Goal: Task Accomplishment & Management: Manage account settings

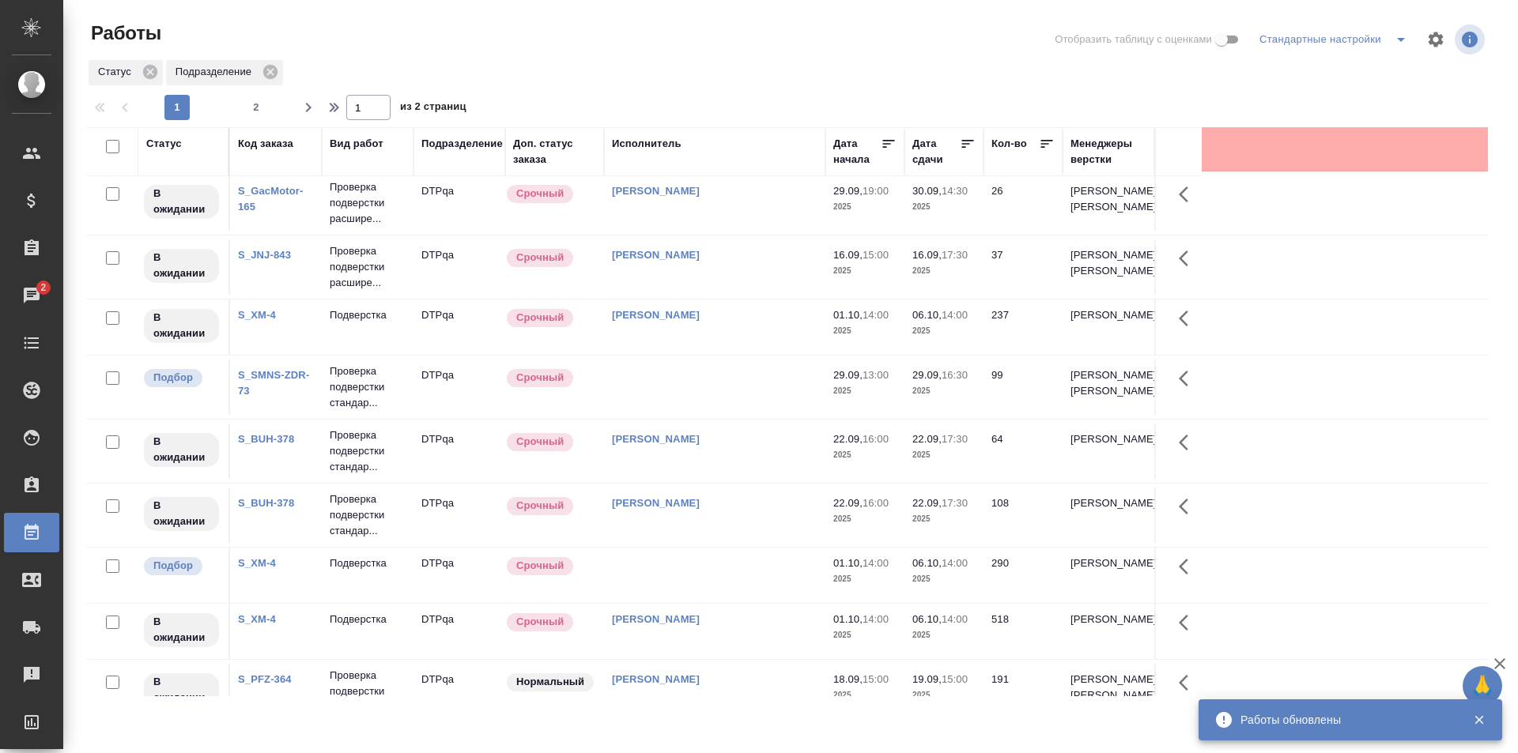
scroll to position [1121, 0]
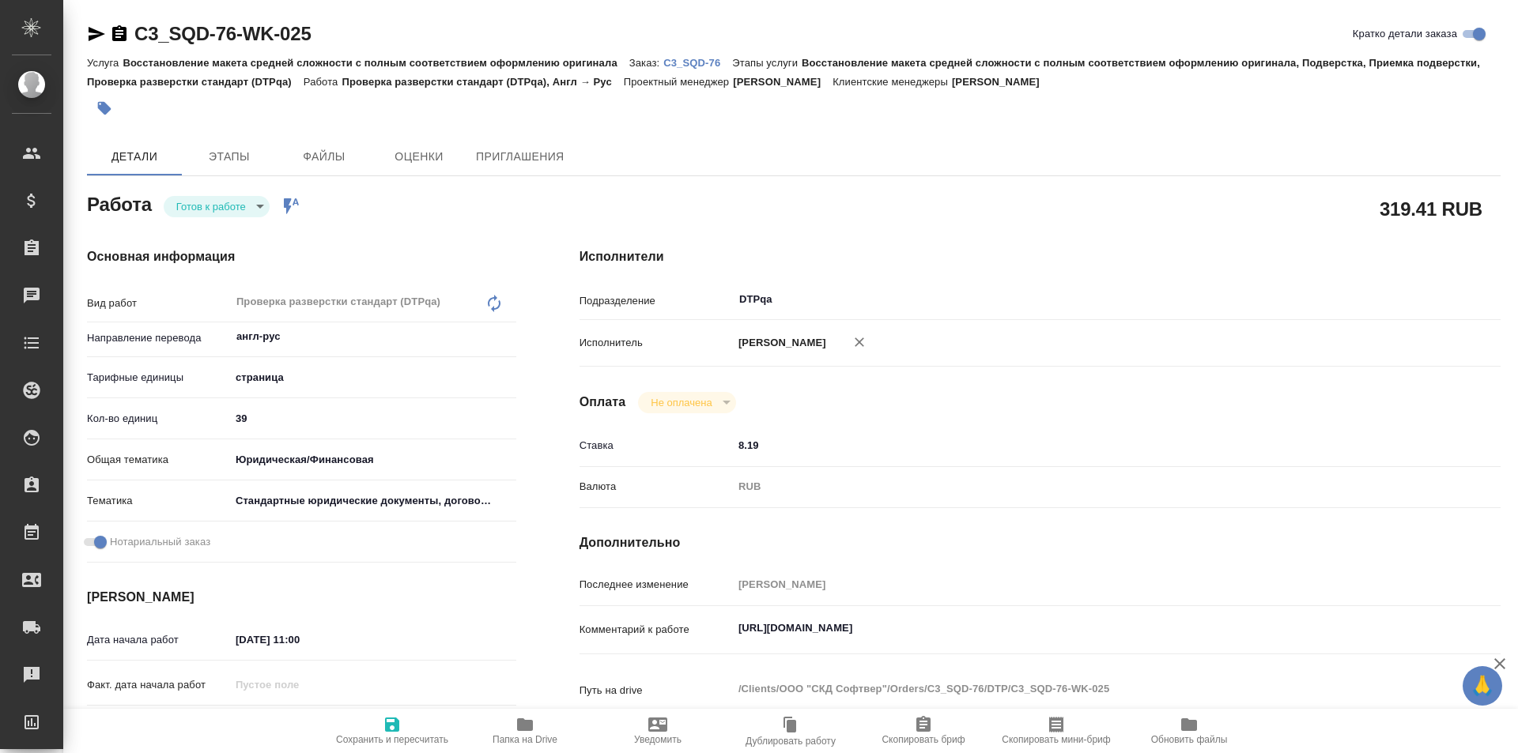
type textarea "x"
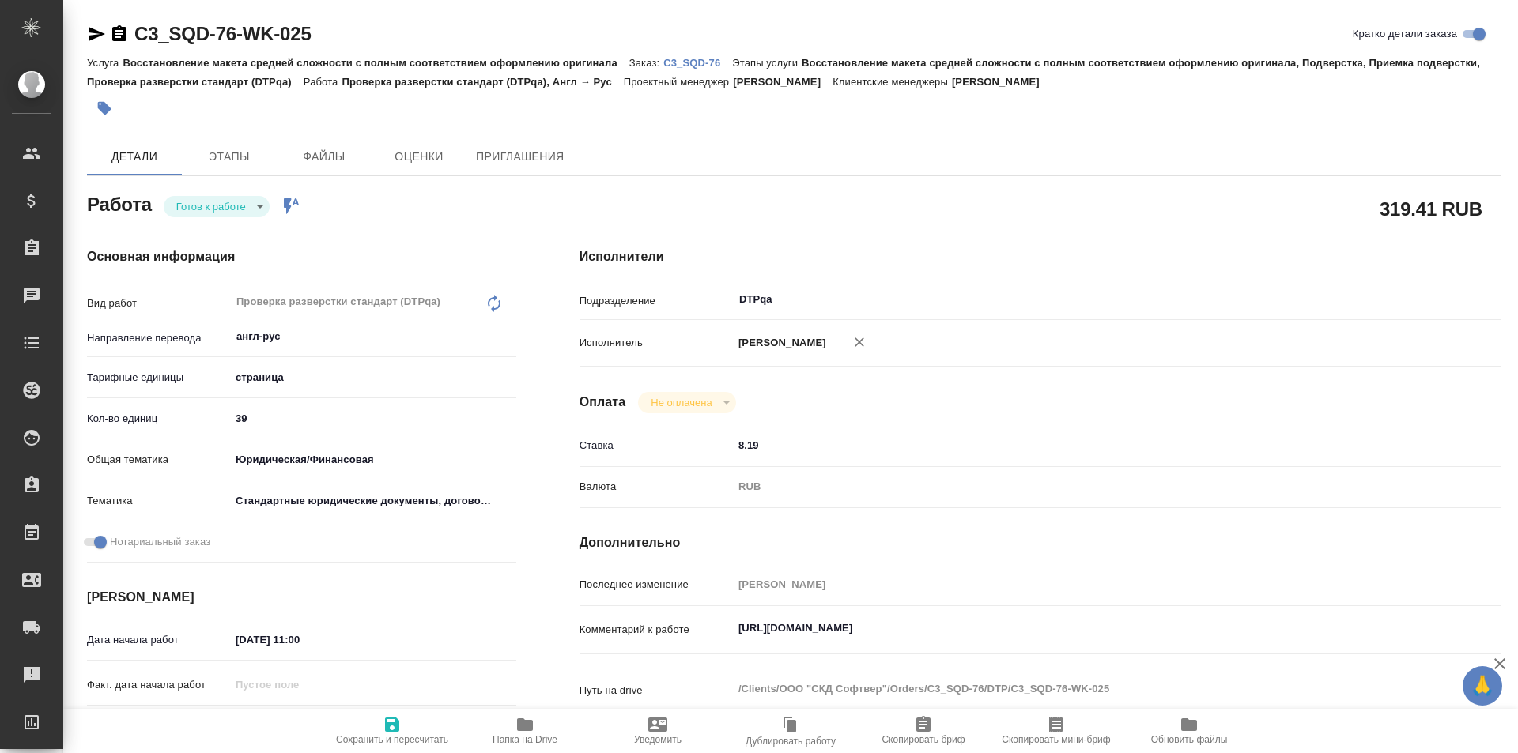
type textarea "x"
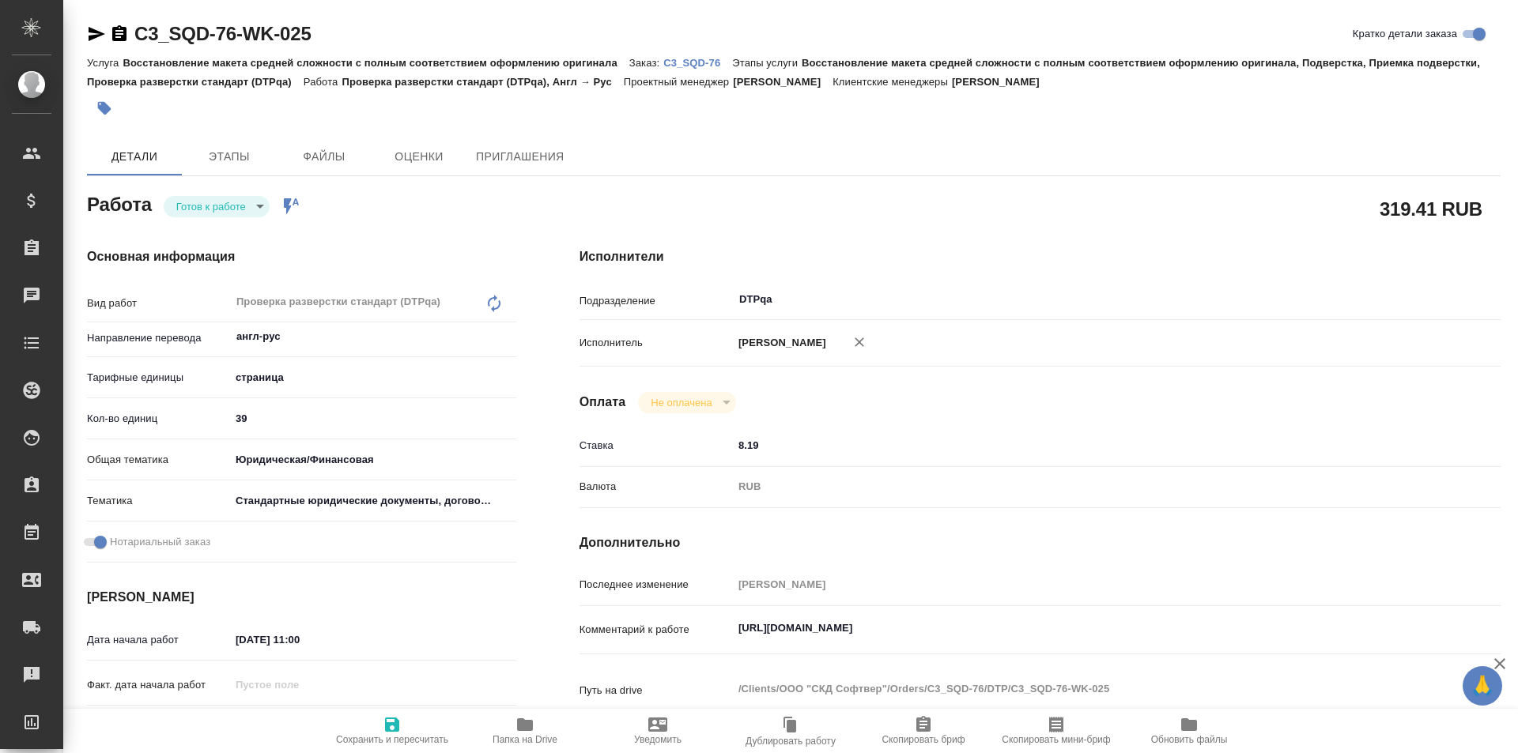
type textarea "x"
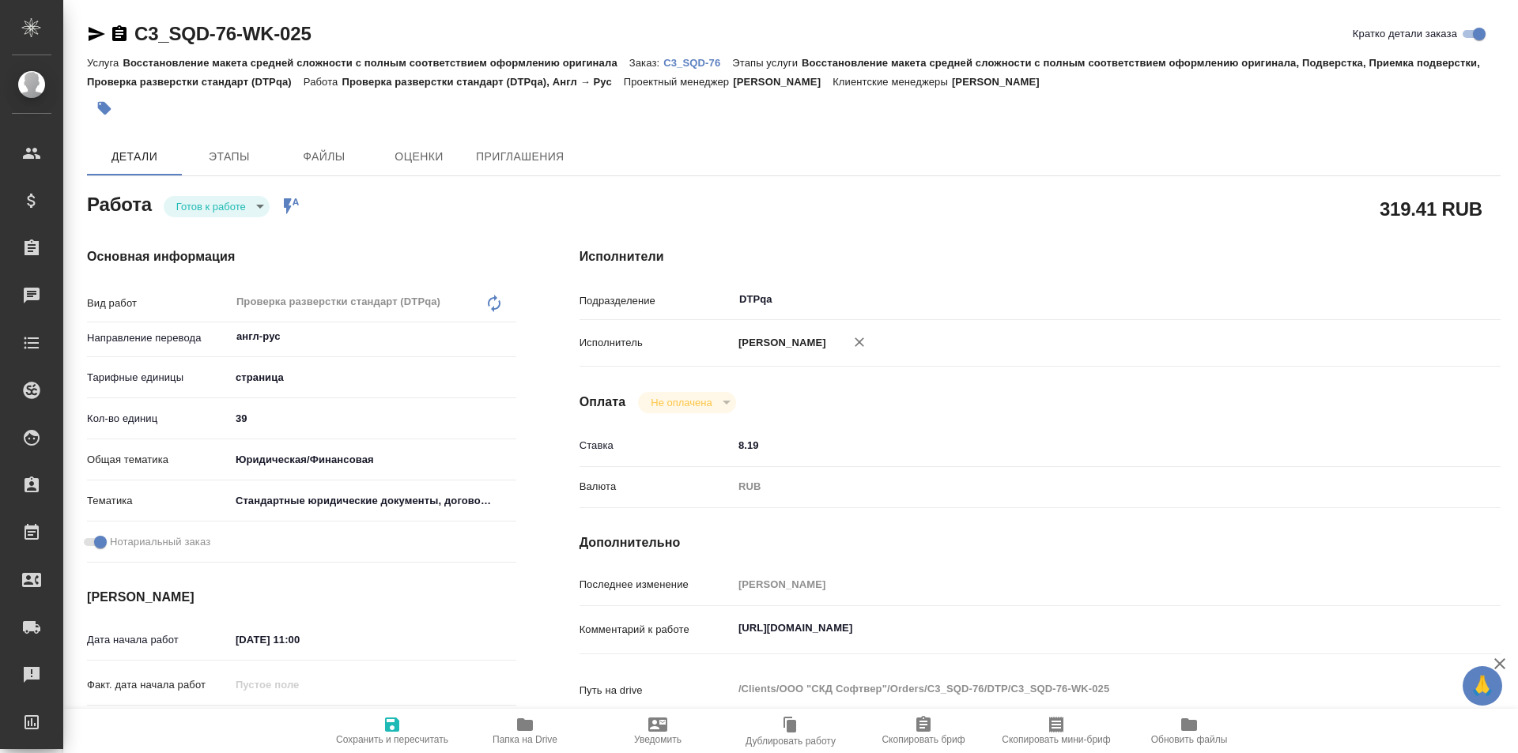
type textarea "x"
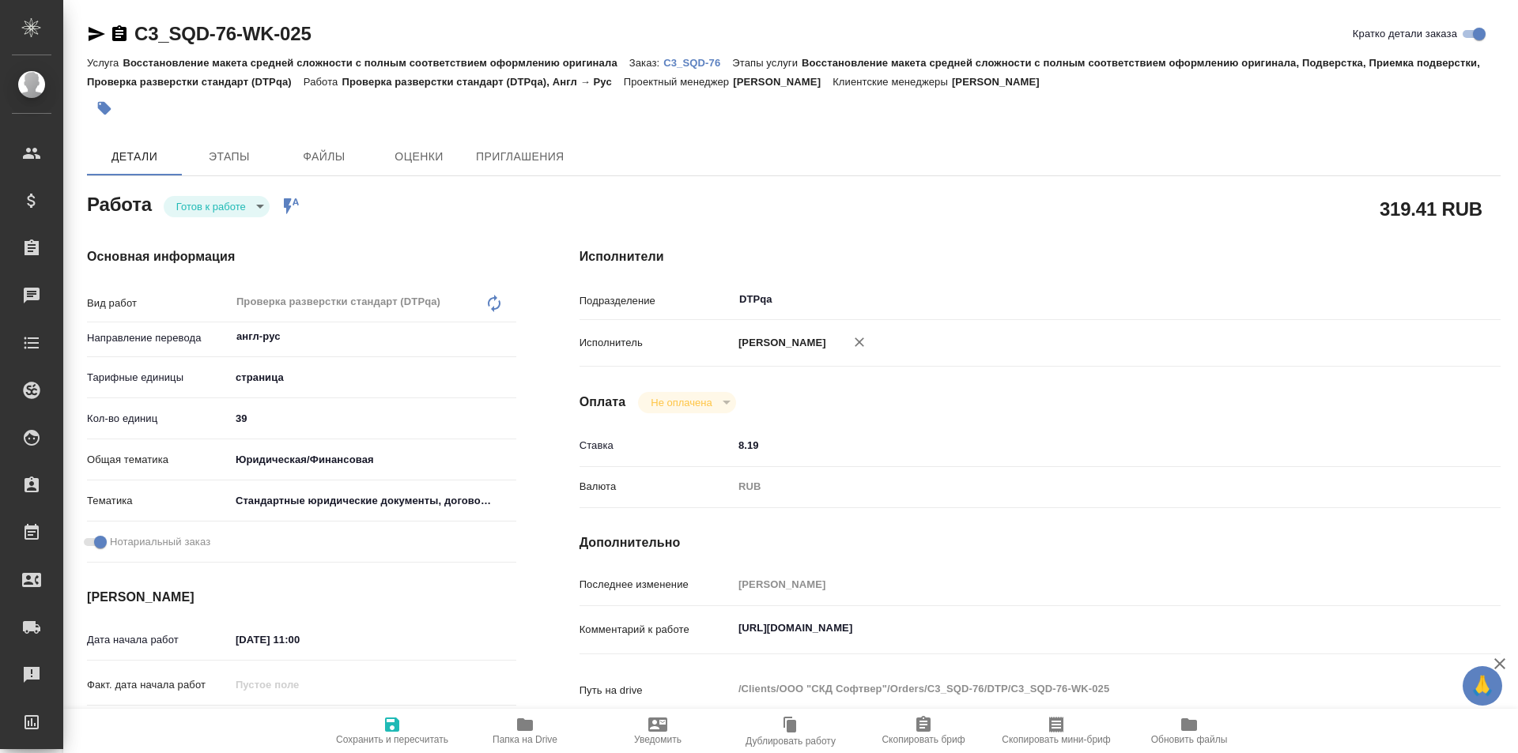
type textarea "x"
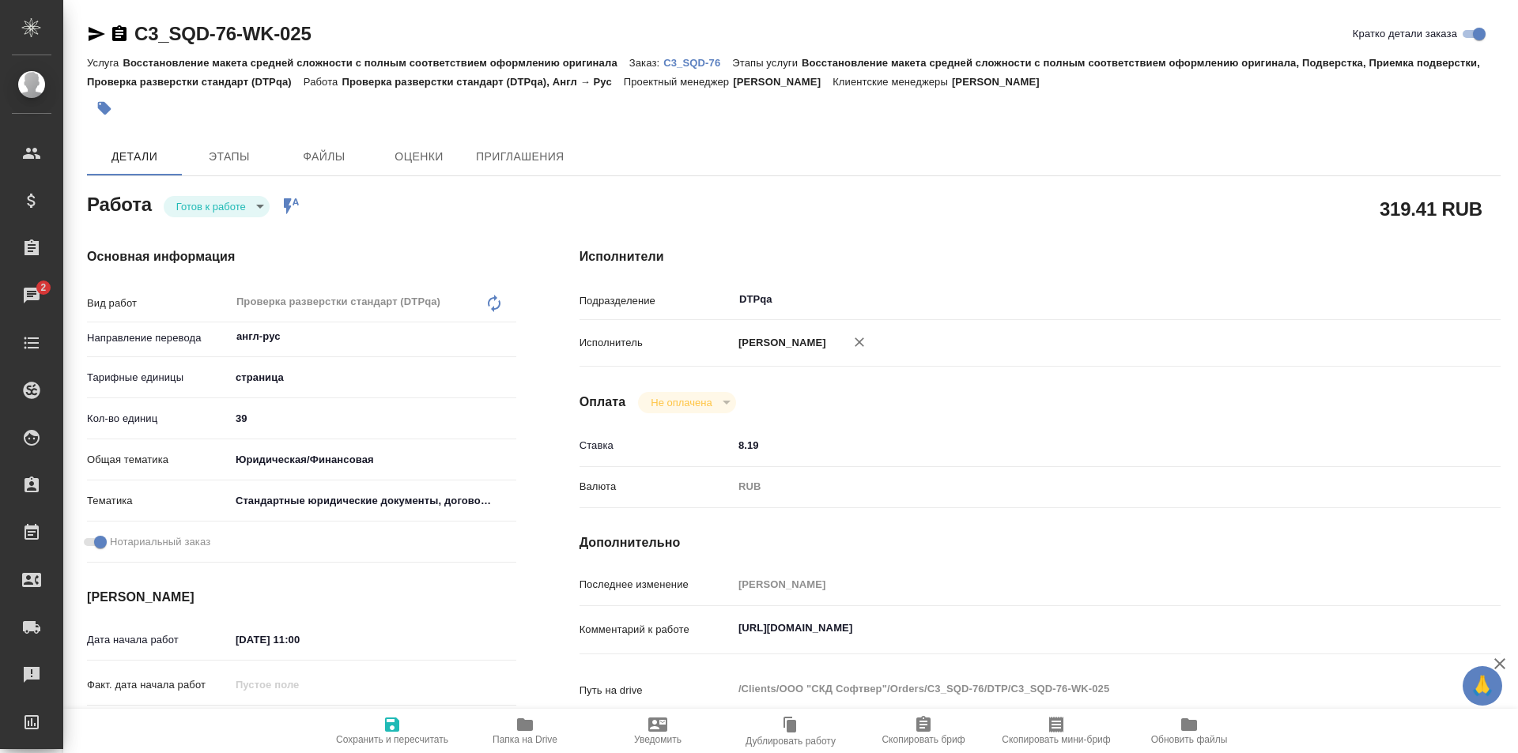
click at [235, 204] on body "🙏 .cls-1 fill:#fff; AWATERA Ismagilova Diana Клиенты Спецификации Заказы 2 Чаты…" at bounding box center [759, 376] width 1518 height 753
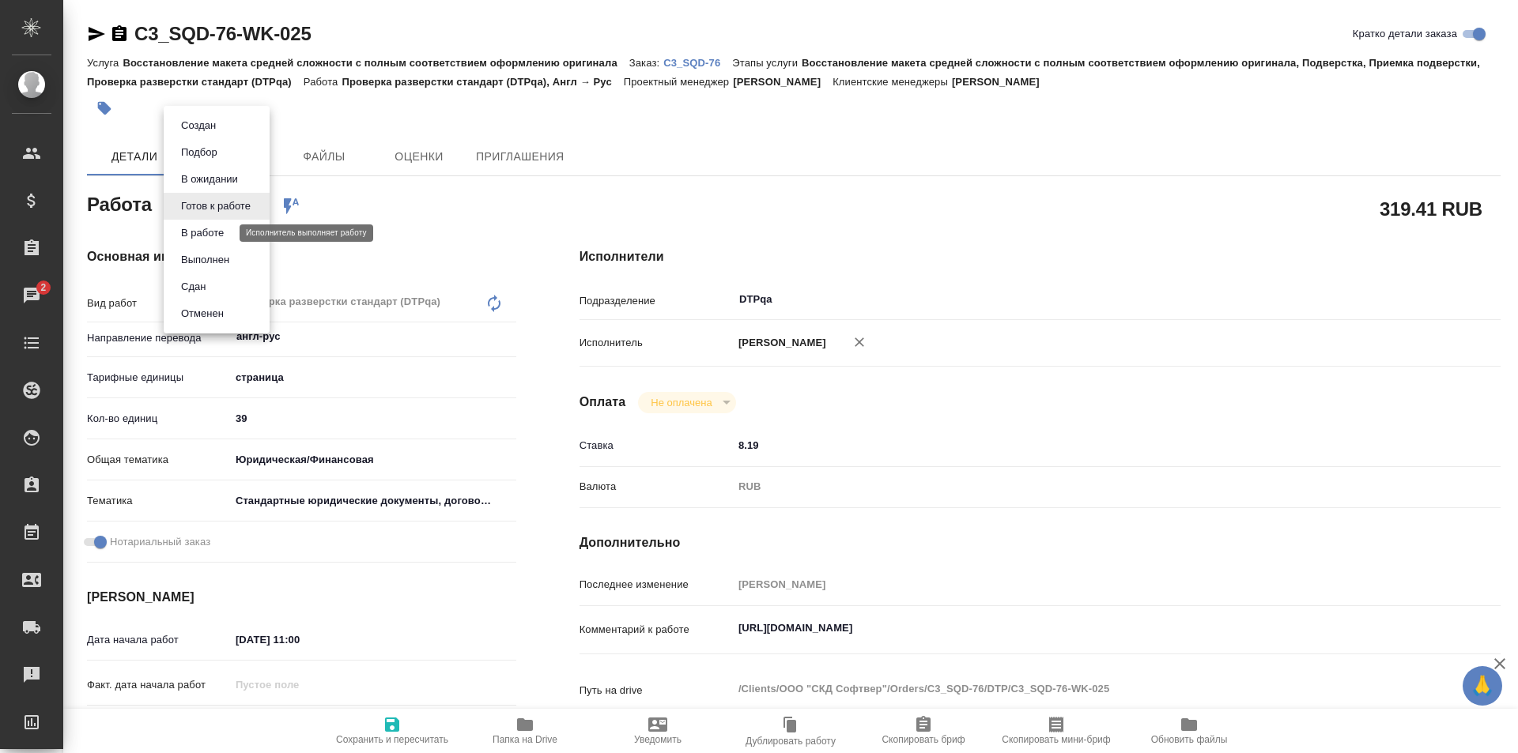
click at [218, 234] on button "В работе" at bounding box center [202, 232] width 52 height 17
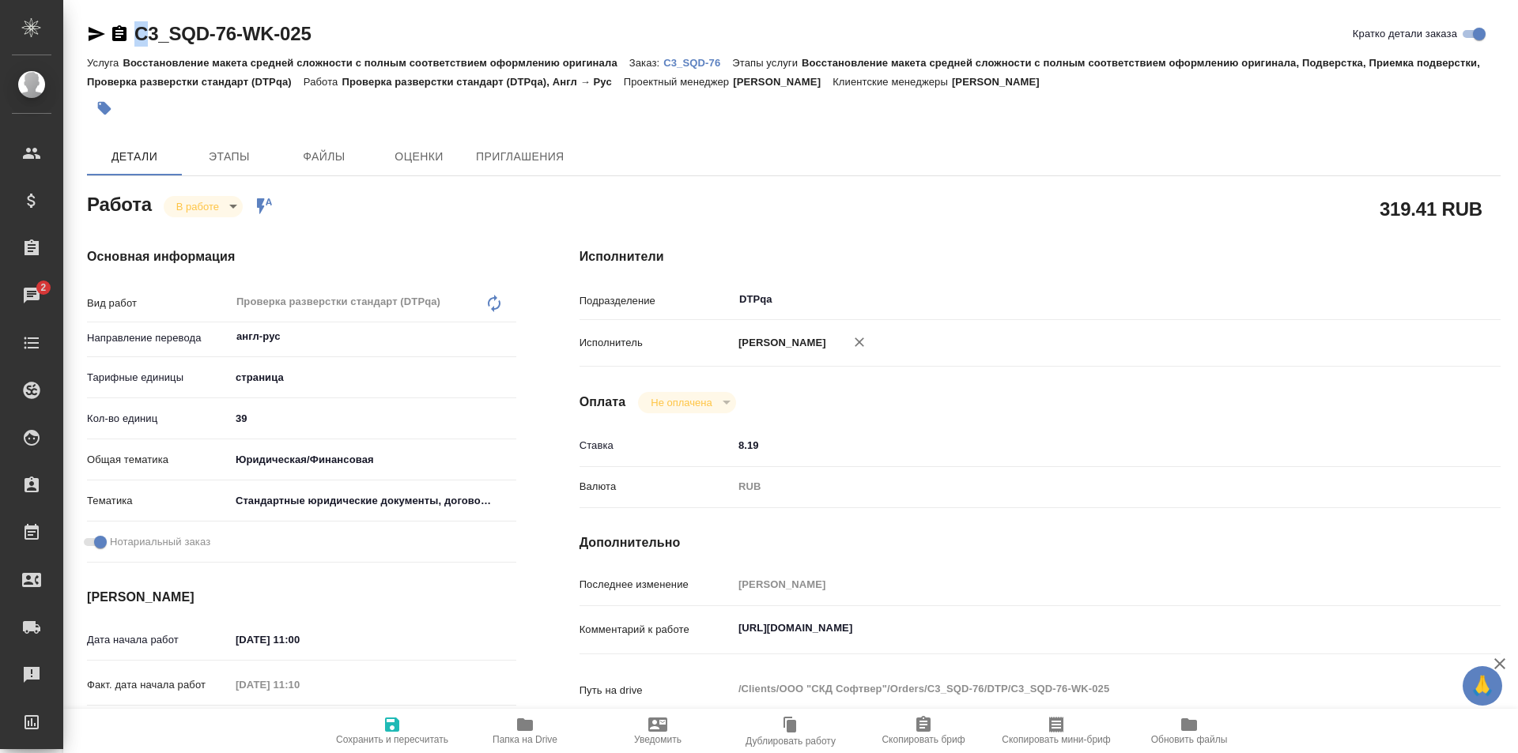
type textarea "x"
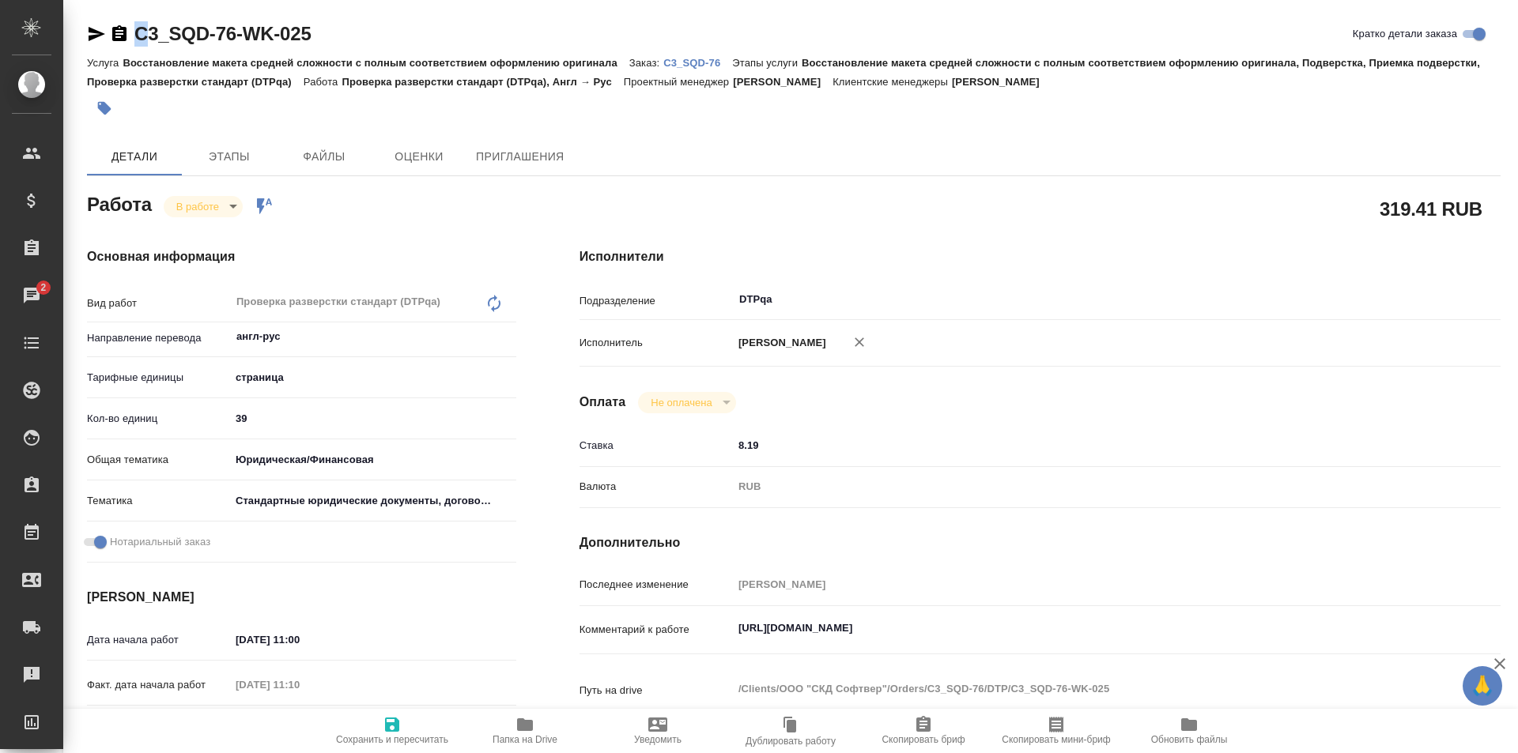
type textarea "x"
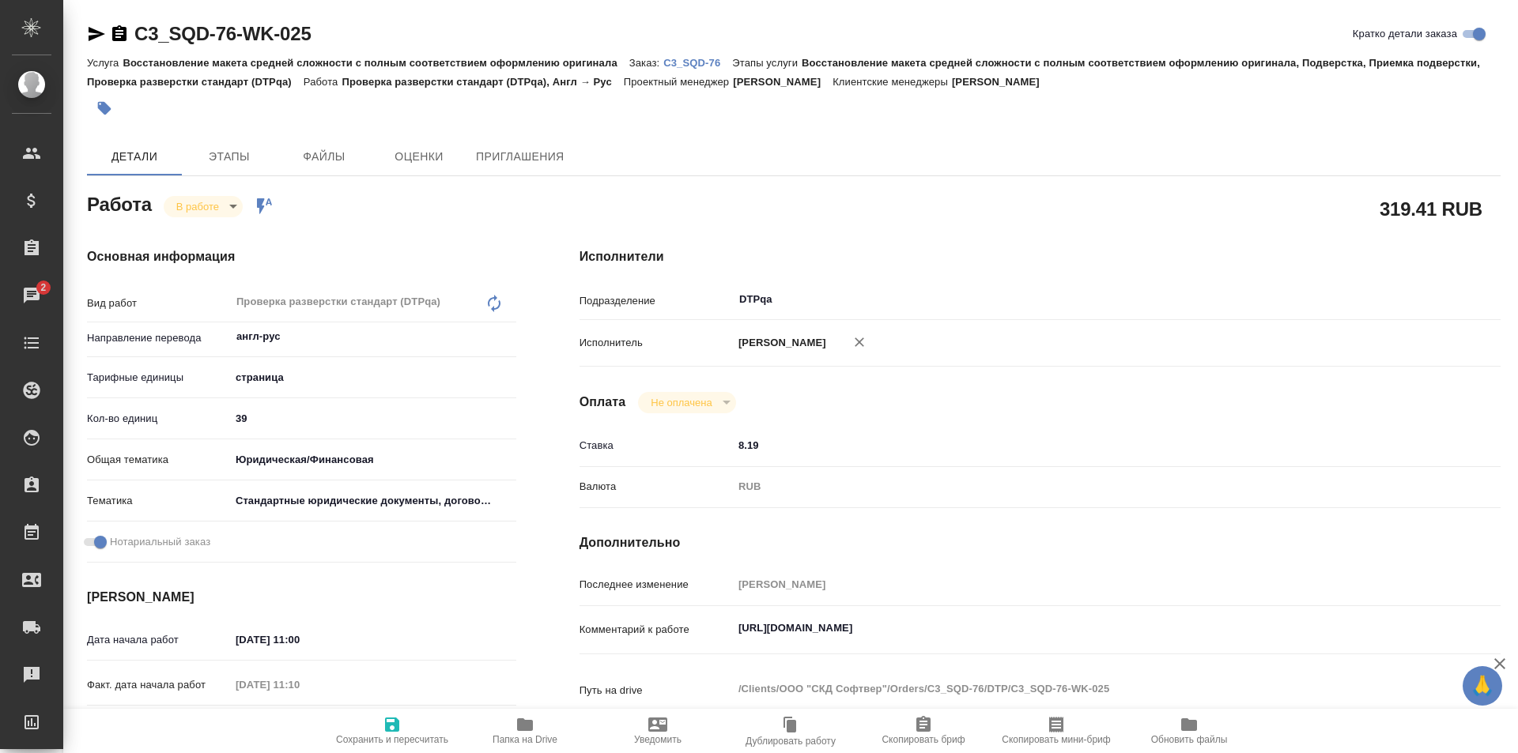
drag, startPoint x: 213, startPoint y: 32, endPoint x: 367, endPoint y: 26, distance: 154.3
click at [142, 35] on div "C3_SQD-76-WK-025 Кратко детали заказа" at bounding box center [793, 33] width 1413 height 25
type textarea "x"
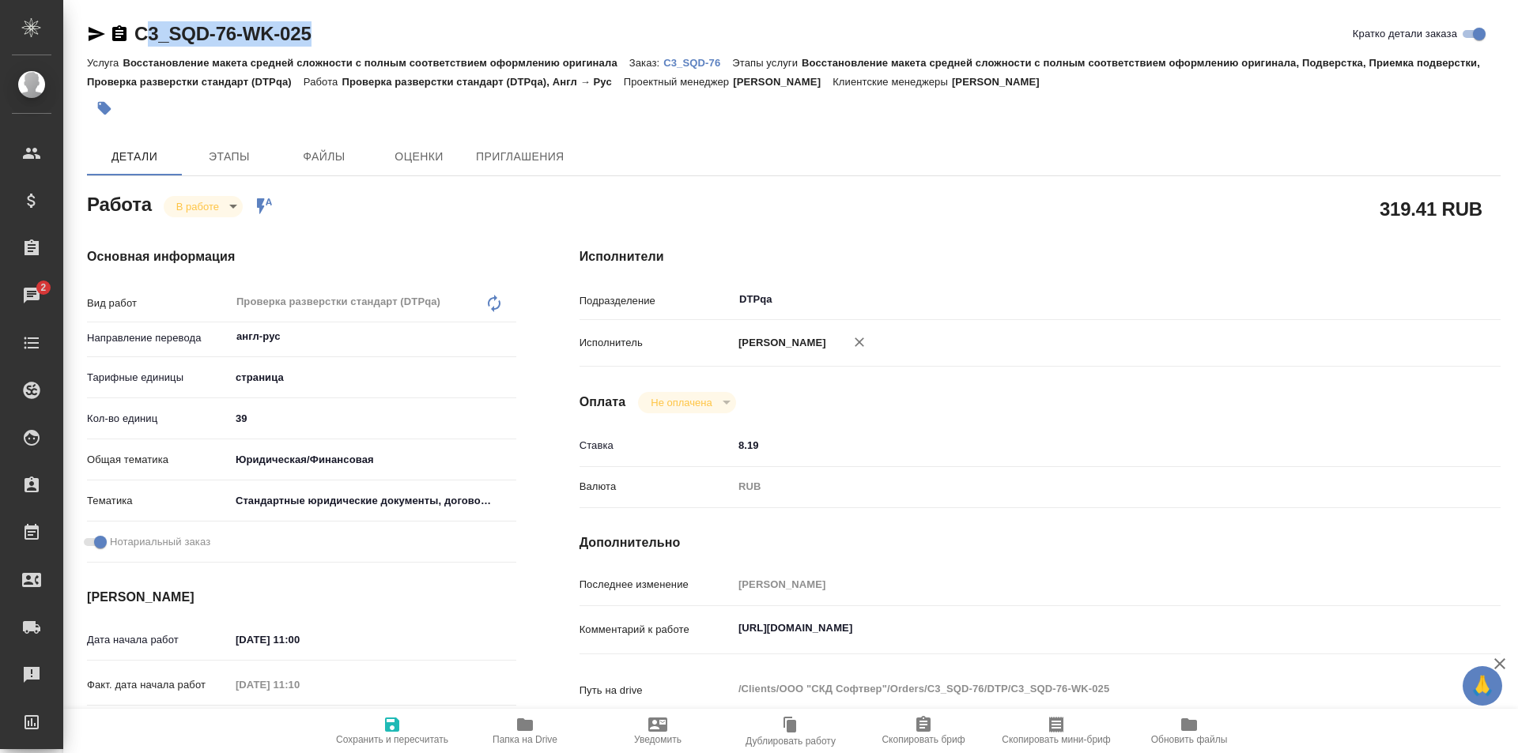
type textarea "x"
drag, startPoint x: 375, startPoint y: 31, endPoint x: 242, endPoint y: 2, distance: 136.0
click at [130, 32] on div "C3_SQD-76-WK-025 Кратко детали заказа" at bounding box center [793, 33] width 1413 height 25
copy link "C3_SQD-76-WK-025"
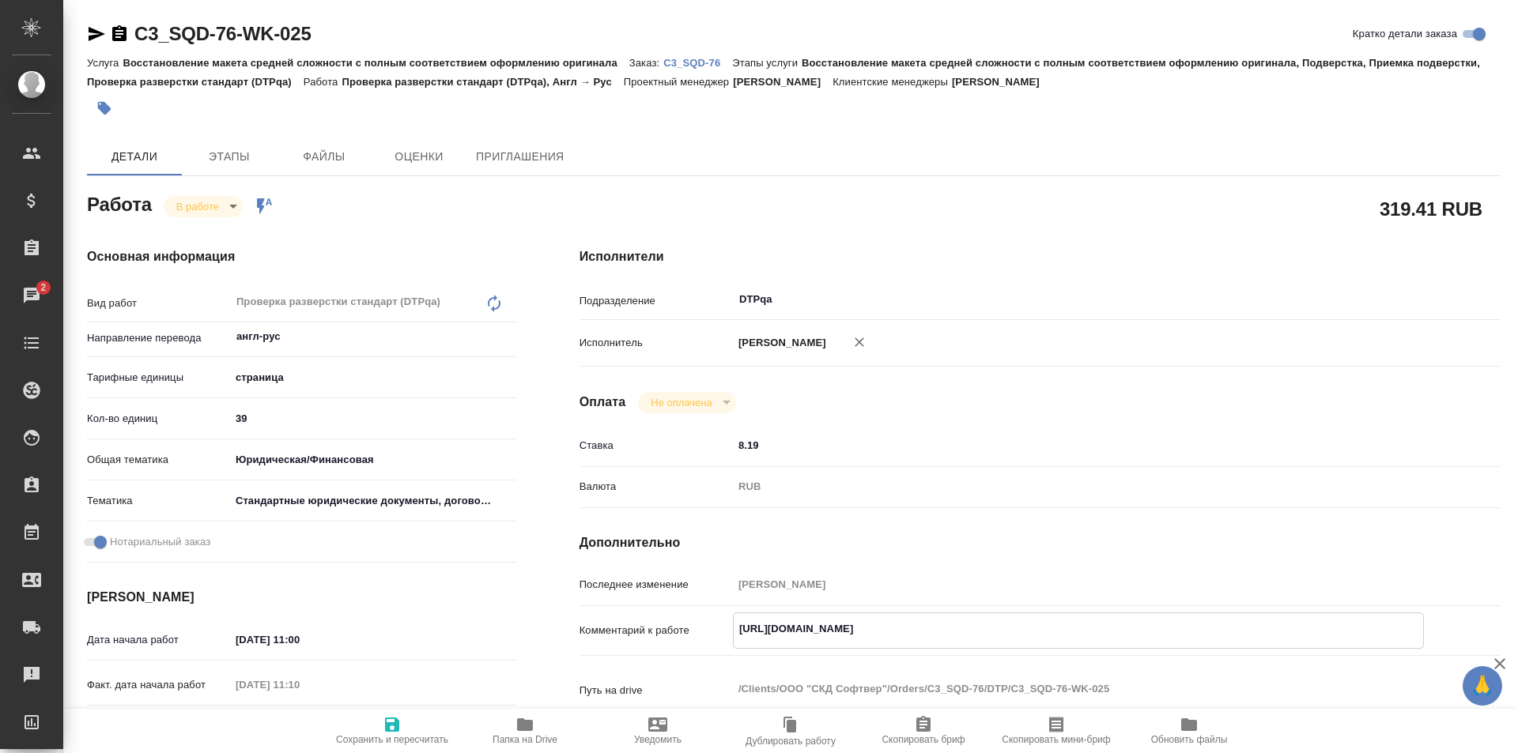
drag, startPoint x: 964, startPoint y: 628, endPoint x: 703, endPoint y: 640, distance: 261.1
click at [703, 640] on div "Комментарий к работе https://tera.awatera.com/Work/68c03ada540ab138a3c9b574/ x" at bounding box center [1039, 631] width 921 height 36
type textarea "x"
click at [529, 720] on icon "button" at bounding box center [525, 724] width 16 height 13
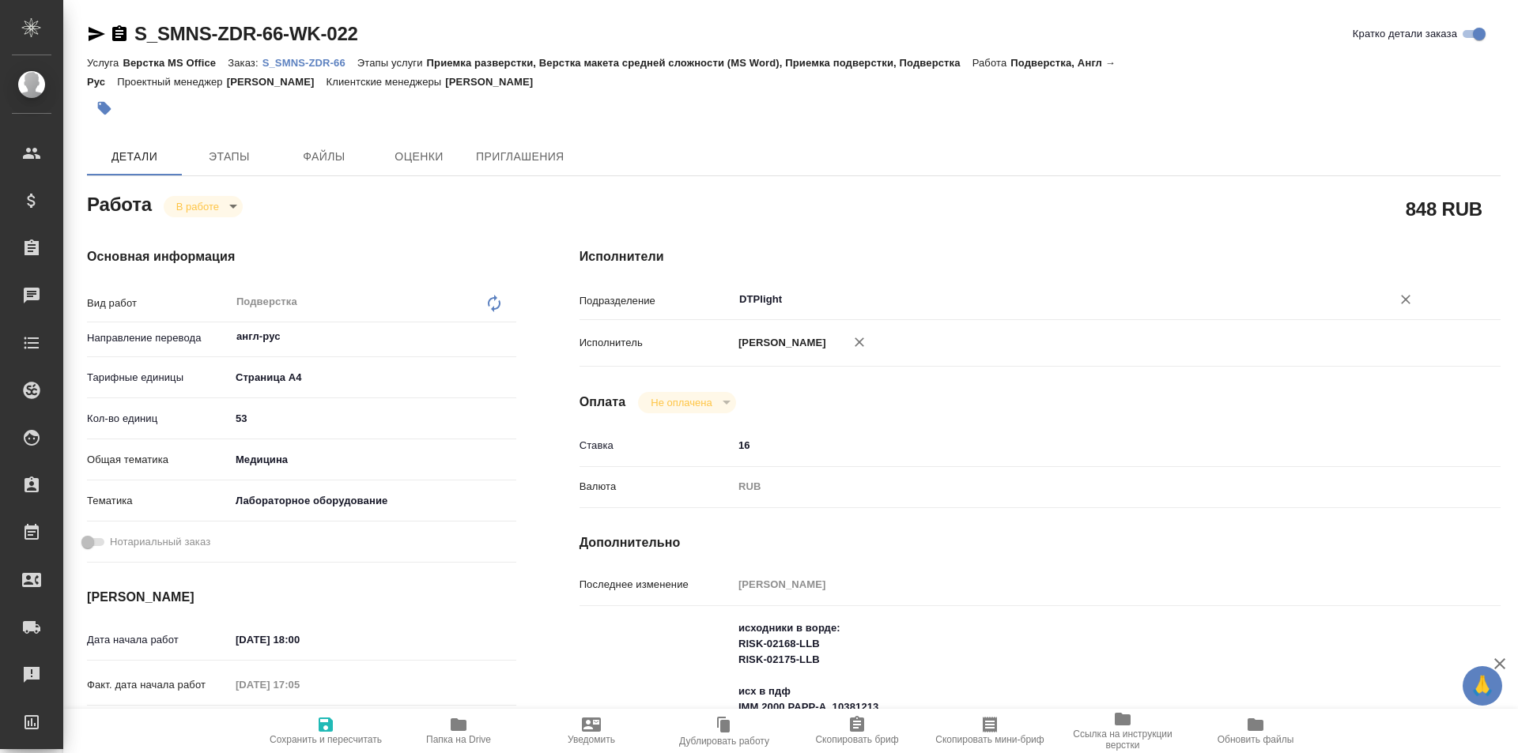
type textarea "x"
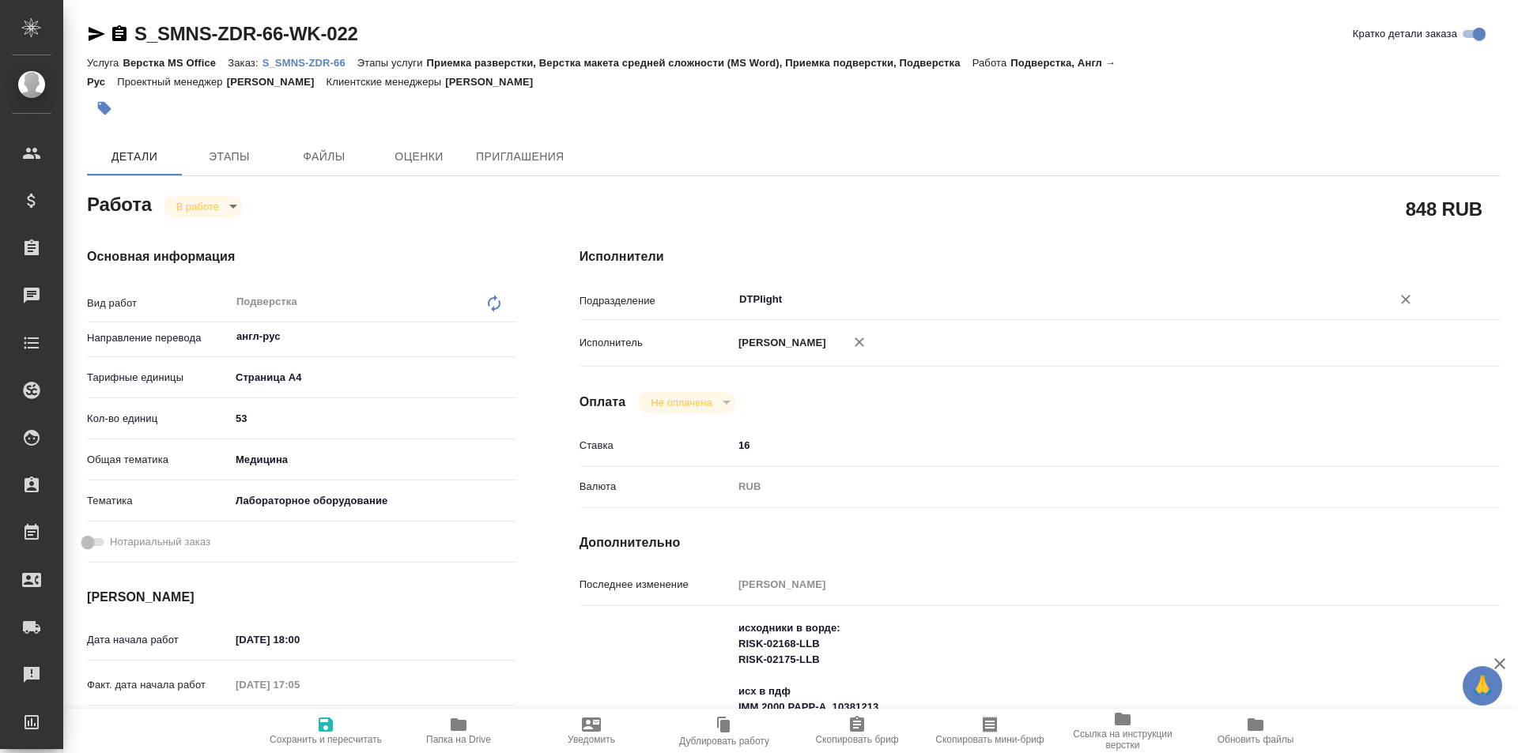
type textarea "x"
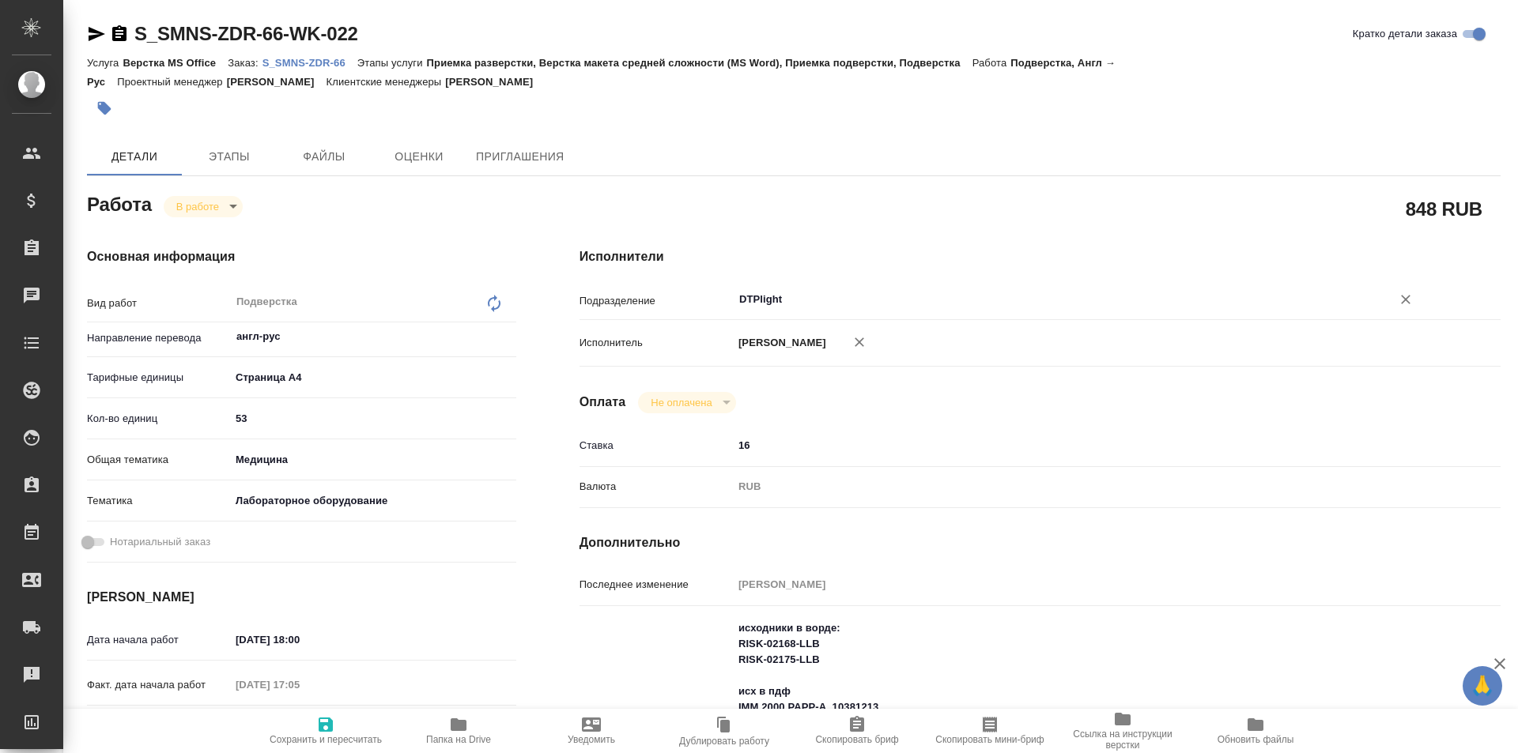
type textarea "x"
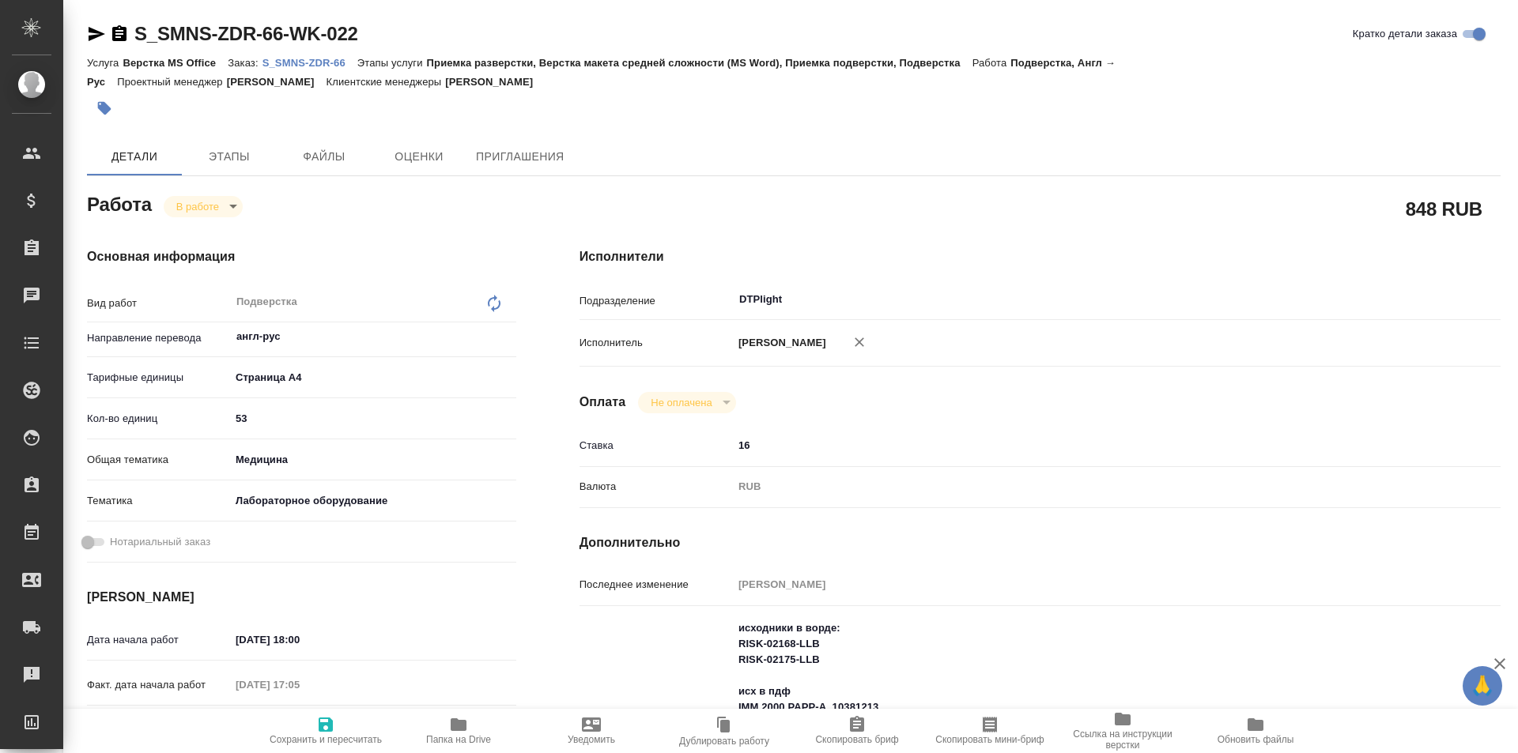
type textarea "x"
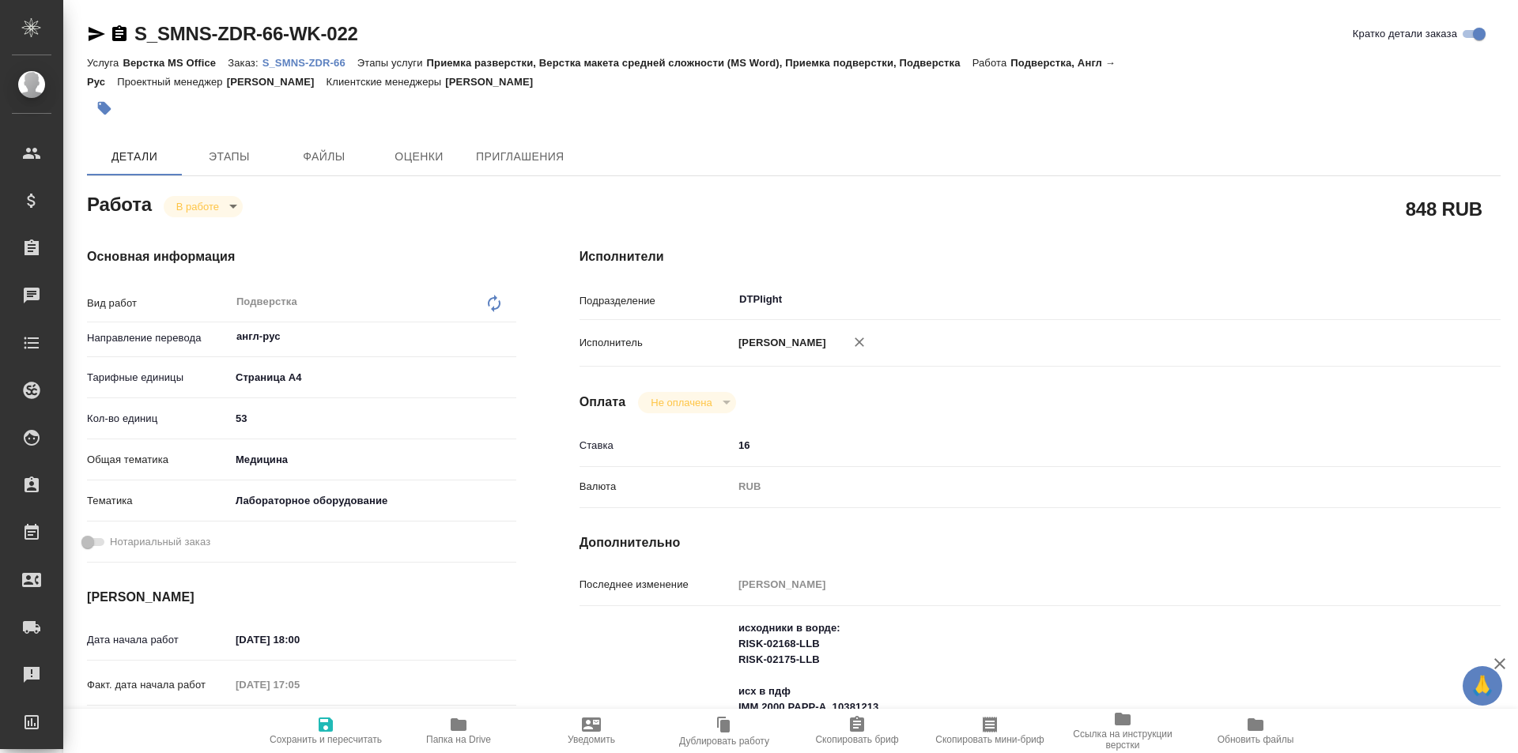
type textarea "x"
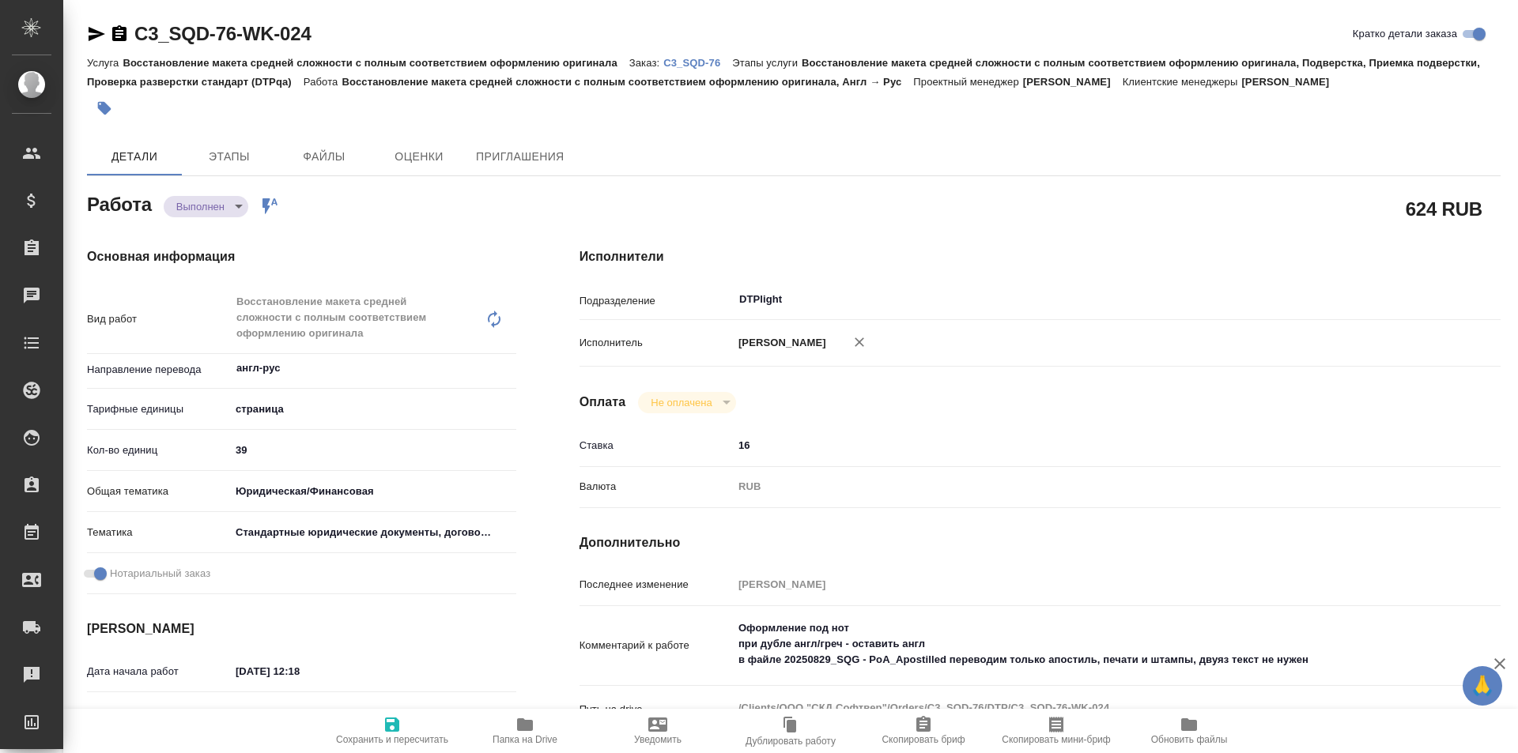
type textarea "x"
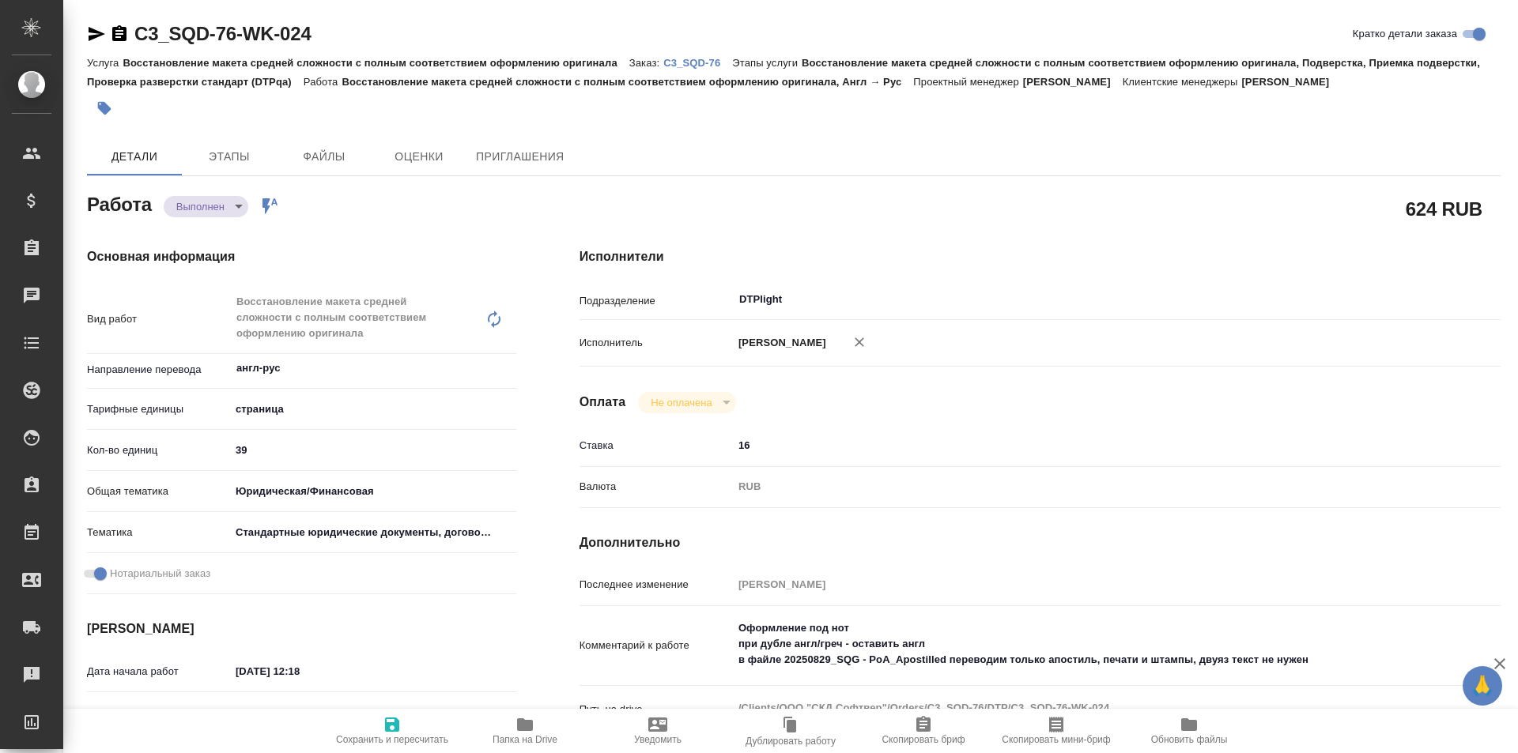
type textarea "x"
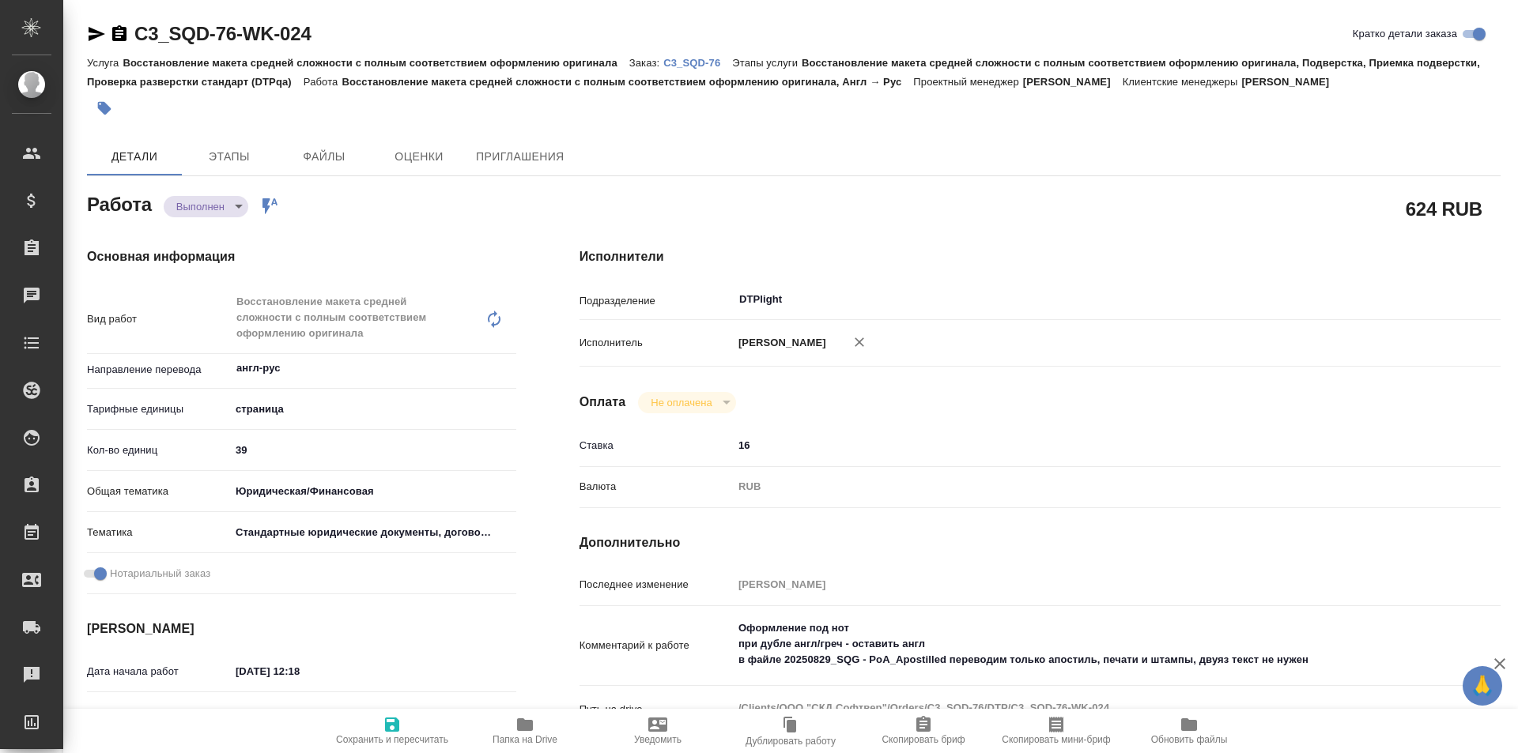
type textarea "x"
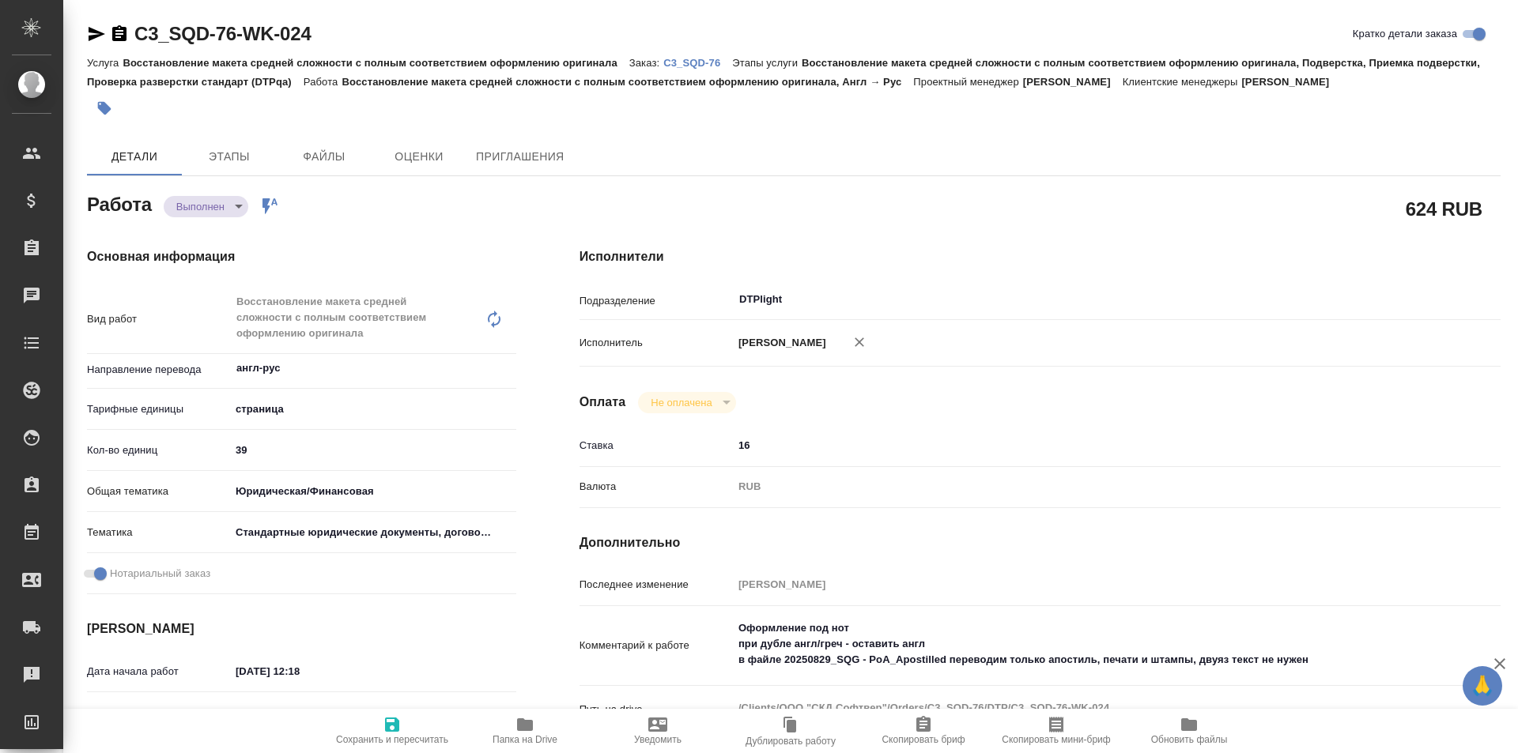
type textarea "x"
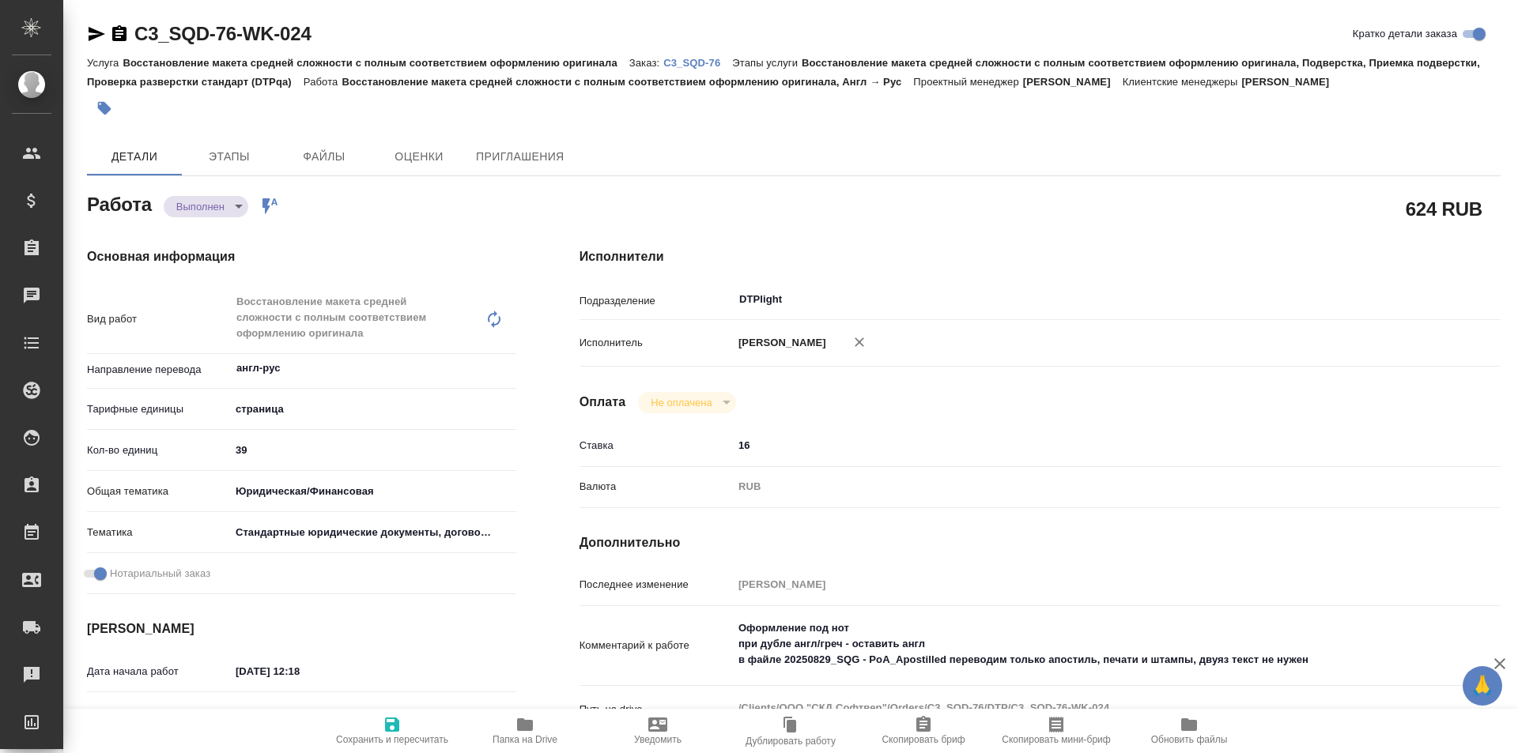
type textarea "x"
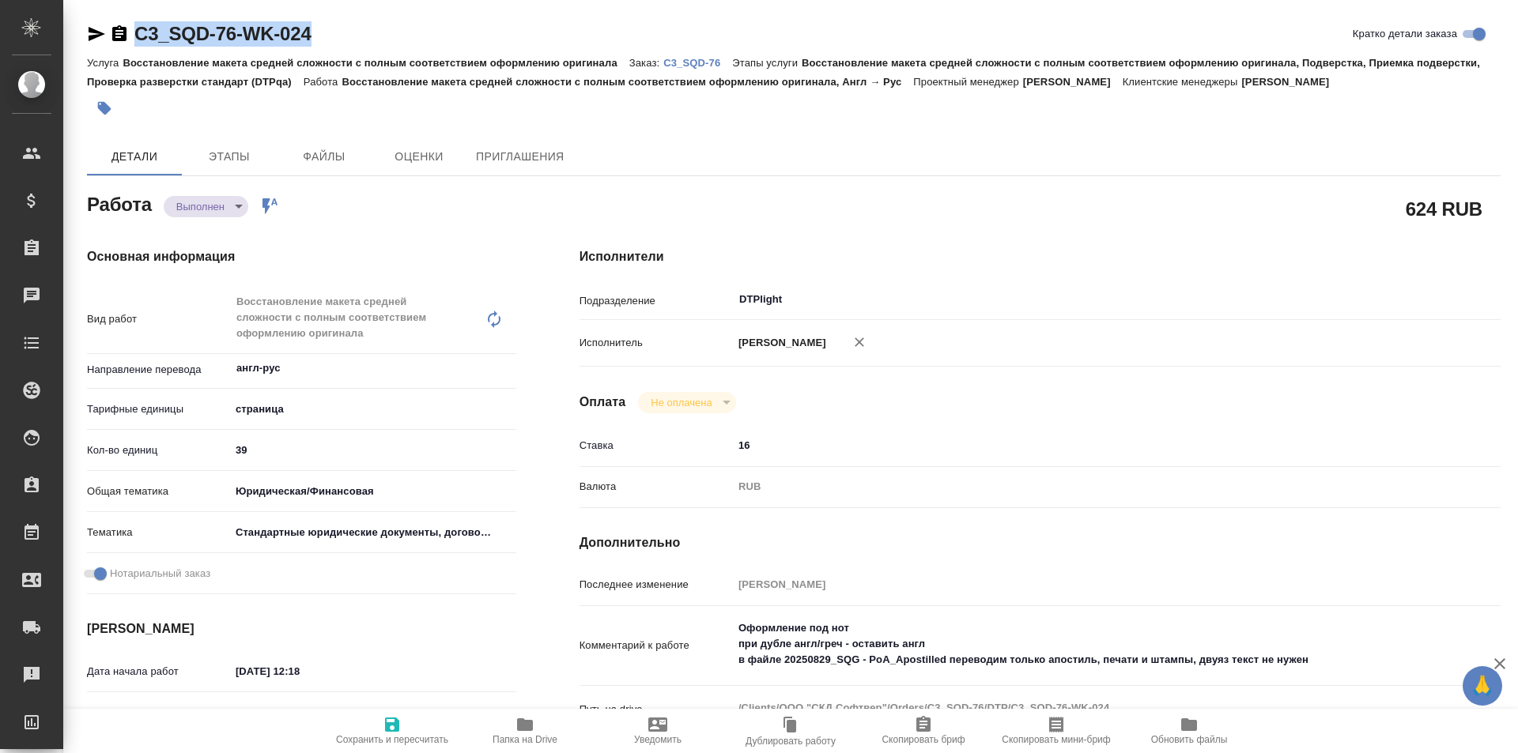
drag, startPoint x: 311, startPoint y: 34, endPoint x: 117, endPoint y: 28, distance: 193.8
click at [118, 36] on div "C3_SQD-76-WK-024 Кратко детали заказа" at bounding box center [793, 33] width 1413 height 25
type textarea "x"
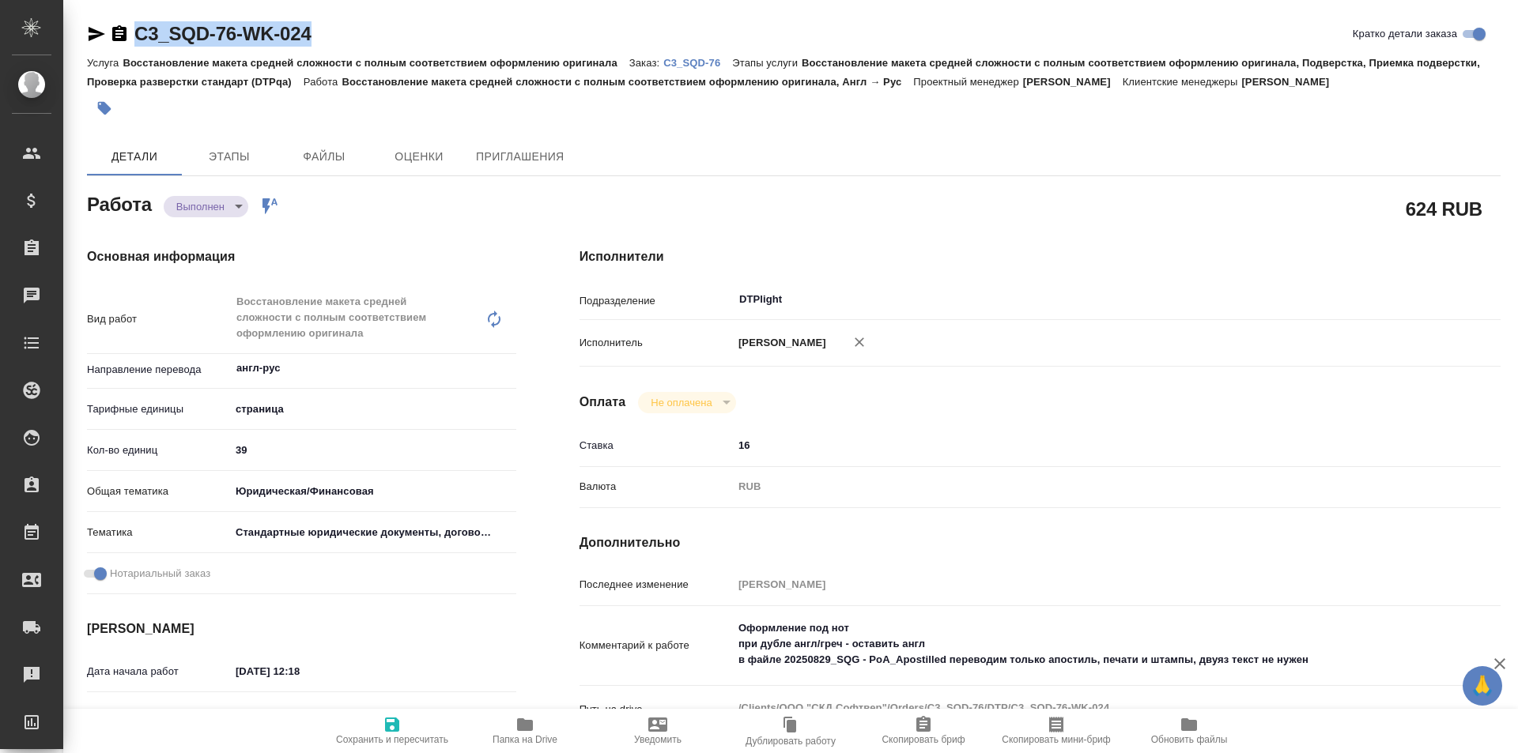
type textarea "x"
copy link "C3_SQD-76-WK-024"
type textarea "x"
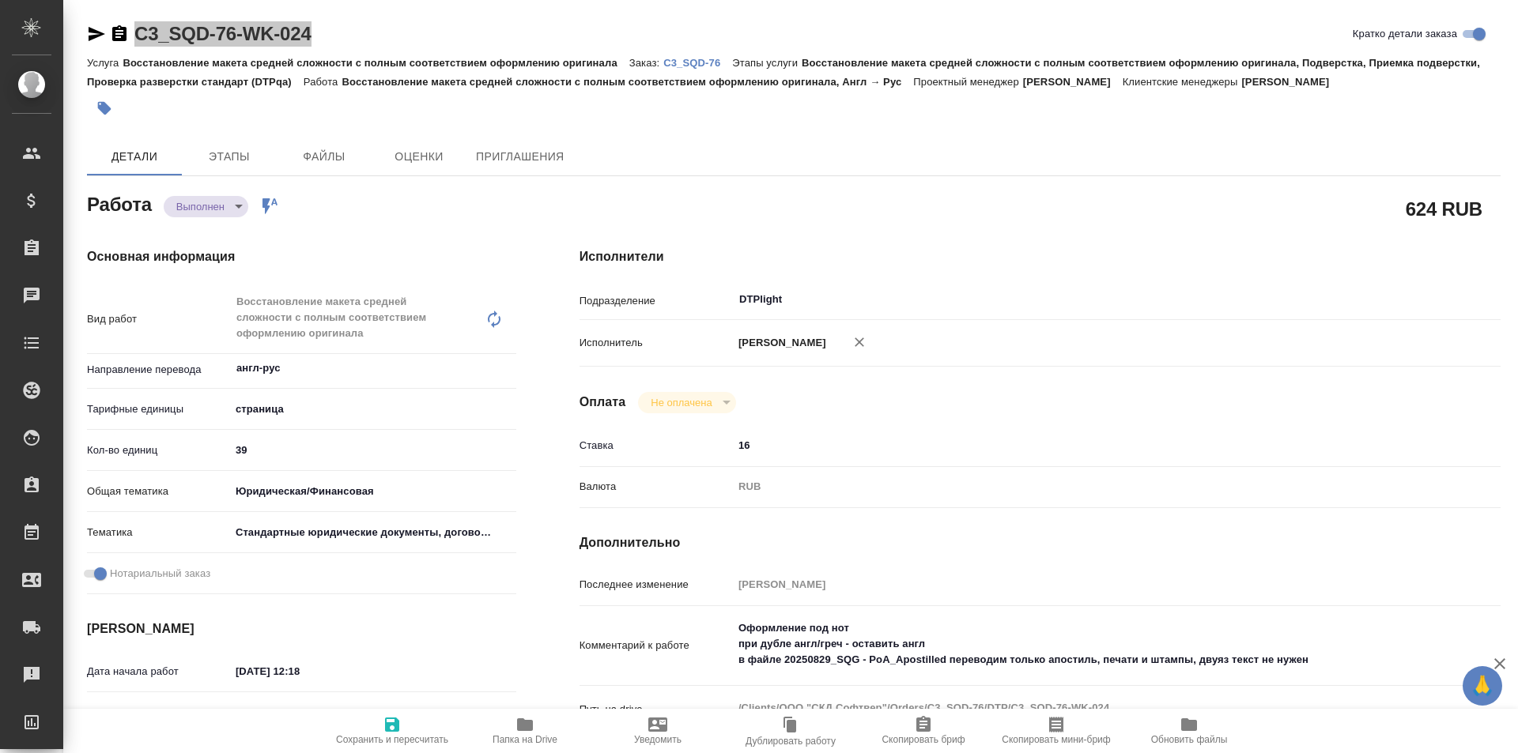
type textarea "x"
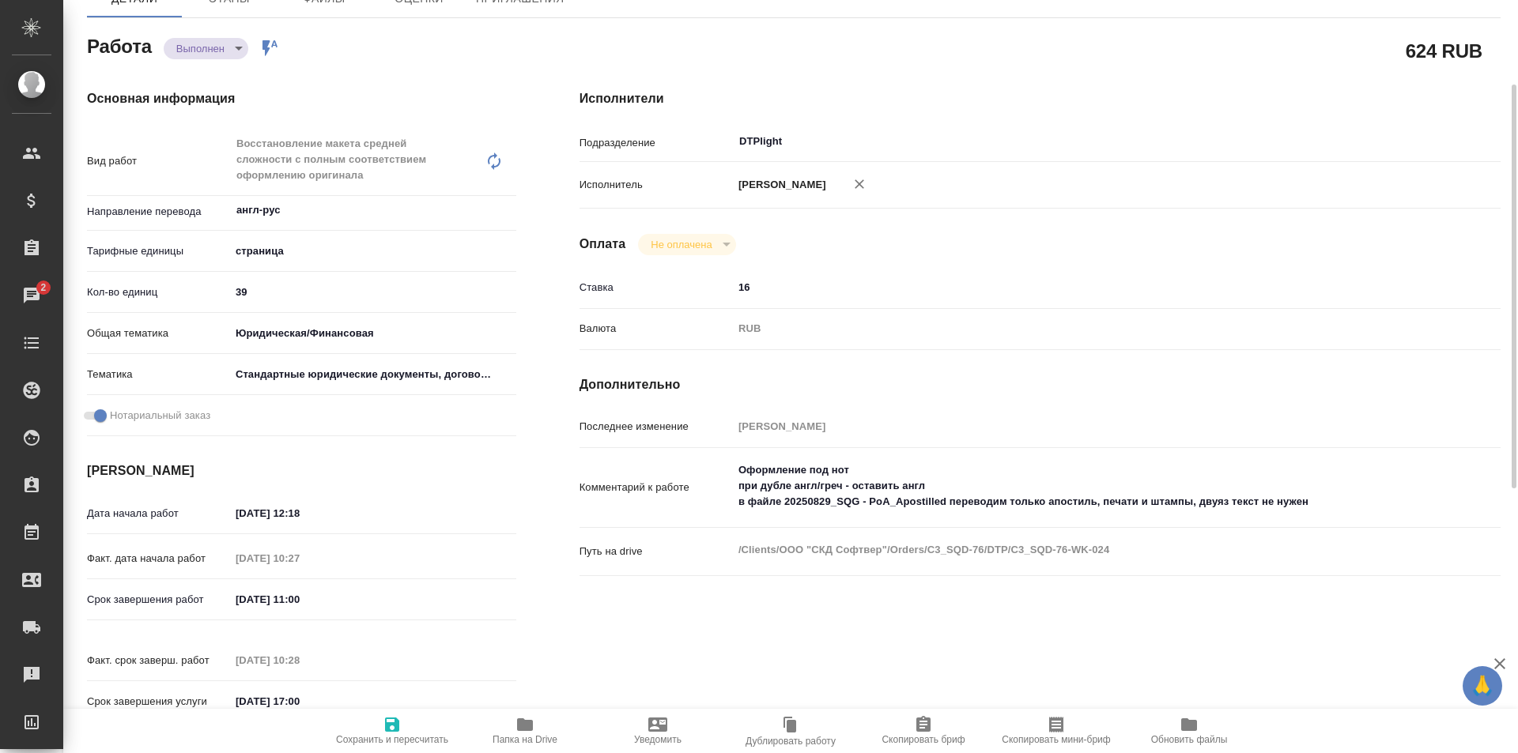
click at [522, 721] on icon "button" at bounding box center [525, 724] width 16 height 13
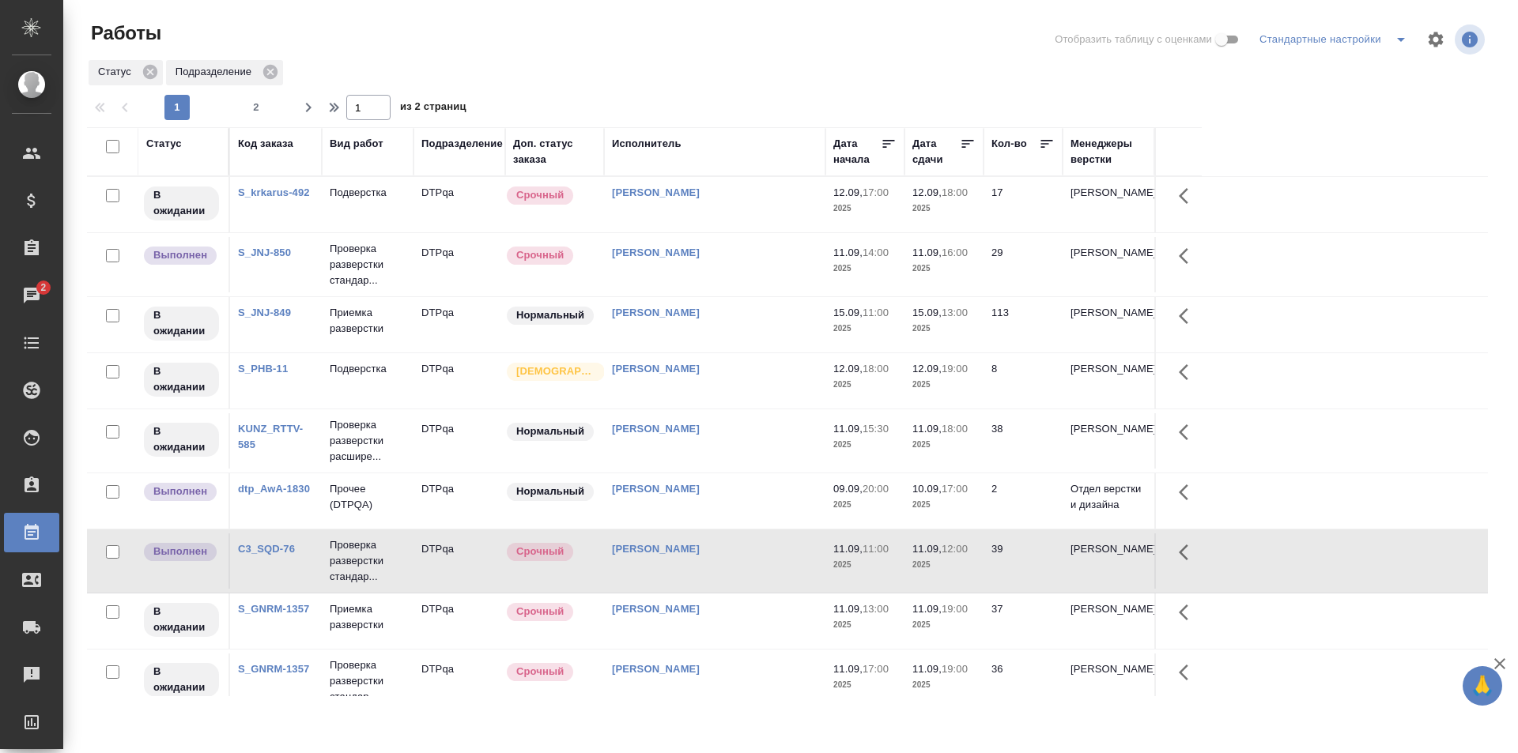
click at [768, 255] on div "[PERSON_NAME]" at bounding box center [715, 253] width 206 height 16
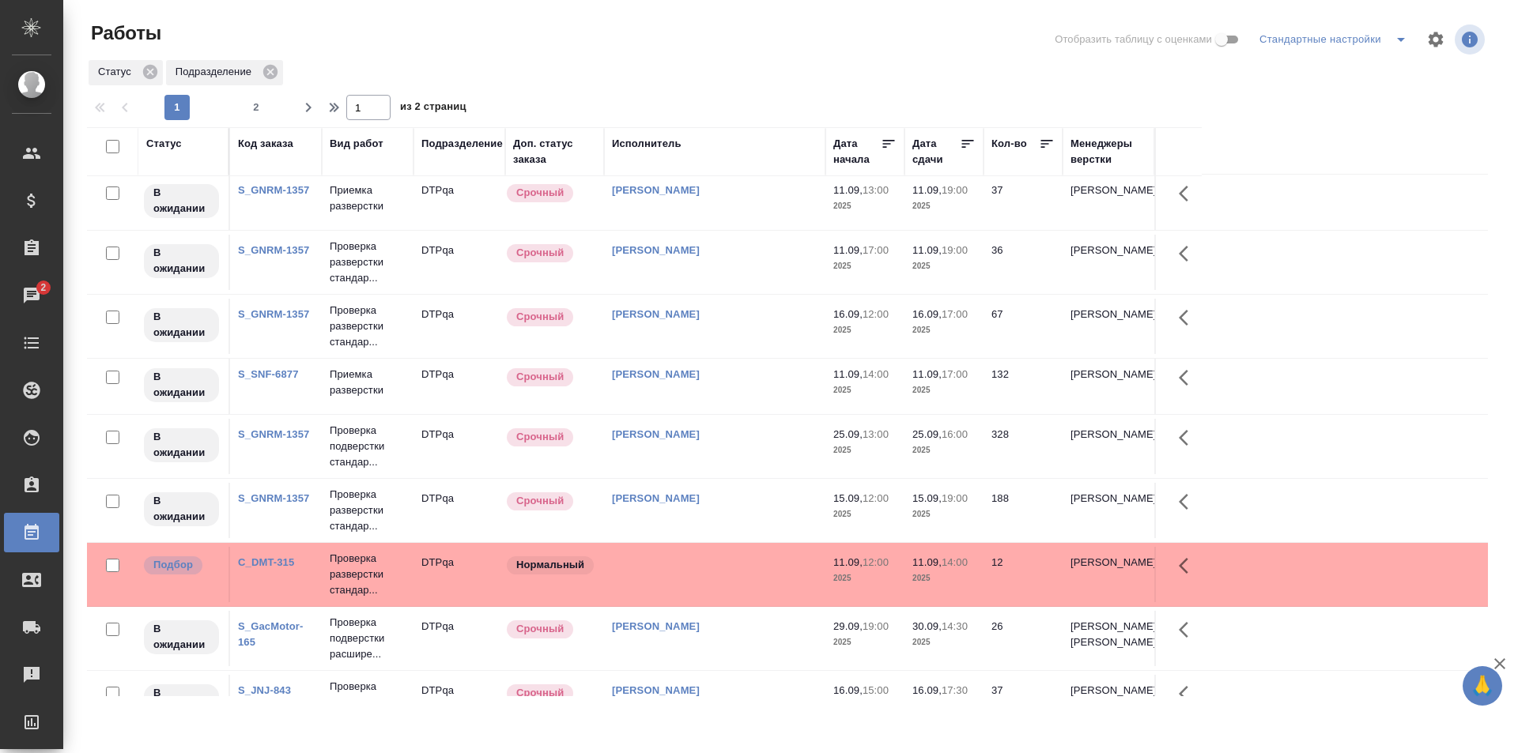
scroll to position [553, 0]
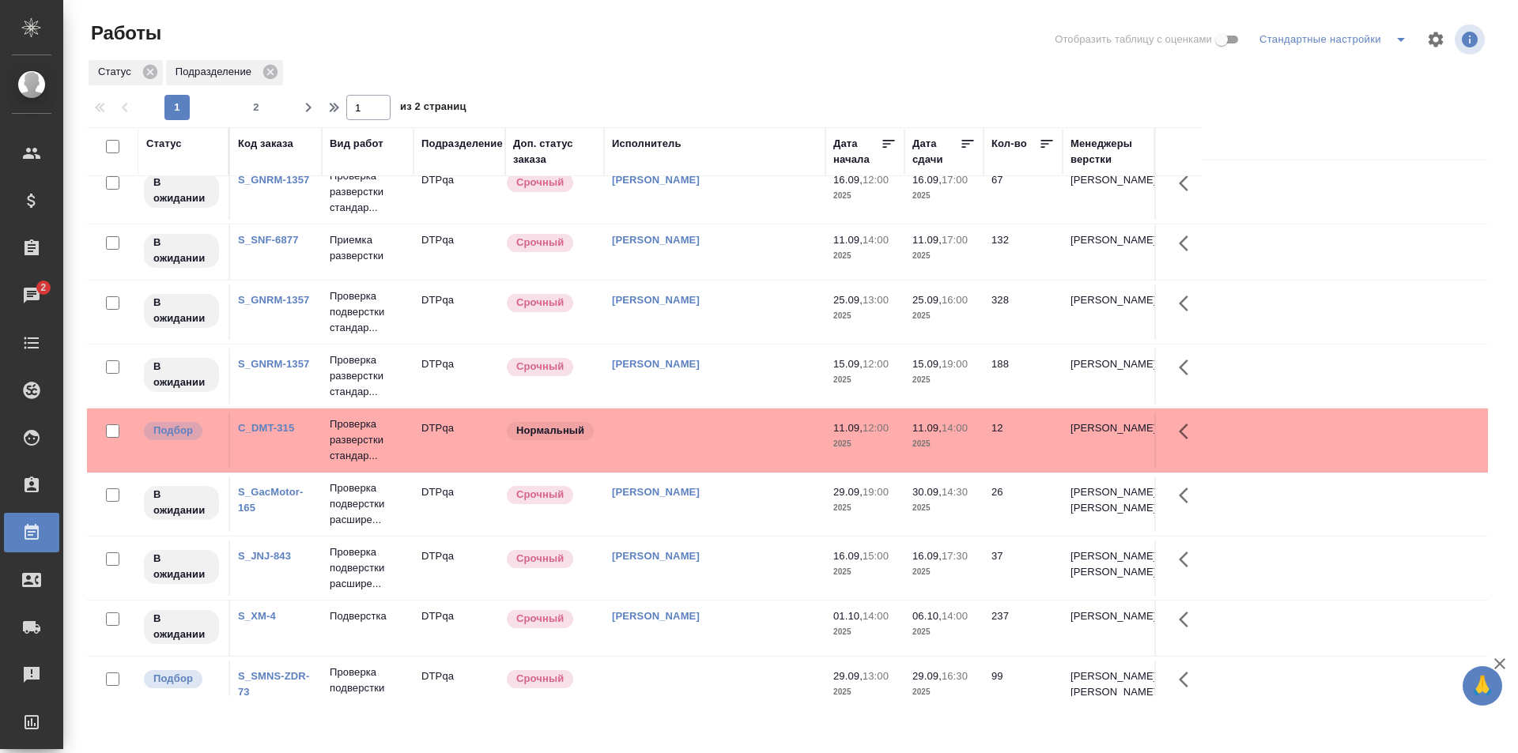
click at [692, 443] on td at bounding box center [714, 440] width 221 height 55
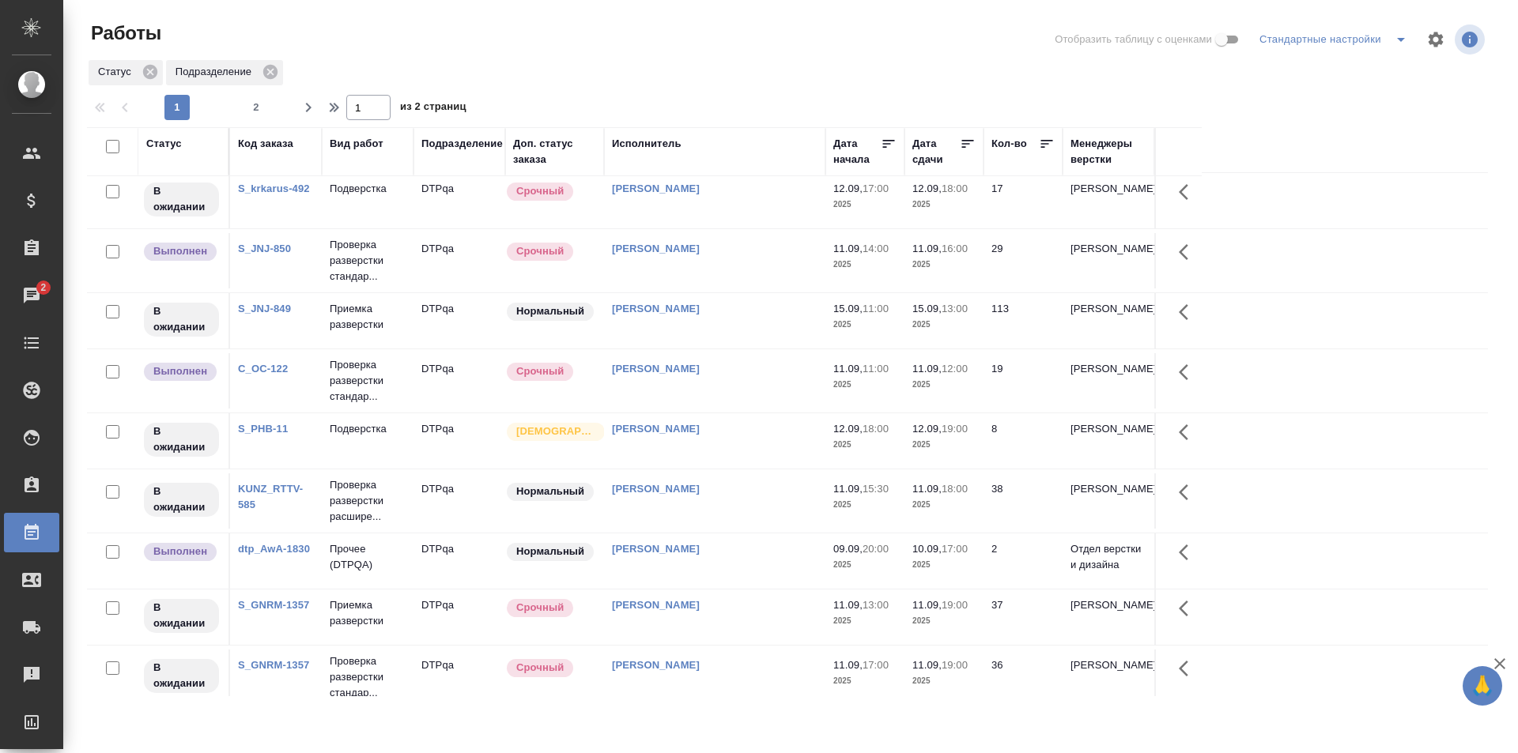
scroll to position [0, 0]
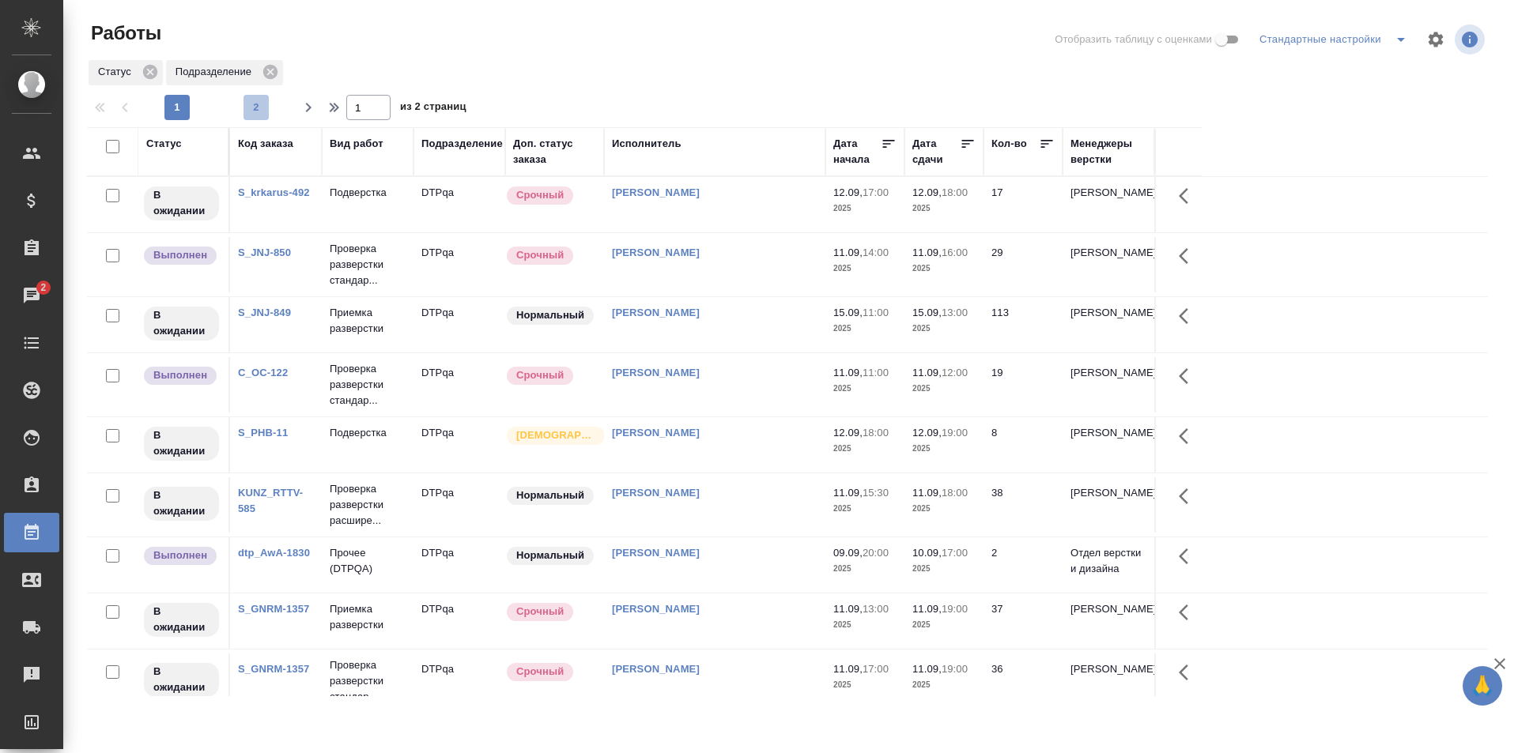
click at [256, 111] on span "2" at bounding box center [255, 108] width 25 height 16
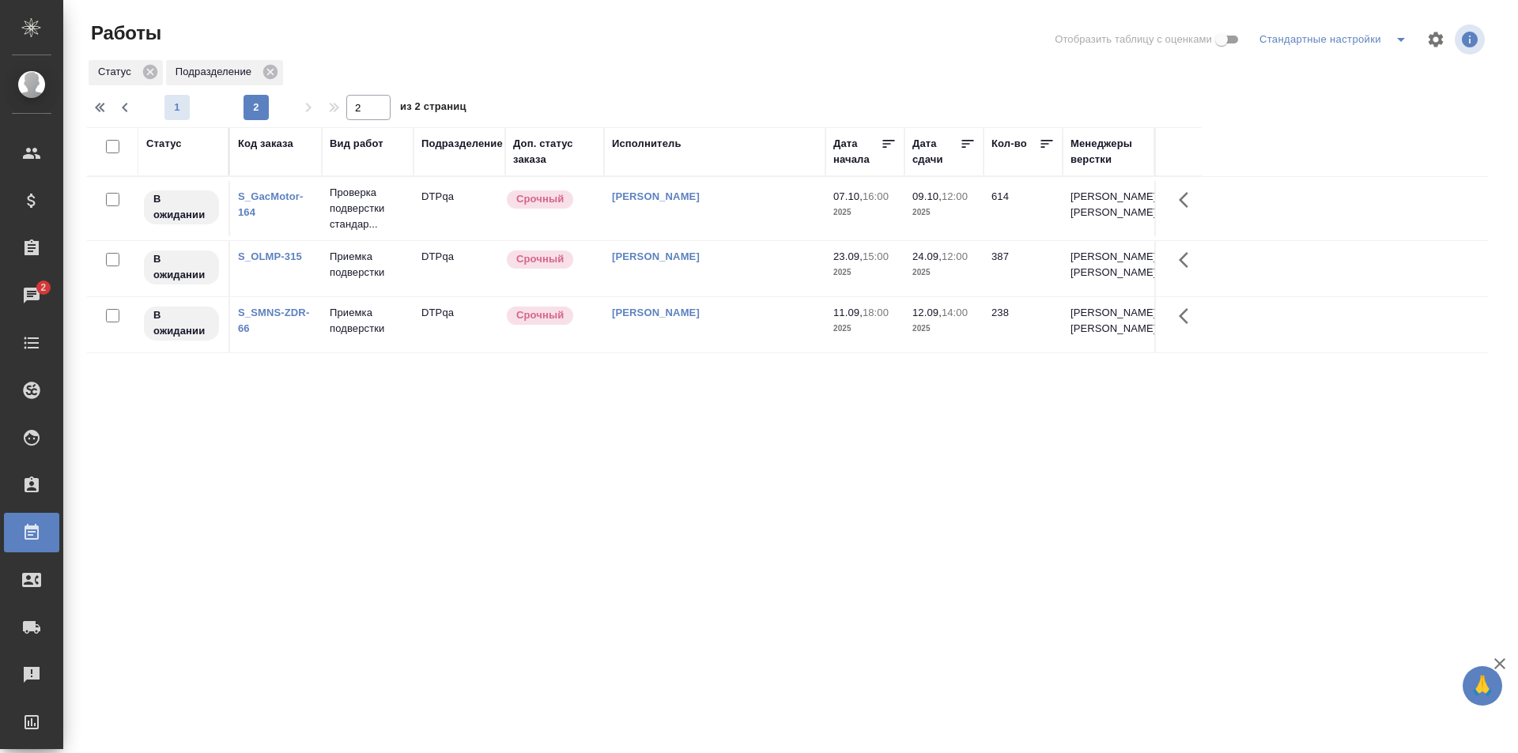
click at [181, 107] on span "1" at bounding box center [176, 108] width 25 height 16
type input "1"
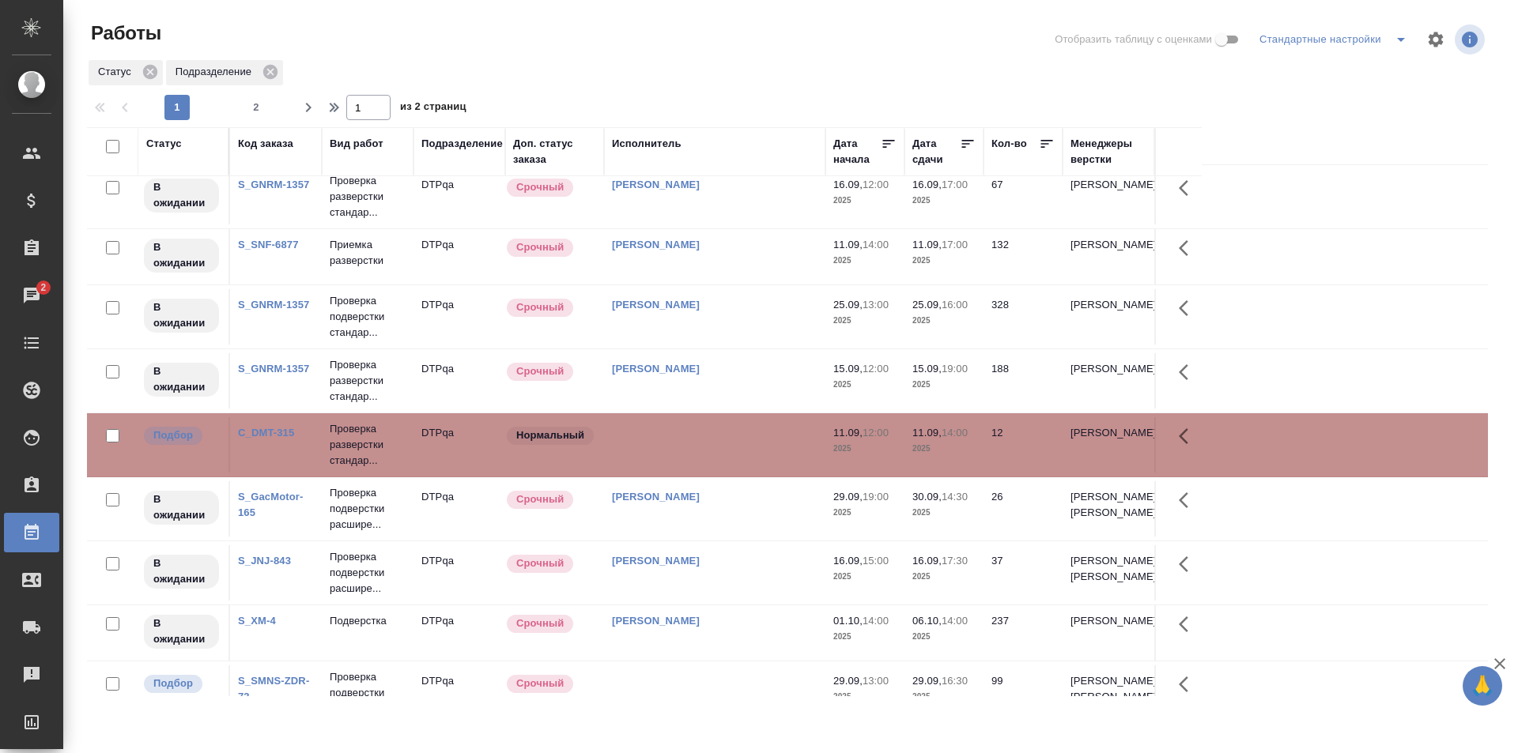
scroll to position [553, 0]
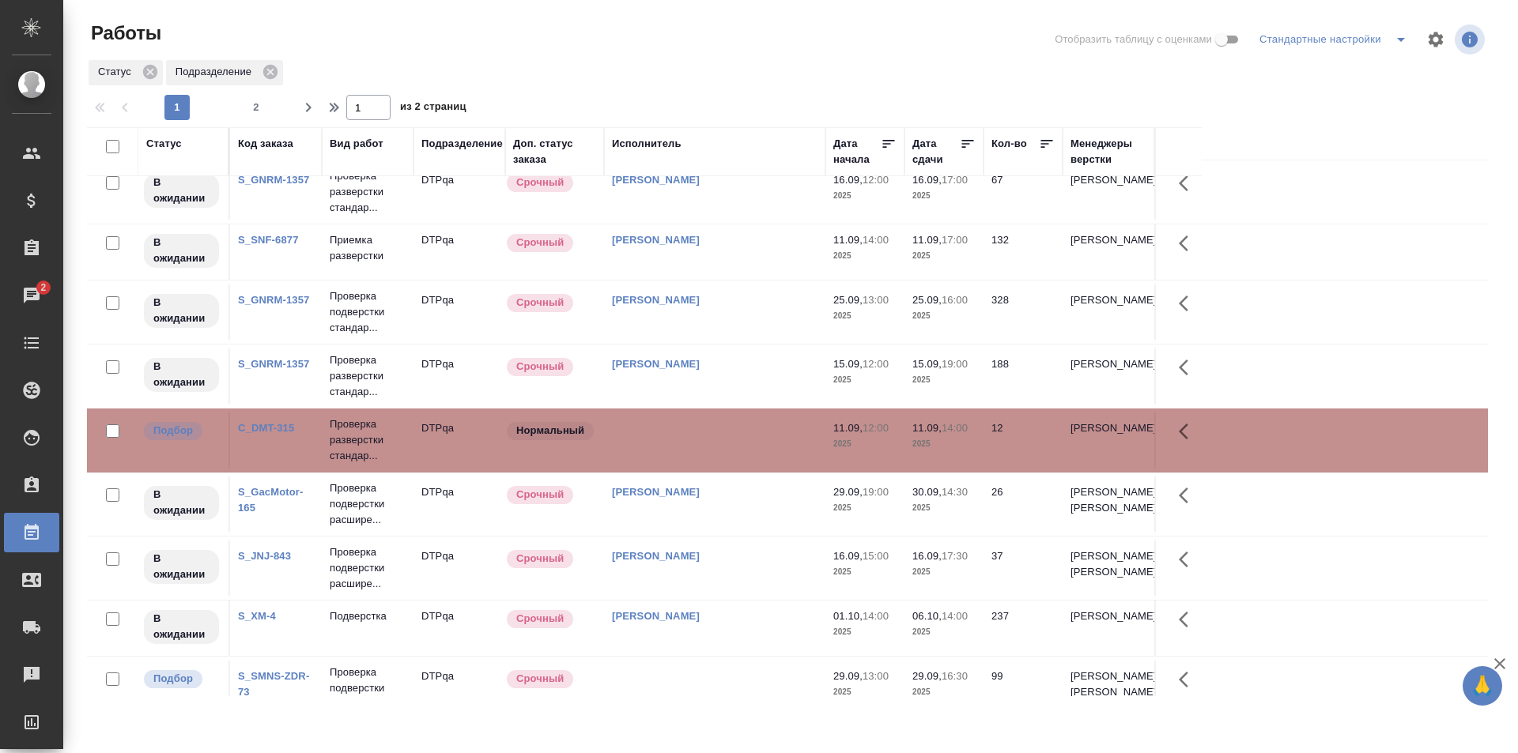
click at [693, 450] on td at bounding box center [714, 440] width 221 height 55
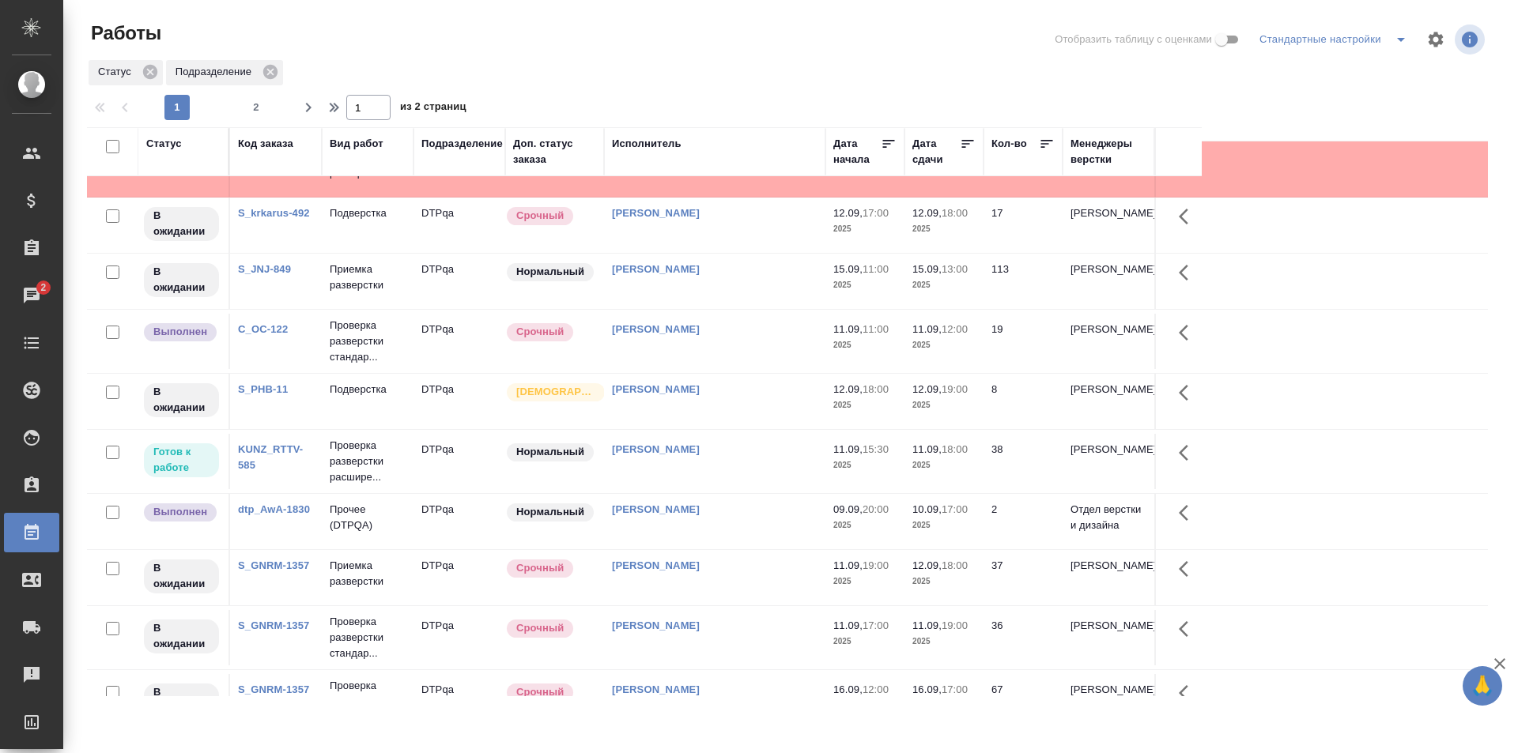
scroll to position [0, 0]
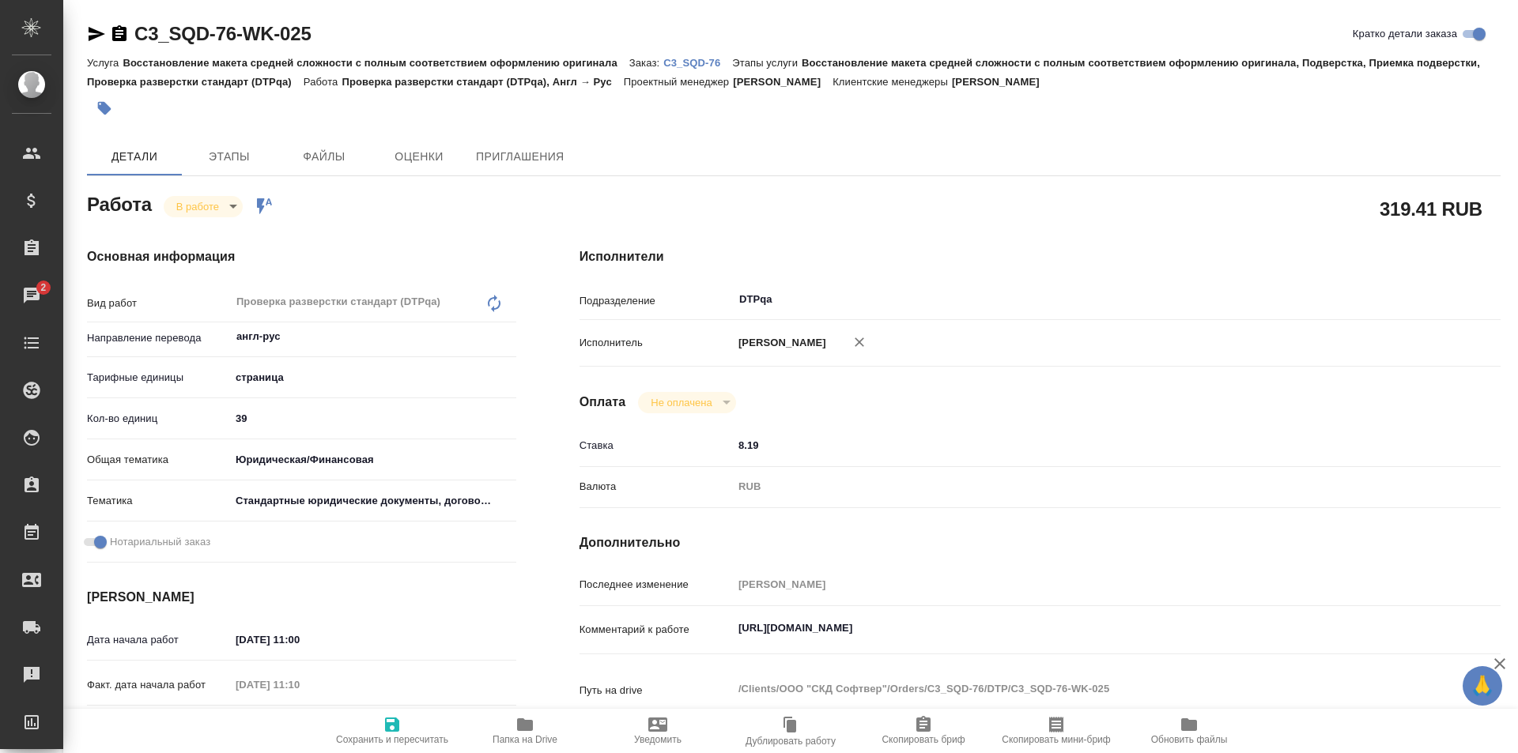
click at [1062, 626] on textarea "https://tera.awatera.com/Work/68c03ada540ab138a3c9b574/" at bounding box center [1078, 628] width 691 height 27
click at [1071, 634] on textarea "https://tera.awatera.com/Work/68c03ada540ab138a3c9b574/" at bounding box center [1078, 629] width 689 height 27
paste textarea "https://drive.awatera.com/f/10329726"
type textarea "https://tera.awatera.com/Work/68c03ada540ab138a3c9b574/ https://drive.awatera.c…"
click at [402, 724] on span "Сохранить и пересчитать" at bounding box center [392, 730] width 114 height 30
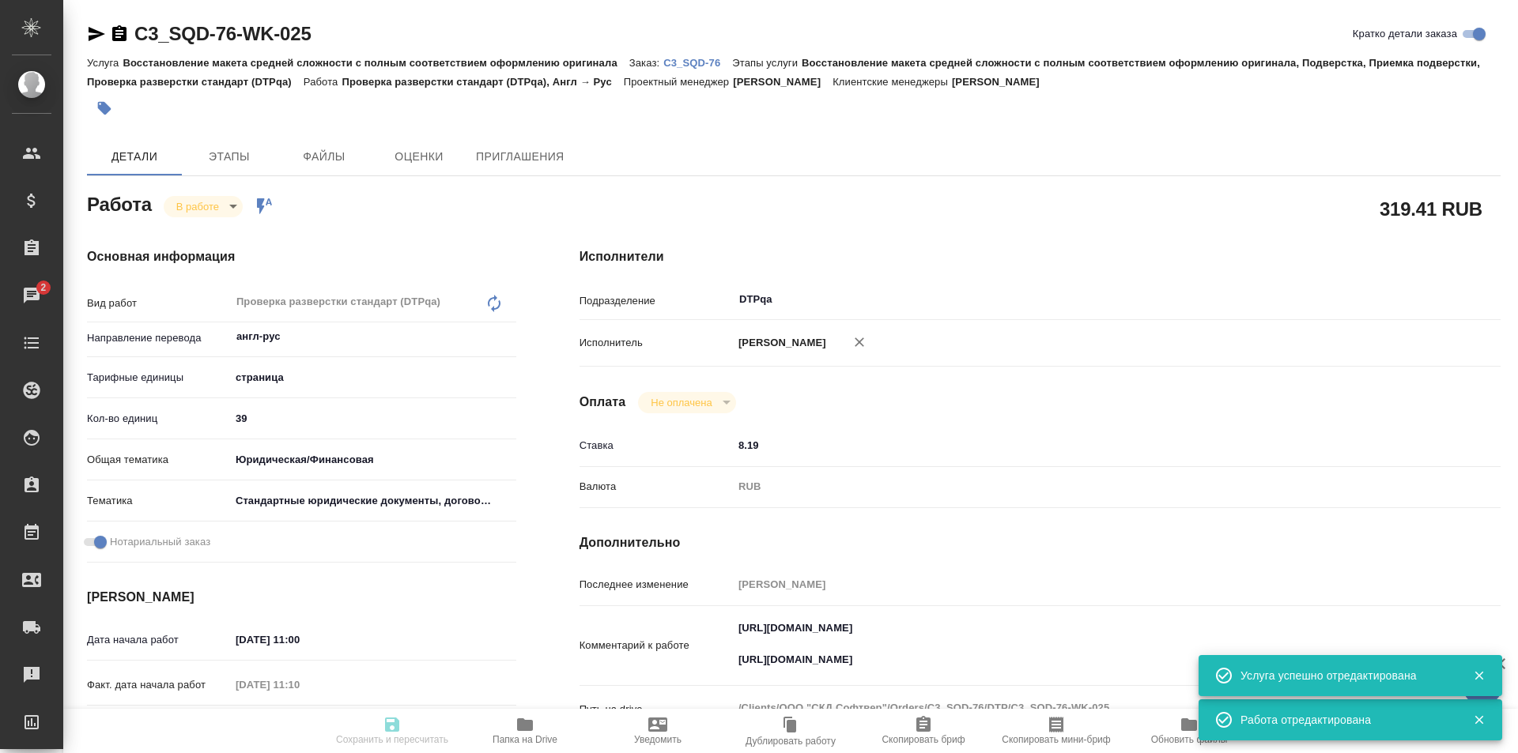
type input "inProgress"
type input "англ-рус"
type input "5a8b1489cc6b4906c91bfdb2"
type input "39"
type input "yr-fn"
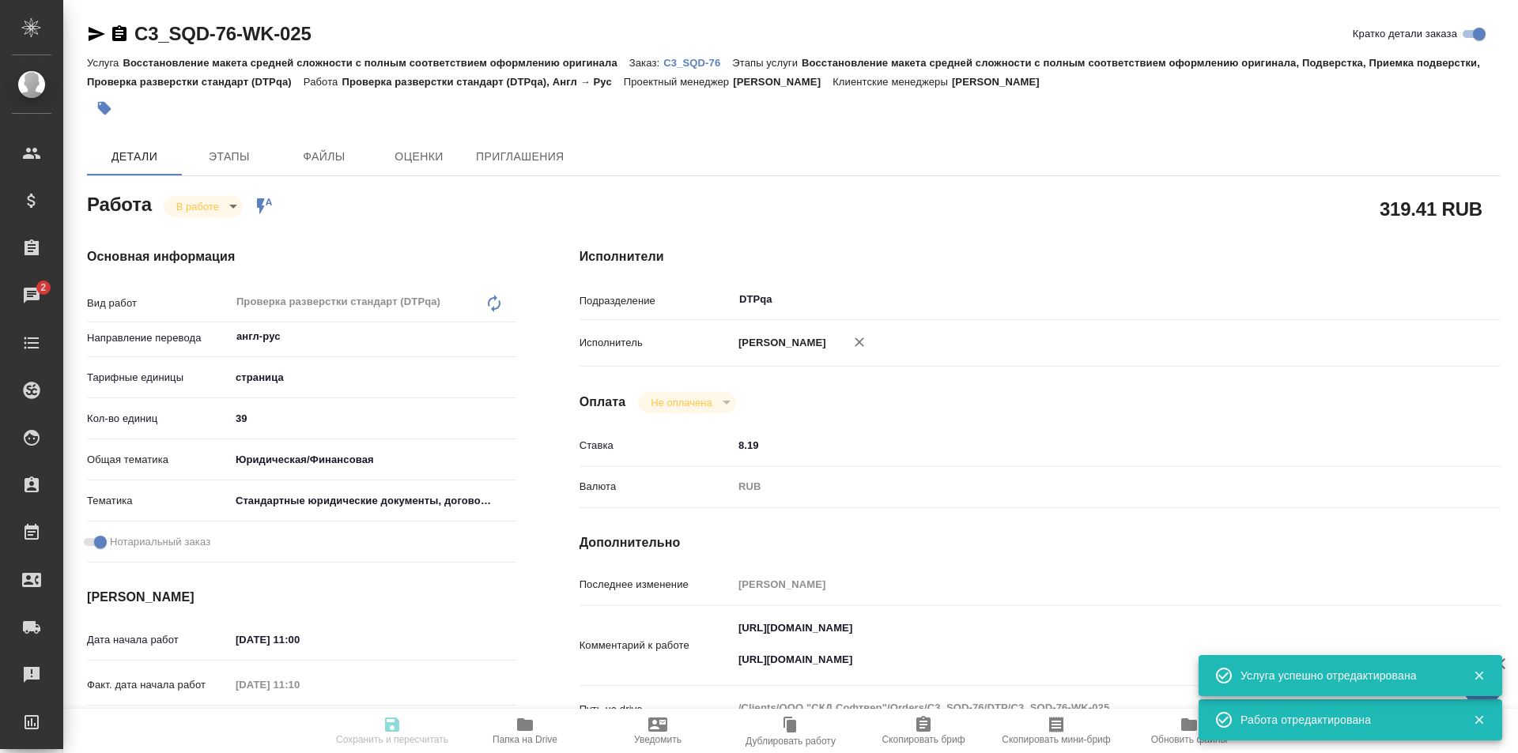
type input "5f647205b73bc97568ca66bf"
checkbox input "true"
type input "11.09.2025 11:00"
type input "11.09.2025 11:10"
type input "[DATE] 12:00"
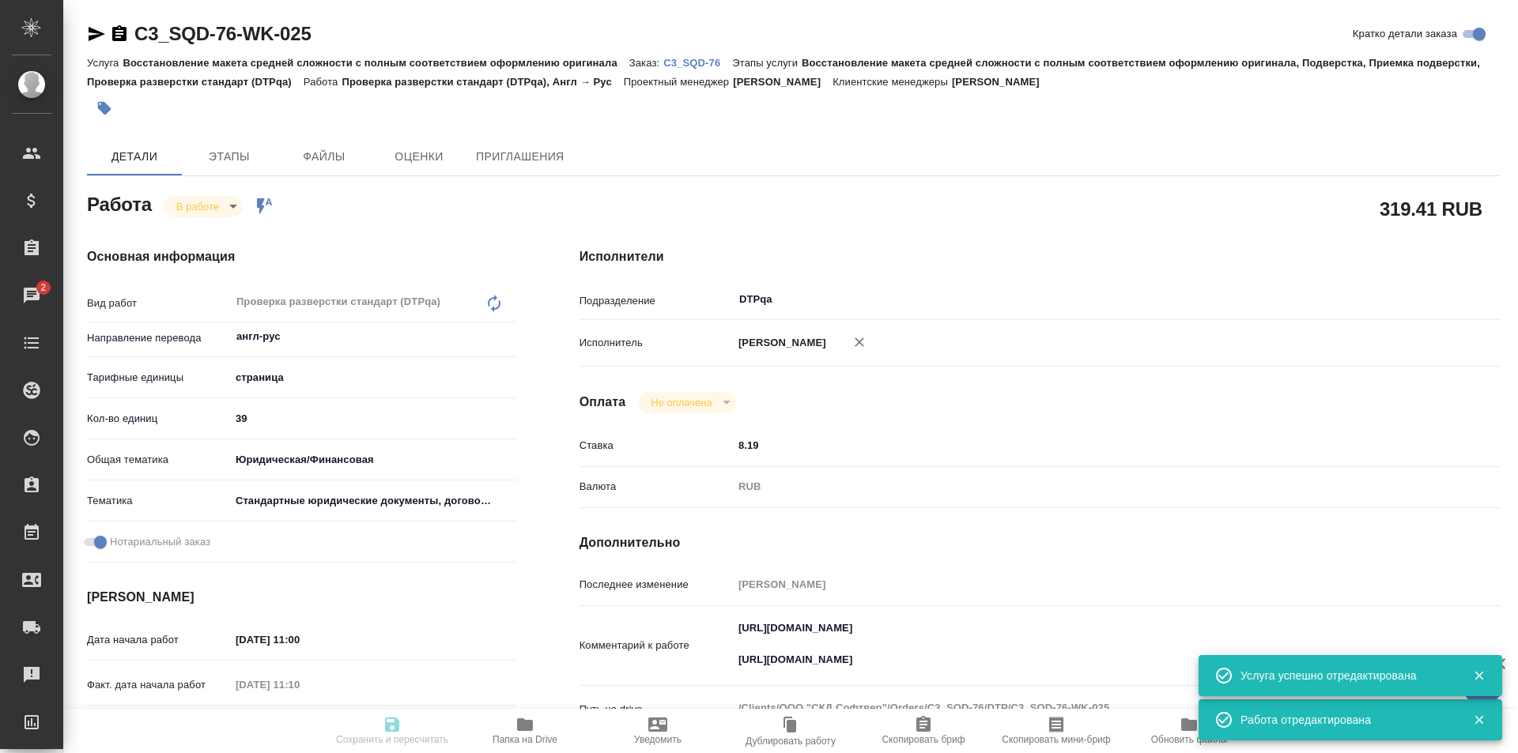
type input "15.09.2025 17:00"
type input "DTPqa"
type input "notPayed"
type input "8.19"
type input "RUB"
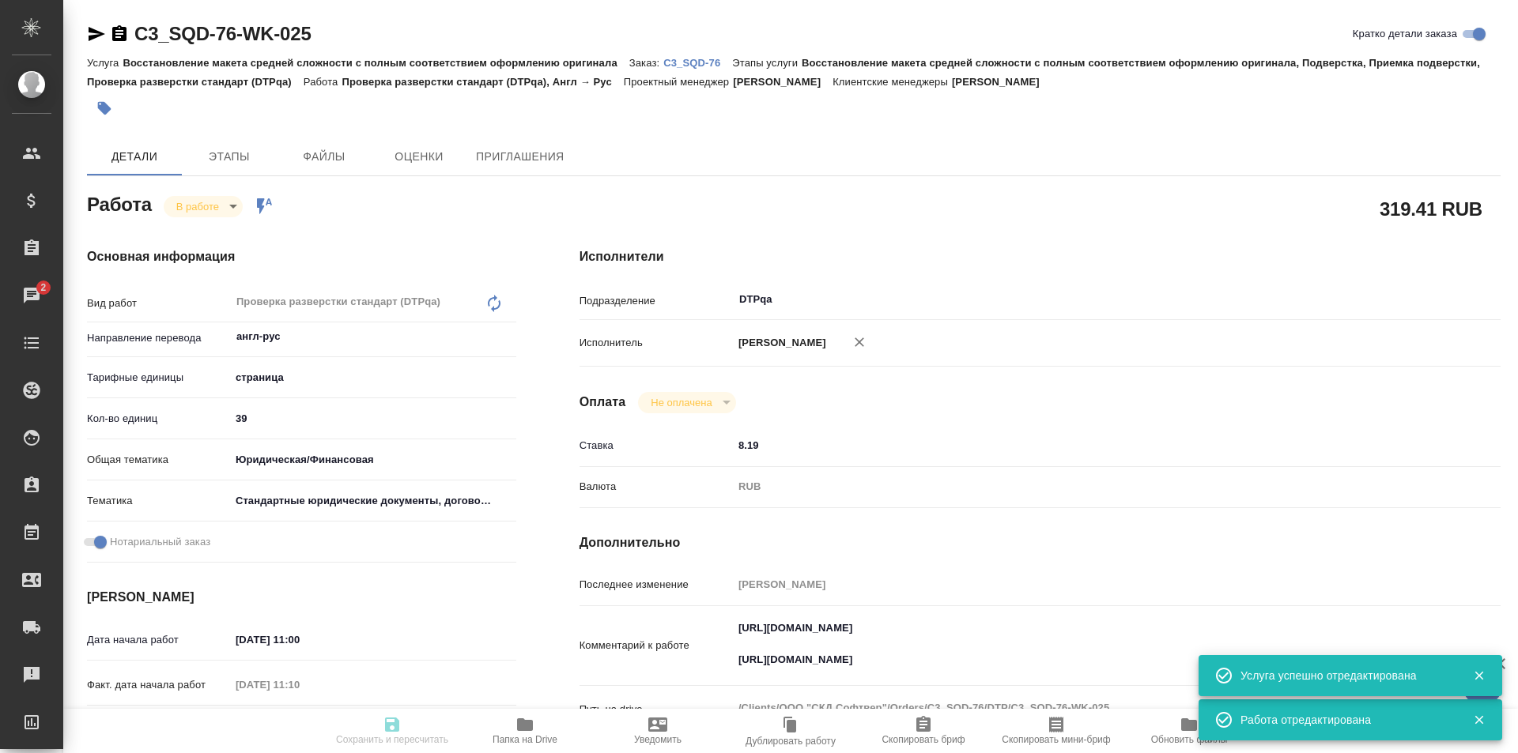
type input "Исмагилова Диана"
type input "C3_SQD-76"
type input "Восстановление макета средней сложности с полным соответствием оформлению ориги…"
type input "Москалец Алина"
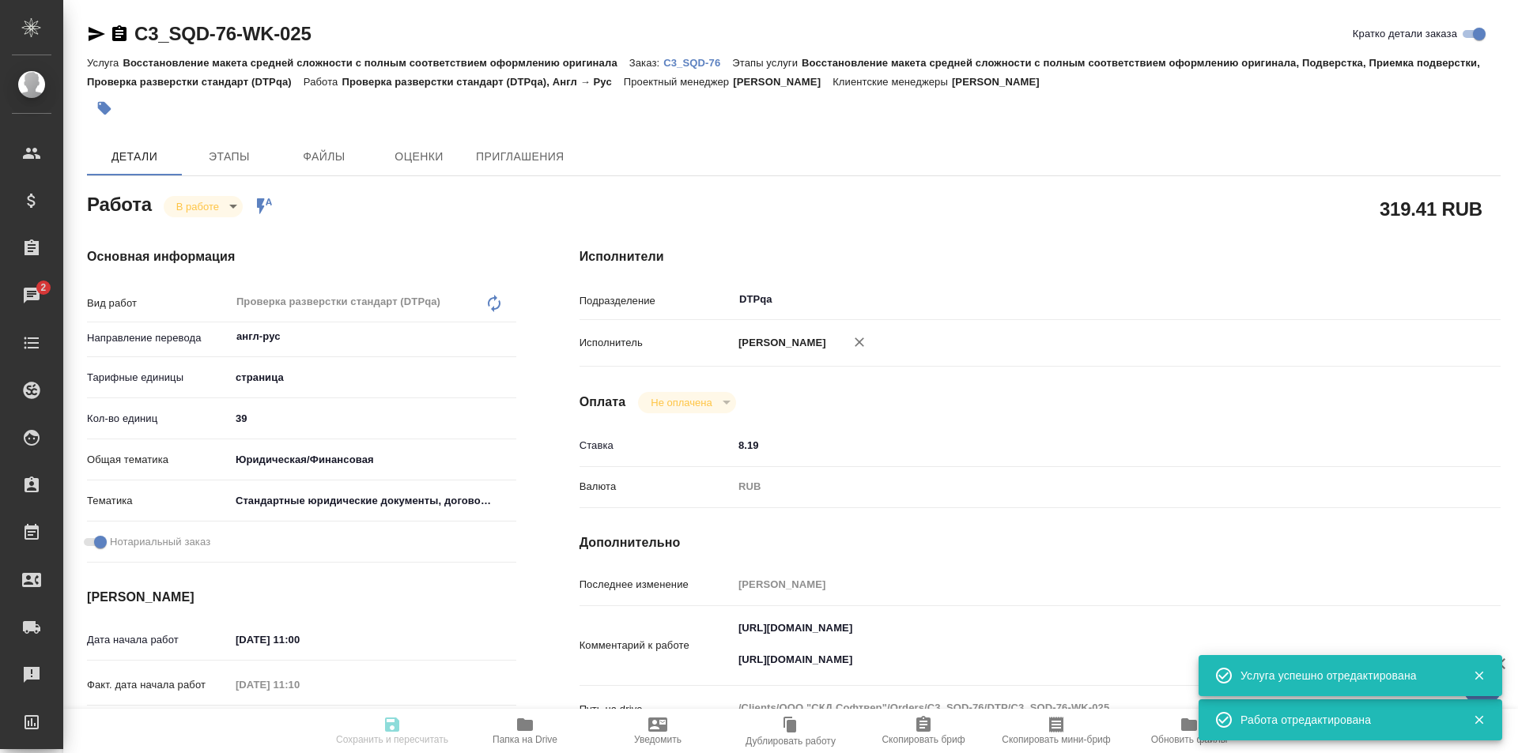
type input "[PERSON_NAME]"
type input "/Clients/ООО "СКД Софтвер"/Orders/C3_SQD-76"
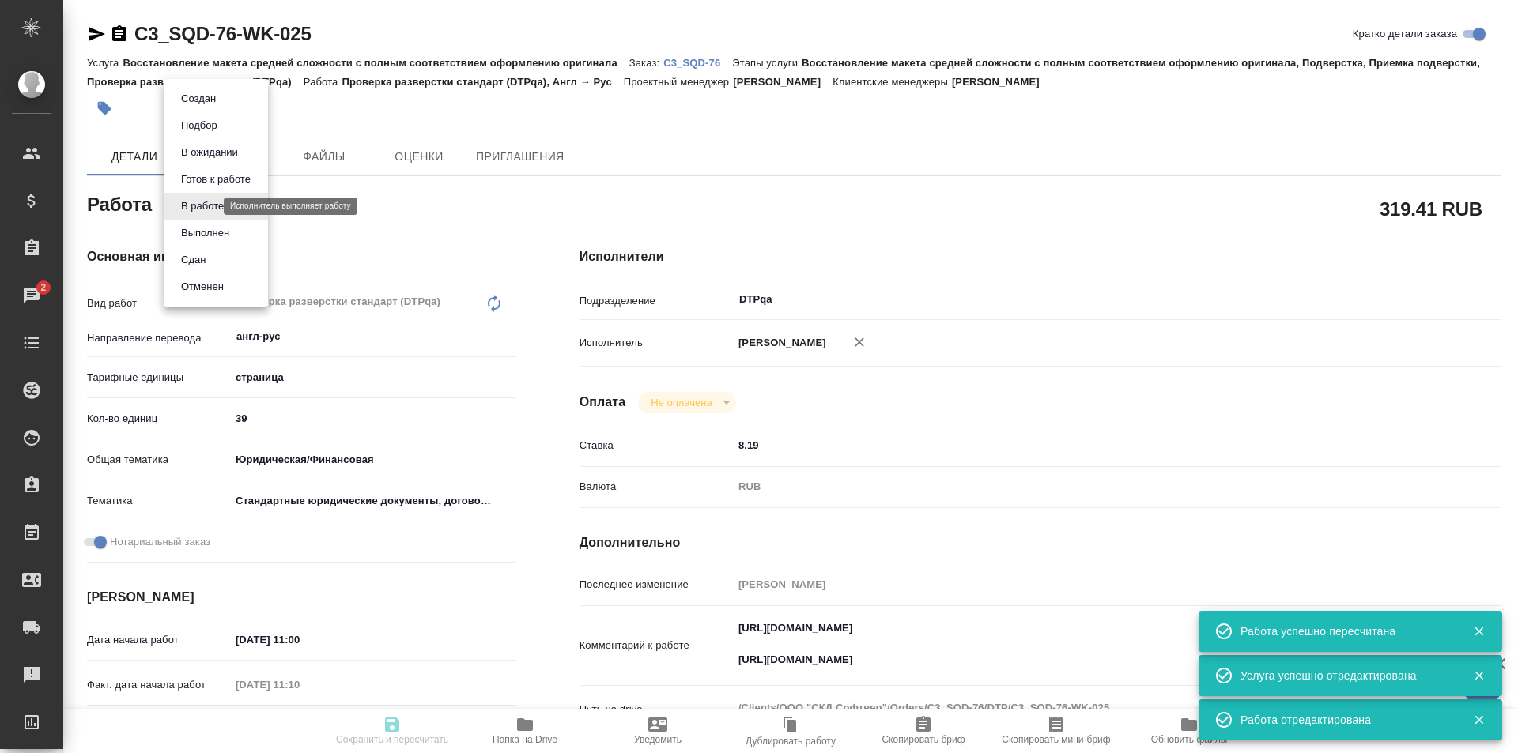
click at [212, 209] on body "🙏 .cls-1 fill:#fff; AWATERA Ismagilova Diana Клиенты Спецификации Заказы 2 Чаты…" at bounding box center [759, 376] width 1518 height 753
type input "inProgress"
type input "англ-рус"
type input "5a8b1489cc6b4906c91bfdb2"
type input "39"
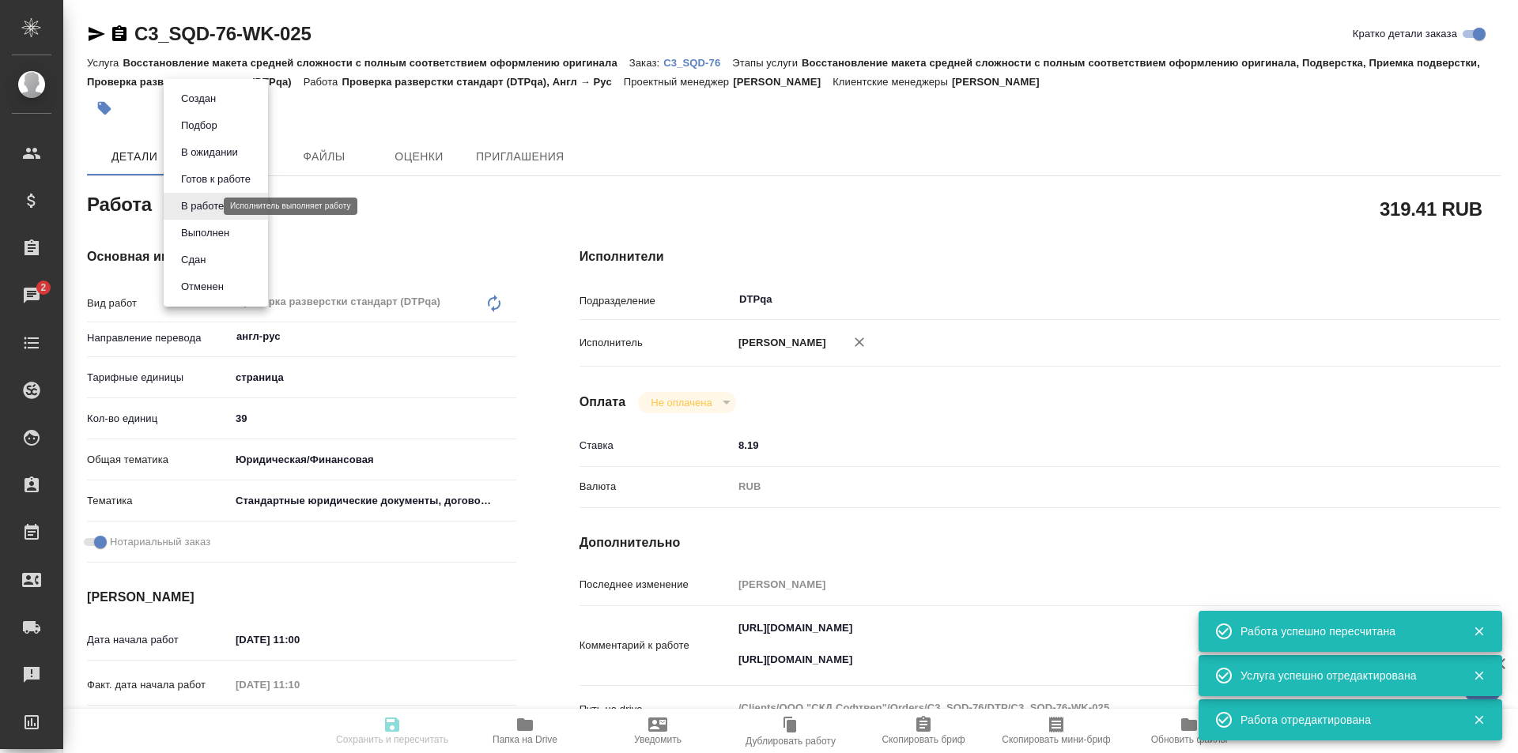
type input "yr-fn"
type input "5f647205b73bc97568ca66bf"
checkbox input "true"
type input "11.09.2025 11:00"
type input "11.09.2025 11:10"
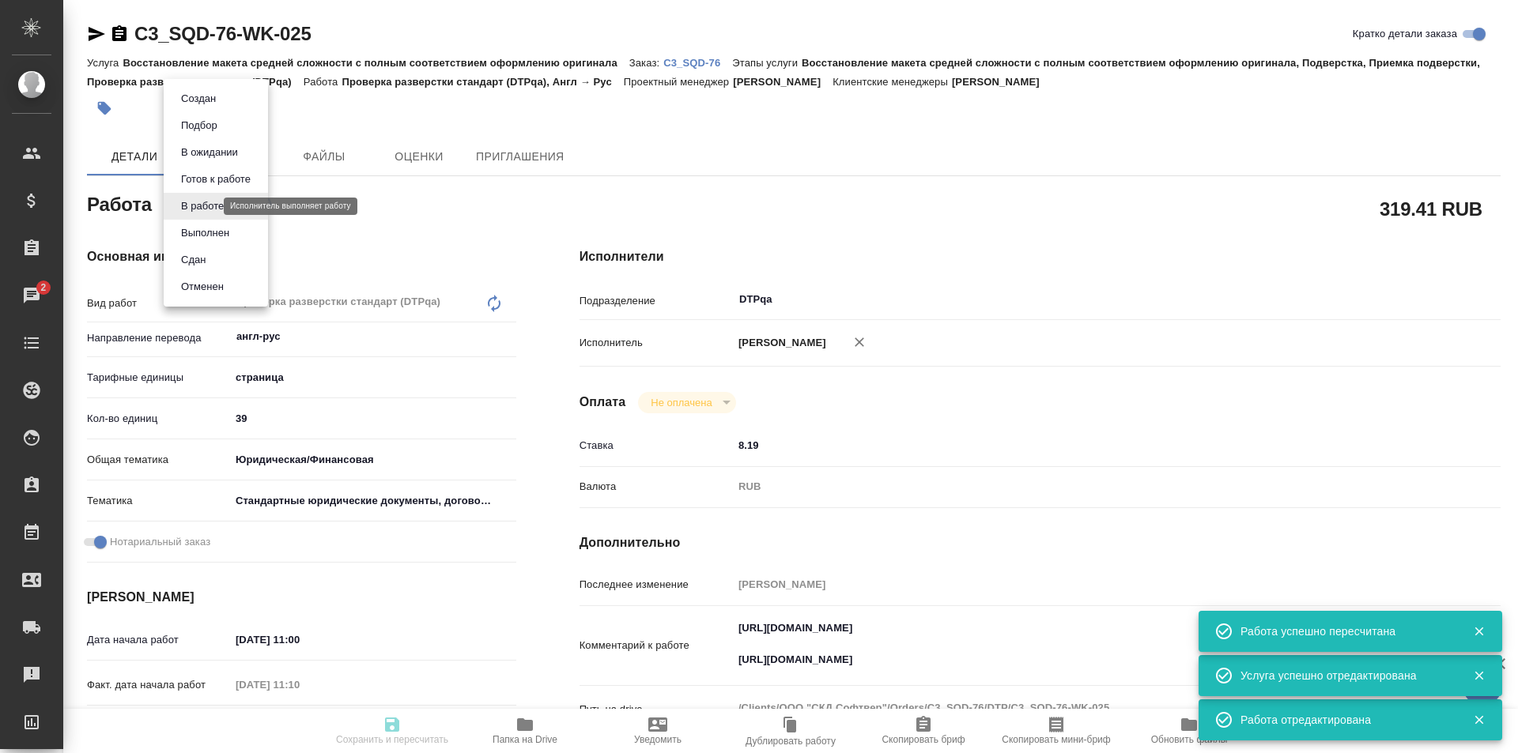
type input "11.09.2025 12:00"
type input "15.09.2025 17:00"
type input "DTPqa"
type input "notPayed"
type input "8.19"
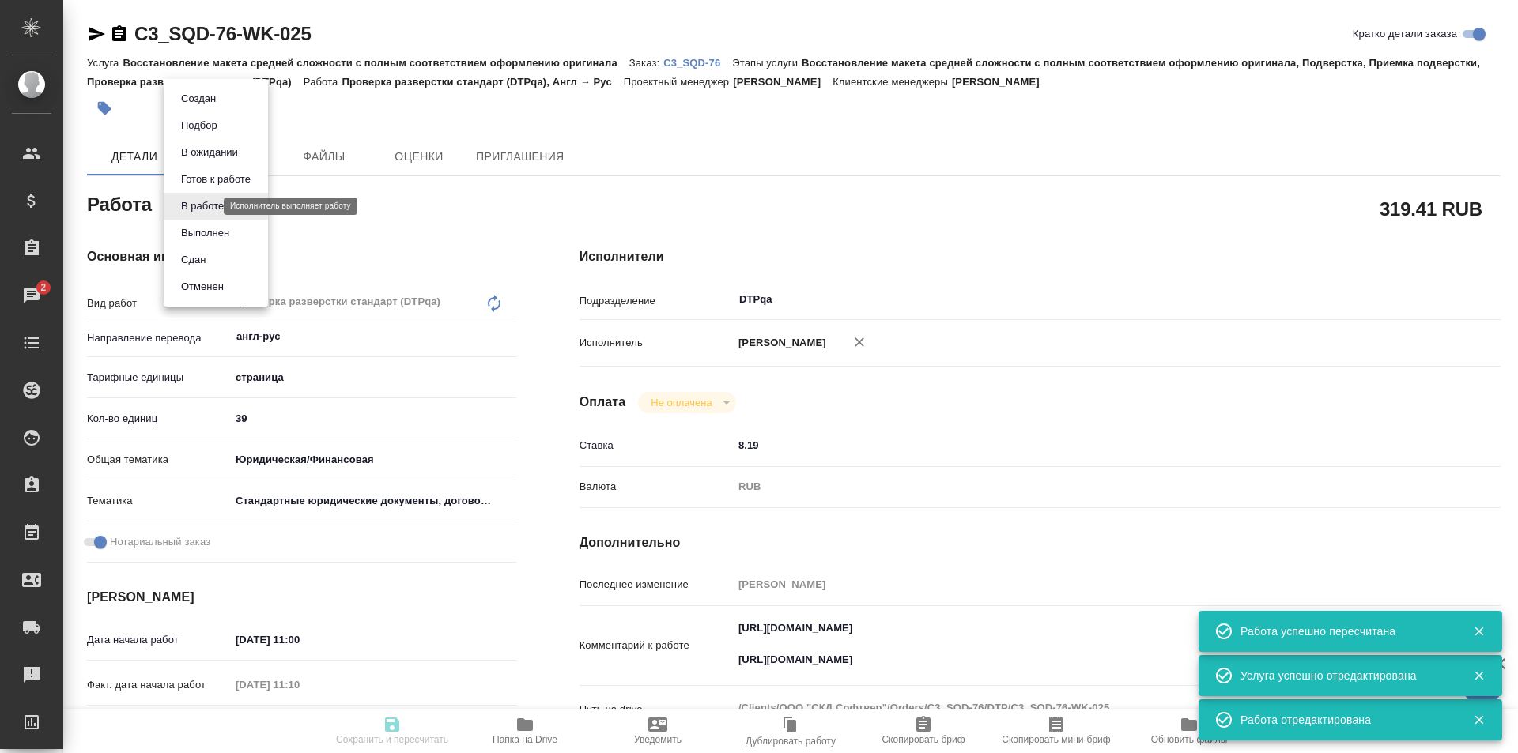
type input "RUB"
type input "Исмагилова Диана"
type input "C3_SQD-76"
type input "Восстановление макета средней сложности с полным соответствием оформлению ориги…"
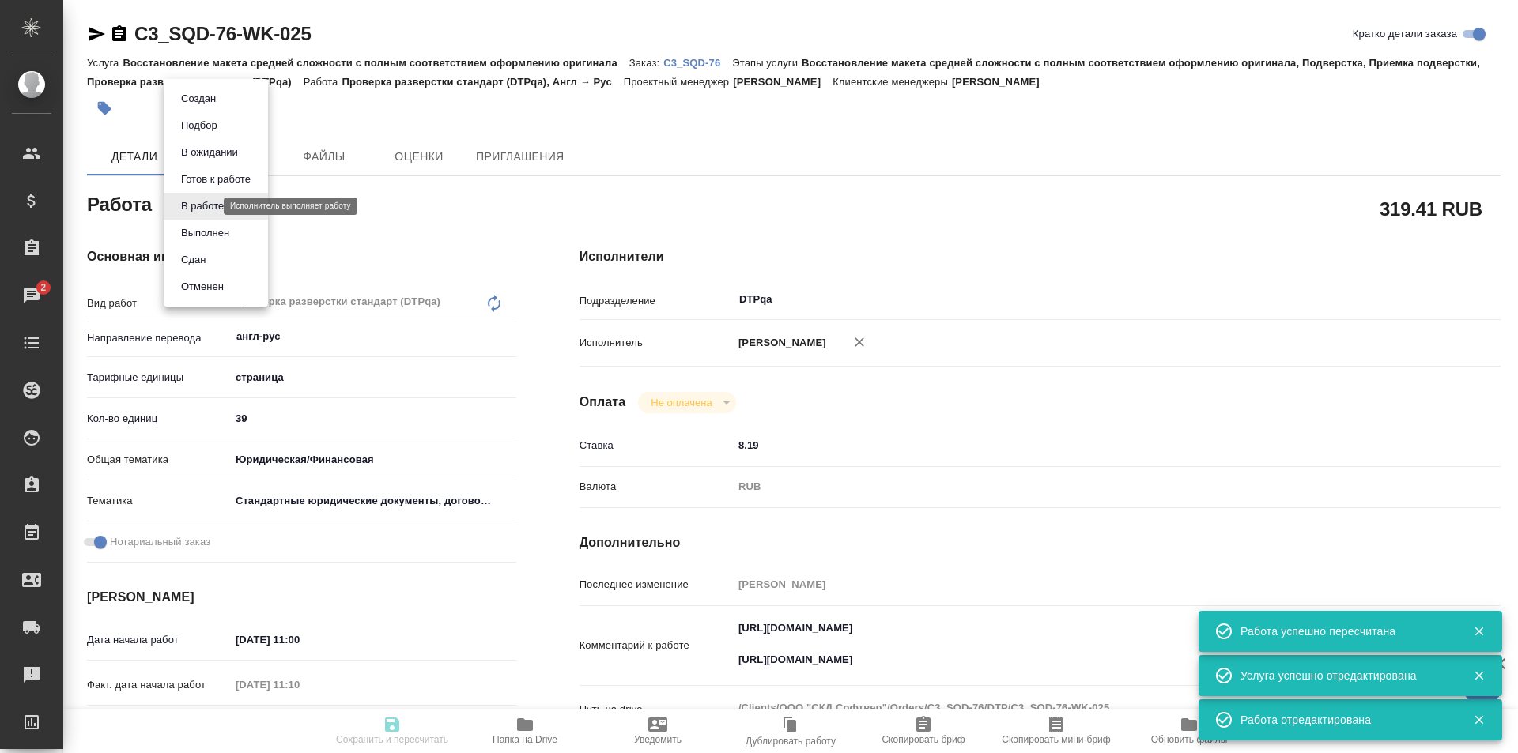
type input "Москалец Алина"
type input "[PERSON_NAME]"
type input "/Clients/ООО "СКД Софтвер"/Orders/C3_SQD-76"
click at [209, 233] on button "Выполнен" at bounding box center [205, 232] width 58 height 17
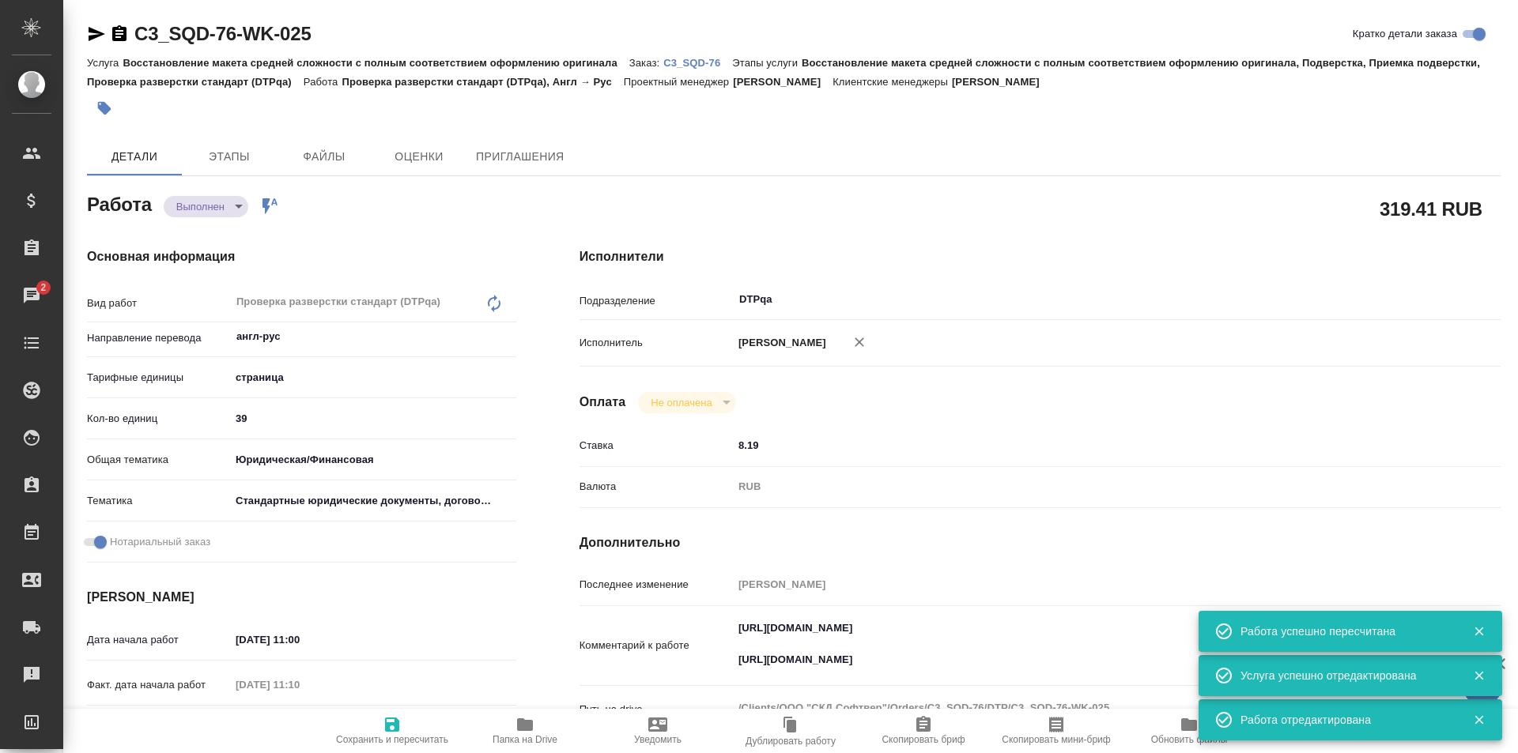
type textarea "x"
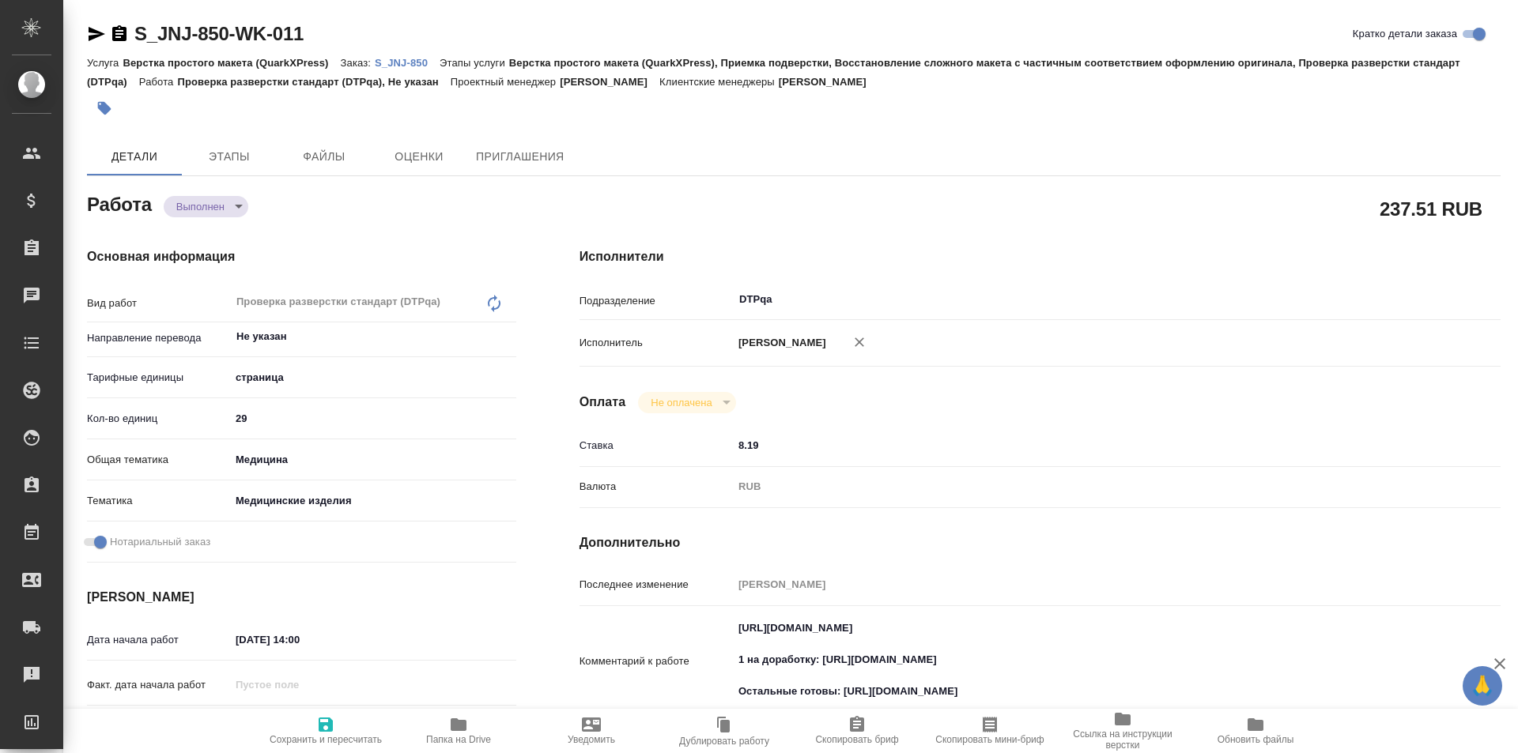
type textarea "x"
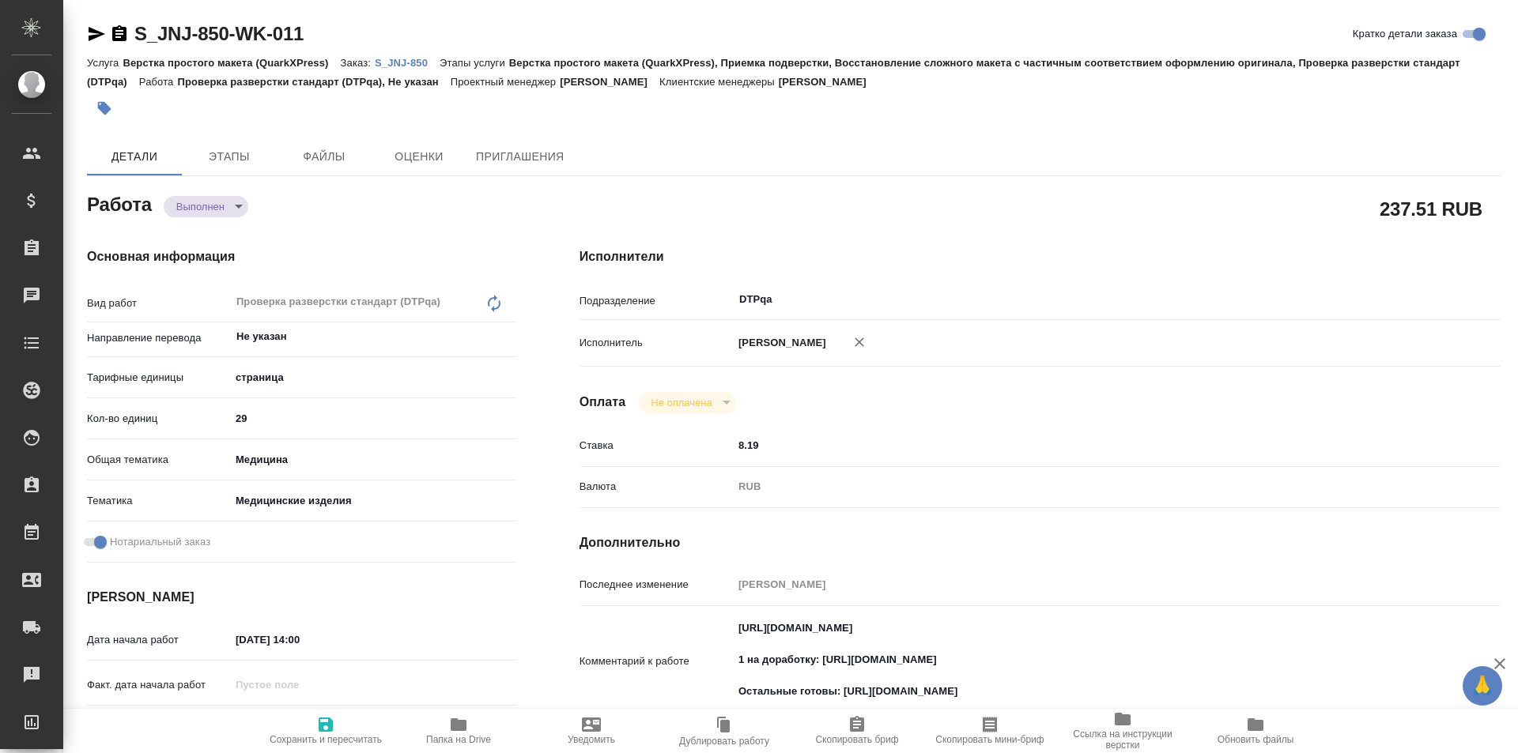
type textarea "x"
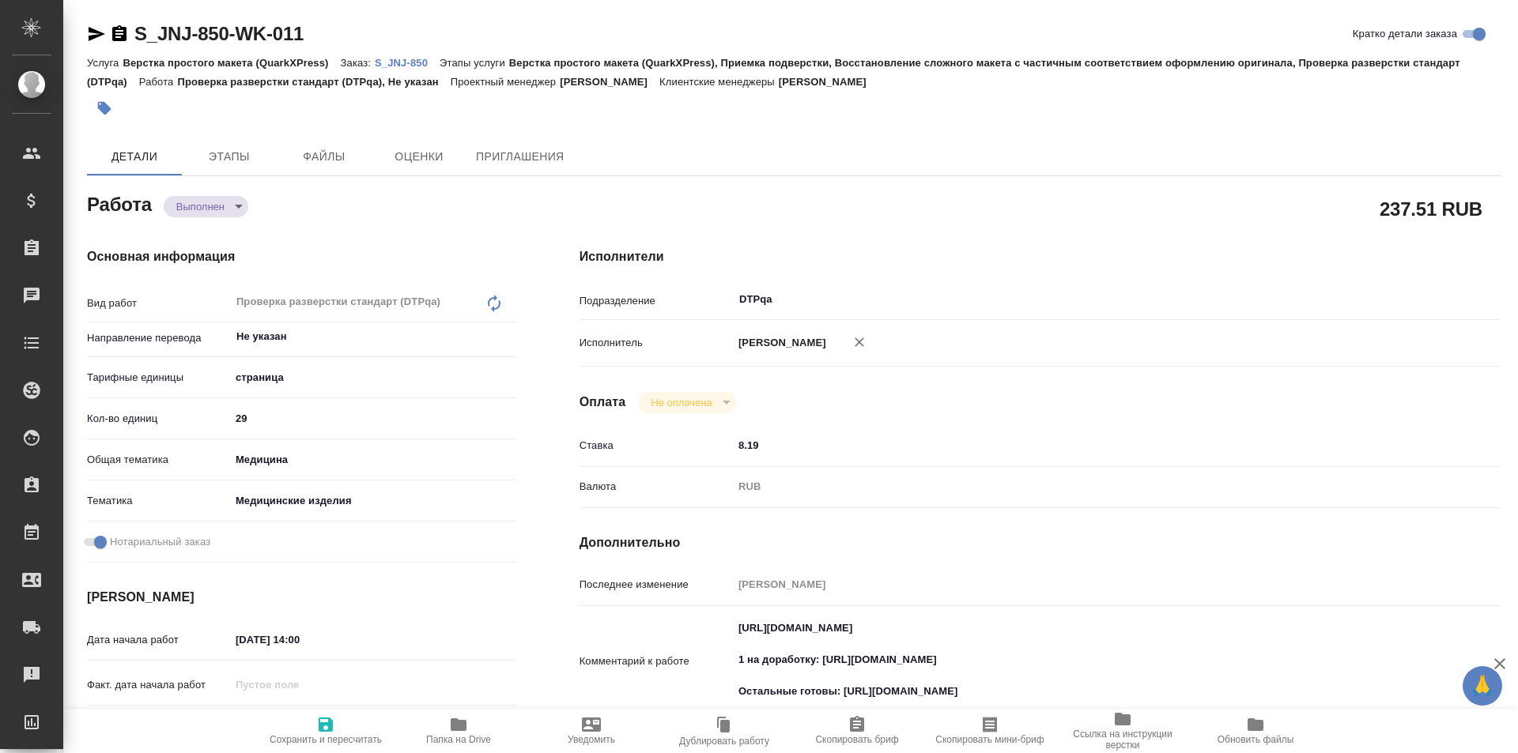
type textarea "x"
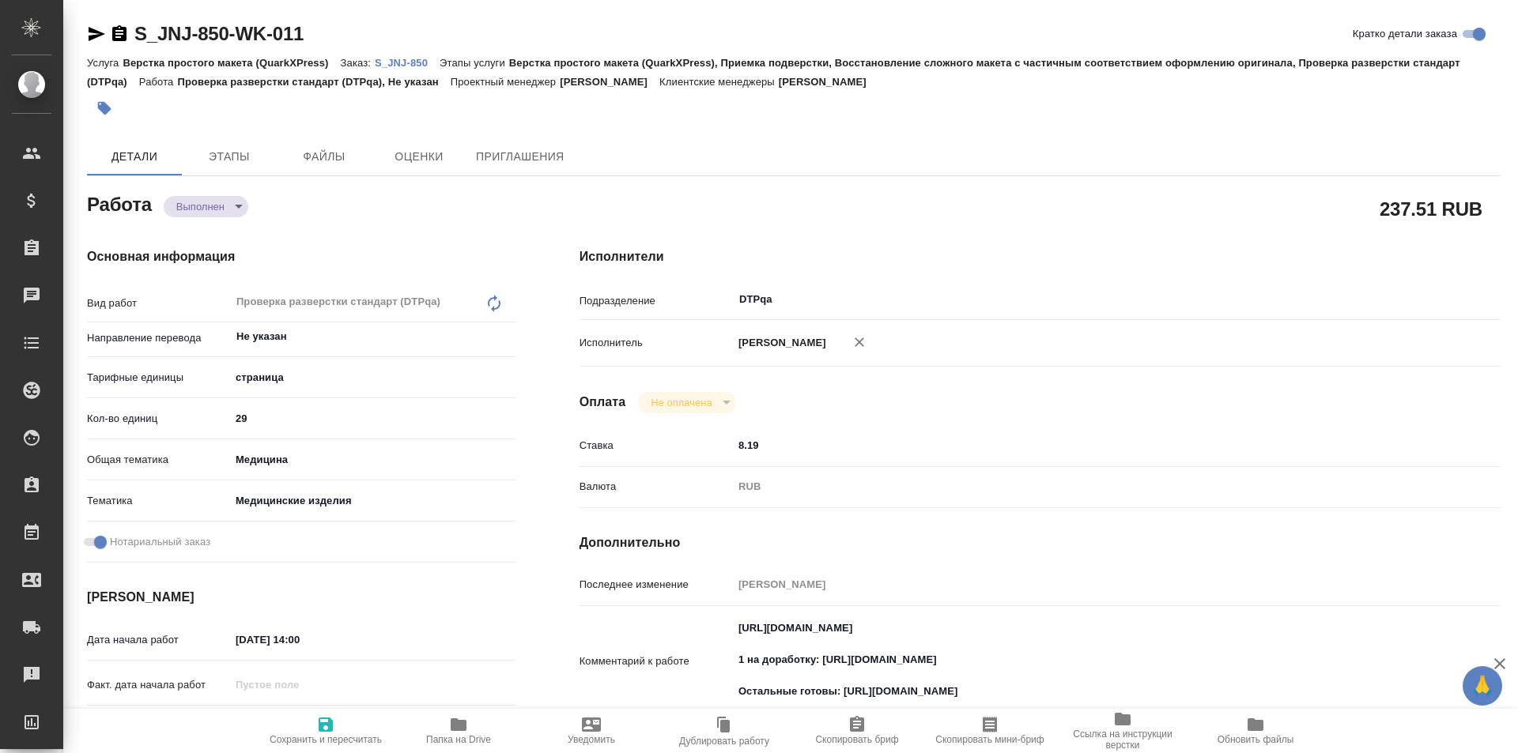
type textarea "x"
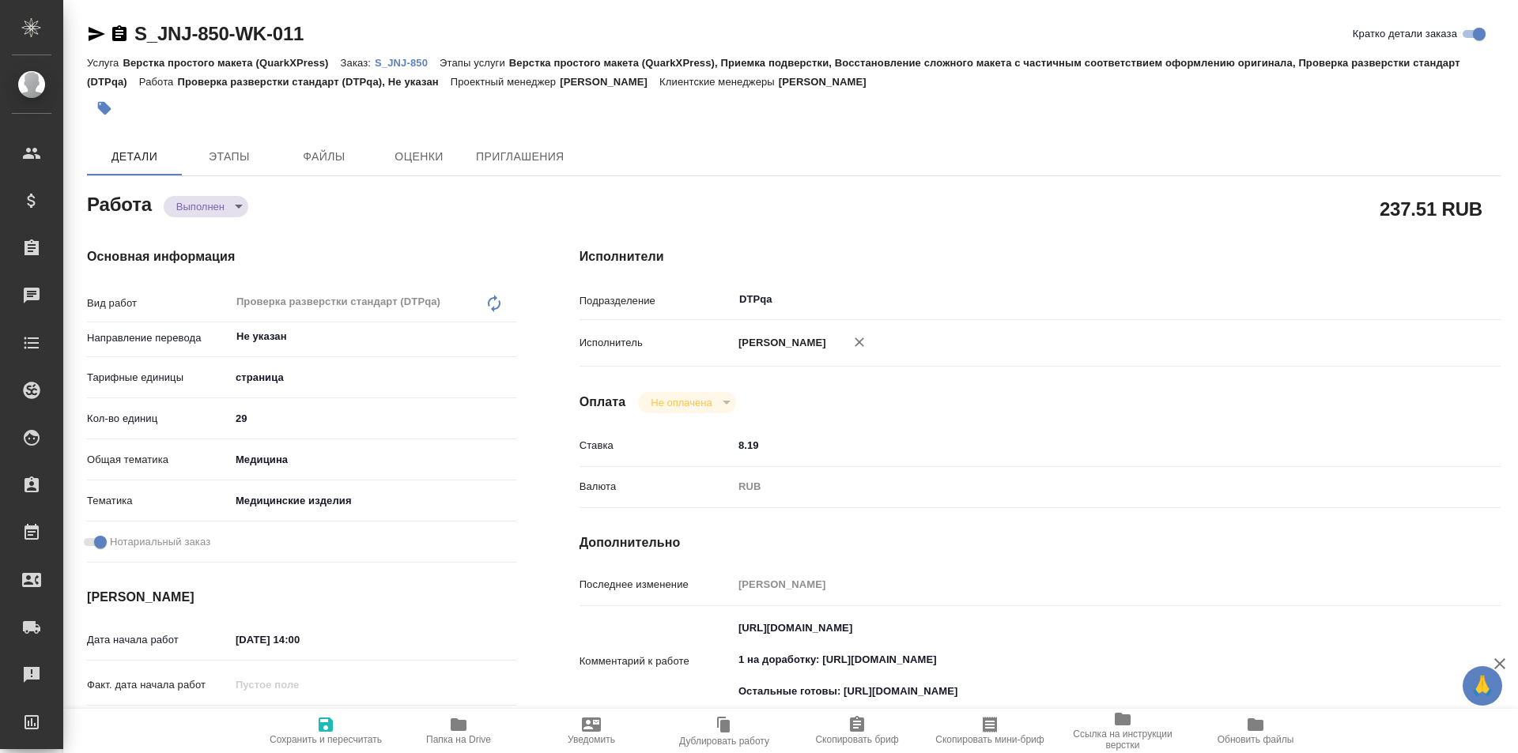
type textarea "x"
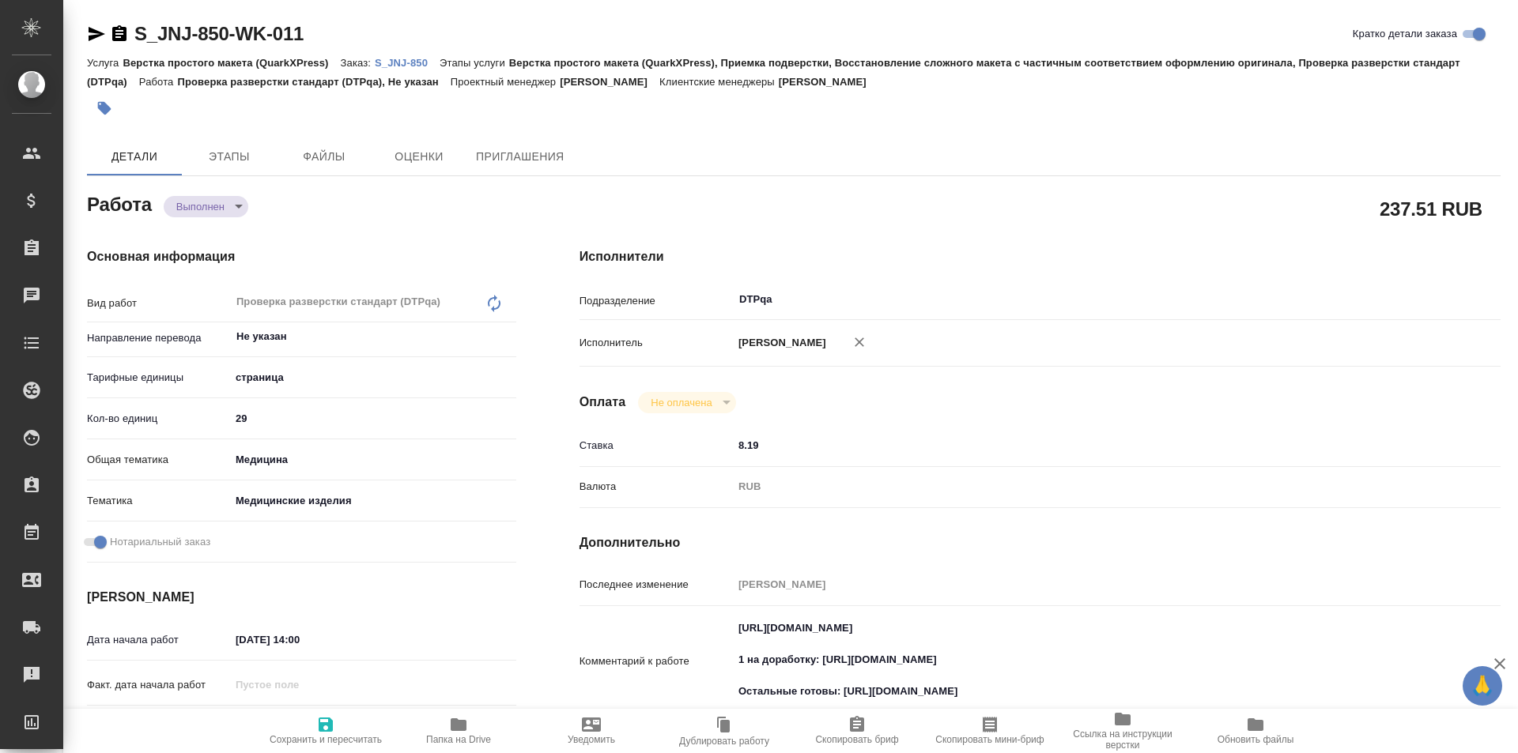
type textarea "x"
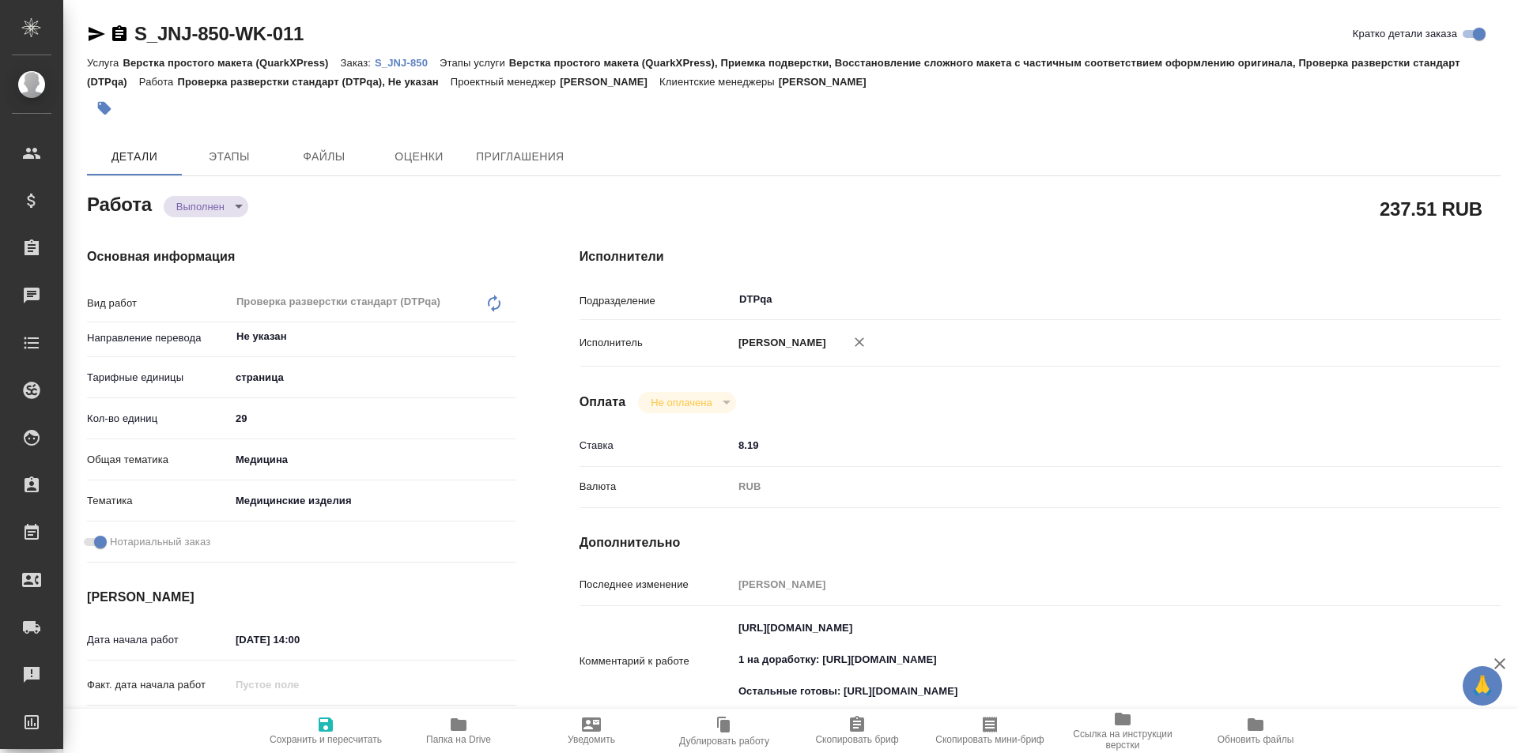
type textarea "x"
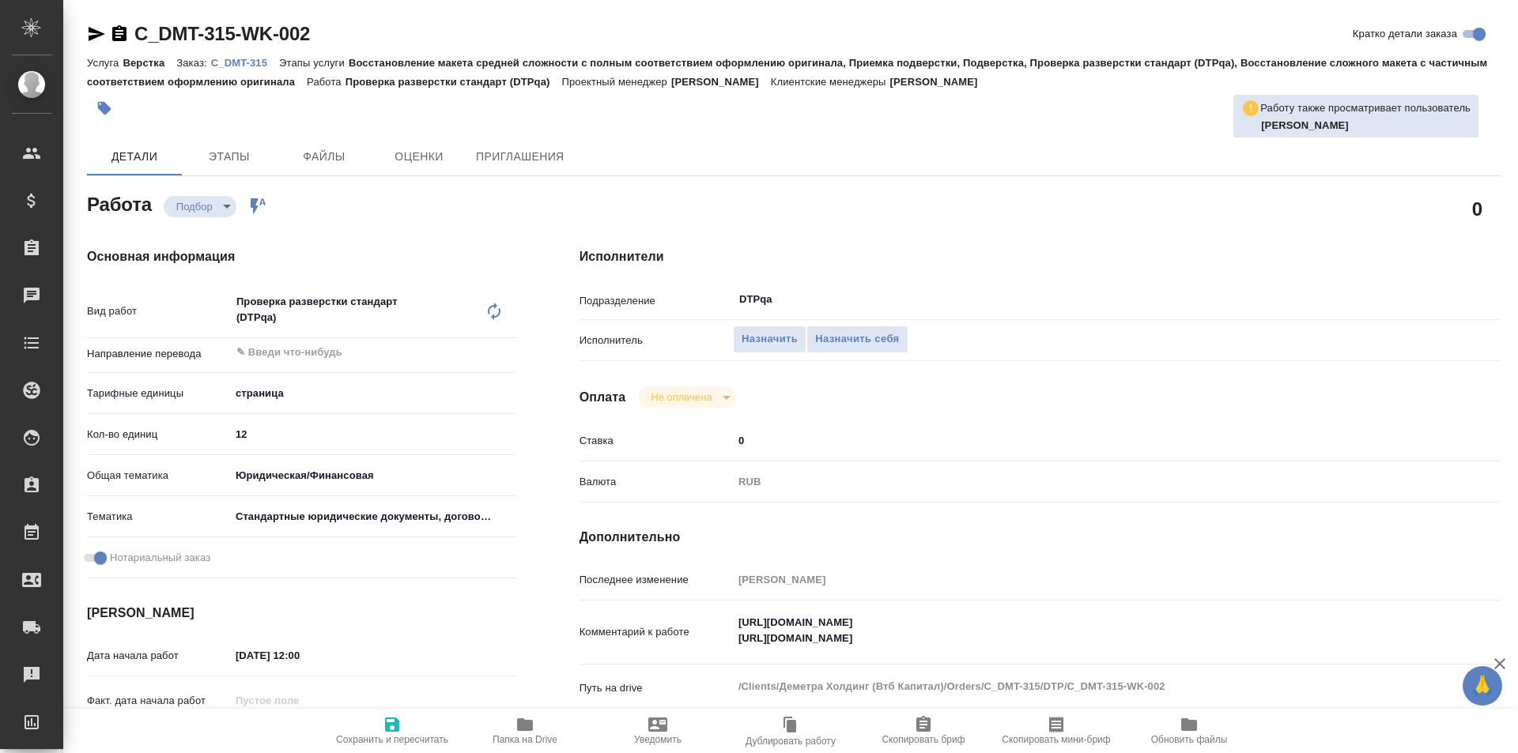
type textarea "x"
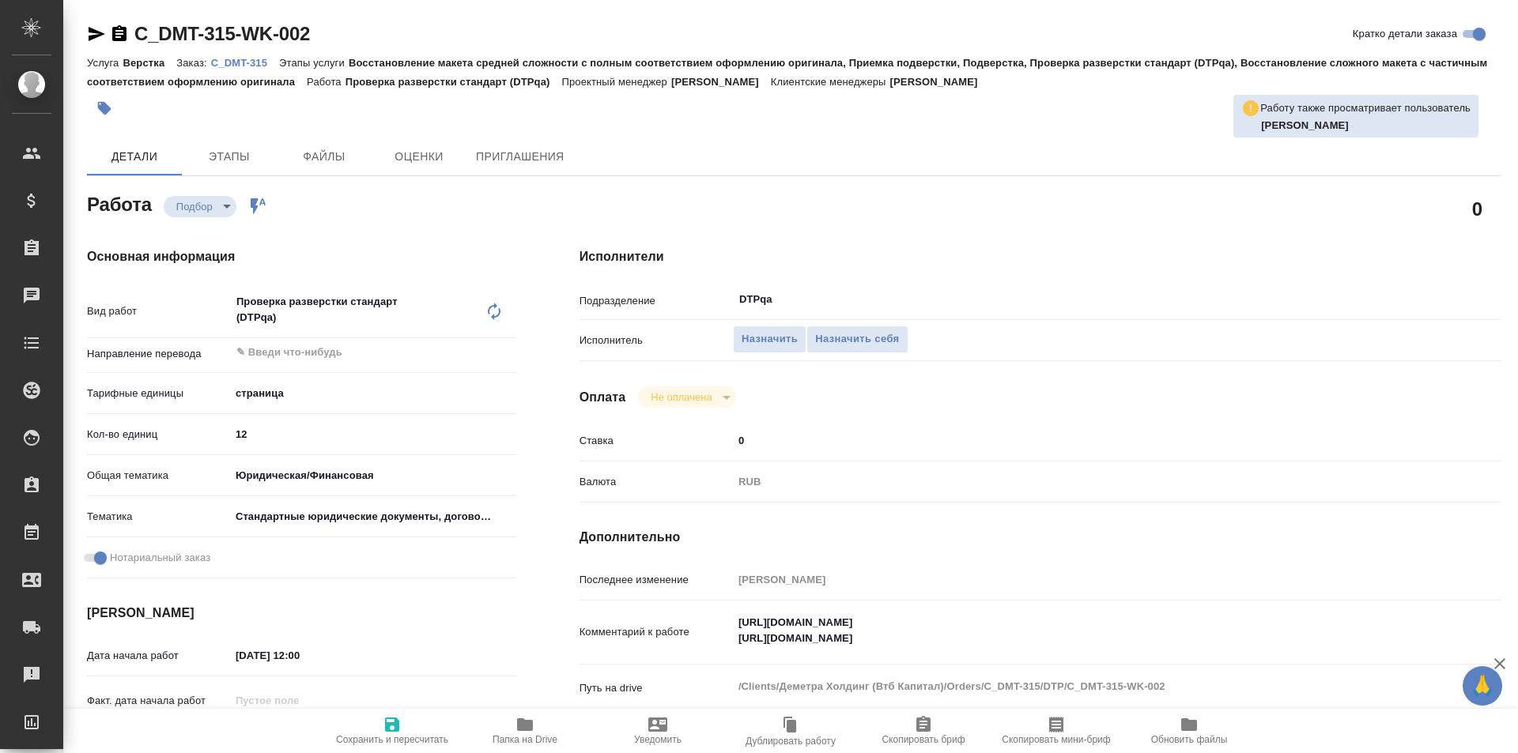
type textarea "x"
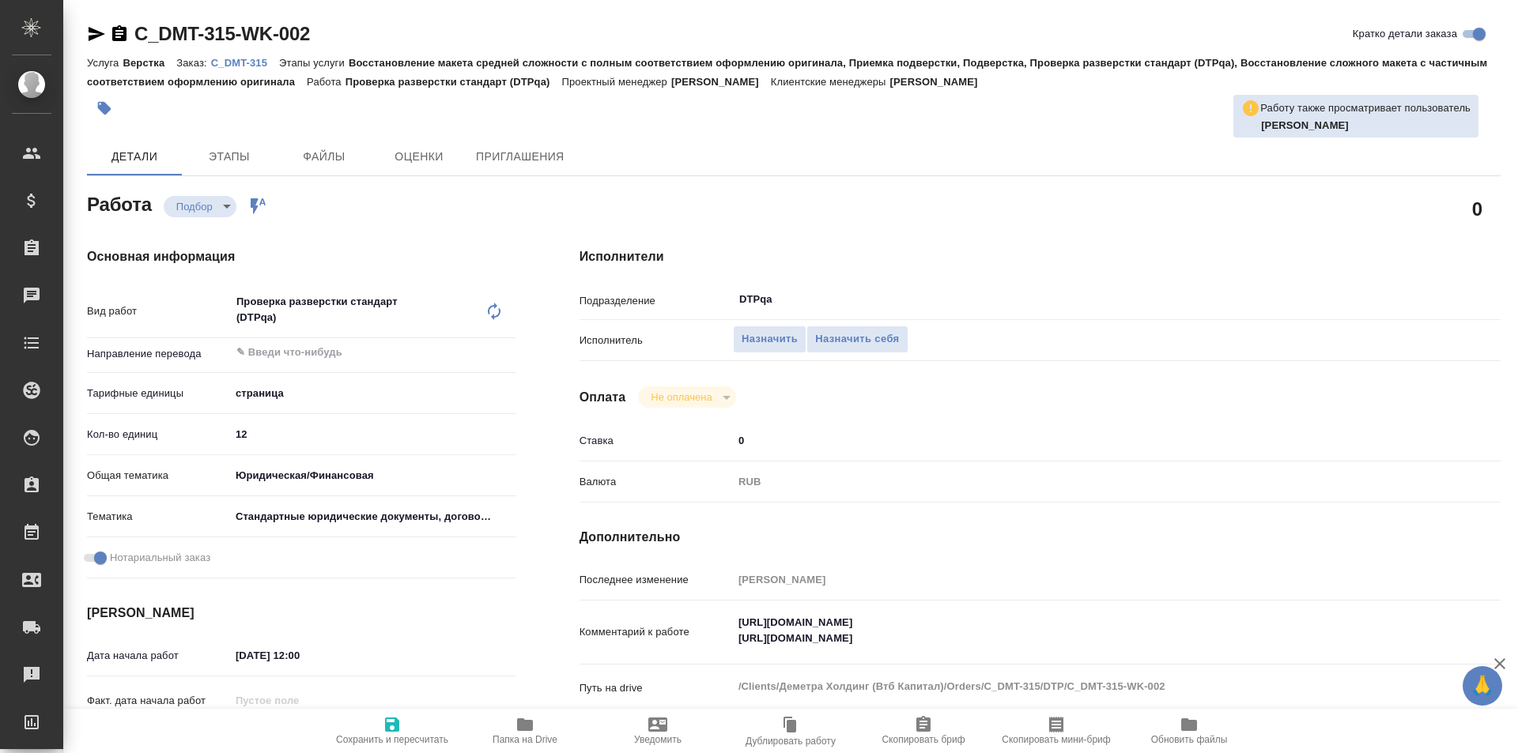
type textarea "x"
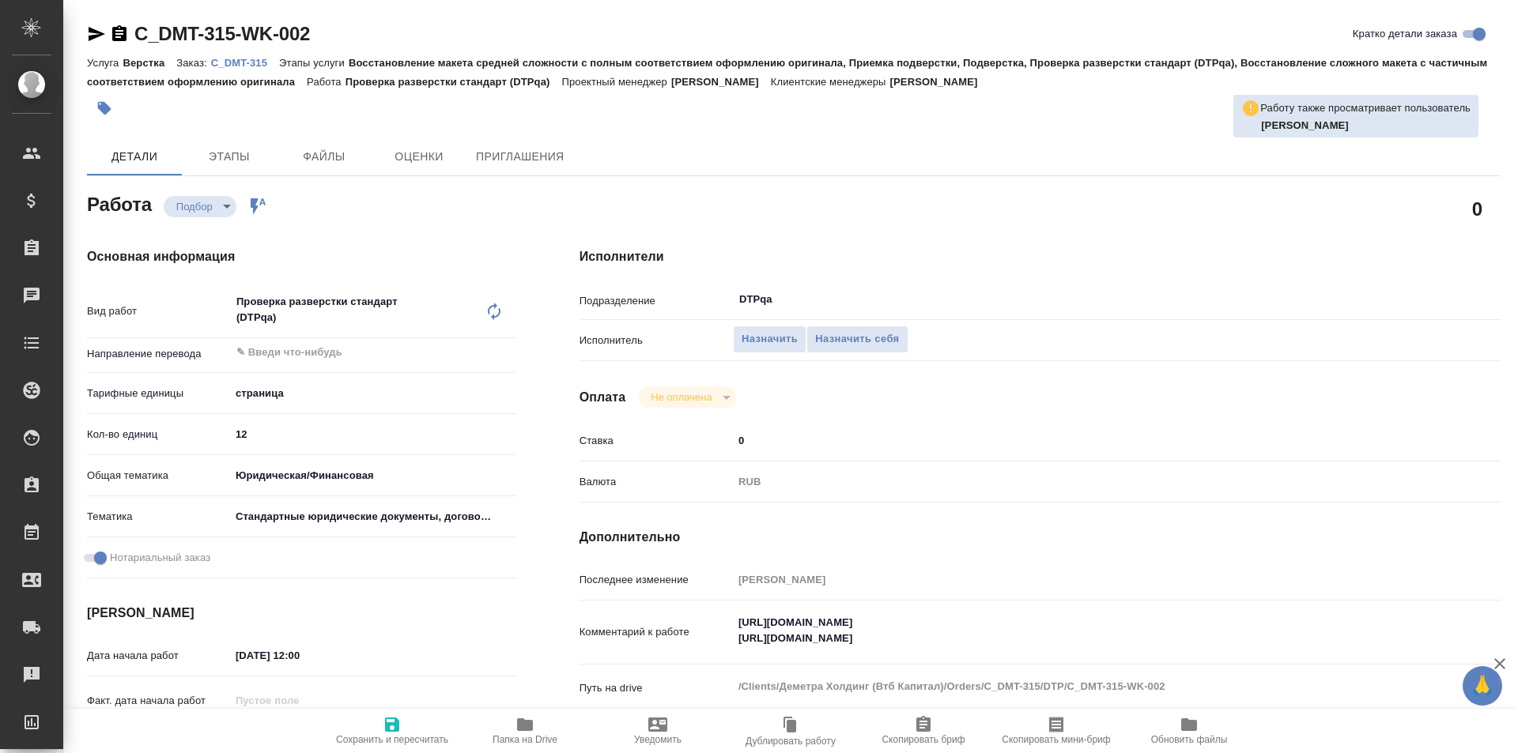
type textarea "x"
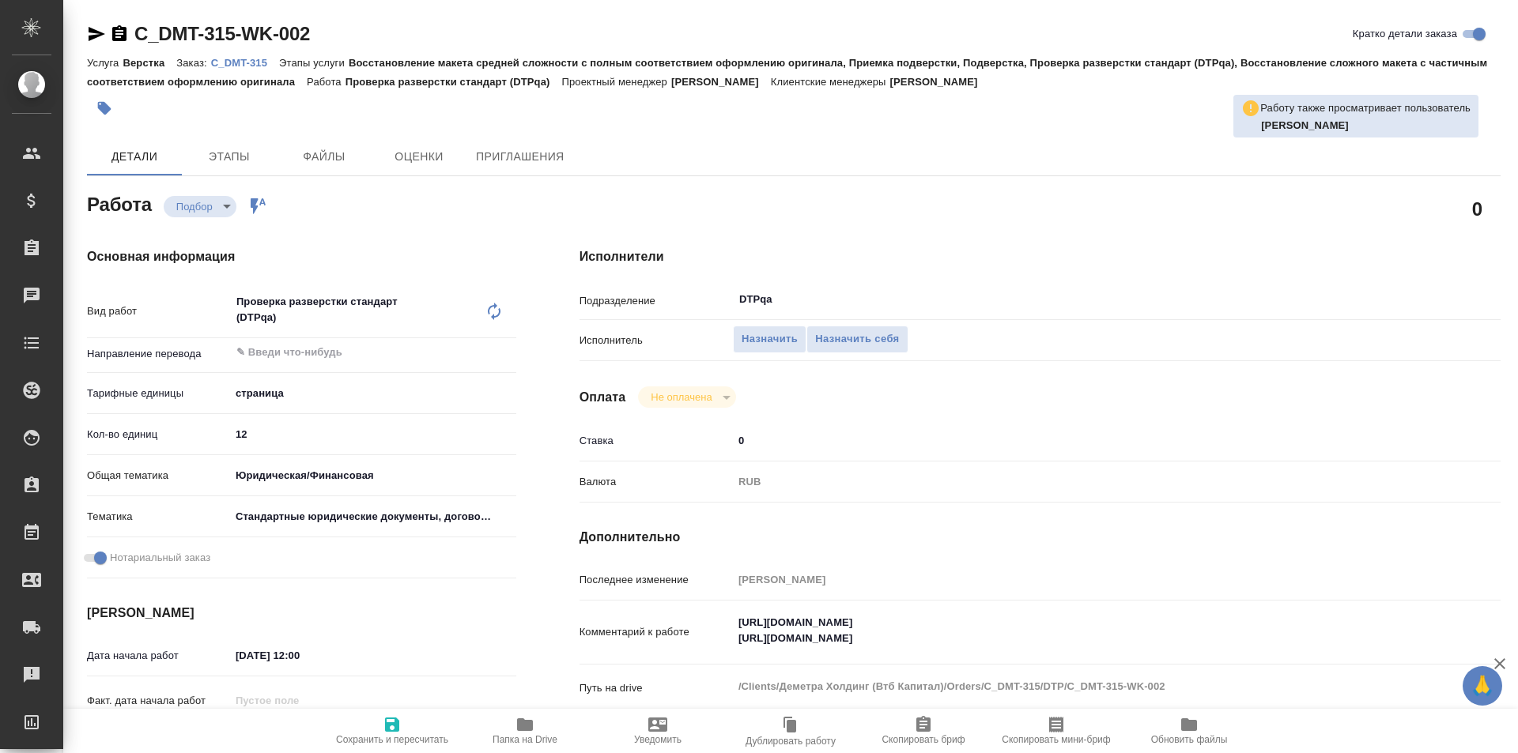
type textarea "x"
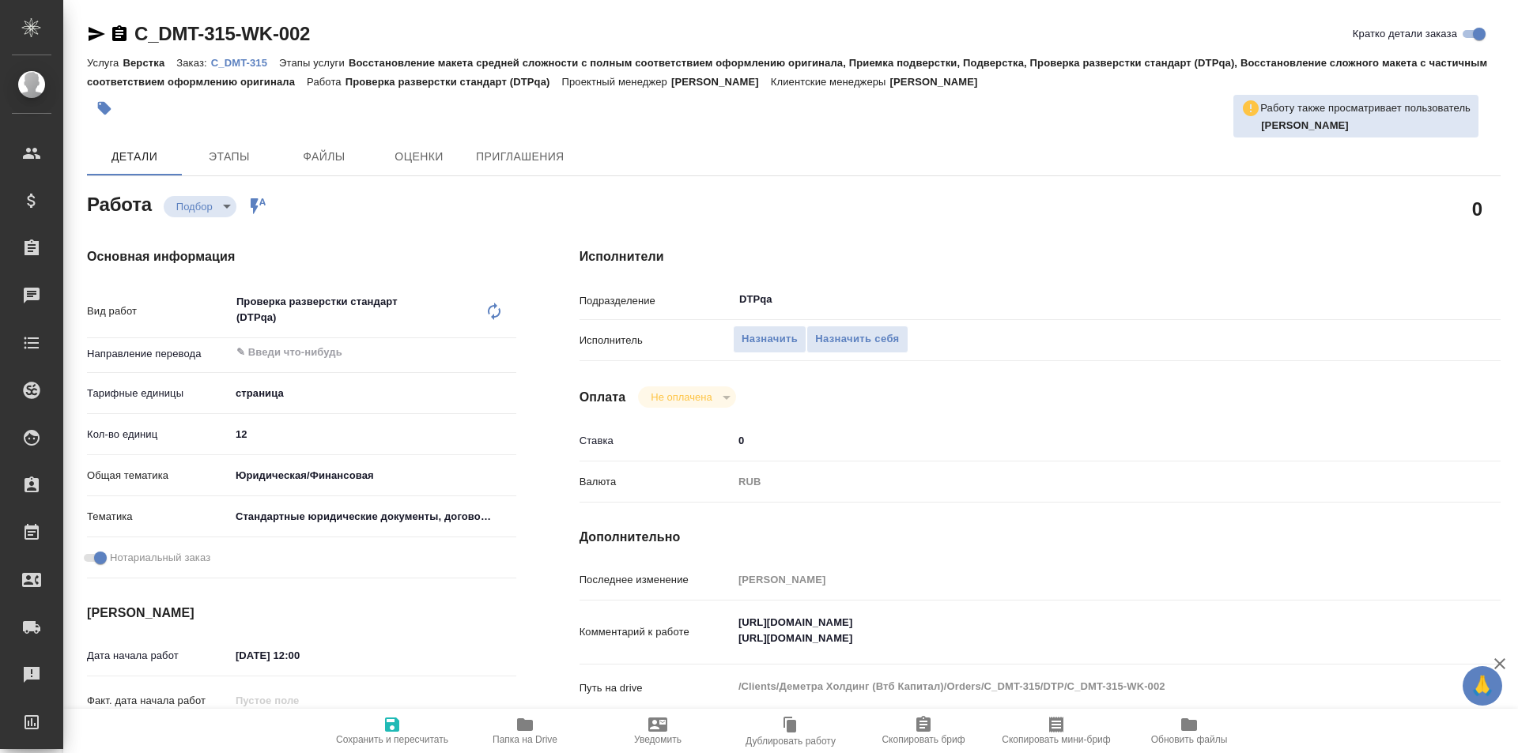
type textarea "x"
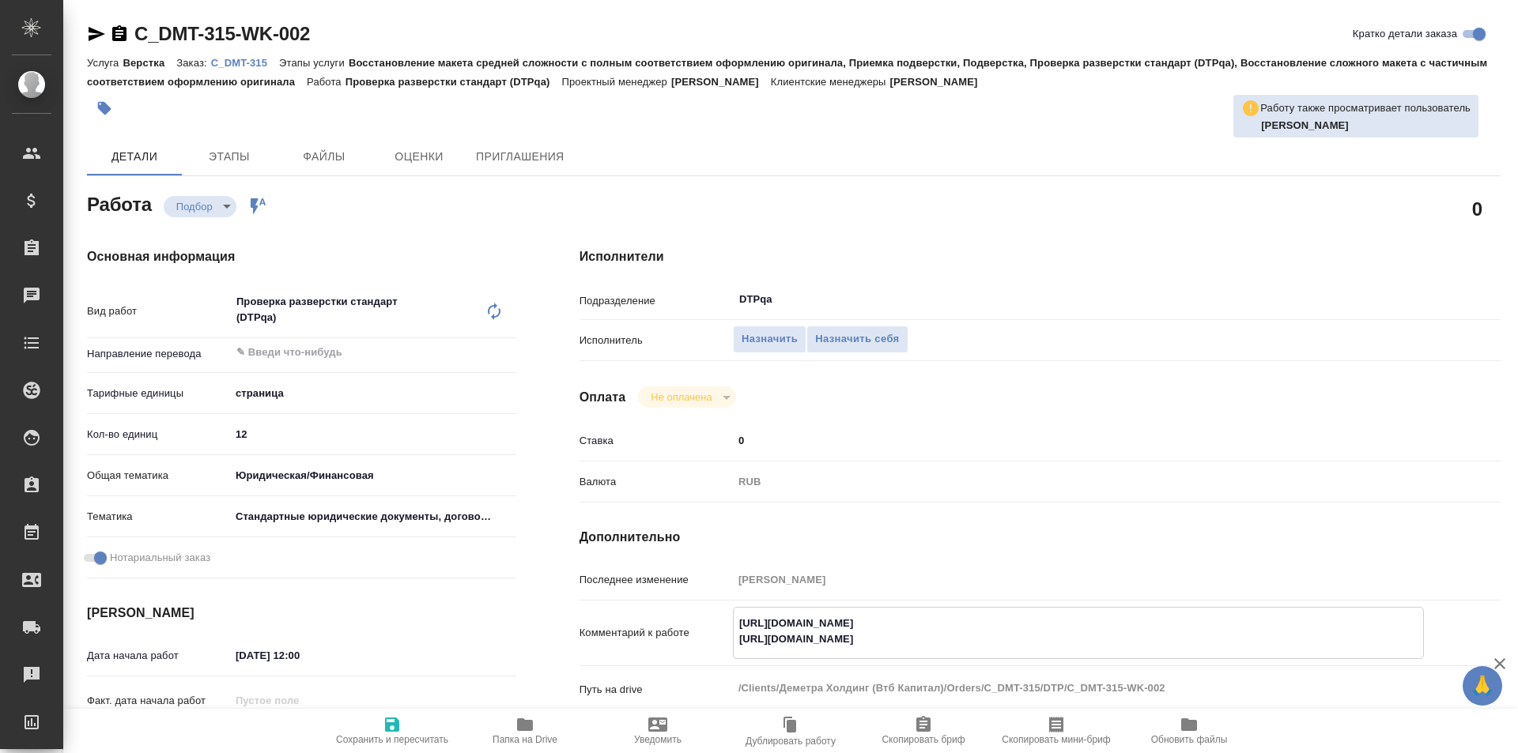
type textarea "x"
drag, startPoint x: 1084, startPoint y: 618, endPoint x: 704, endPoint y: 613, distance: 379.4
click at [704, 613] on div "Комментарий к работе [URL][DOMAIN_NAME] [URL][DOMAIN_NAME] x" at bounding box center [1039, 633] width 921 height 52
drag, startPoint x: 1080, startPoint y: 639, endPoint x: 718, endPoint y: 639, distance: 362.0
click at [718, 639] on div "Комментарий к работе [URL][DOMAIN_NAME] [URL][DOMAIN_NAME] x" at bounding box center [1039, 633] width 921 height 52
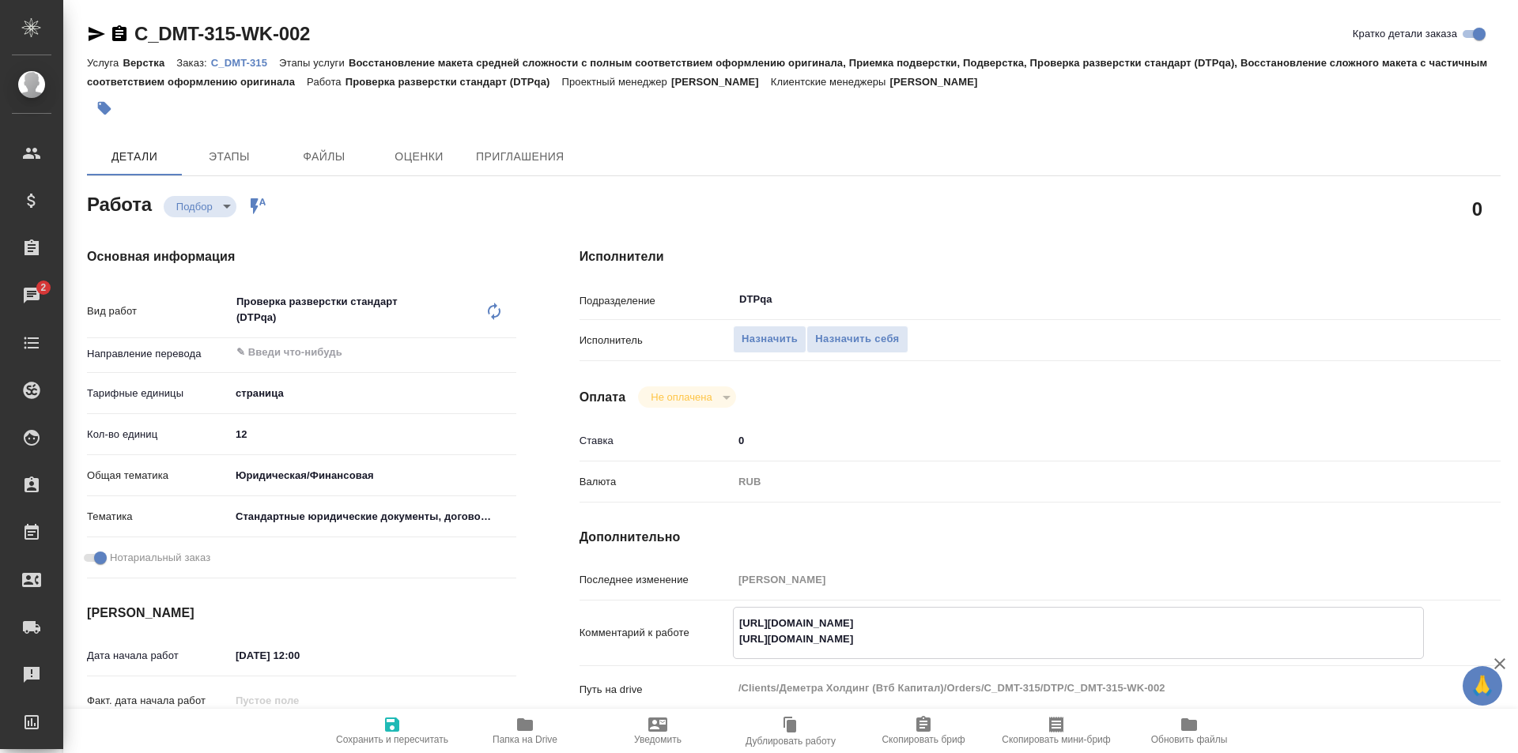
type textarea "x"
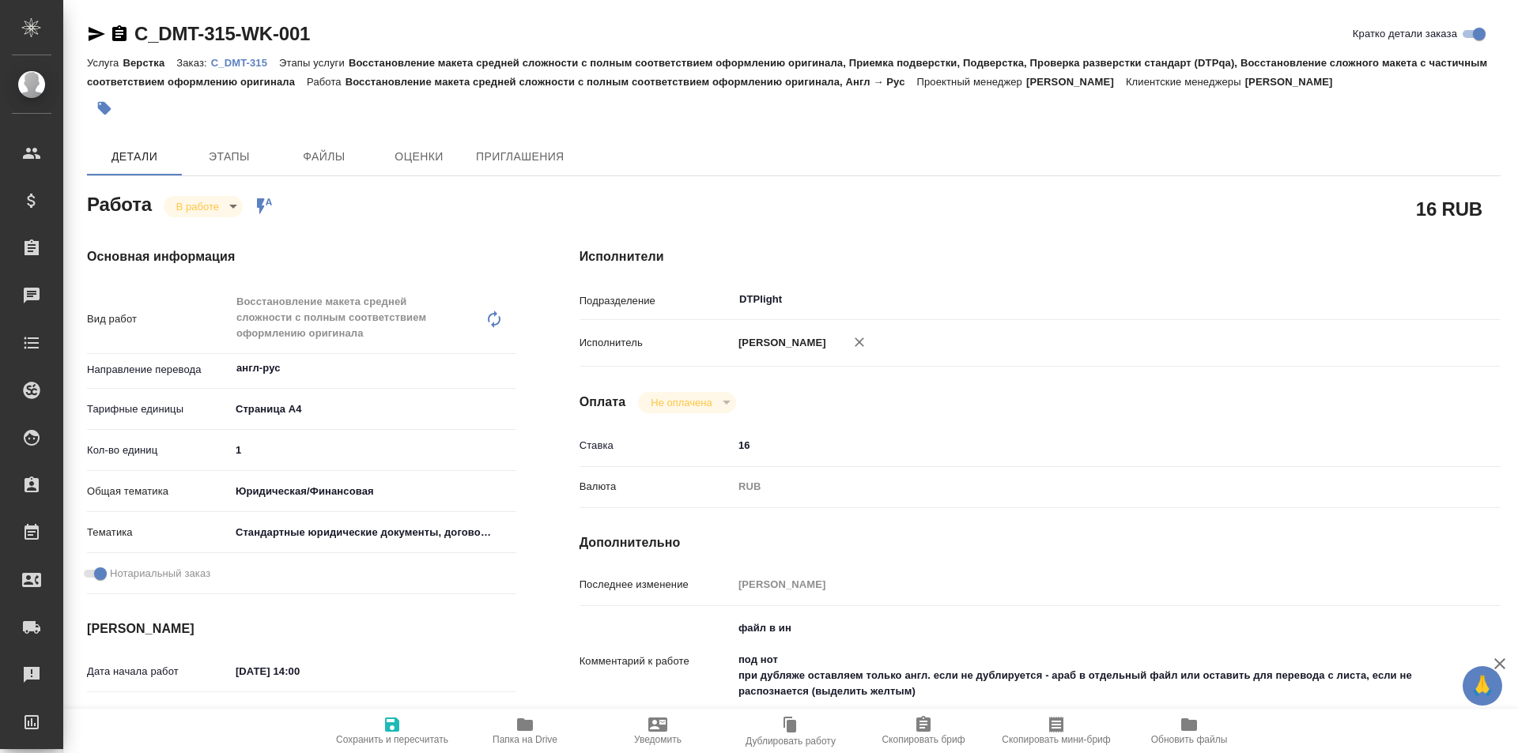
type textarea "x"
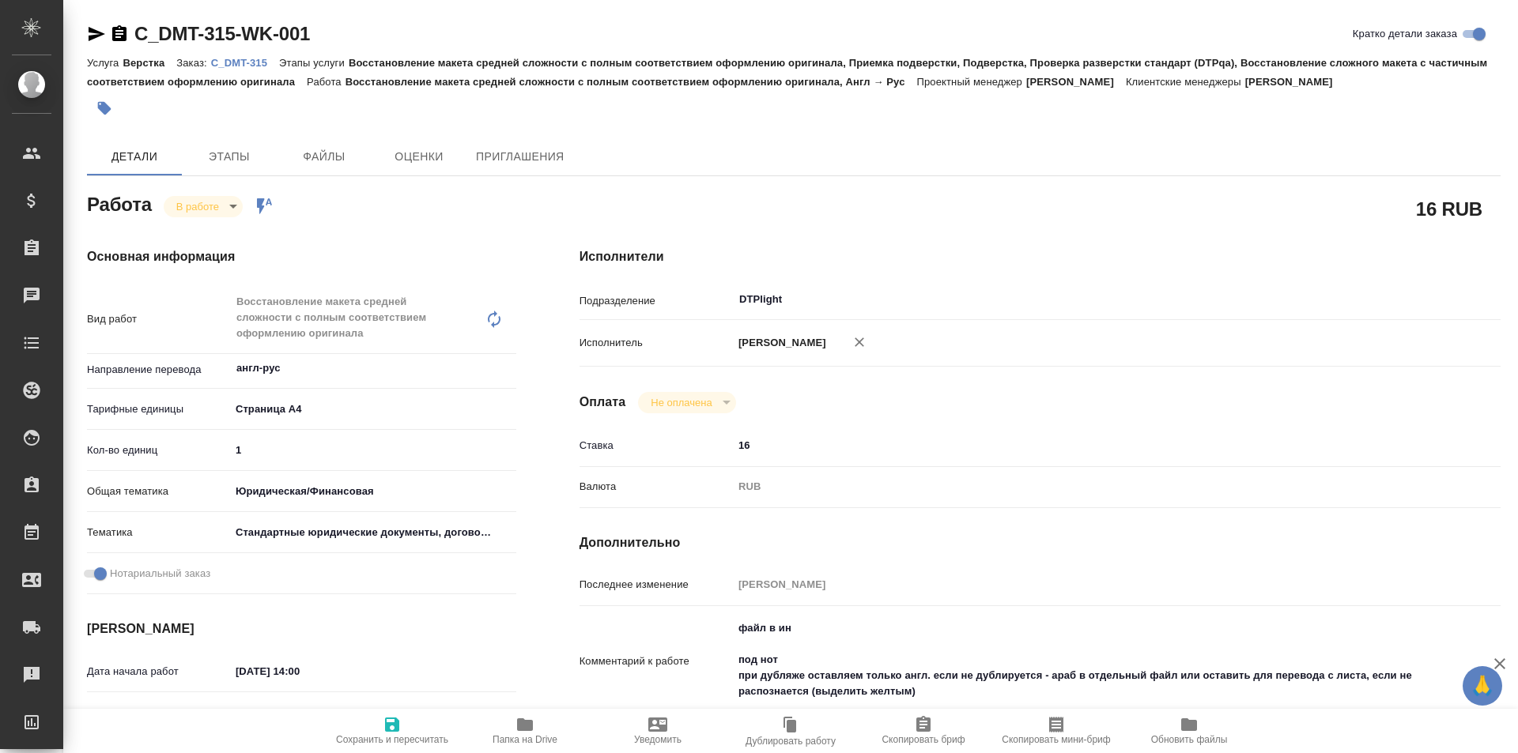
type textarea "x"
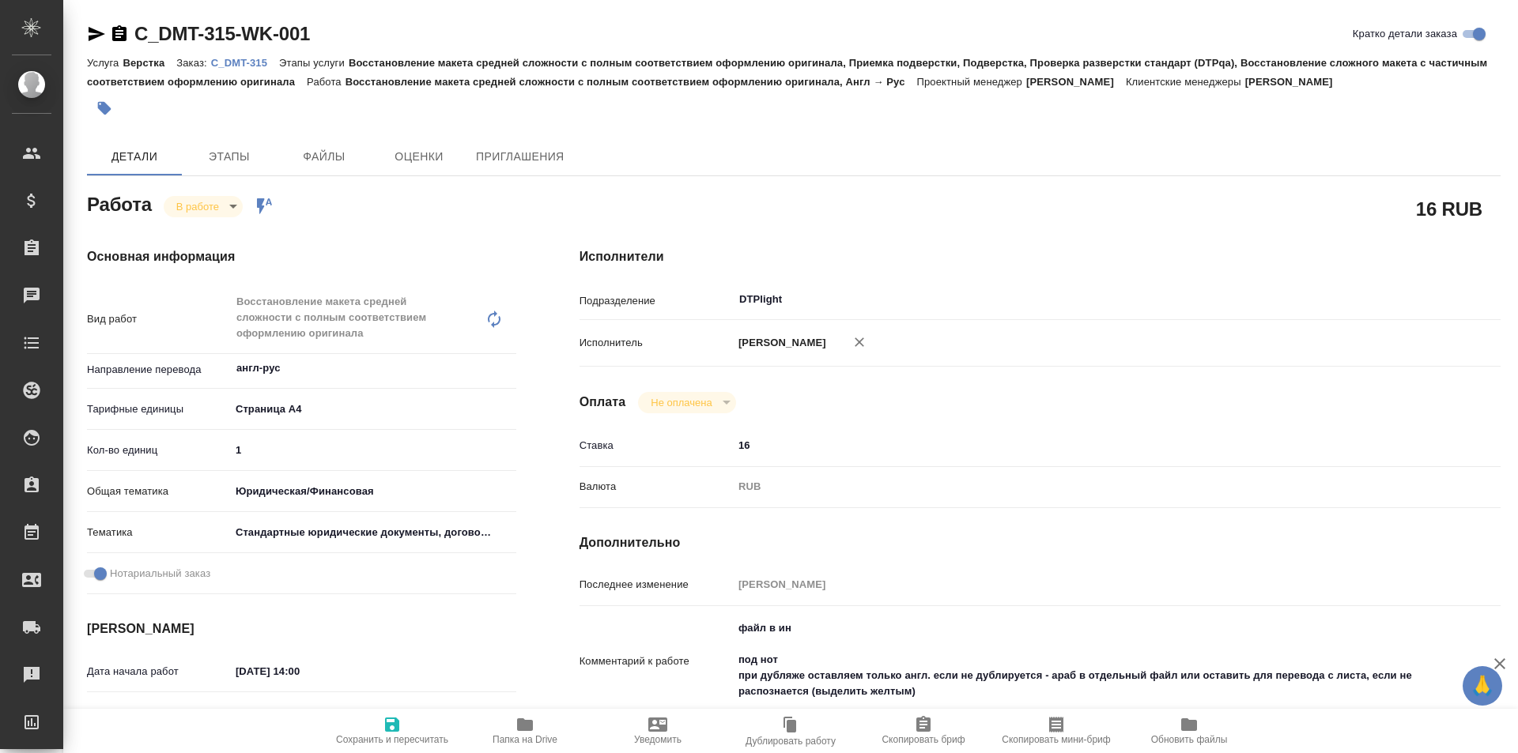
type textarea "x"
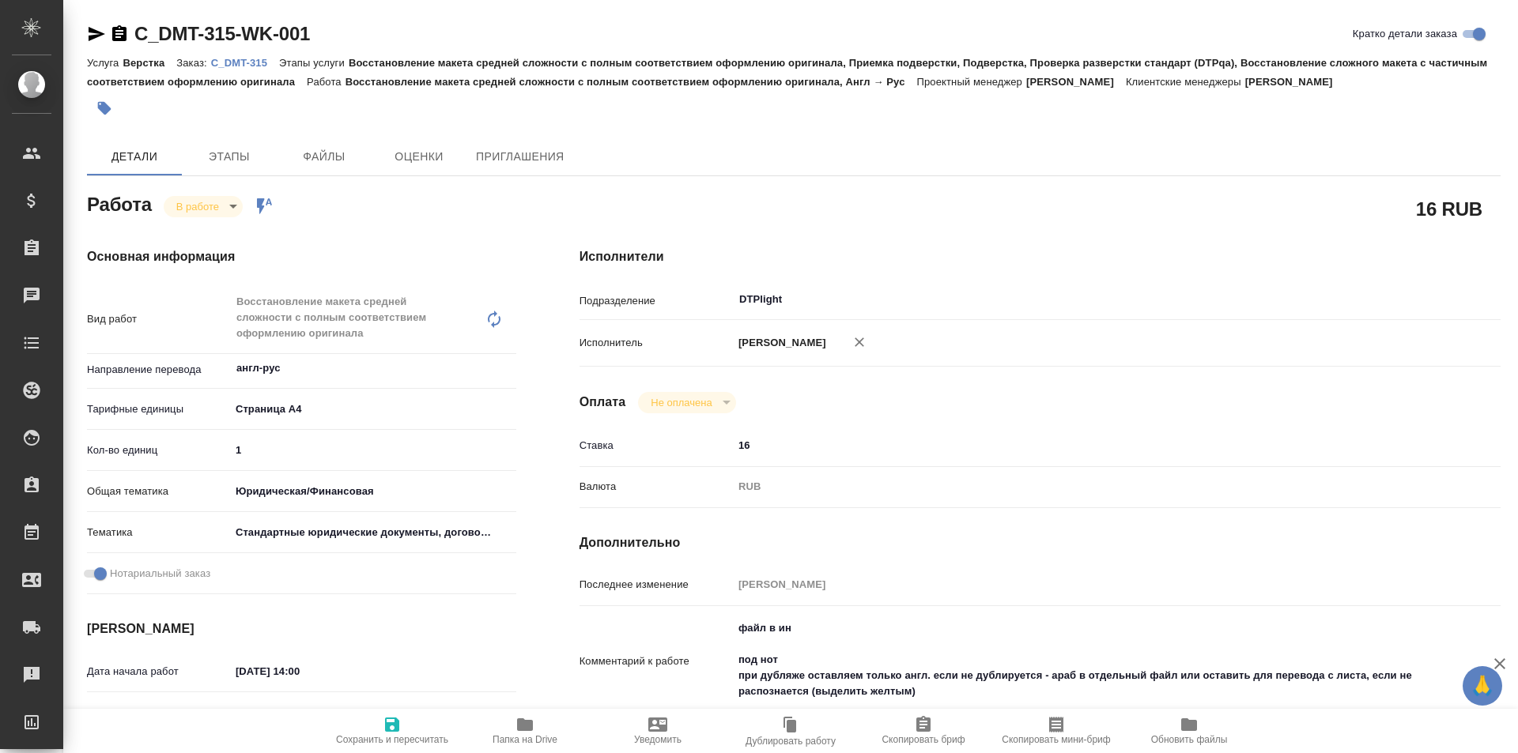
type textarea "x"
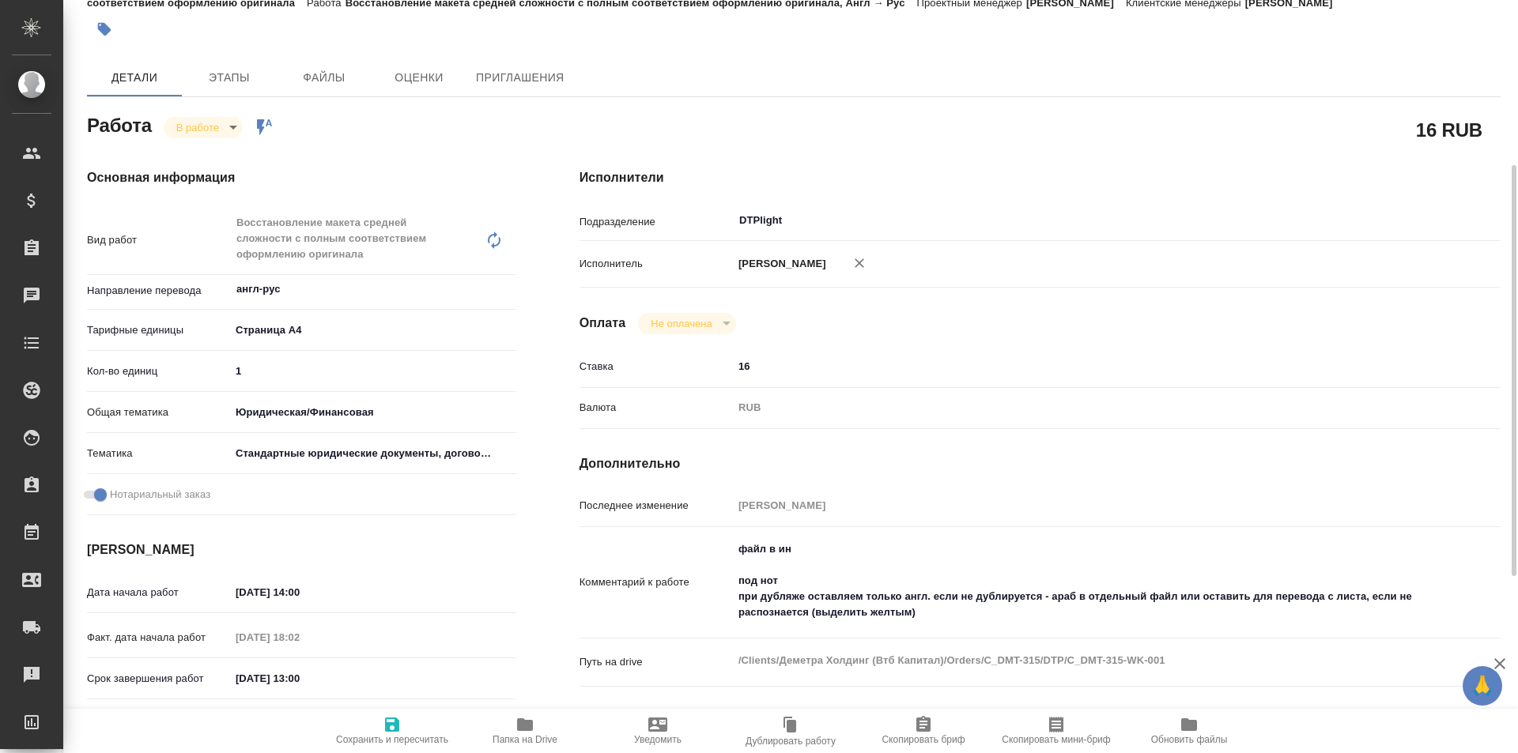
scroll to position [158, 0]
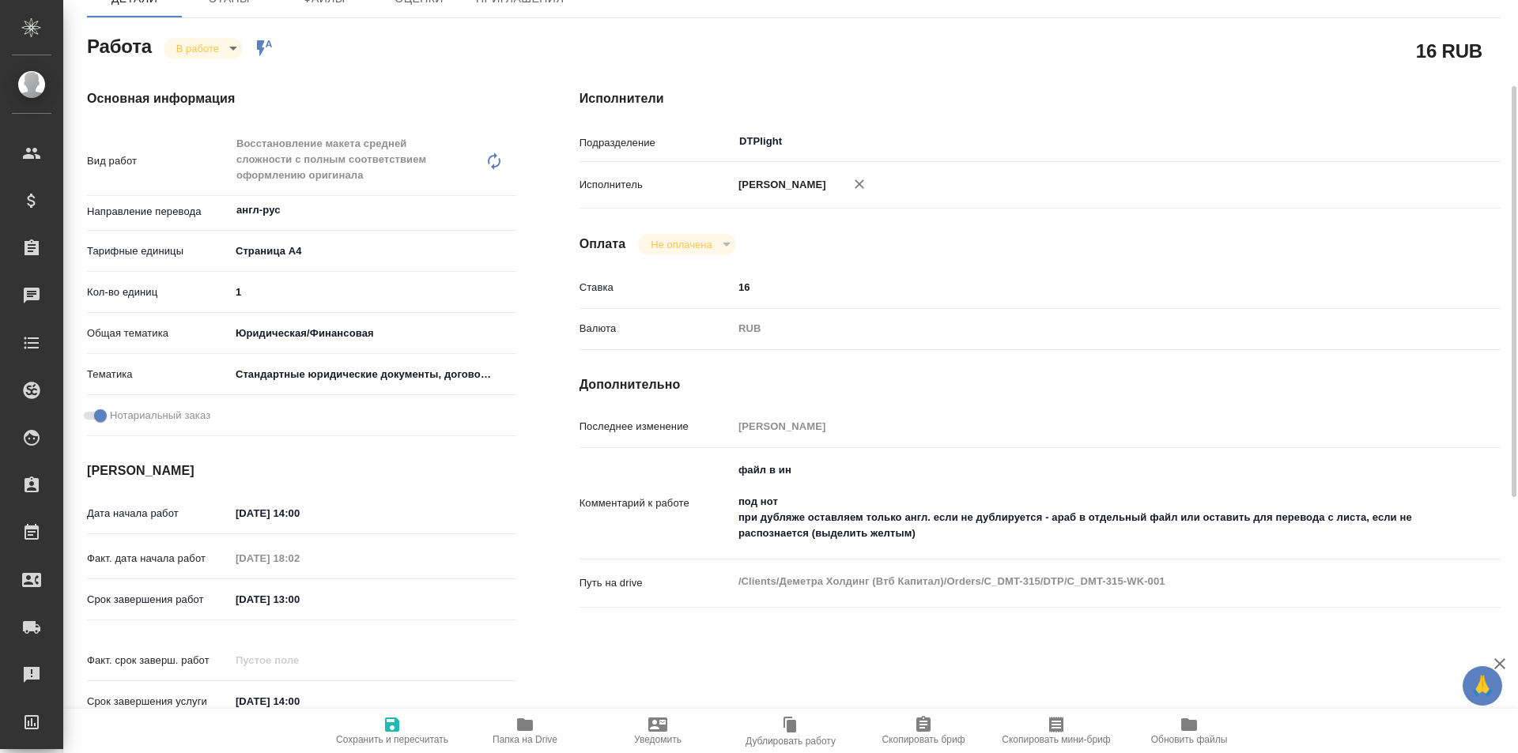
type textarea "x"
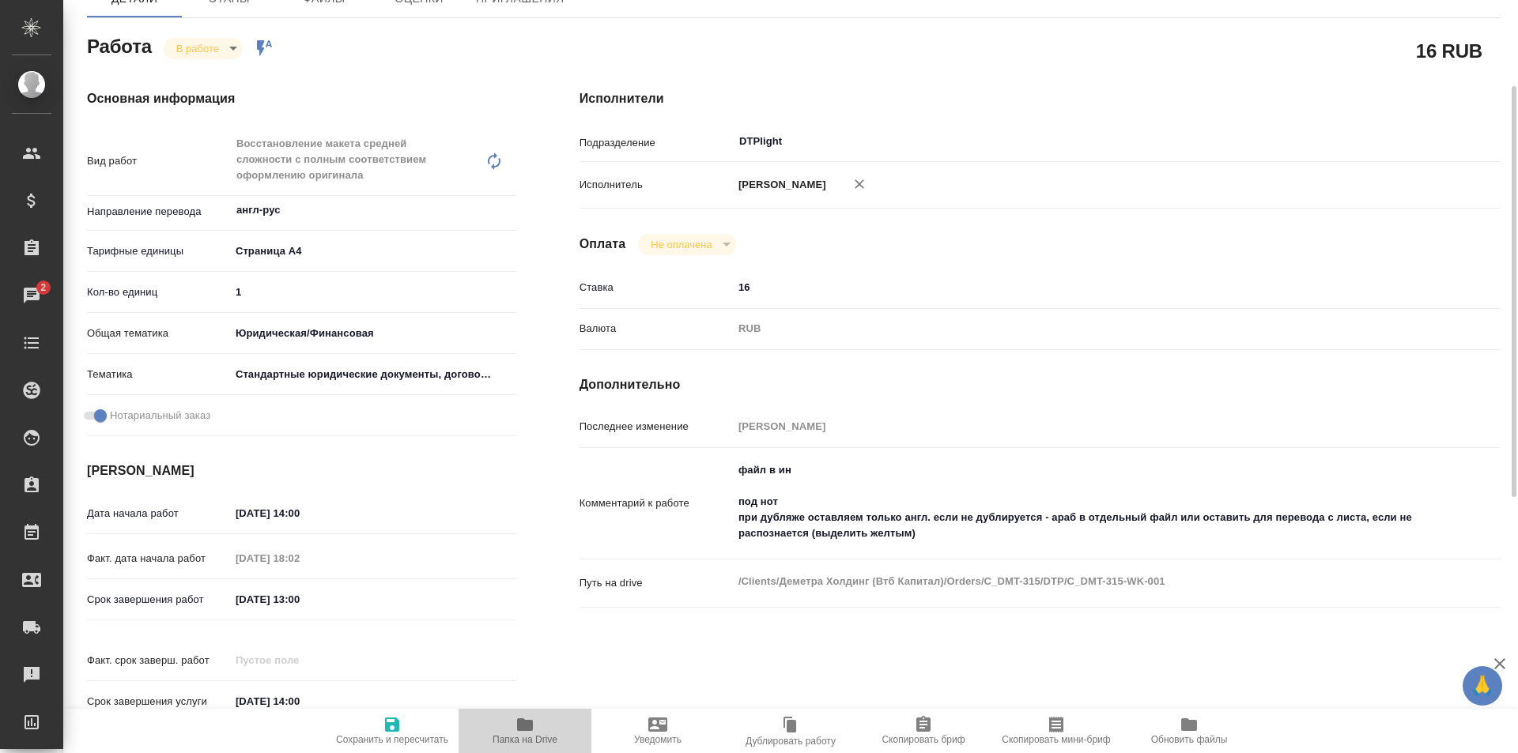
click at [519, 725] on icon "button" at bounding box center [525, 724] width 16 height 13
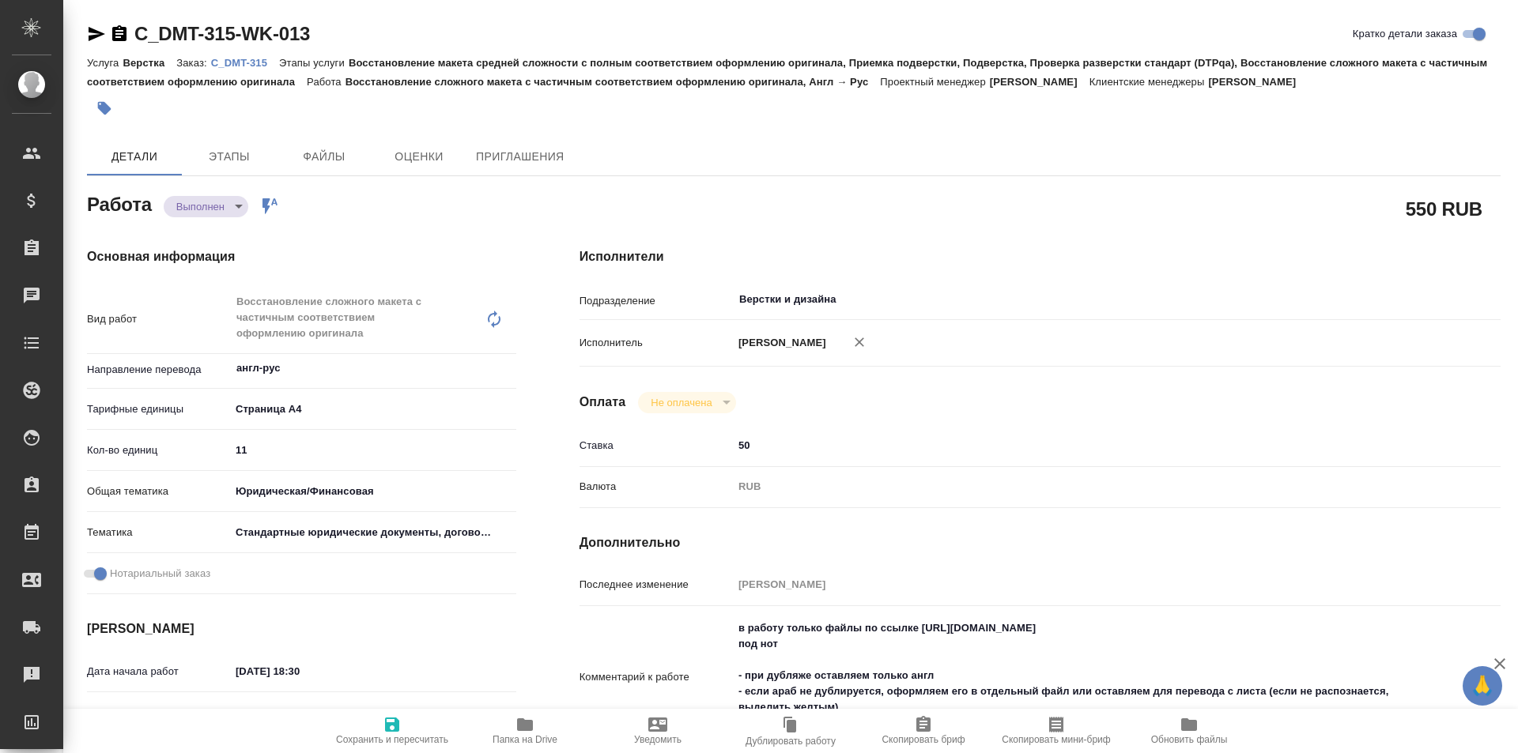
type textarea "x"
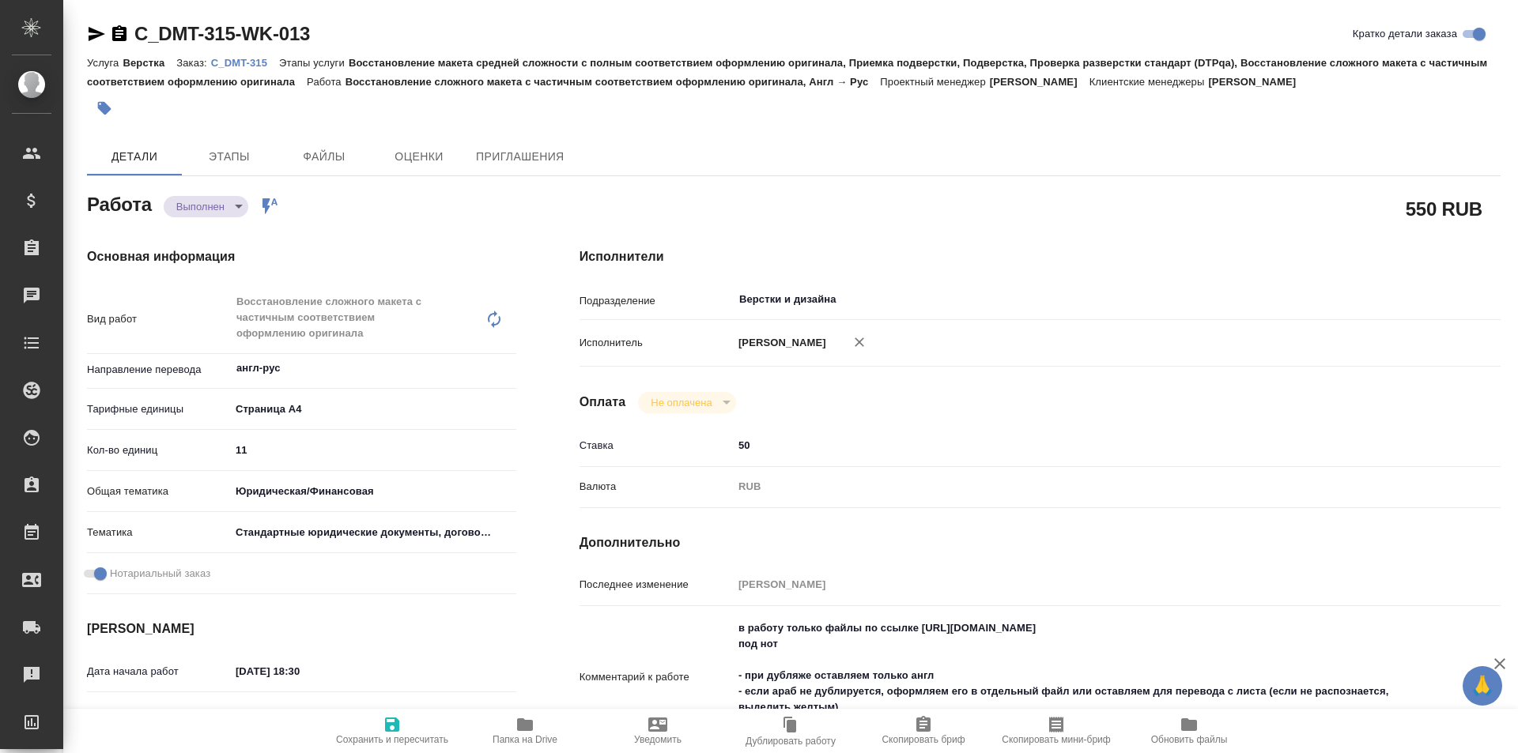
type textarea "x"
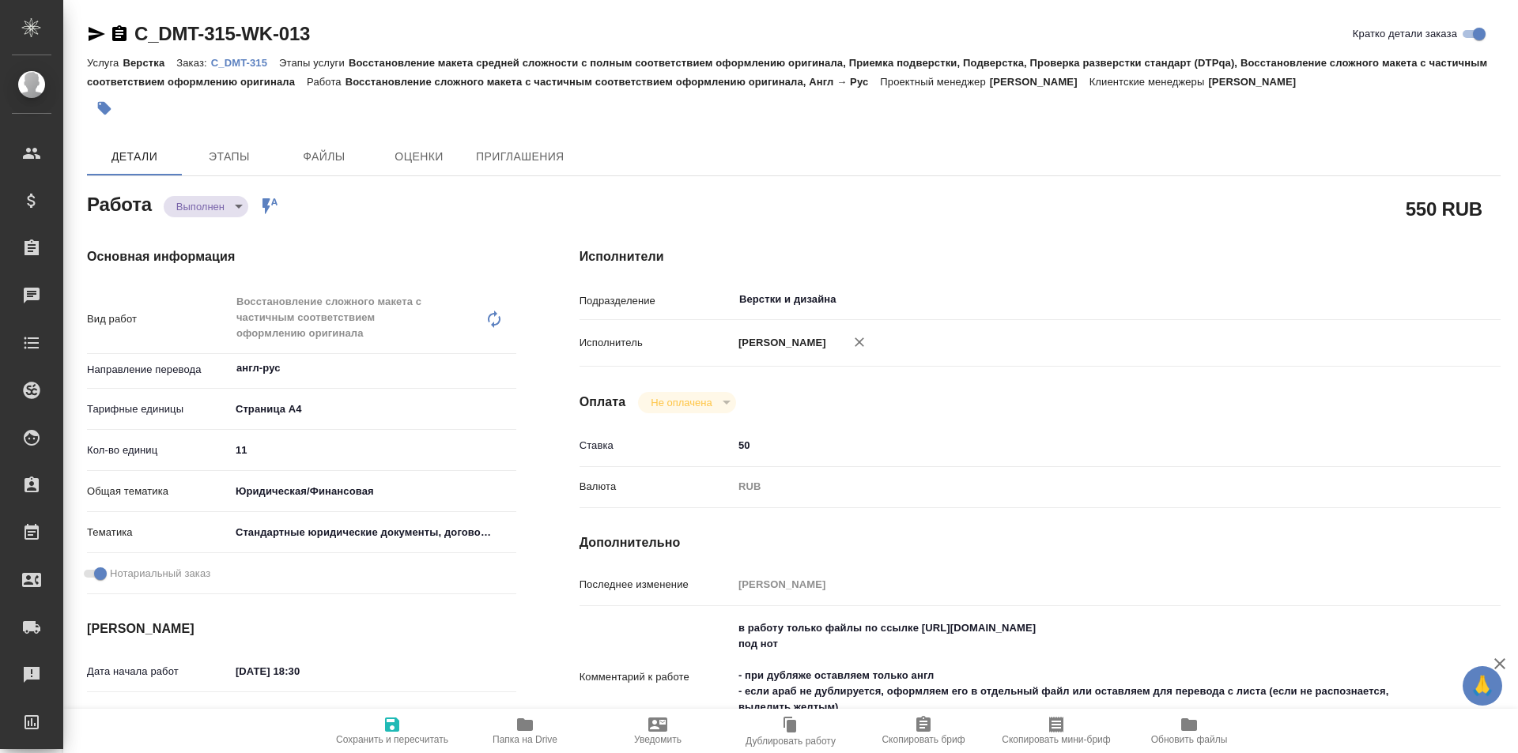
type textarea "x"
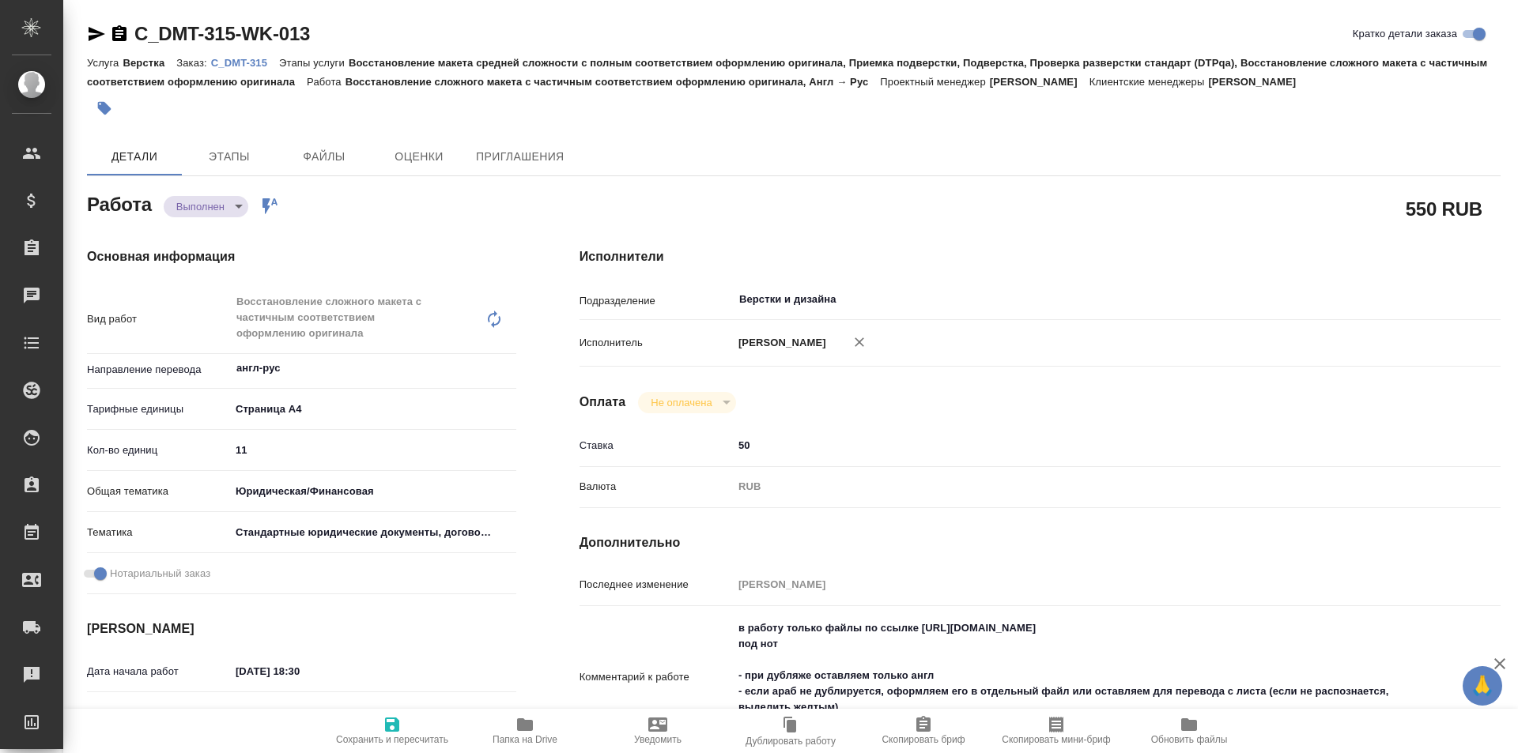
type textarea "x"
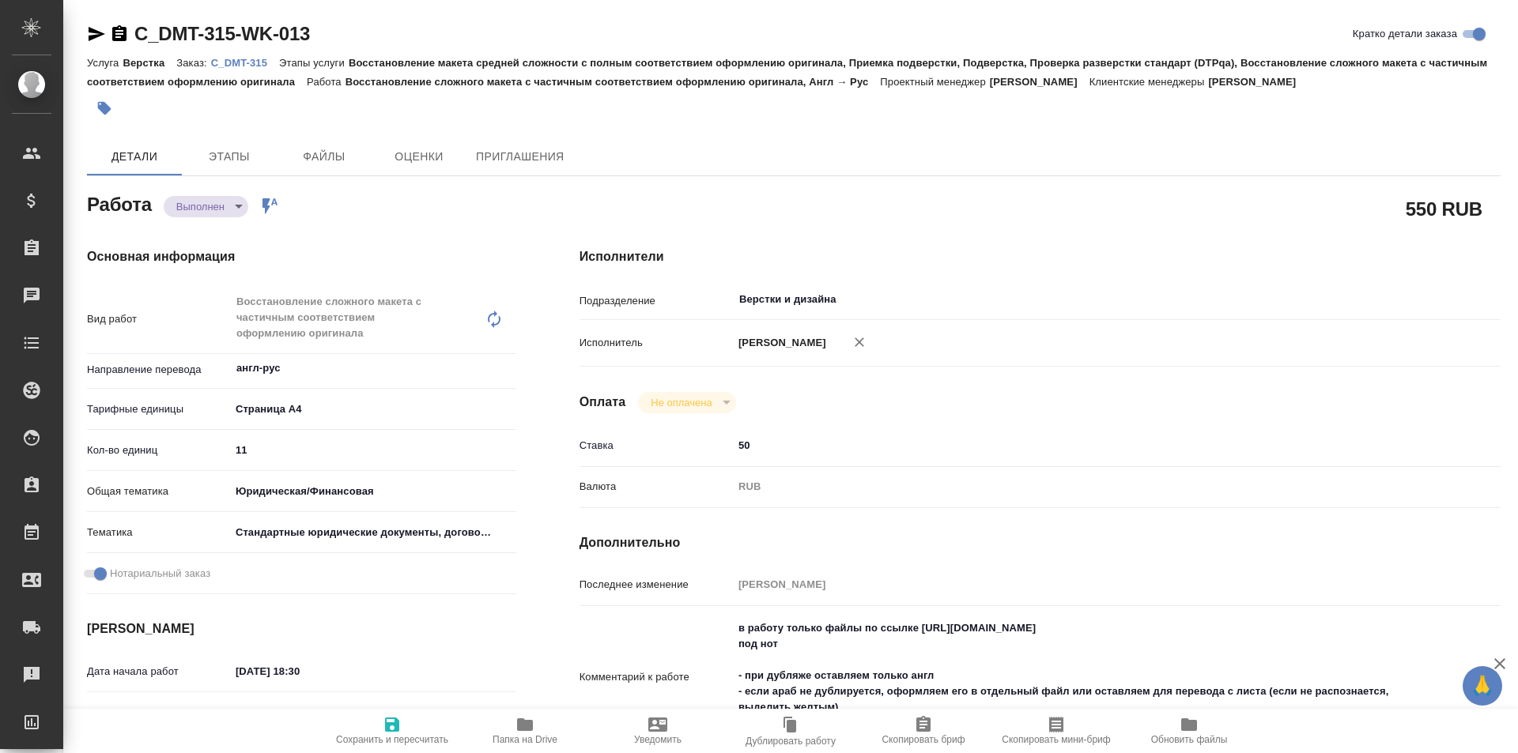
type textarea "x"
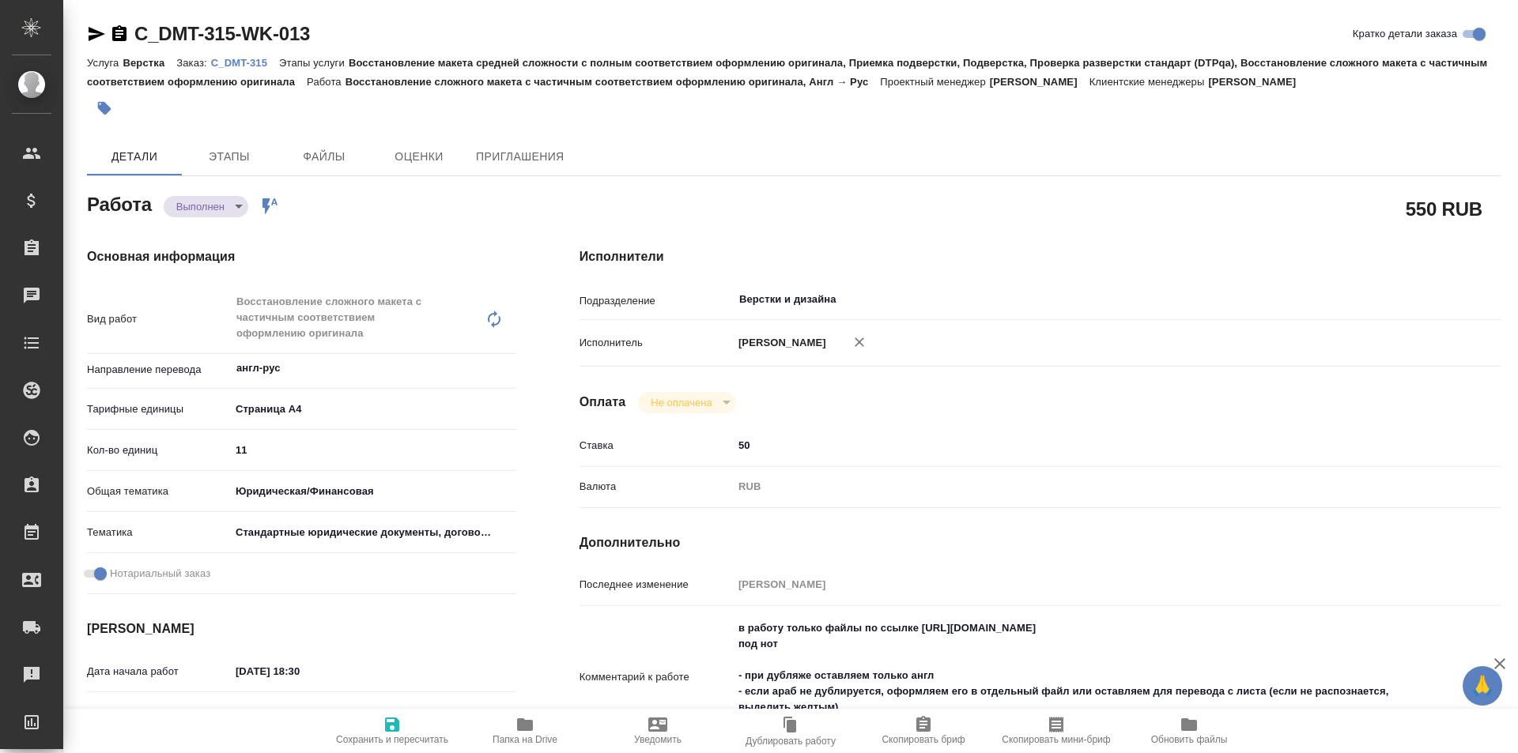
scroll to position [158, 0]
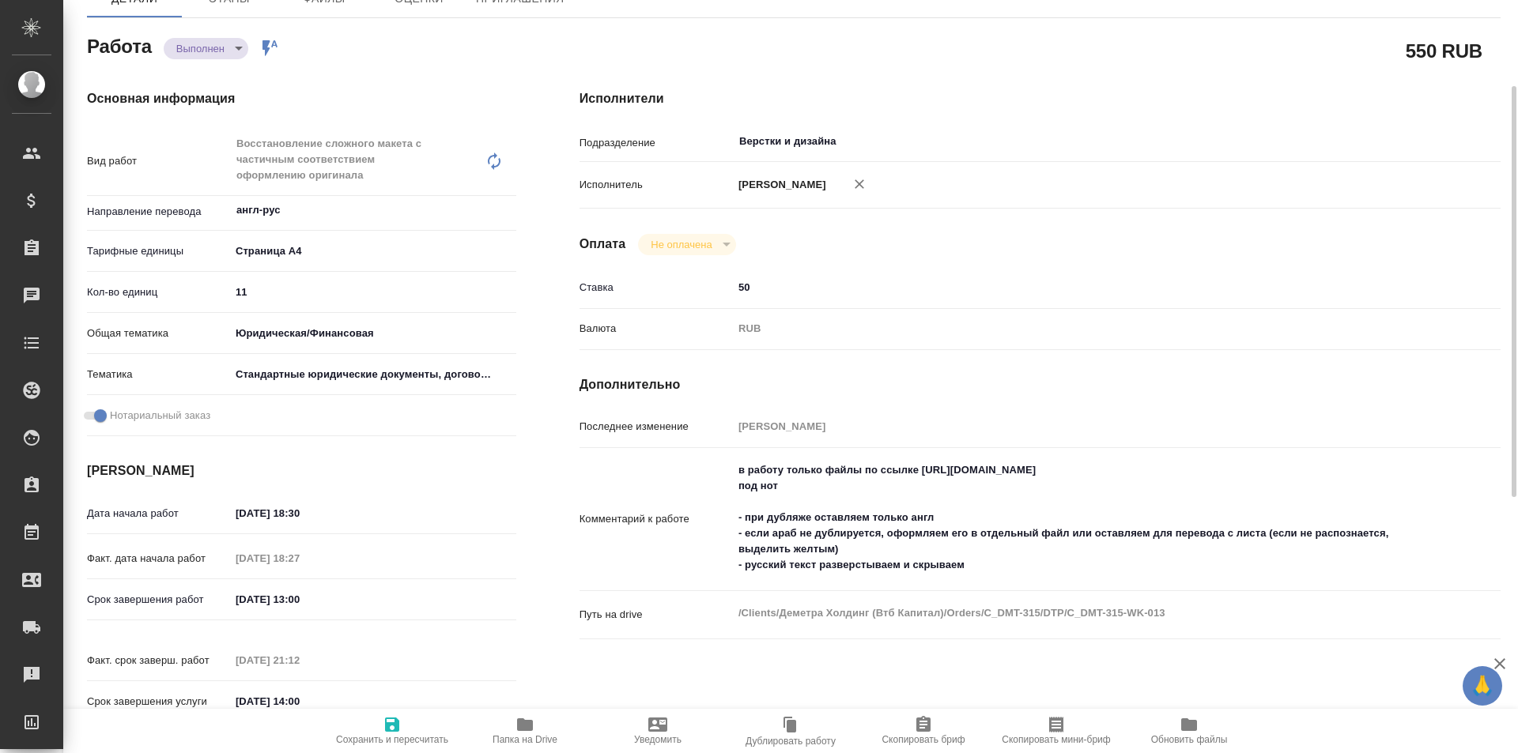
type textarea "x"
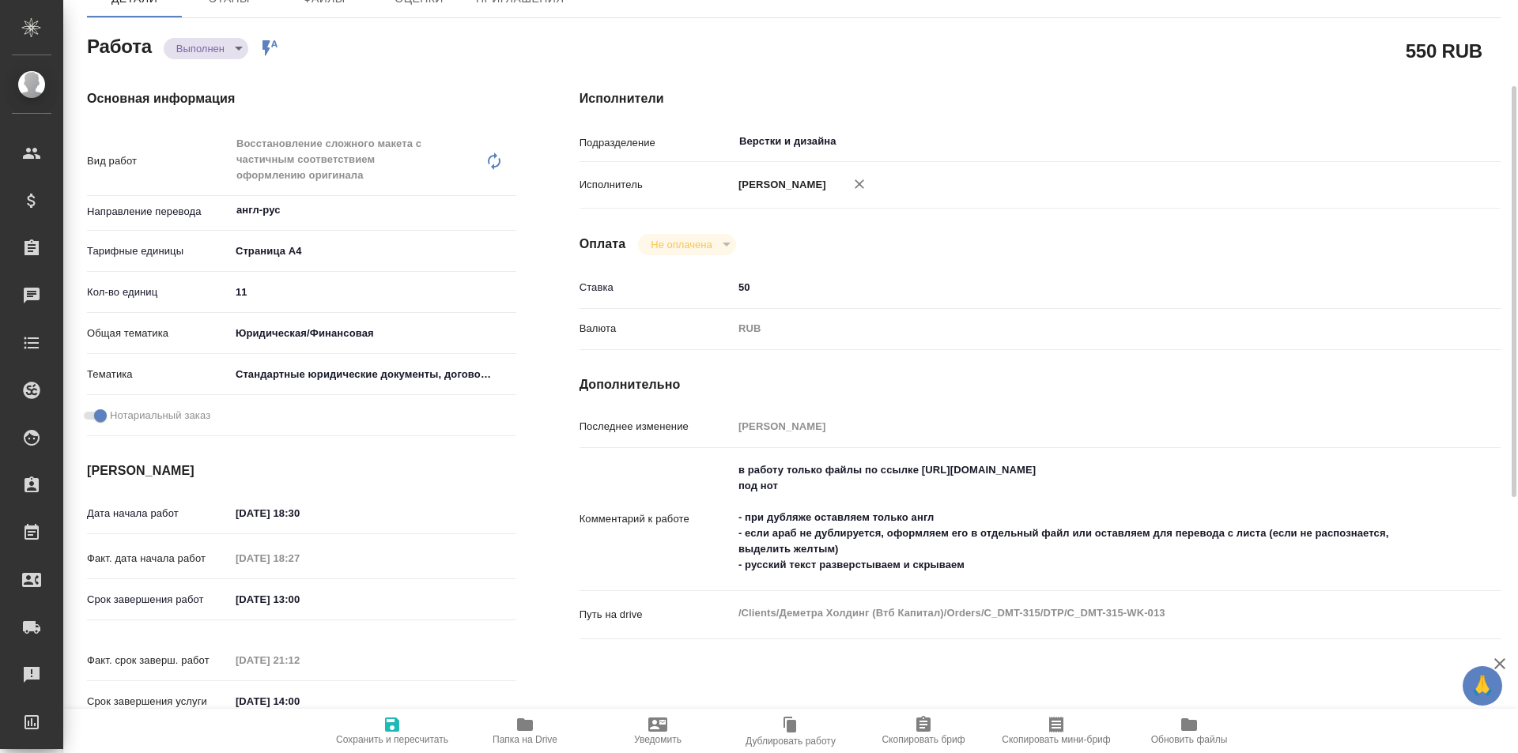
type textarea "x"
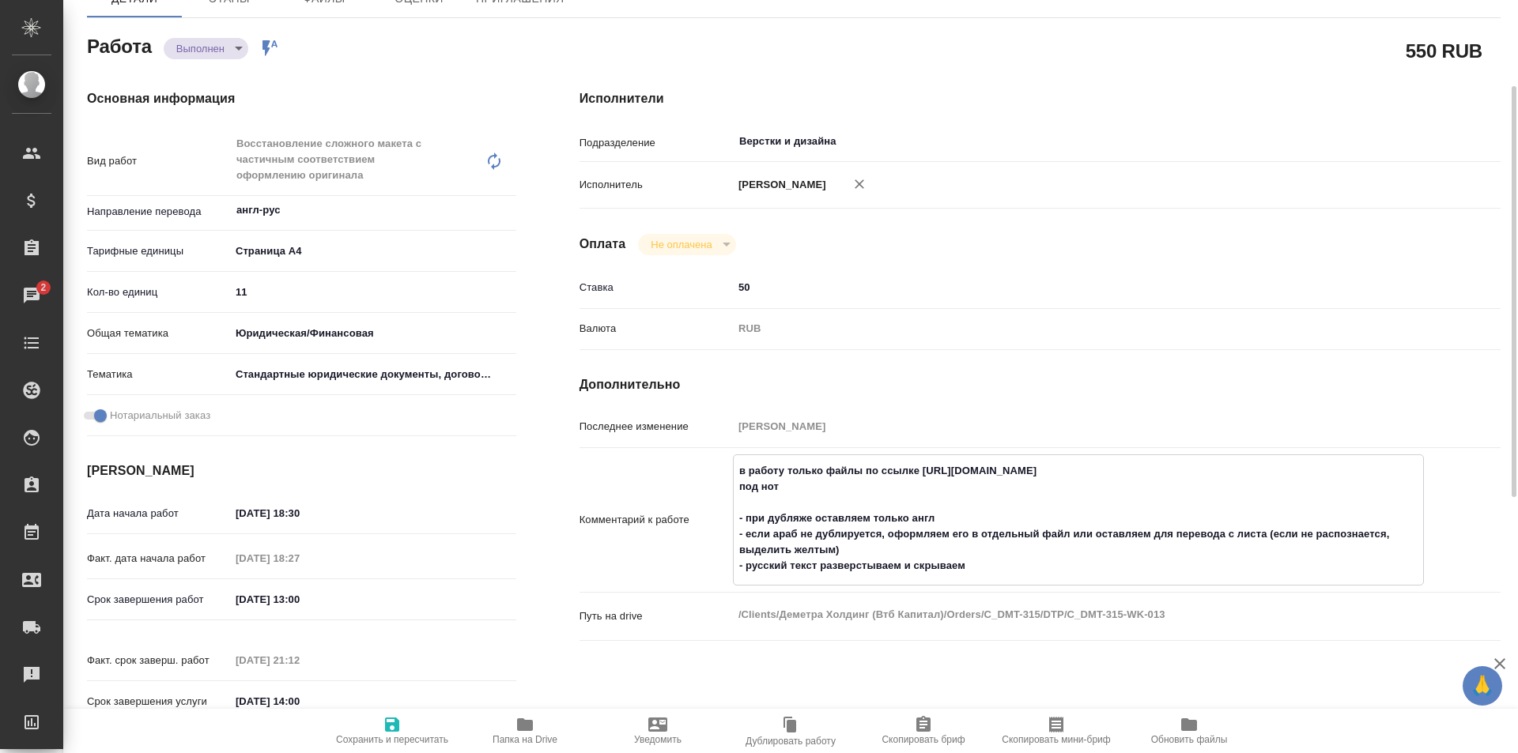
drag, startPoint x: 1182, startPoint y: 488, endPoint x: 922, endPoint y: 483, distance: 260.9
click at [922, 483] on textarea "в работу только файлы по ссылке https://drive.awatera.com/s/xcoCo5MNQeGAYHi под…" at bounding box center [1078, 519] width 689 height 122
click at [876, 553] on textarea "в работу только файлы по ссылке https://drive.awatera.com/s/xcoCo5MNQeGAYHi под…" at bounding box center [1078, 519] width 689 height 122
type textarea "x"
click at [527, 727] on icon "button" at bounding box center [525, 724] width 16 height 13
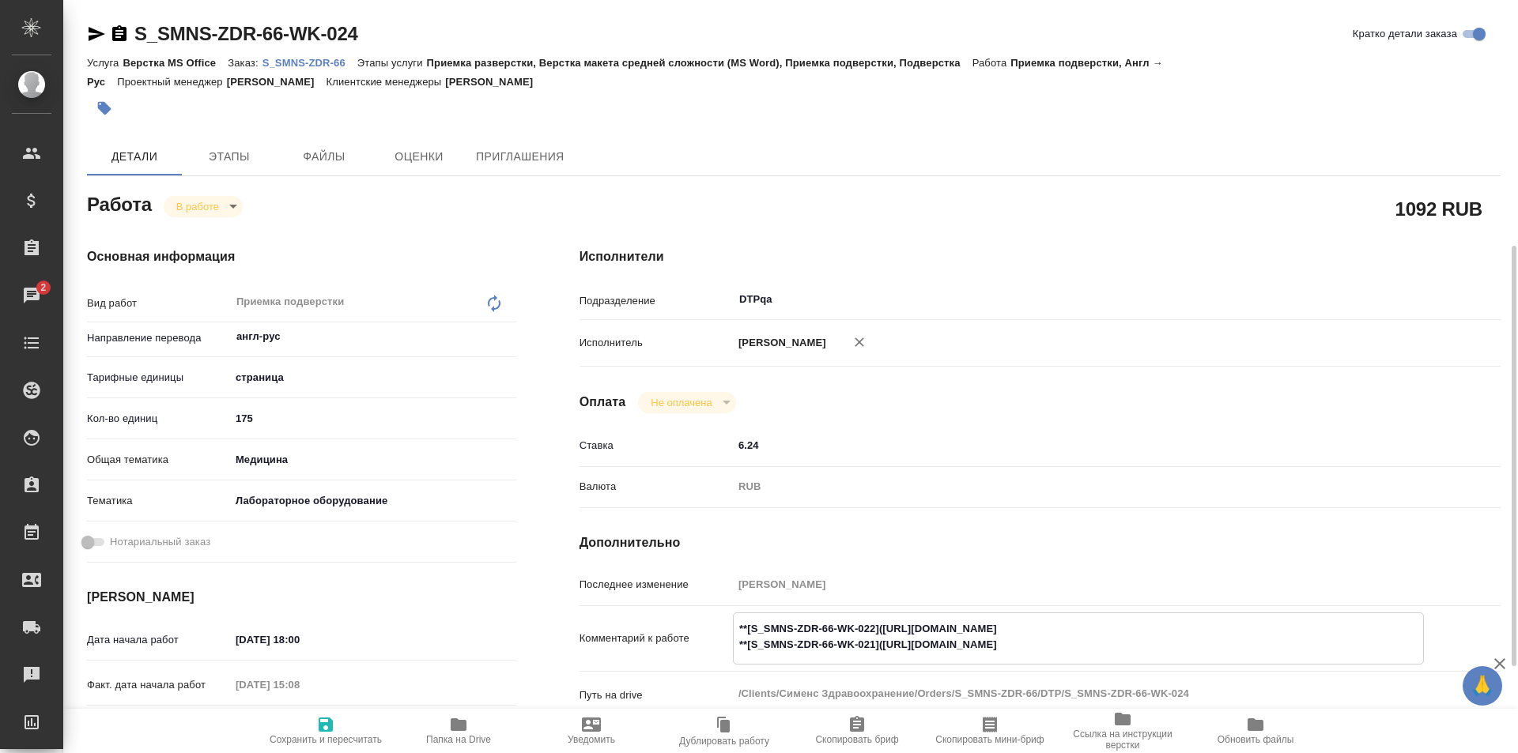
scroll to position [158, 0]
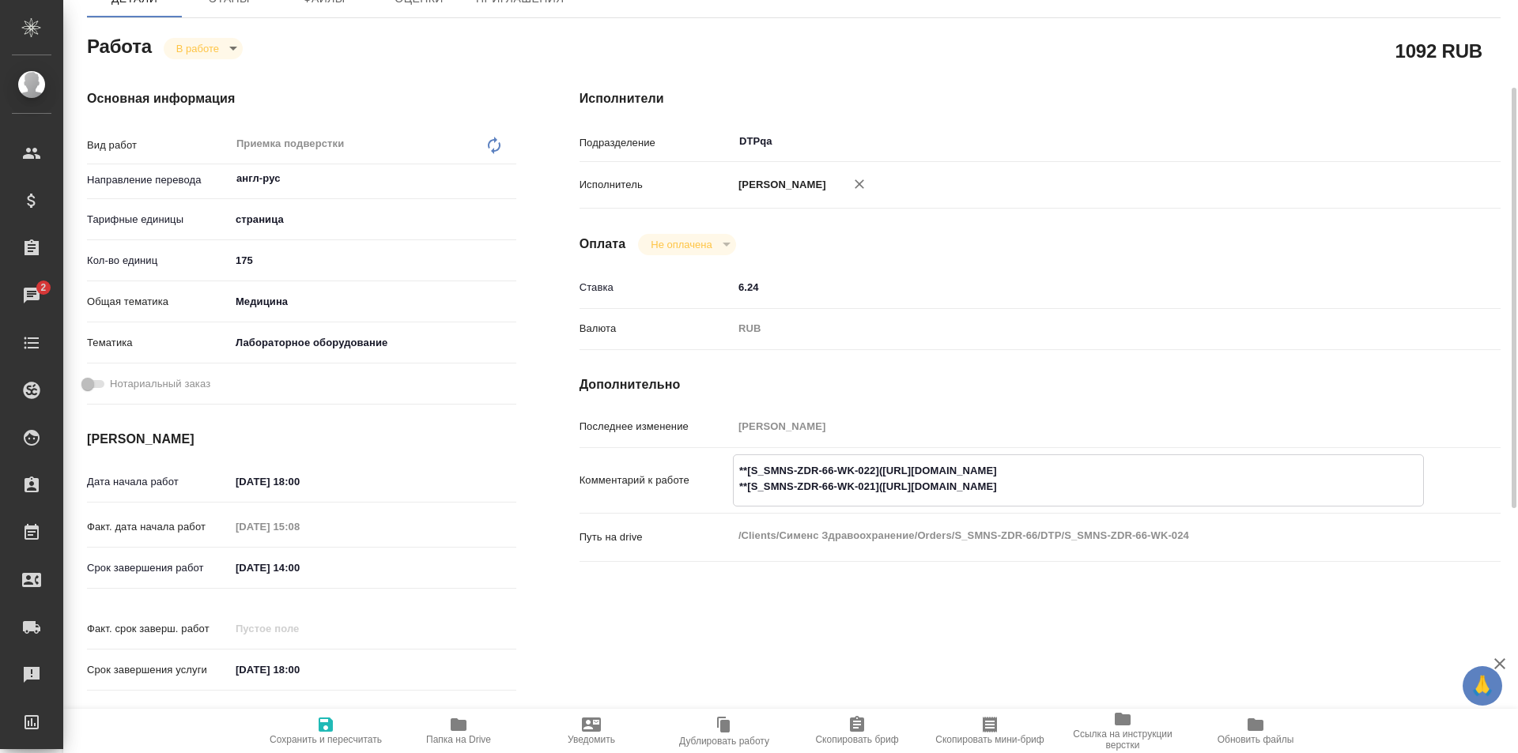
click at [1033, 380] on h4 "Дополнительно" at bounding box center [1039, 384] width 921 height 19
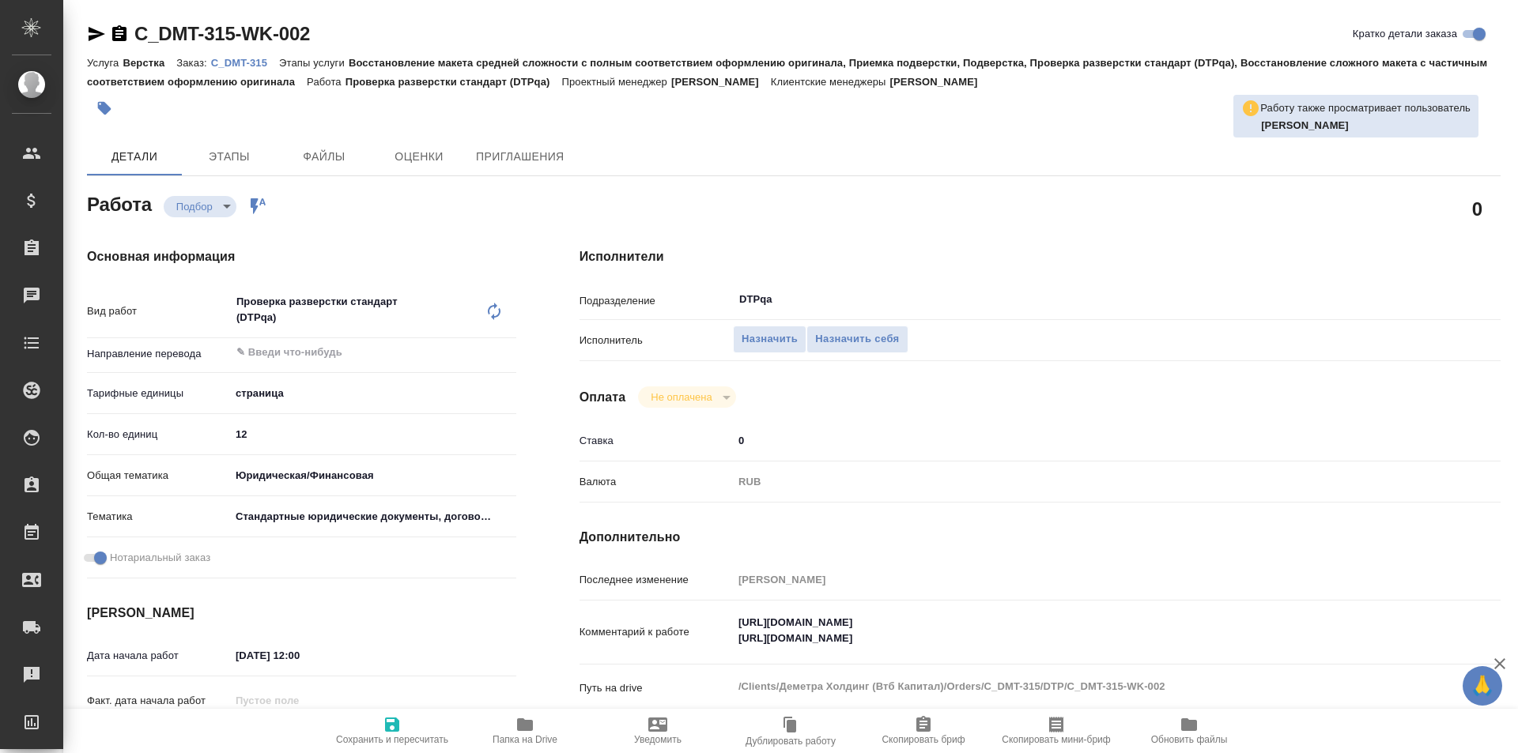
type textarea "x"
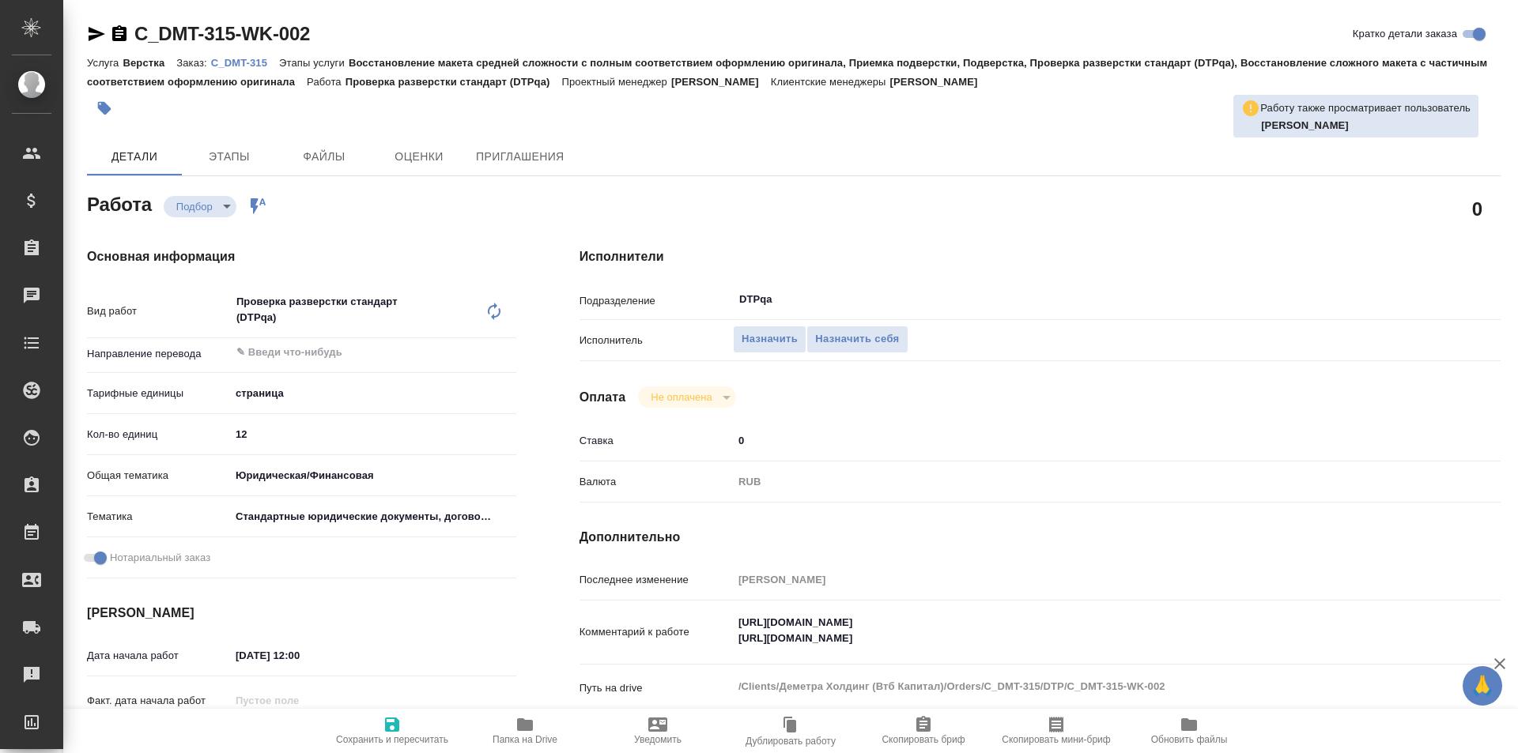
type textarea "x"
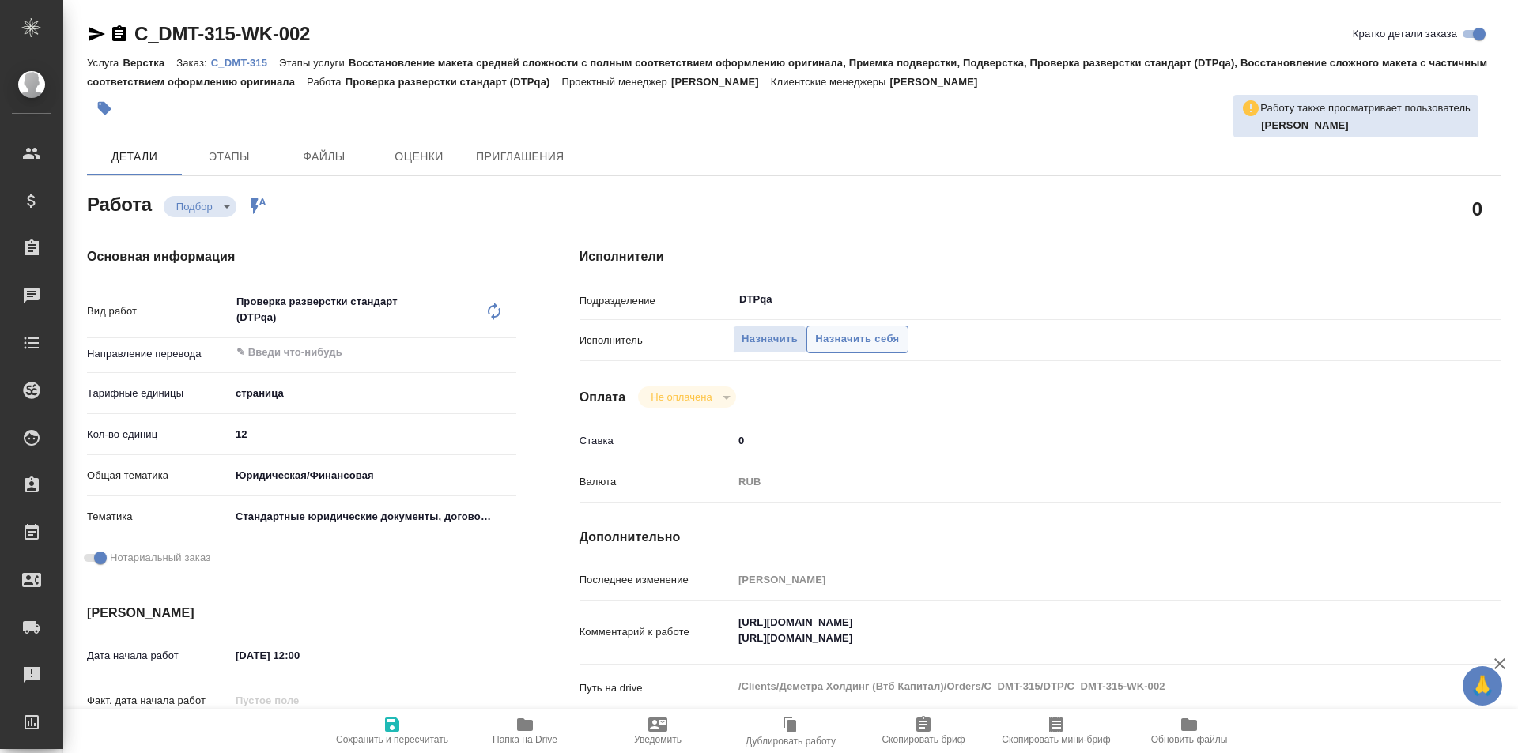
type textarea "x"
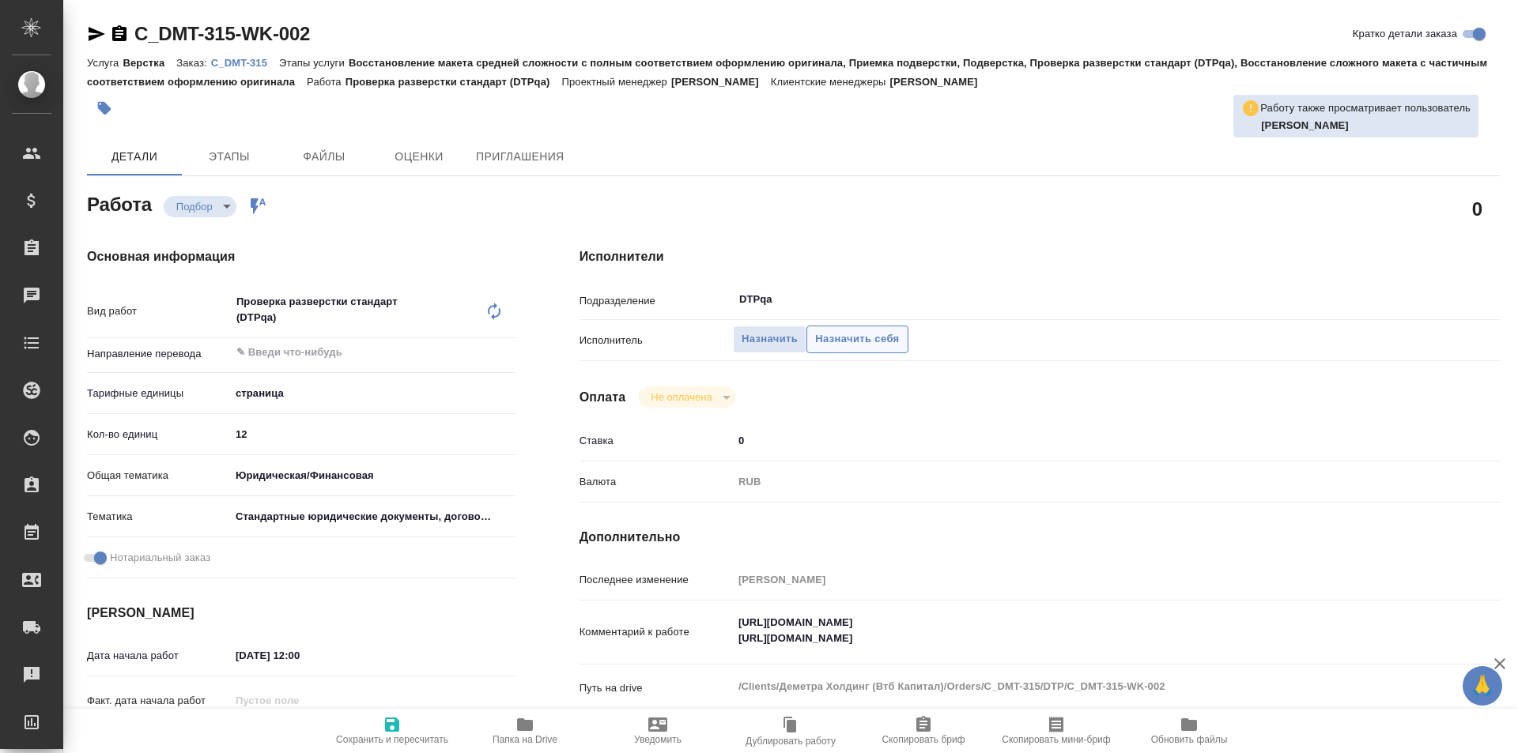
type textarea "x"
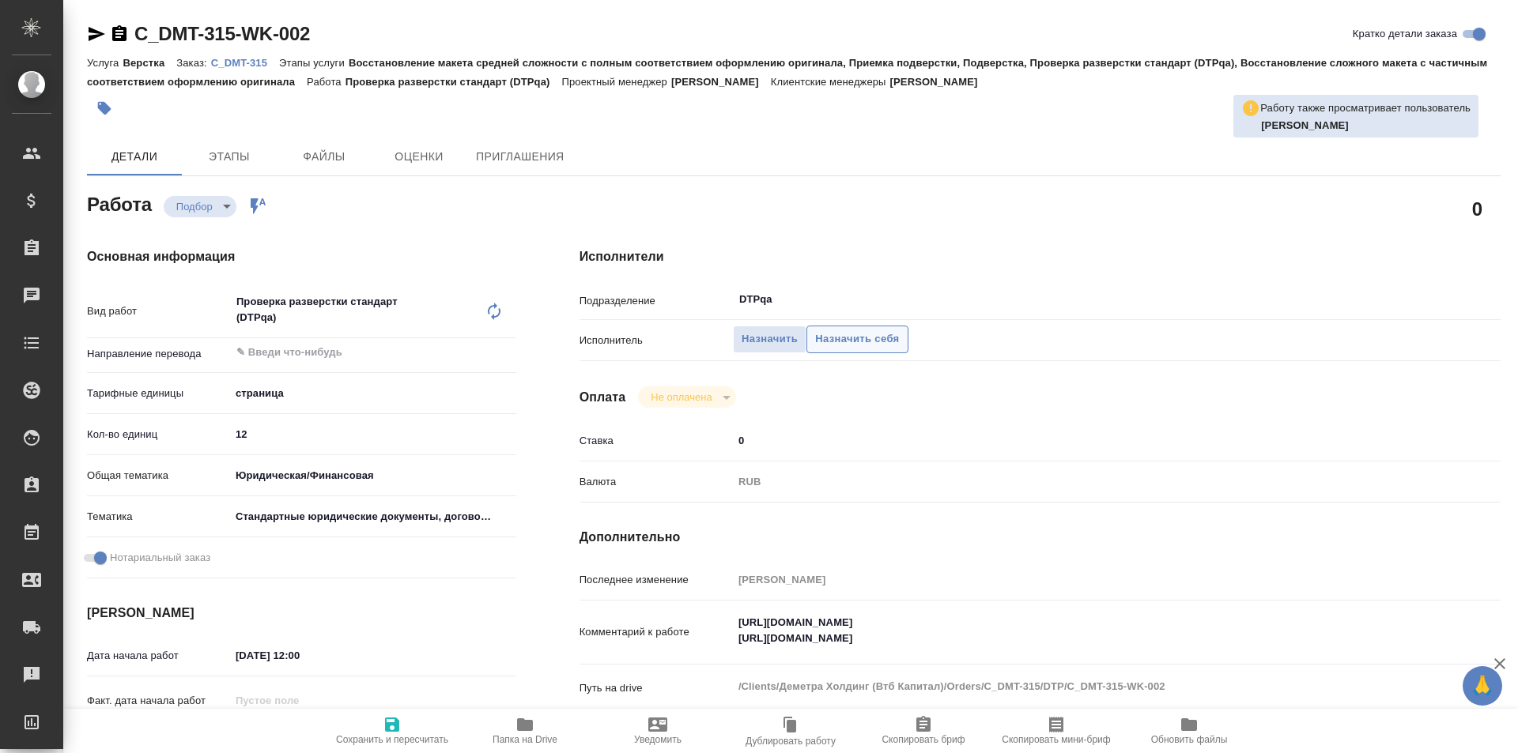
type textarea "x"
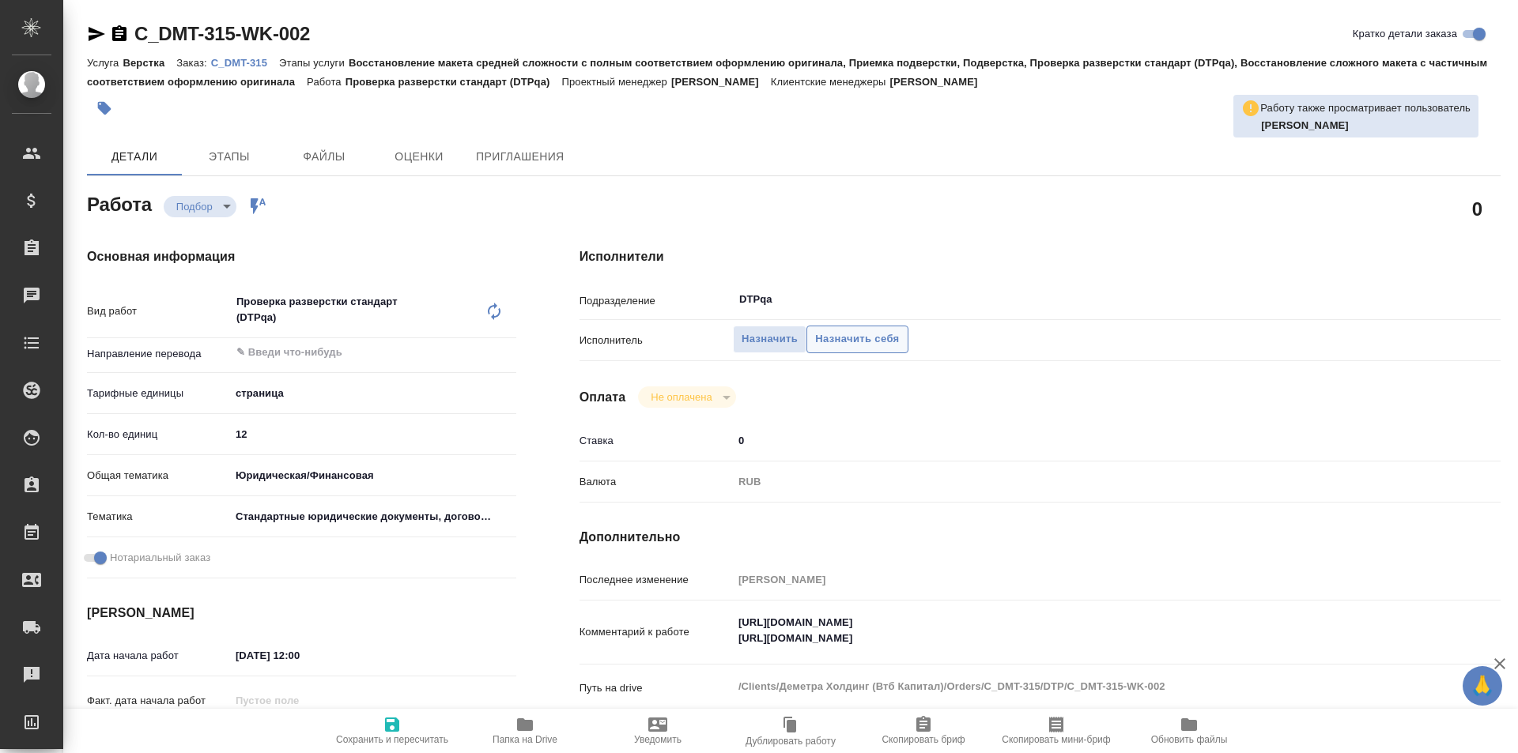
click at [847, 342] on span "Назначить себя" at bounding box center [857, 339] width 84 height 18
type textarea "x"
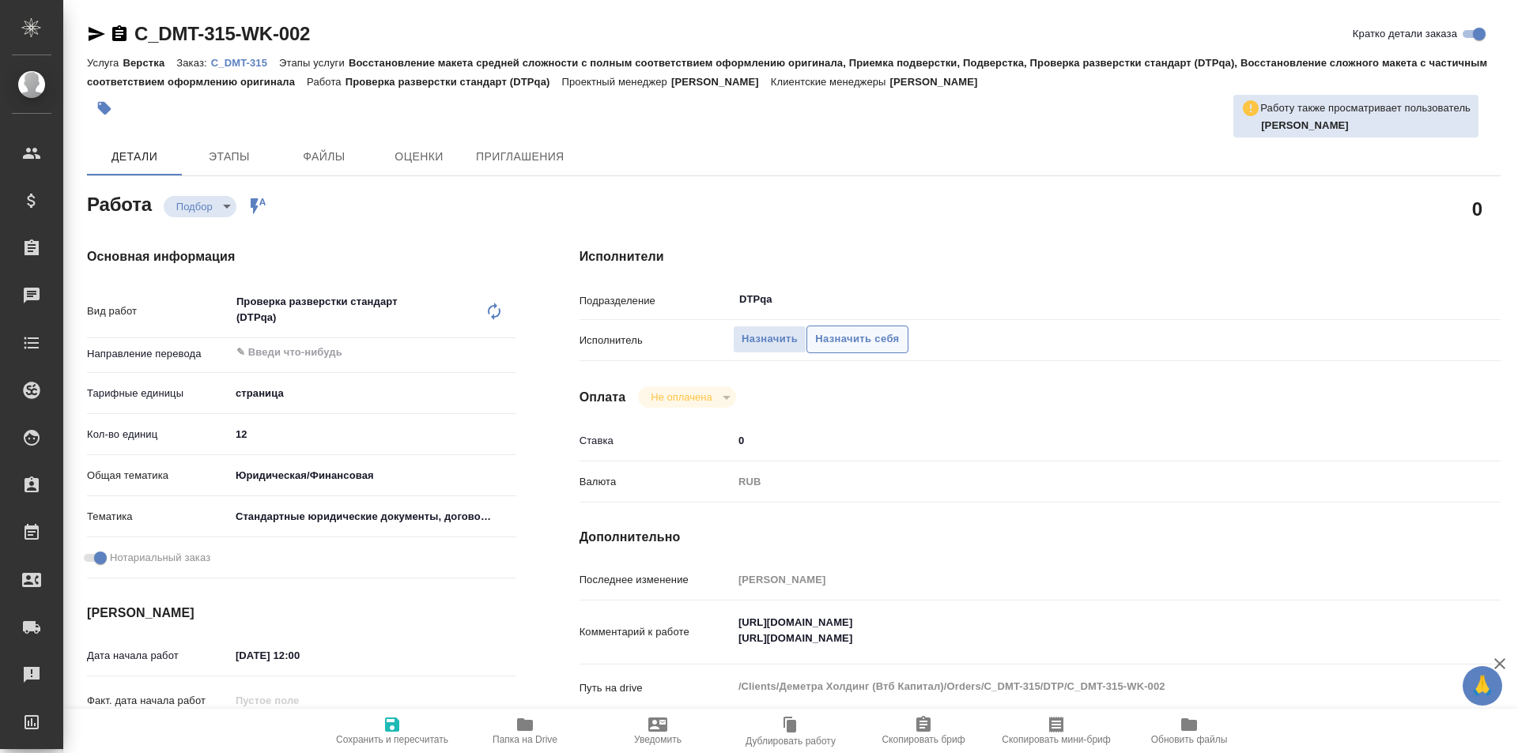
type textarea "x"
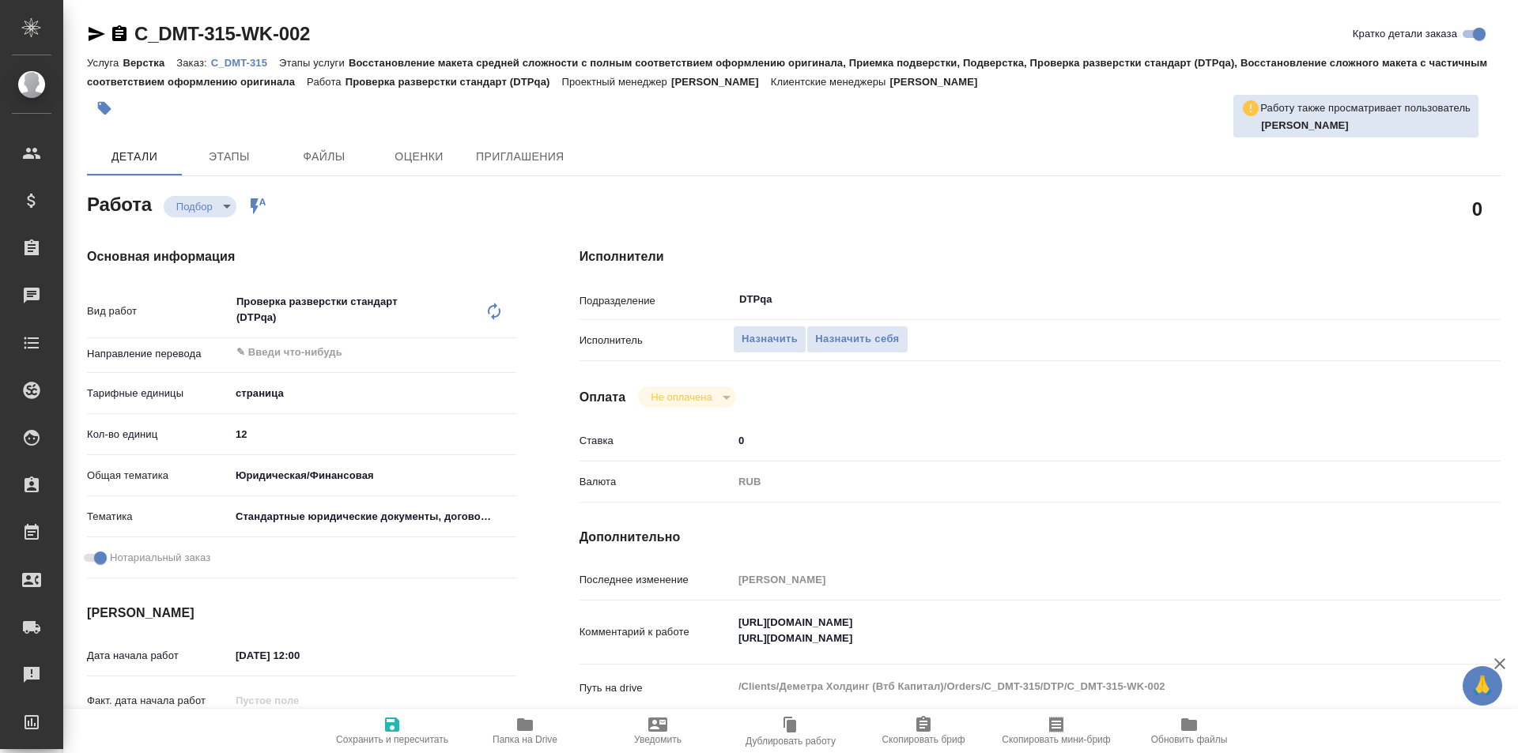
type textarea "x"
click at [392, 727] on icon "button" at bounding box center [392, 724] width 19 height 19
type textarea "x"
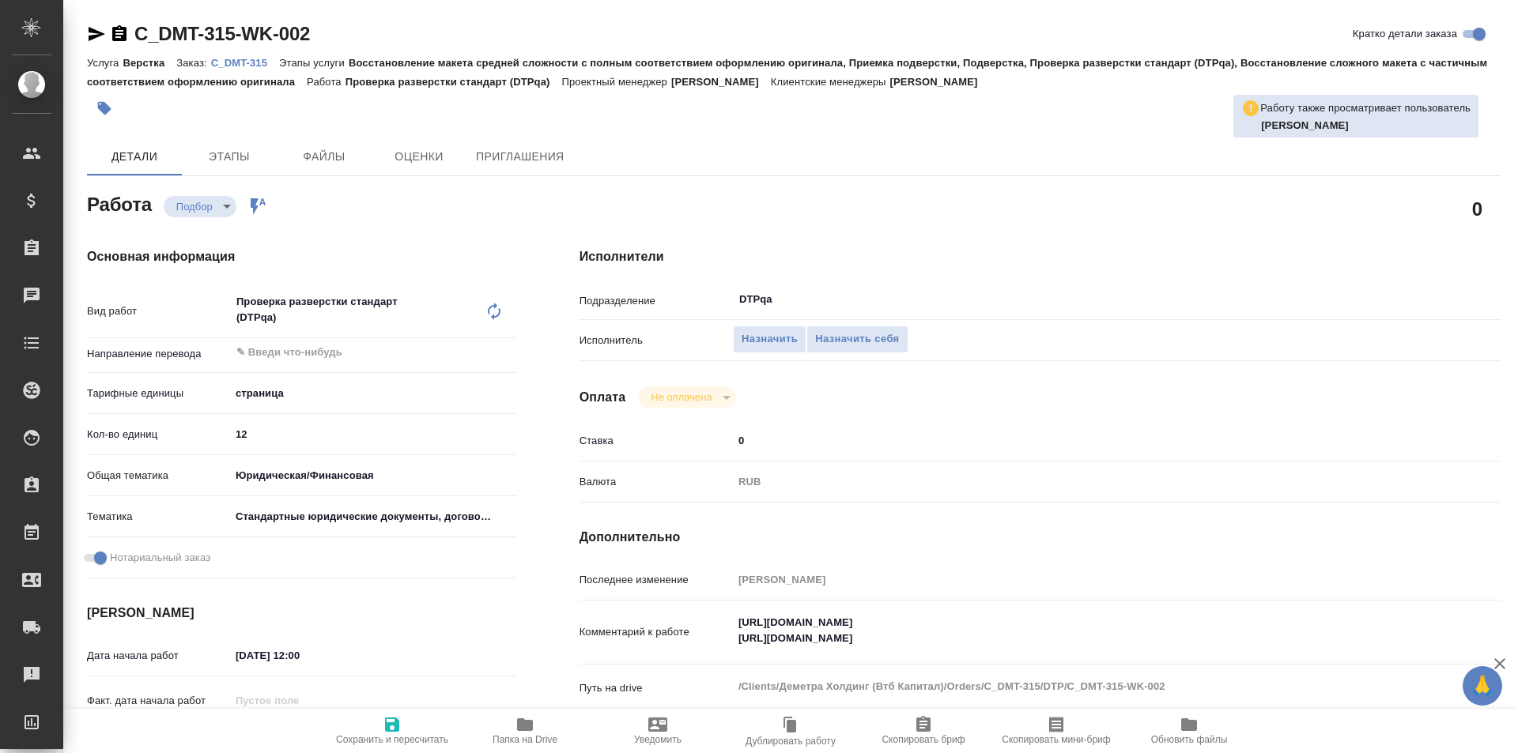
type textarea "x"
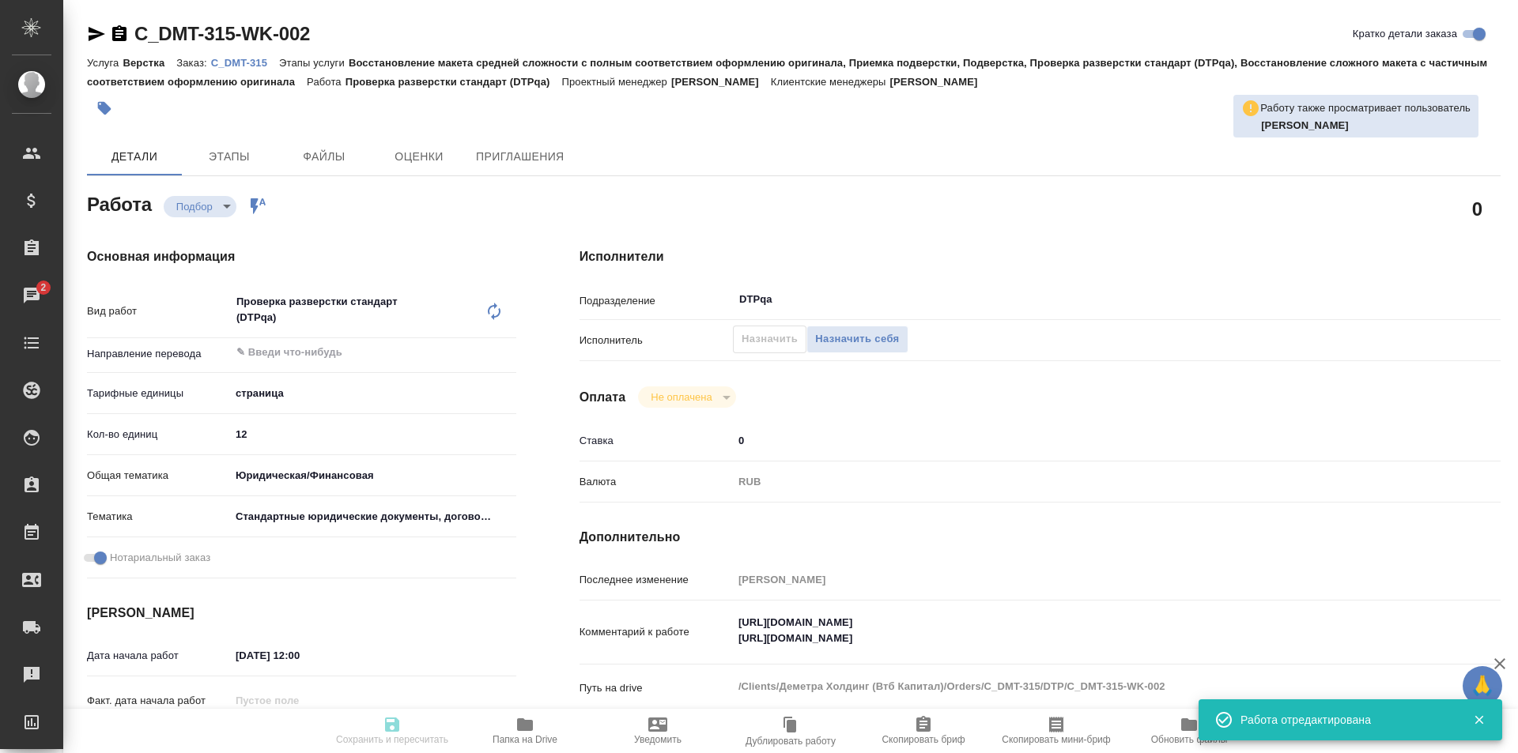
type textarea "x"
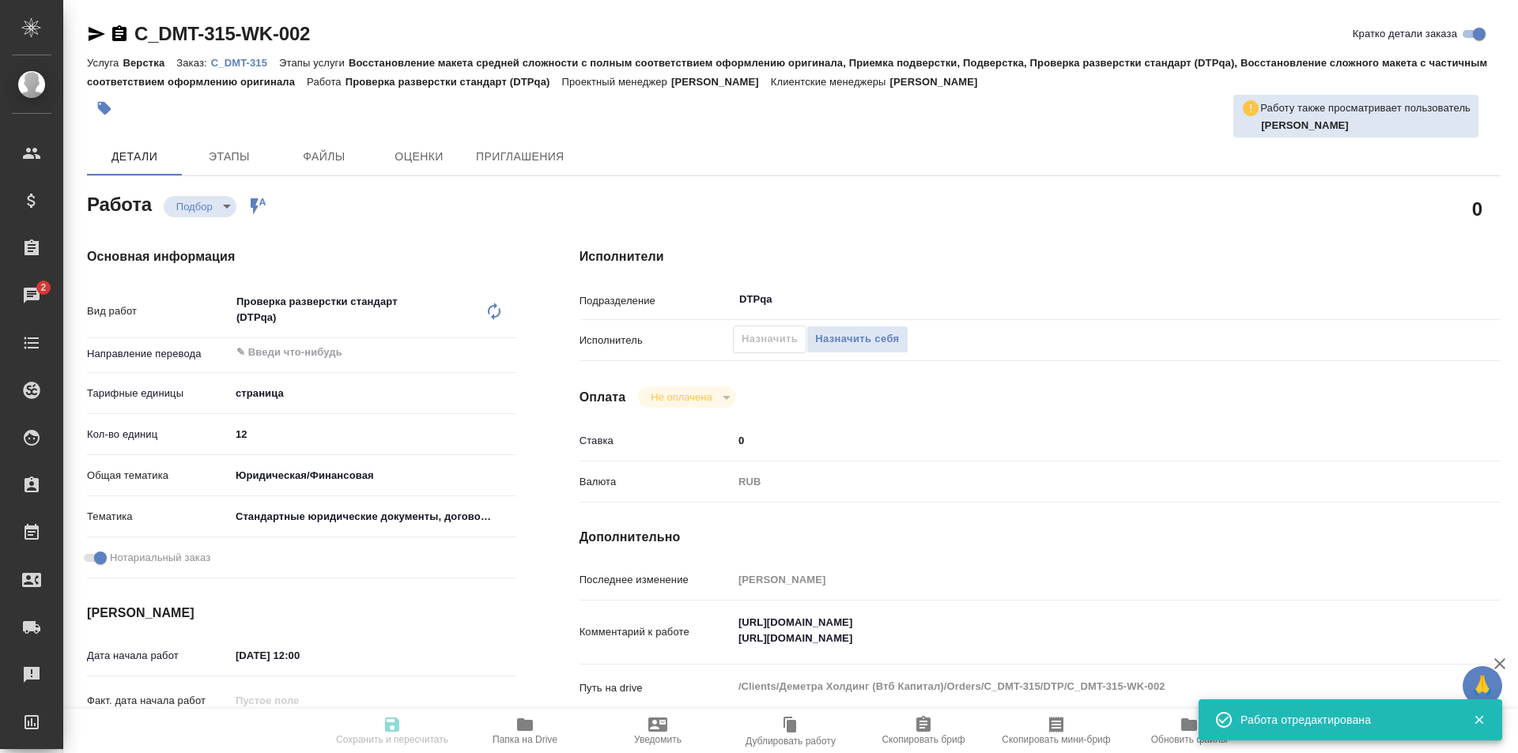
type input "recruiting"
type textarea "Проверка разверстки стандарт (DTPqa)"
type textarea "x"
type input "5a8b1489cc6b4906c91bfdb2"
type input "12"
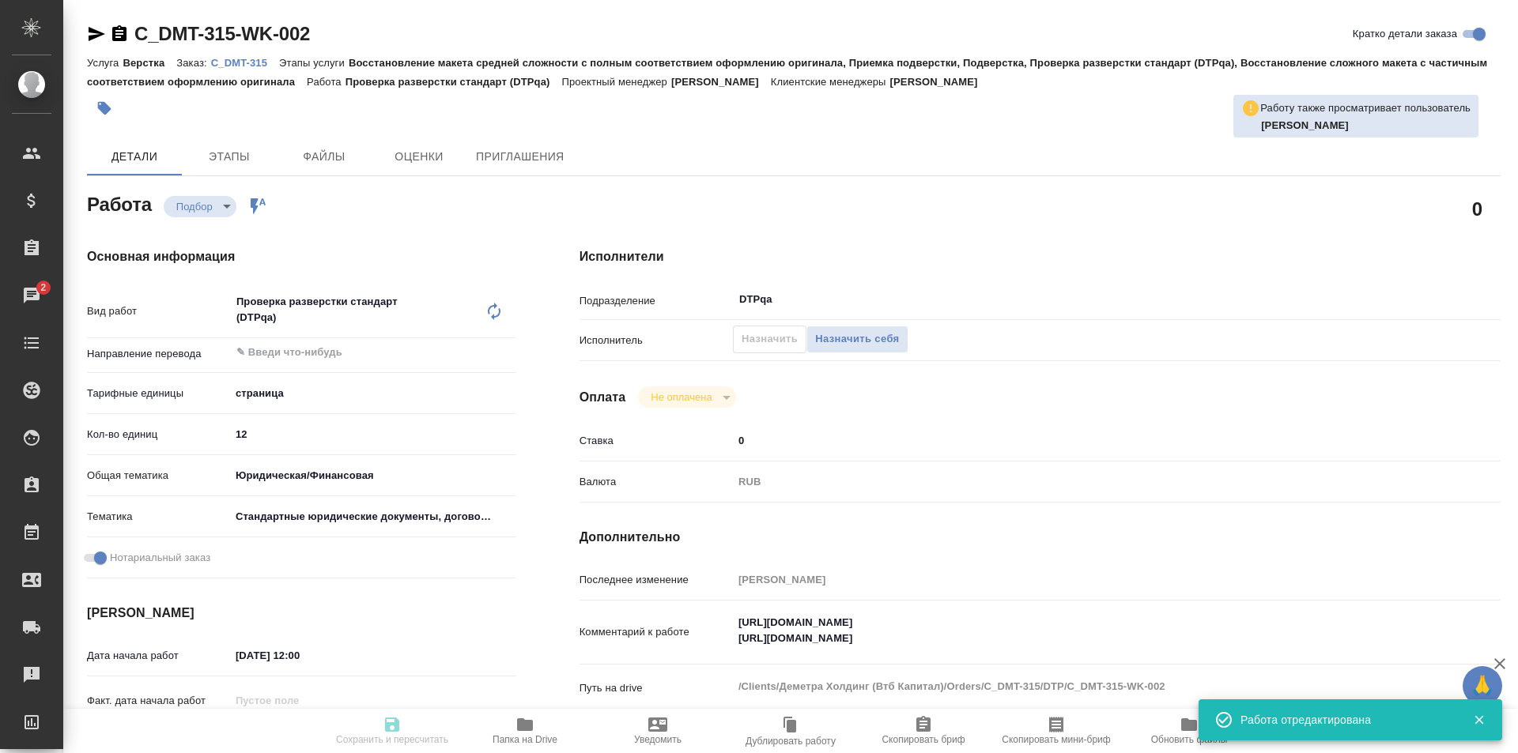
type input "yr-fn"
type input "5f647205b73bc97568ca66bf"
checkbox input "true"
type input "[DATE] 12:00"
type input "[DATE] 14:00"
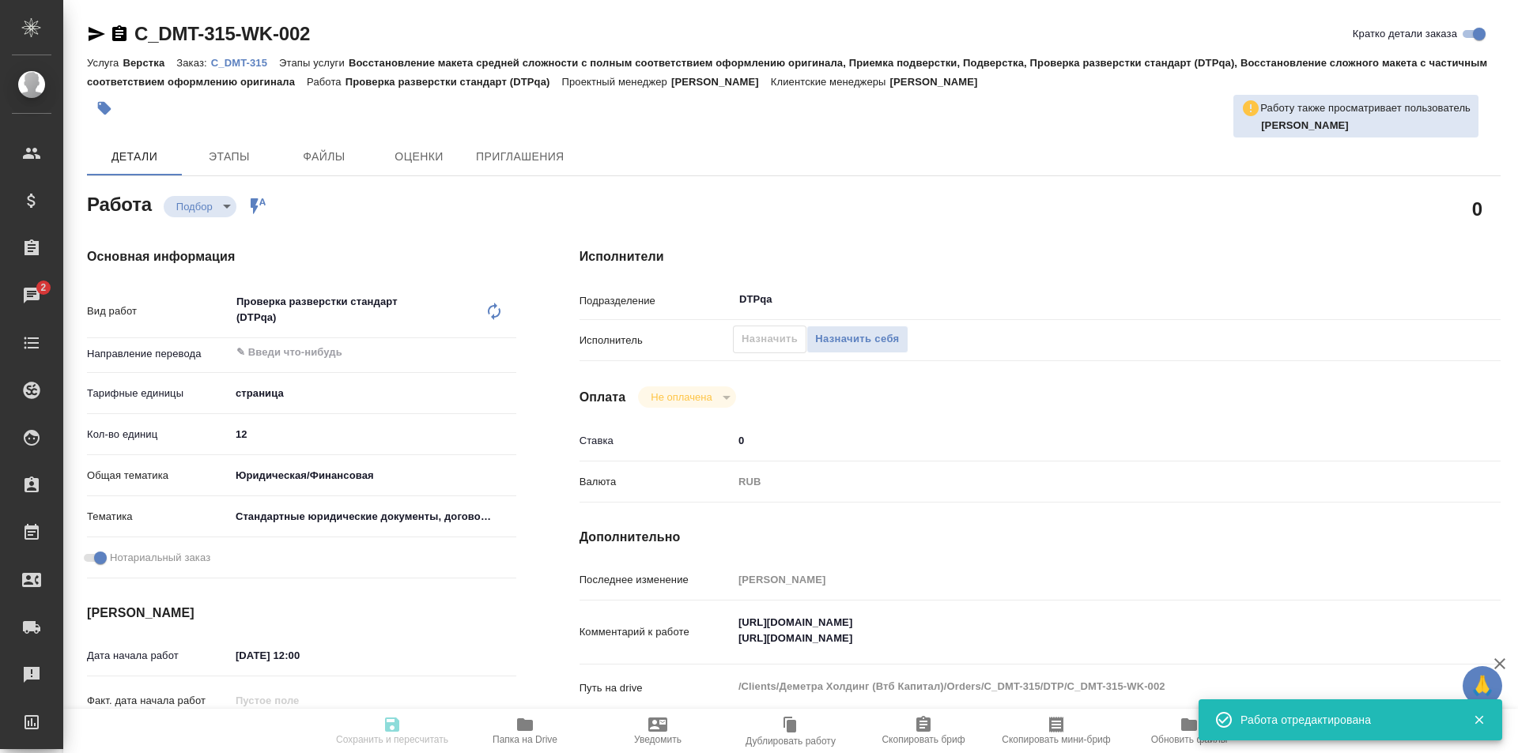
type input "[DATE] 14:00"
type input "DTPqa"
type input "notPayed"
type input "0"
type input "RUB"
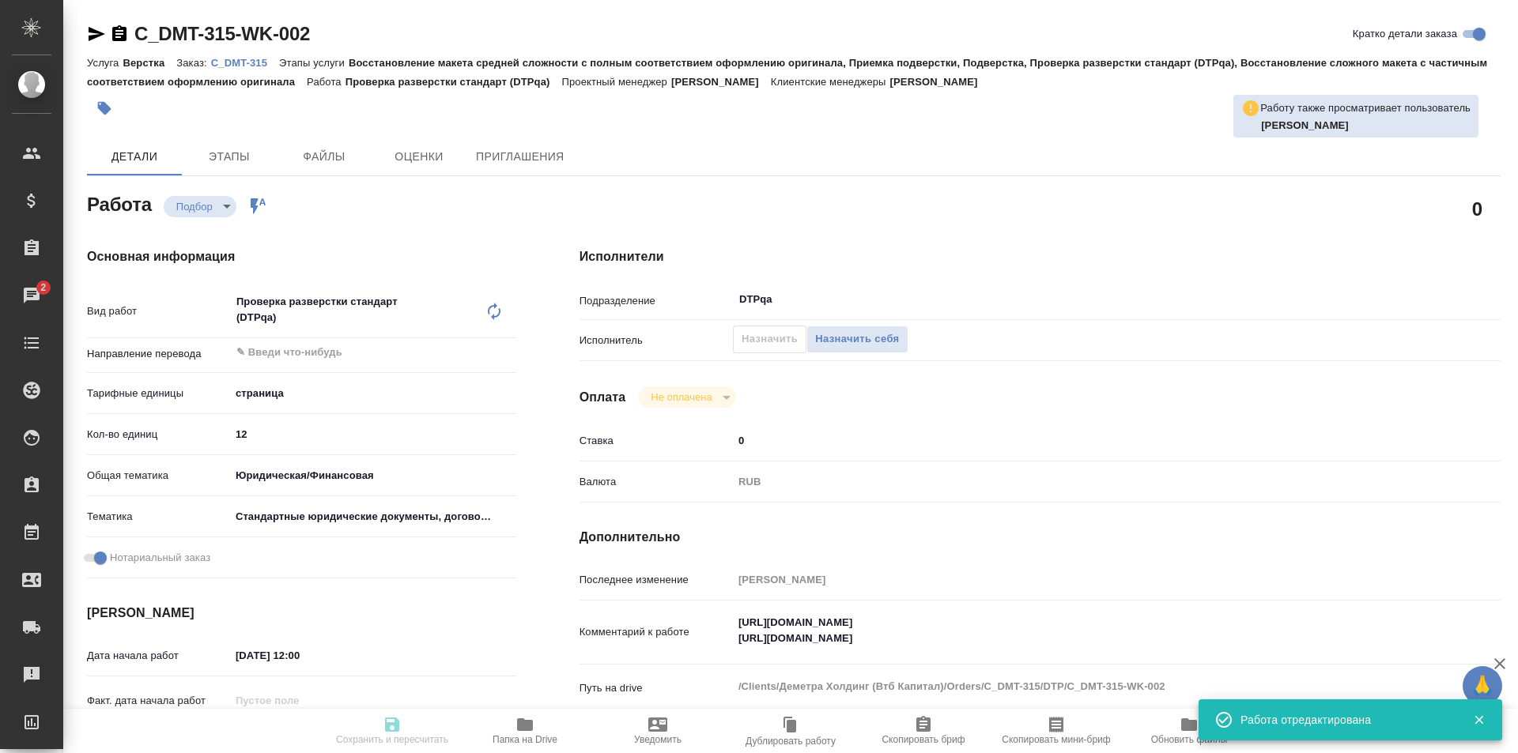
type input "[PERSON_NAME]"
type textarea "https://tera.awatera.com/Work/68be82aefc0cb3ce5e111092/details https://tera.awa…"
type textarea "x"
type textarea "/Clients/Деметра Холдинг (Втб Капитал)/Orders/C_DMT-315/DTP/C_DMT-315-WK-002"
type textarea "x"
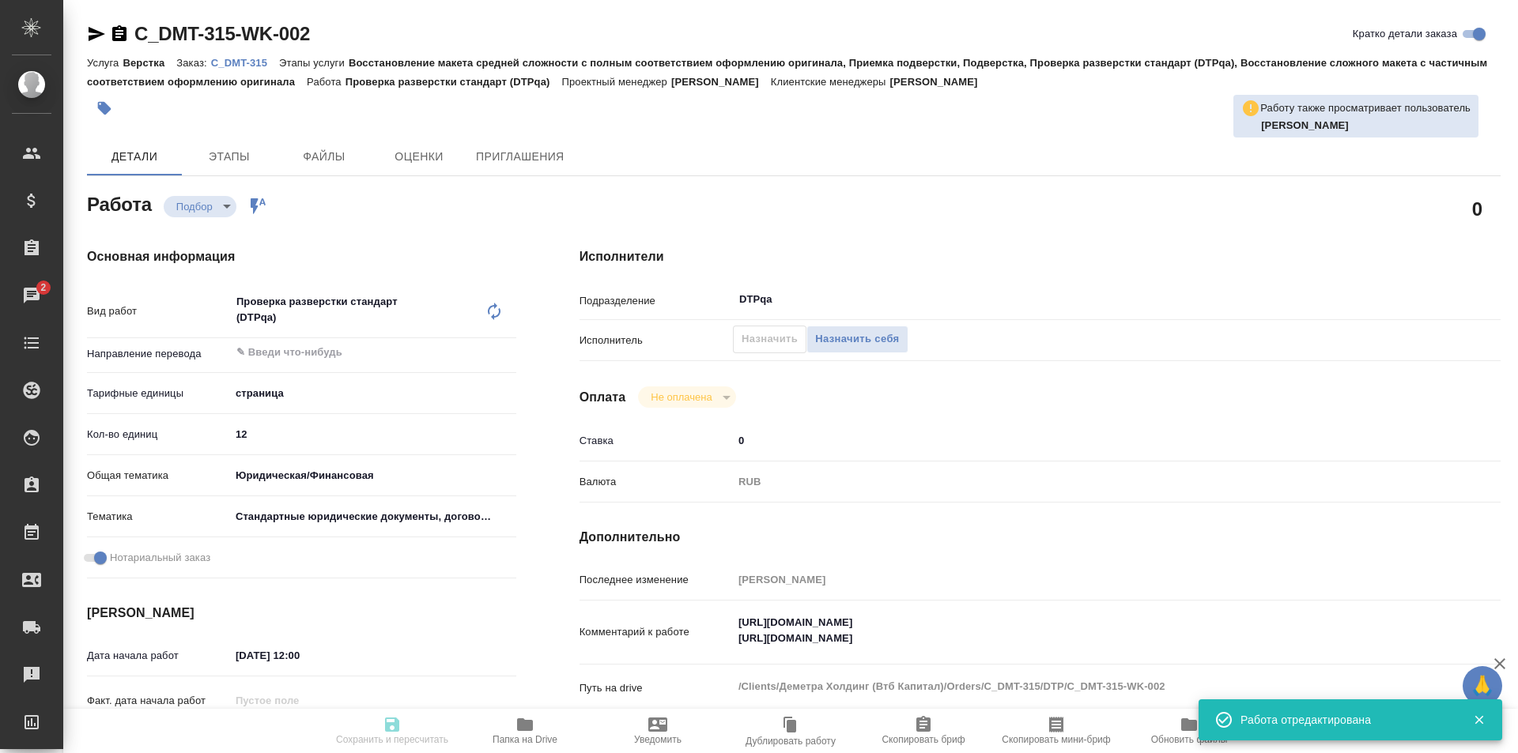
type input "C_DMT-315"
type input "Верстка"
type input "Восстановление макета средней сложности с полным соответствием оформлению ориги…"
type input "[PERSON_NAME]"
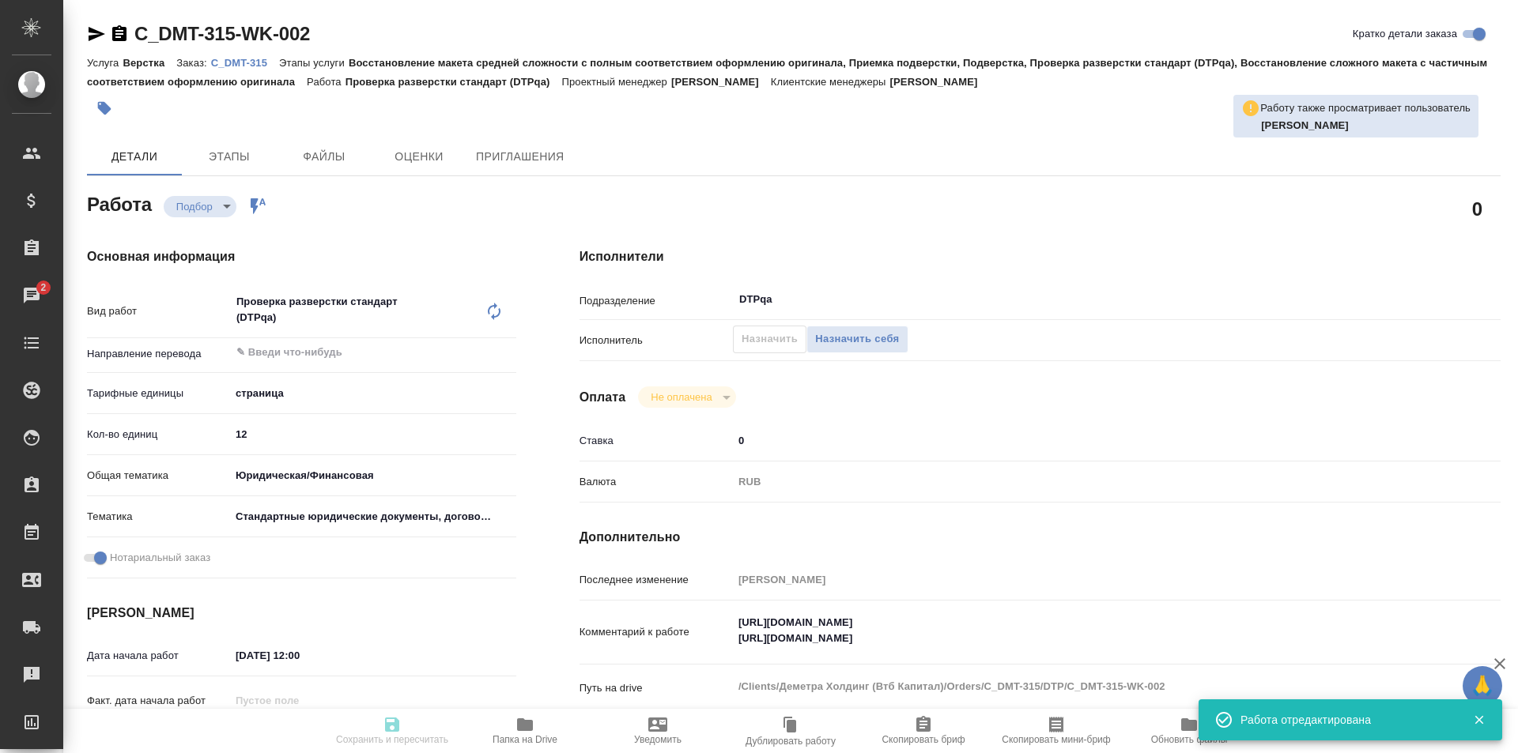
type input "/Clients/Деметра Холдинг (Втб Капитал)/Orders/C_DMT-315"
type textarea "x"
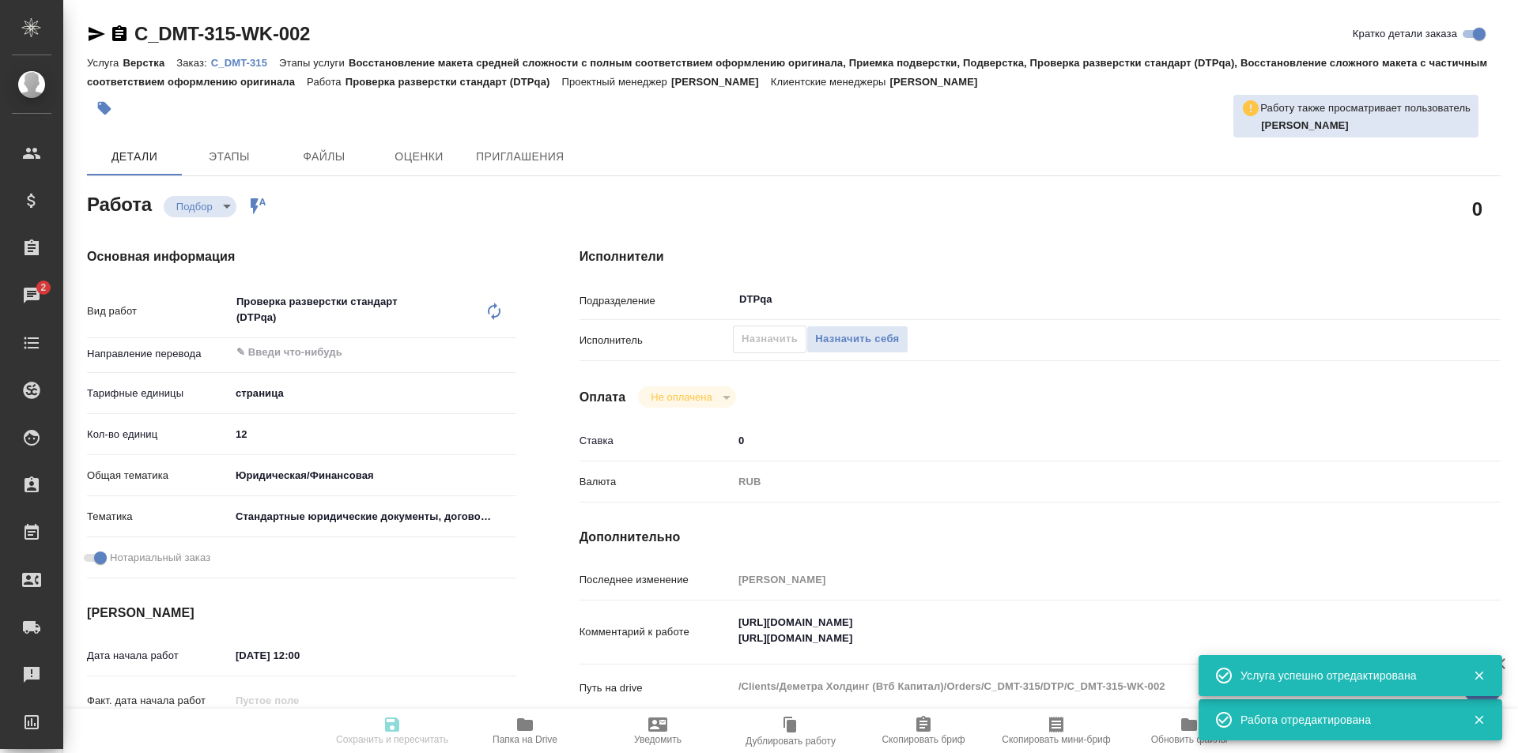
type textarea "x"
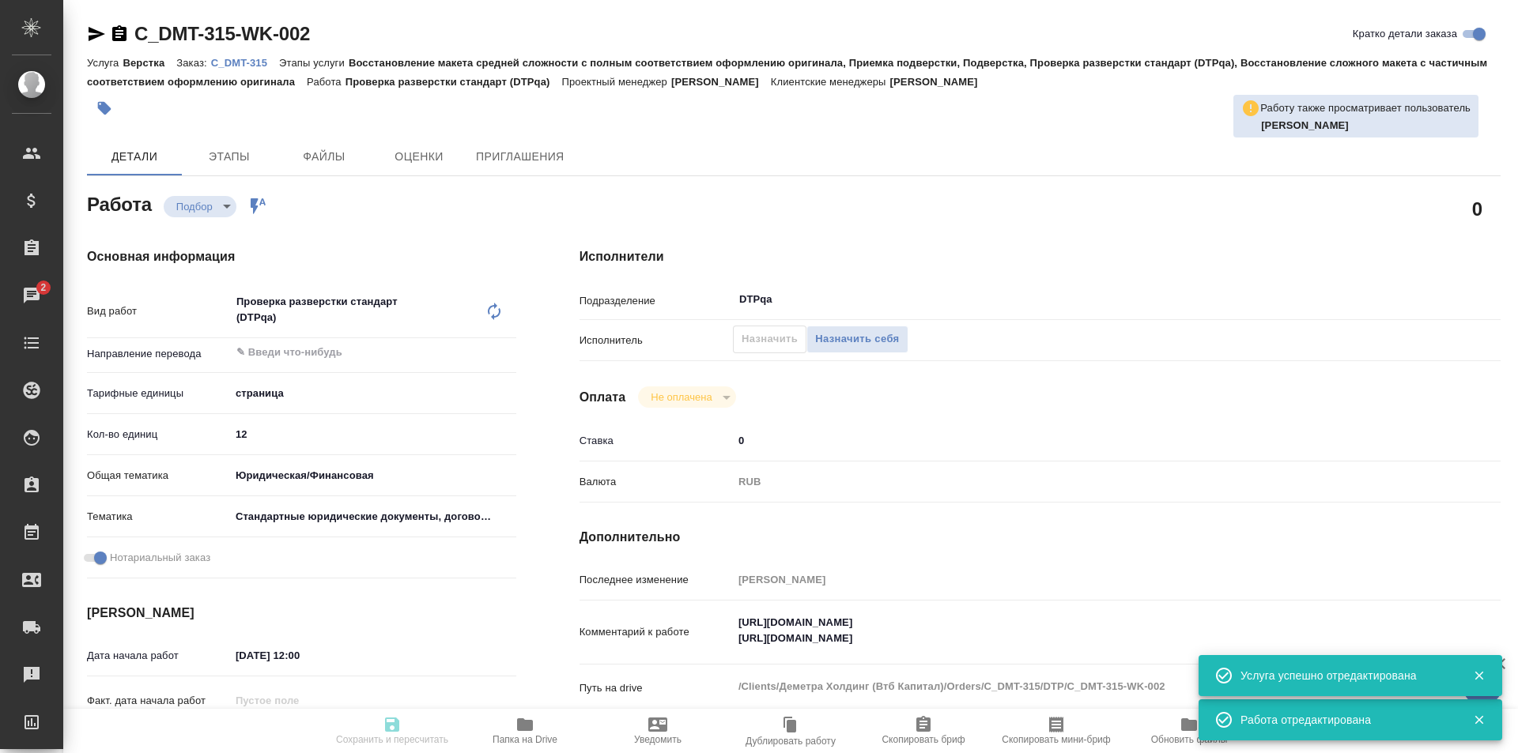
type textarea "x"
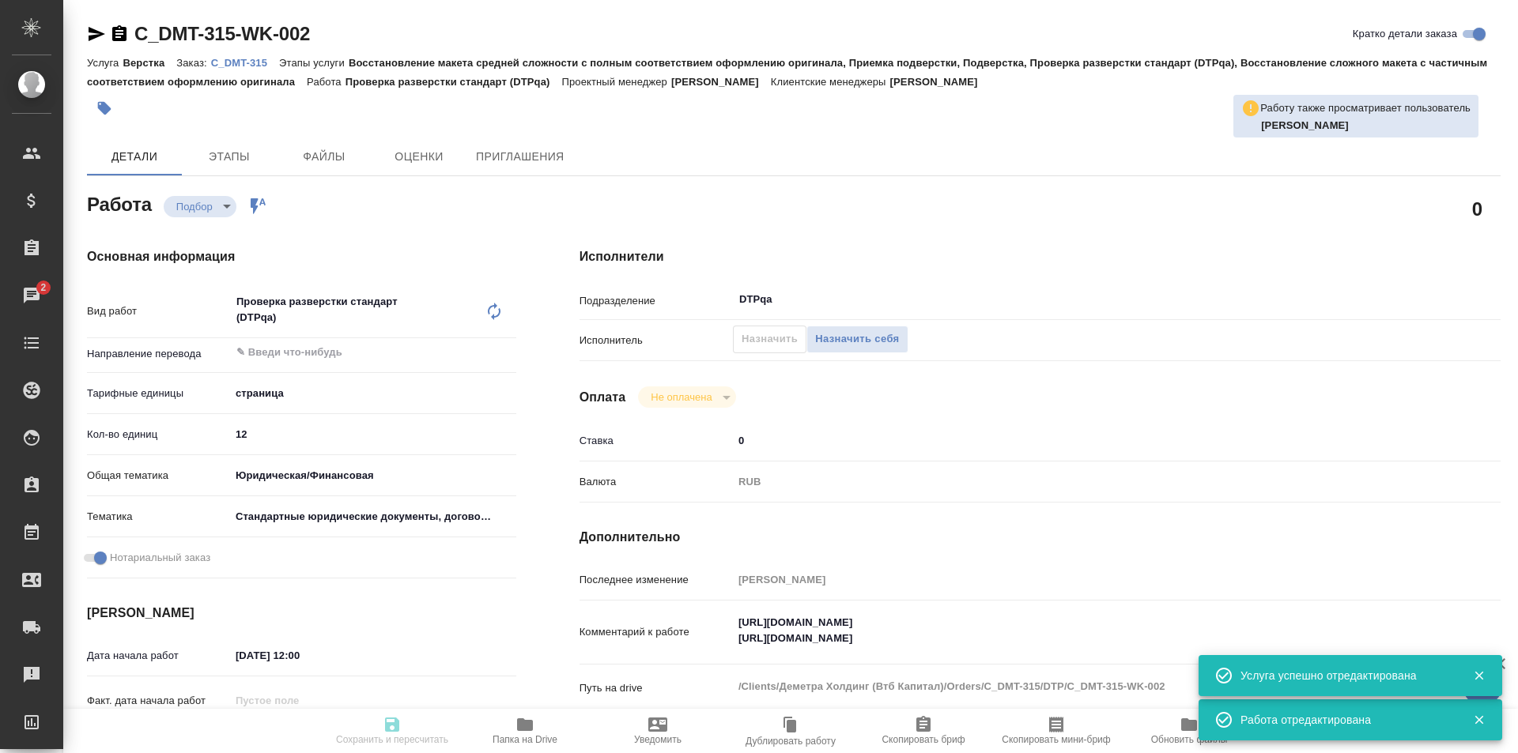
type textarea "x"
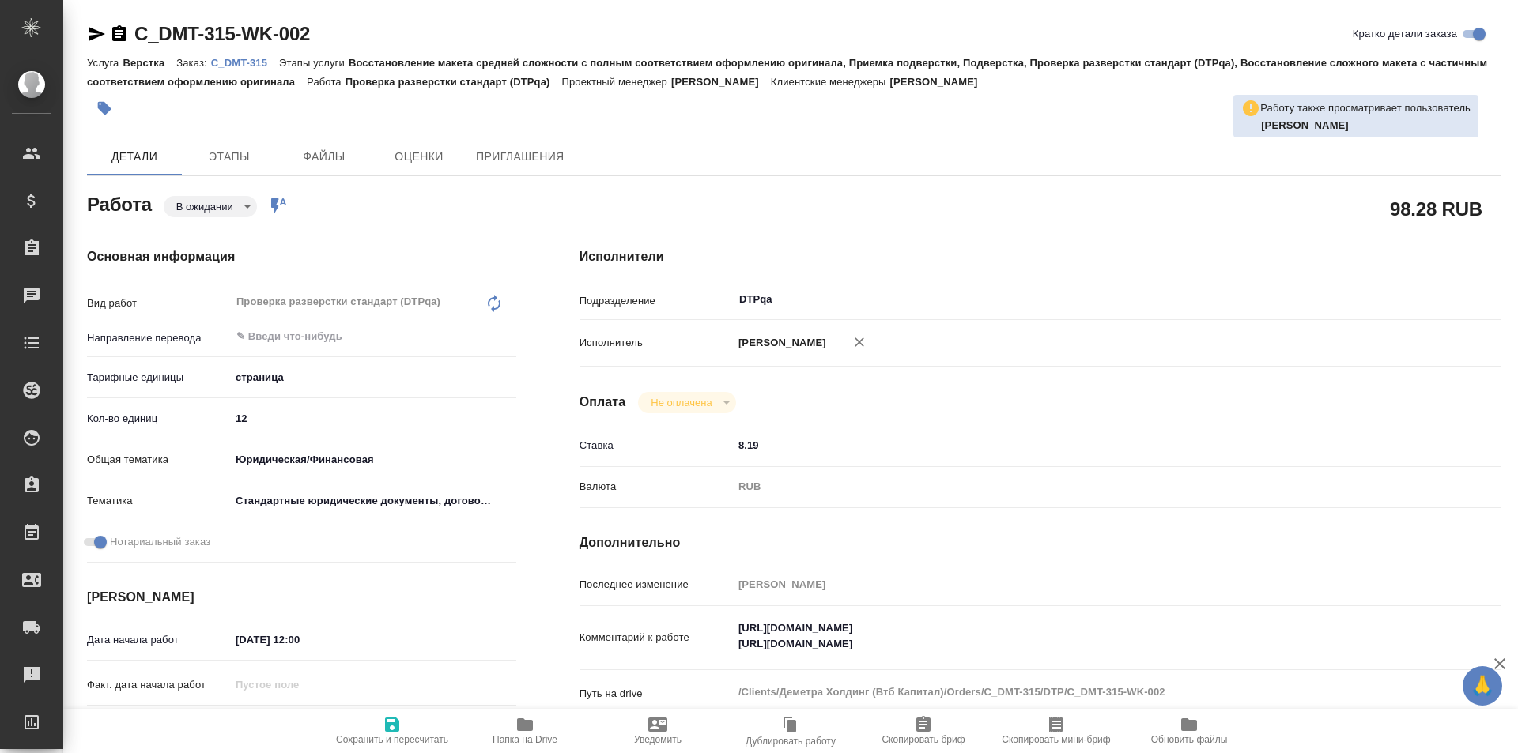
type textarea "x"
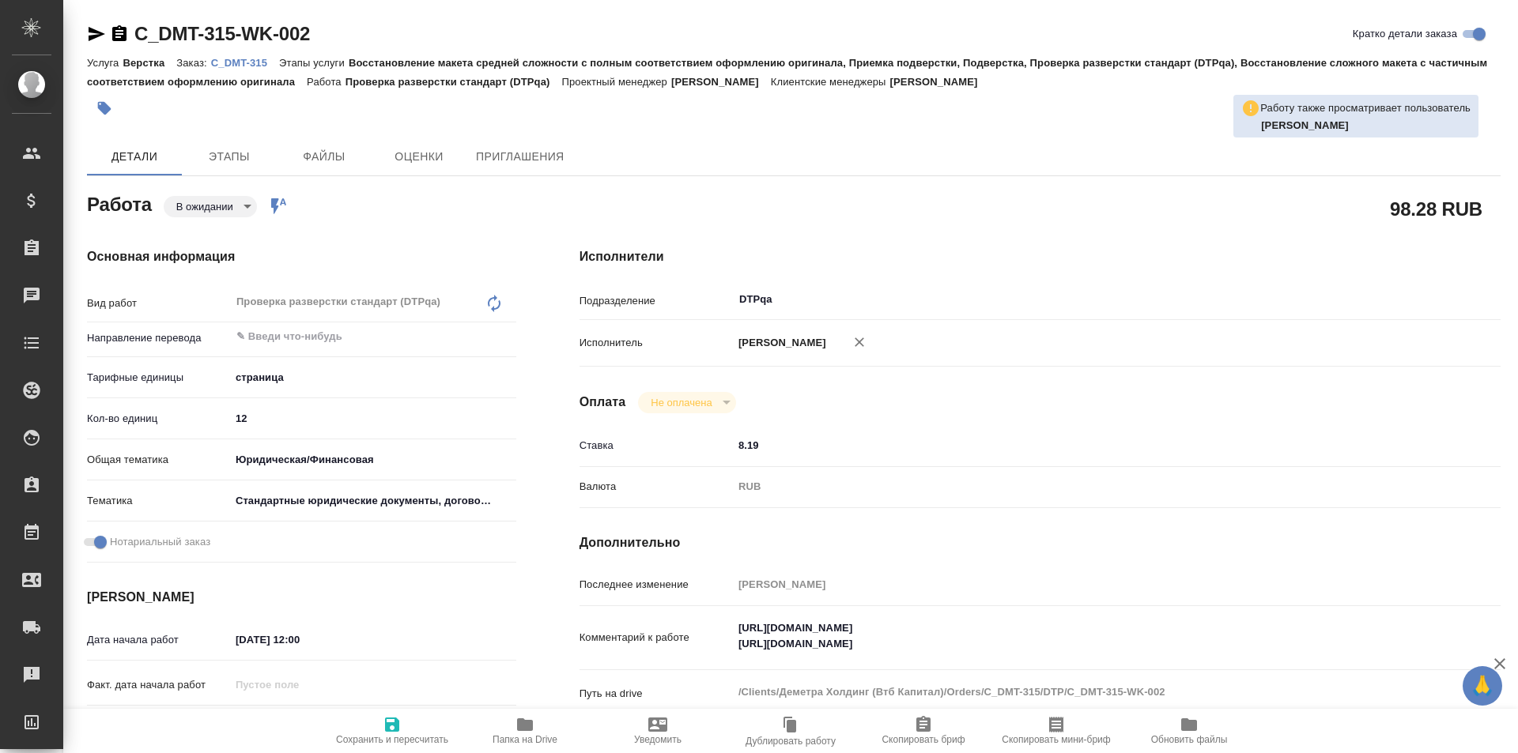
type textarea "x"
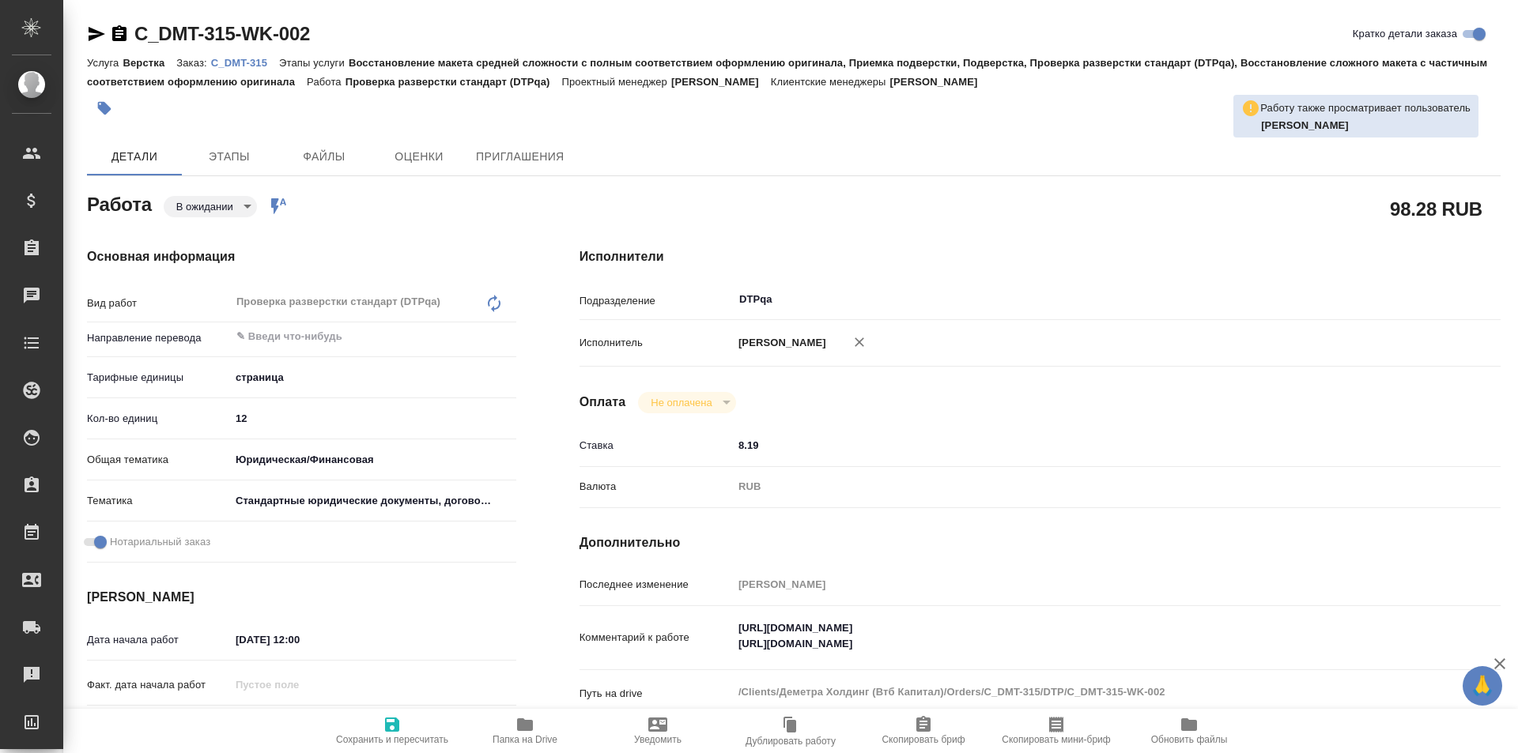
type textarea "x"
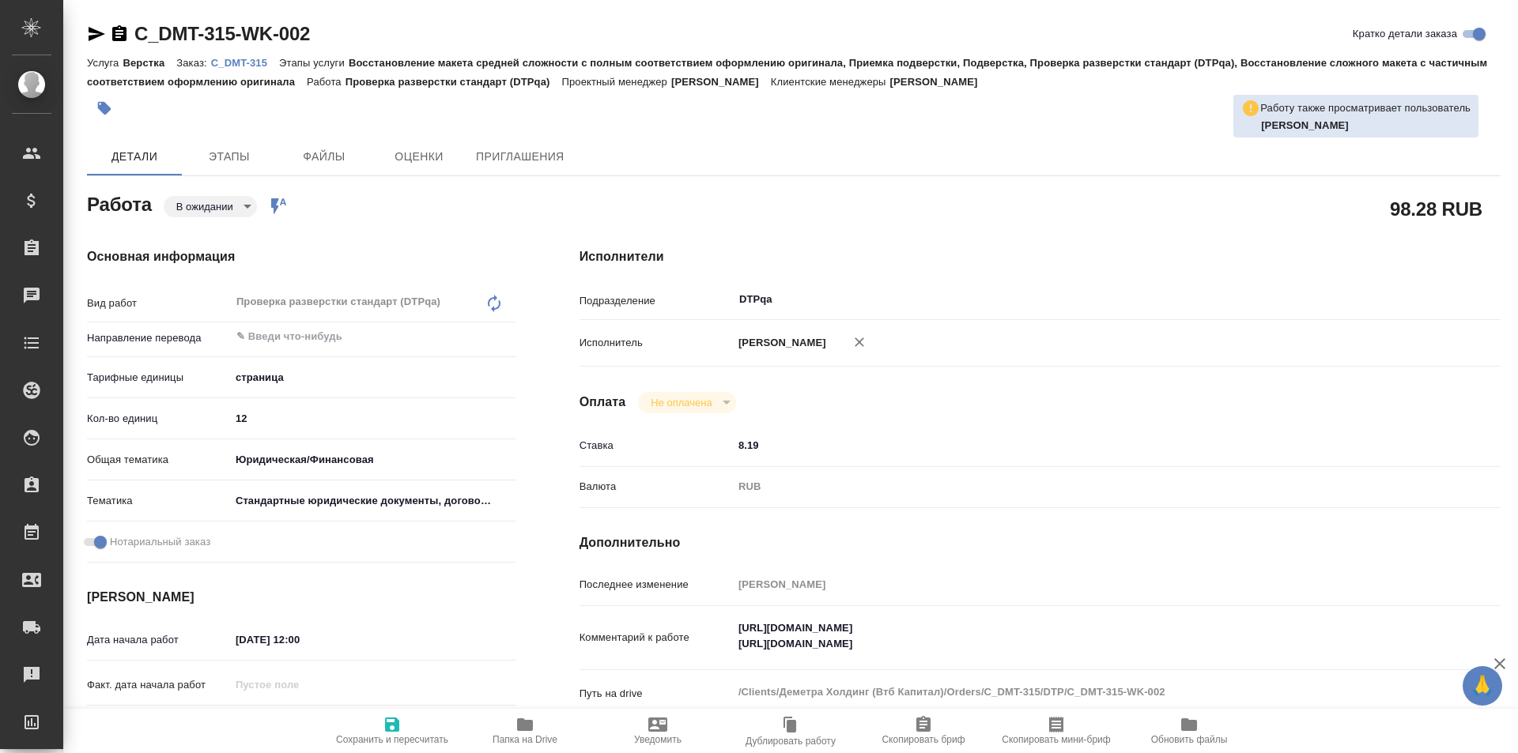
type textarea "x"
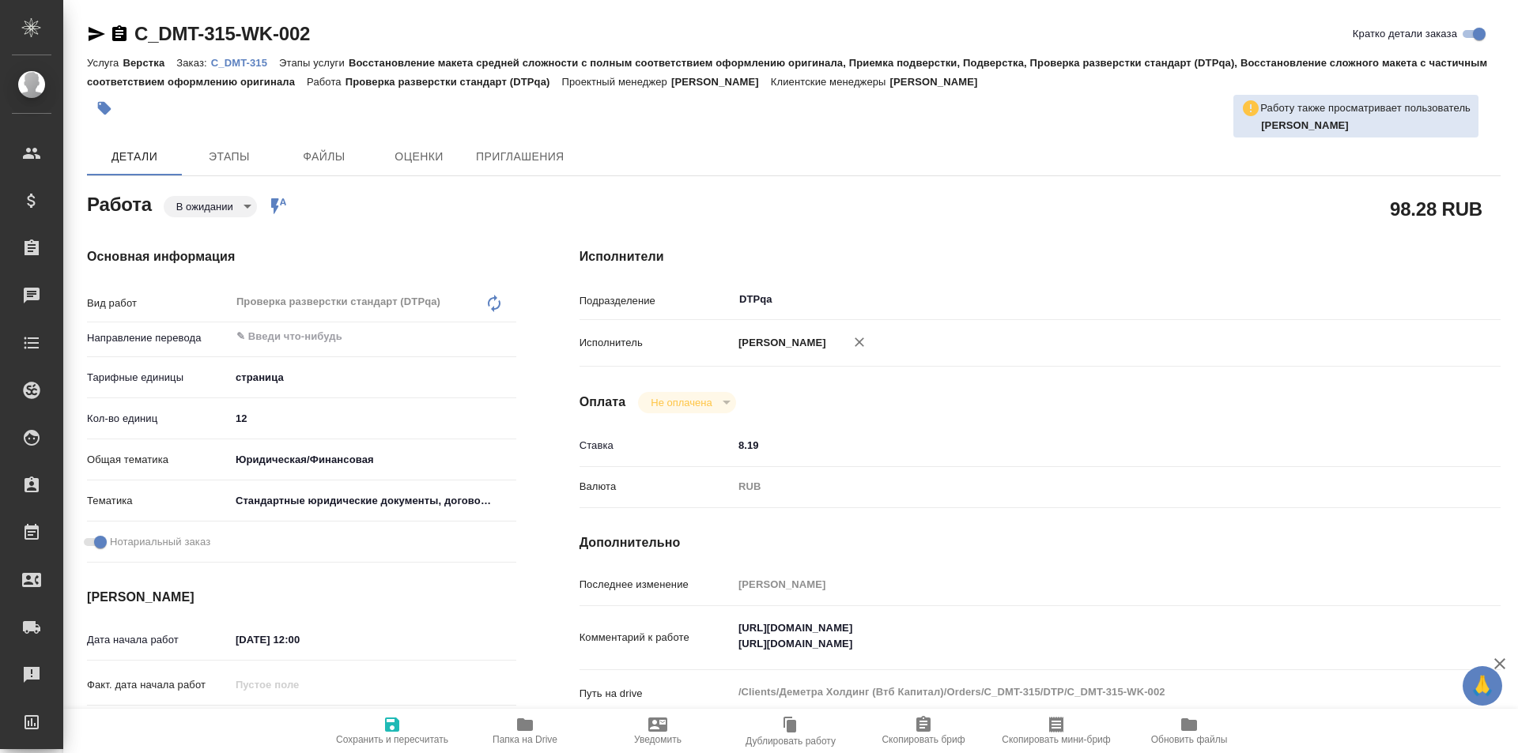
type textarea "x"
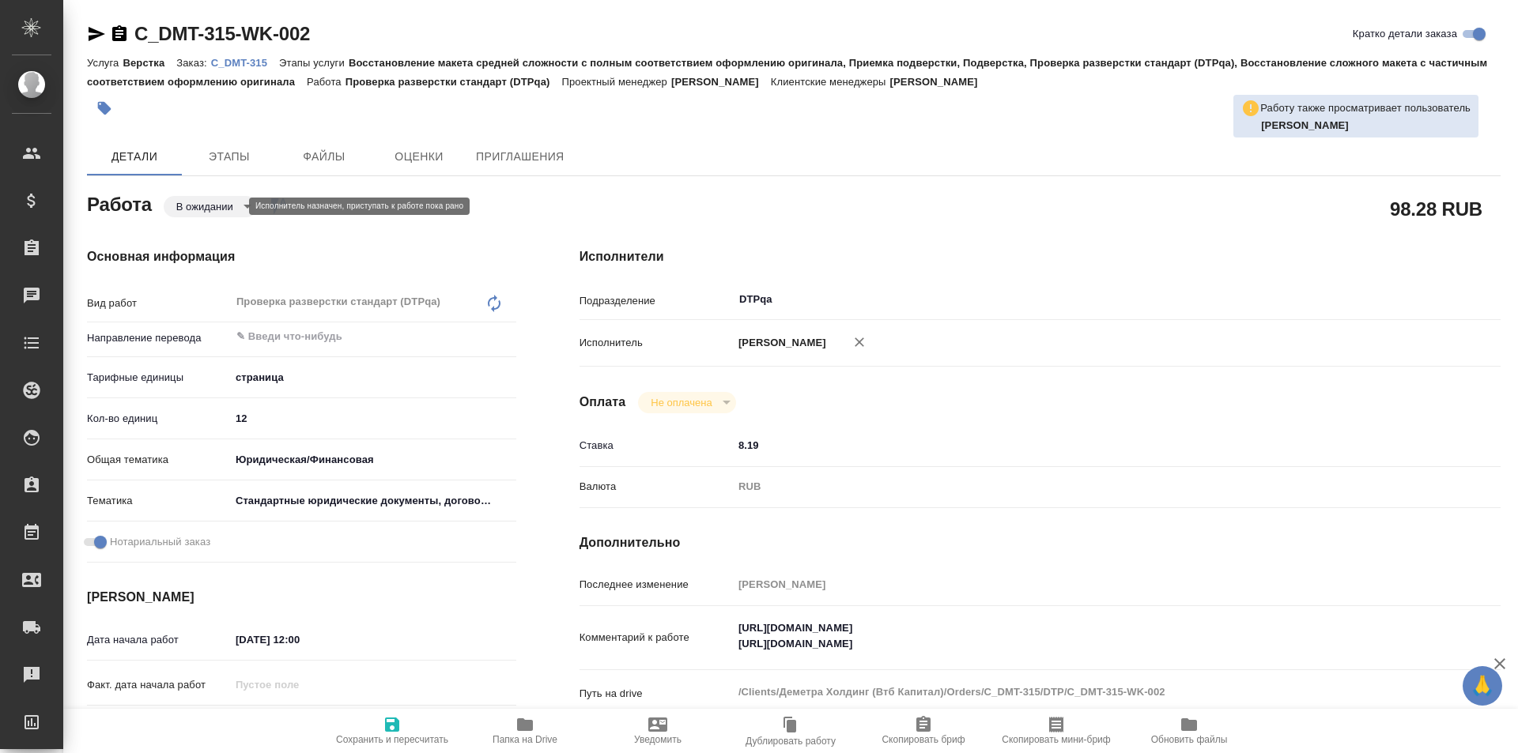
type textarea "x"
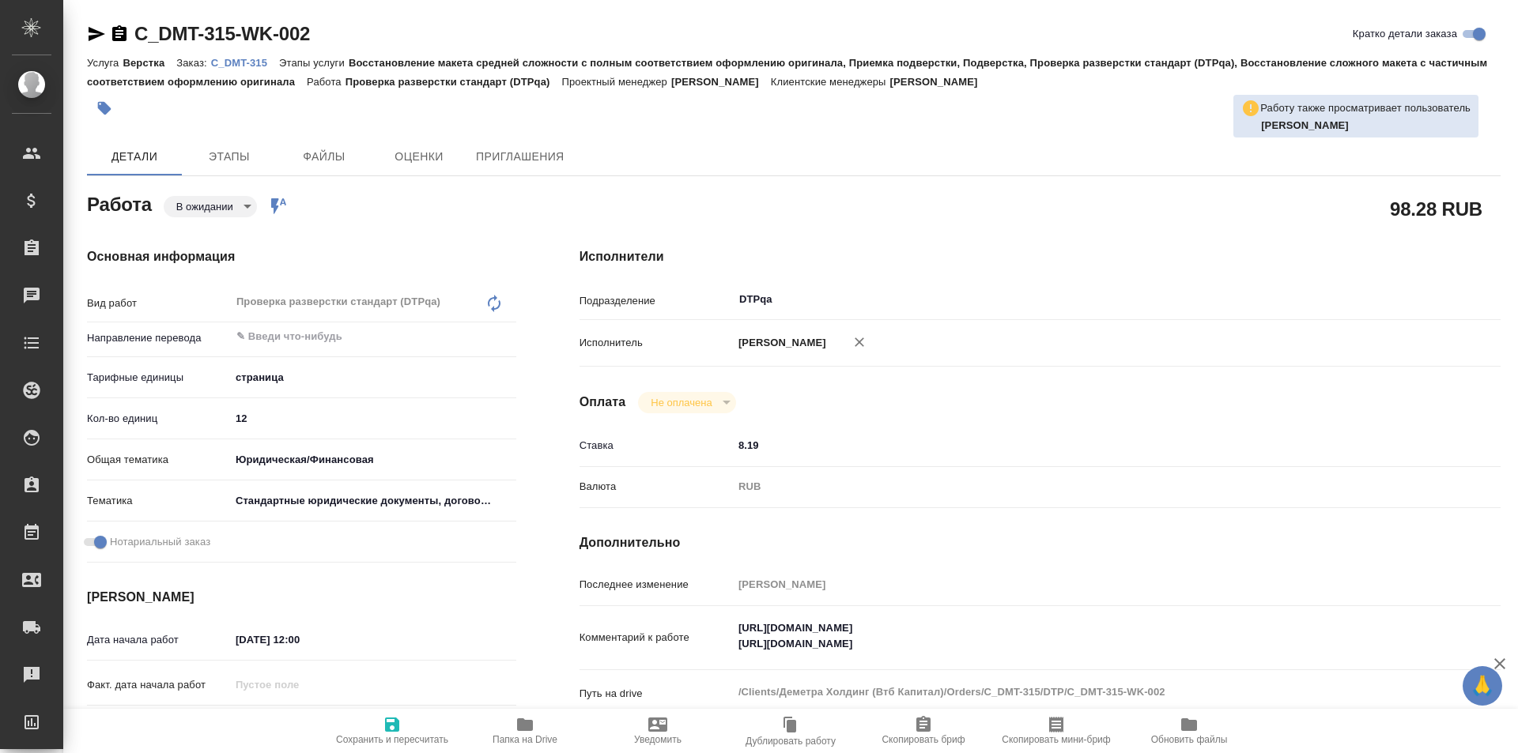
scroll to position [158, 0]
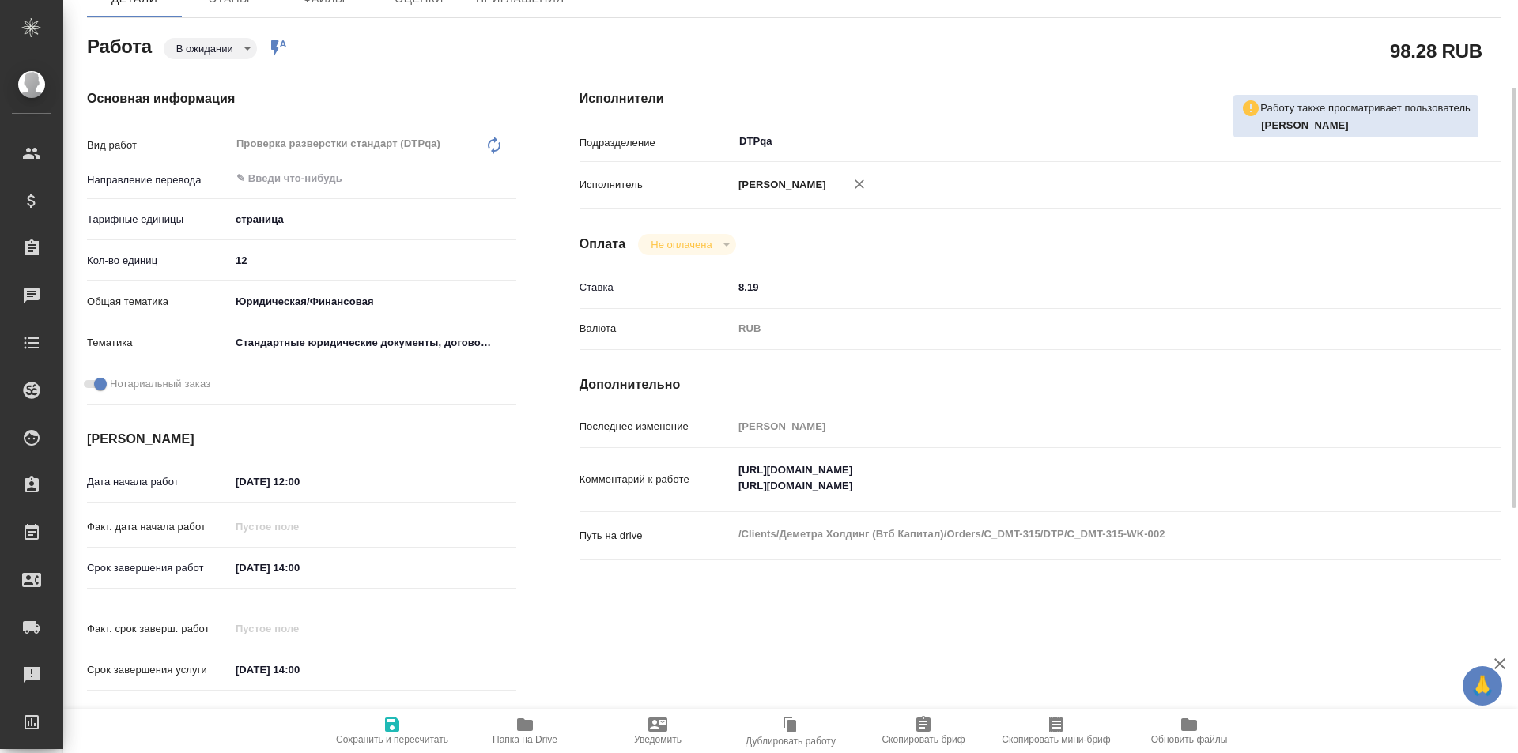
type textarea "x"
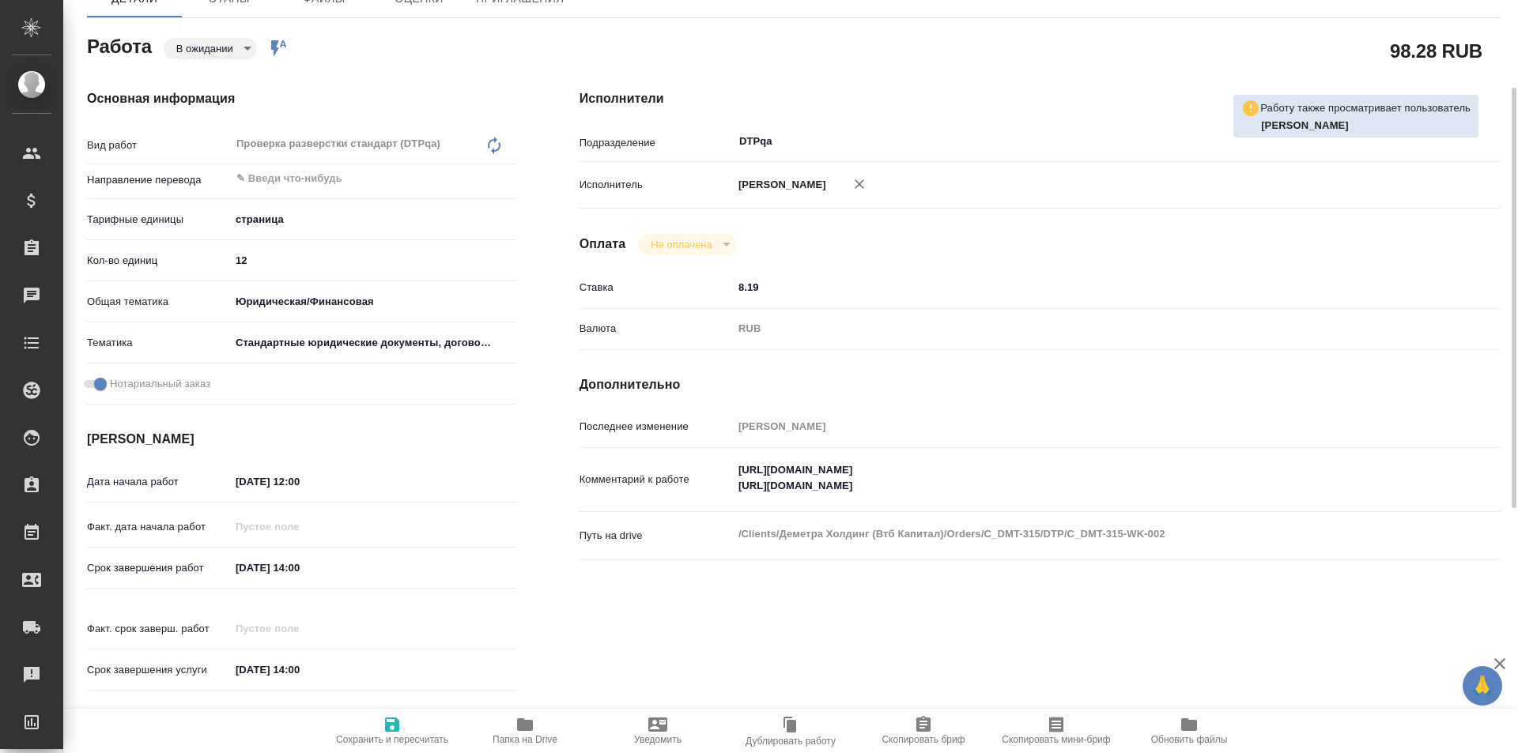
scroll to position [0, 0]
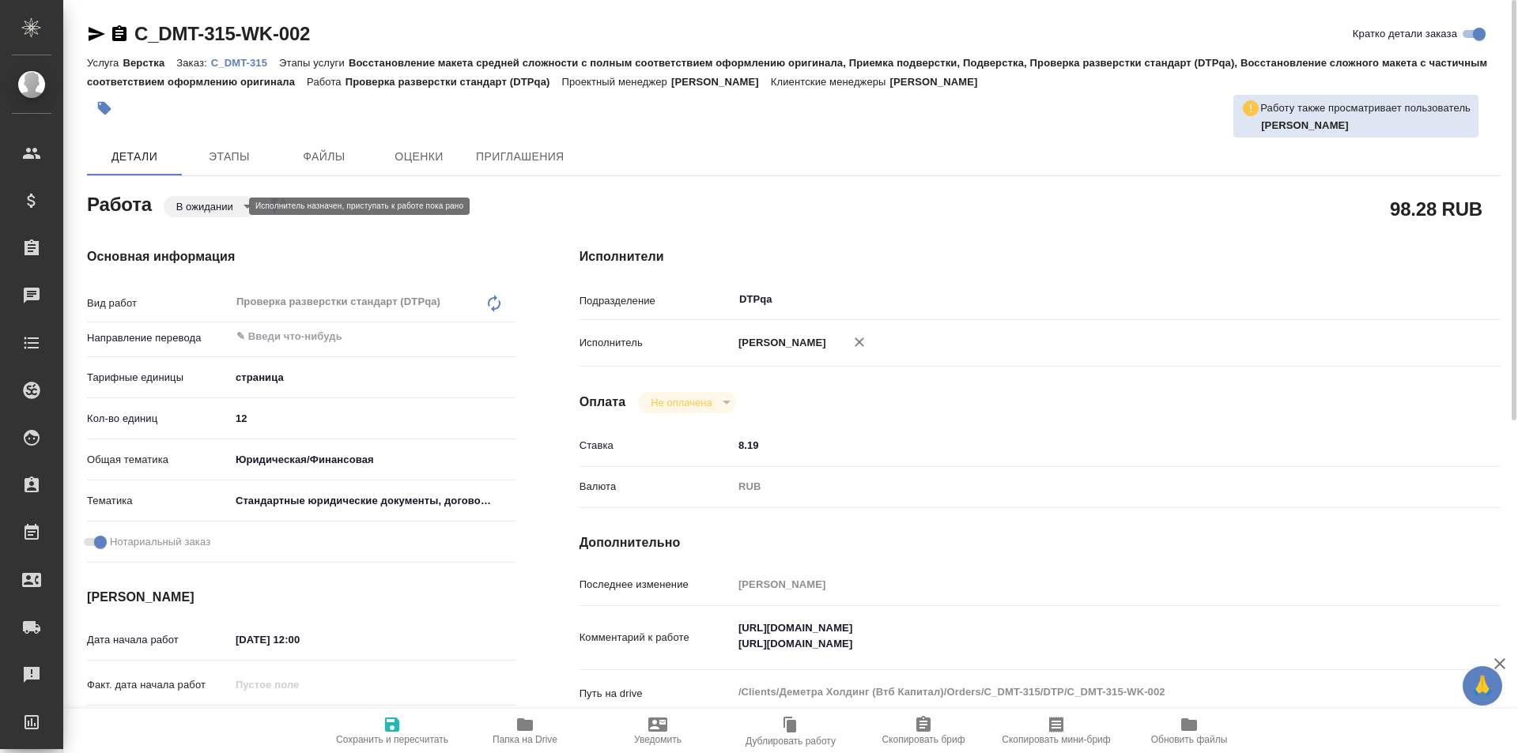
click at [218, 203] on body "🙏 .cls-1 fill:#fff; AWATERA Ismagilova [PERSON_NAME] Спецификации Заказы Чаты T…" at bounding box center [759, 376] width 1518 height 753
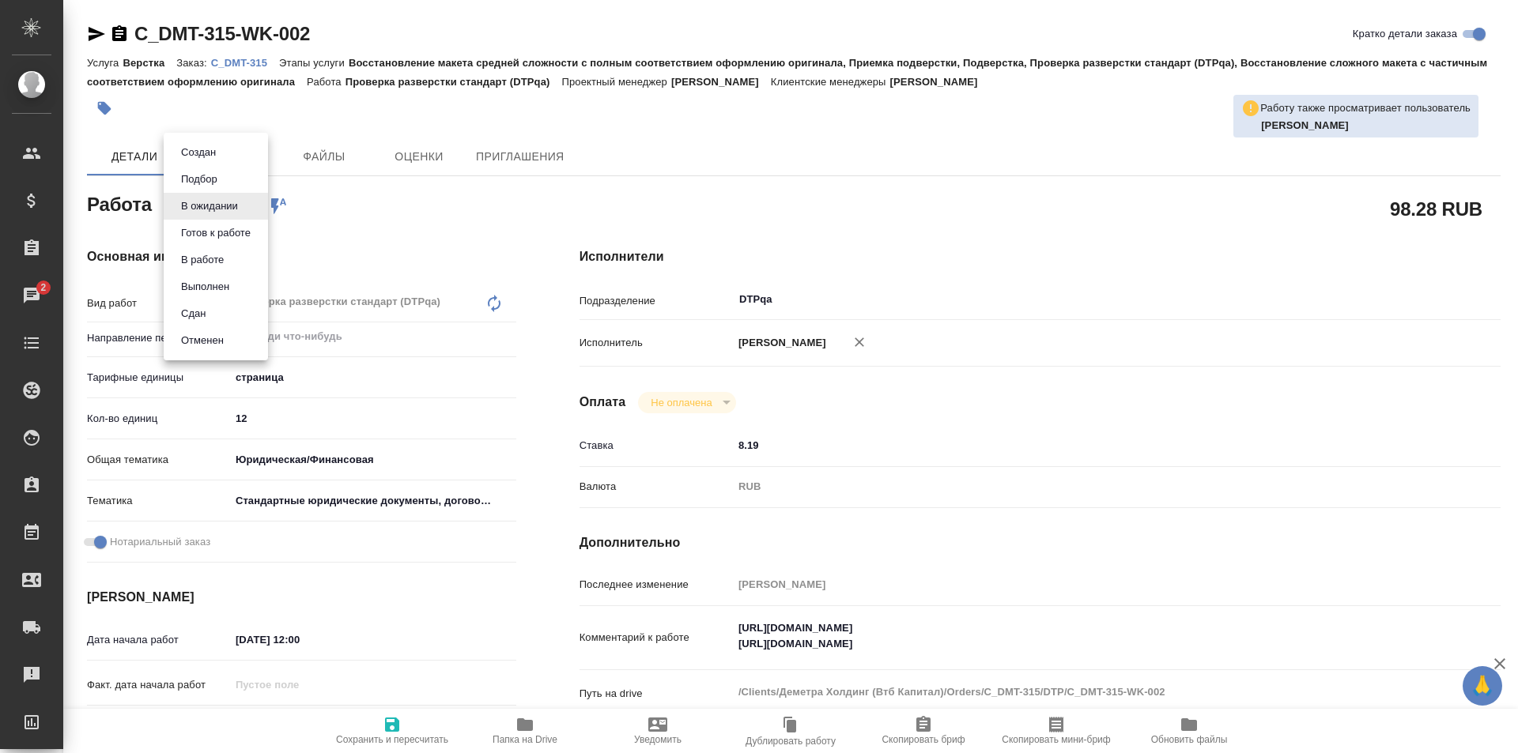
click at [209, 251] on li "В работе" at bounding box center [216, 260] width 104 height 27
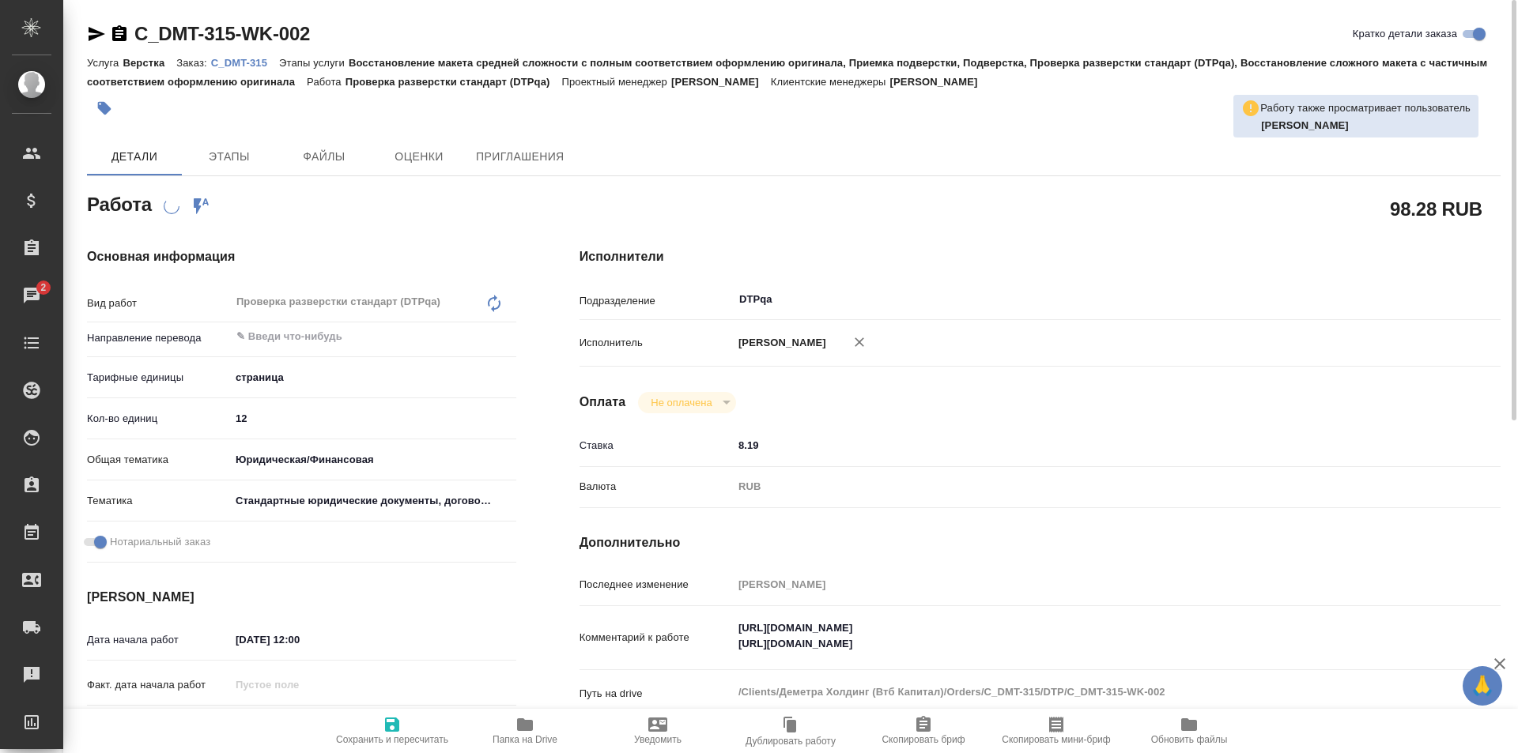
type textarea "x"
drag, startPoint x: 1065, startPoint y: 632, endPoint x: 721, endPoint y: 622, distance: 344.8
click at [721, 622] on div "Комментарий к работе [URL][DOMAIN_NAME] [URL][DOMAIN_NAME] x" at bounding box center [1039, 639] width 921 height 52
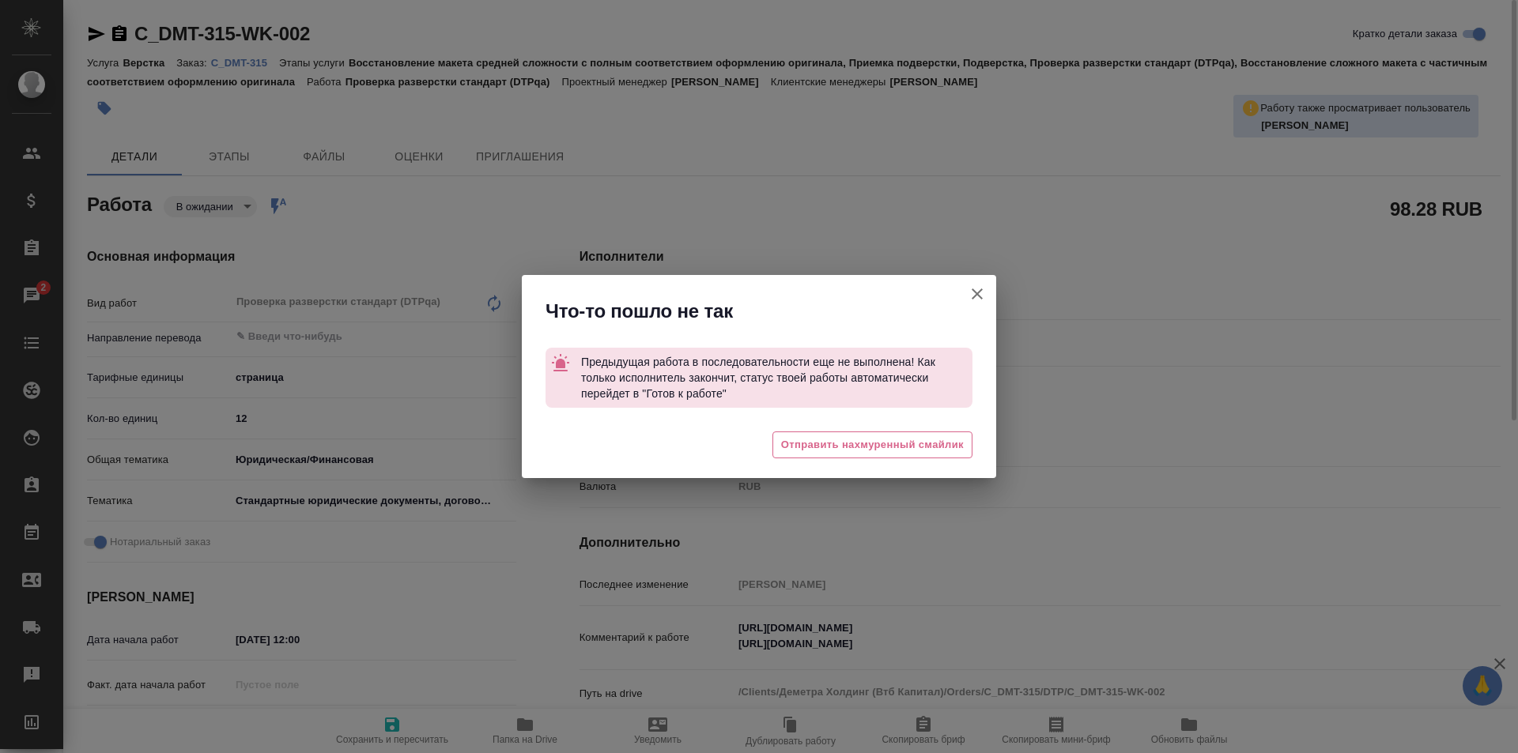
type textarea "x"
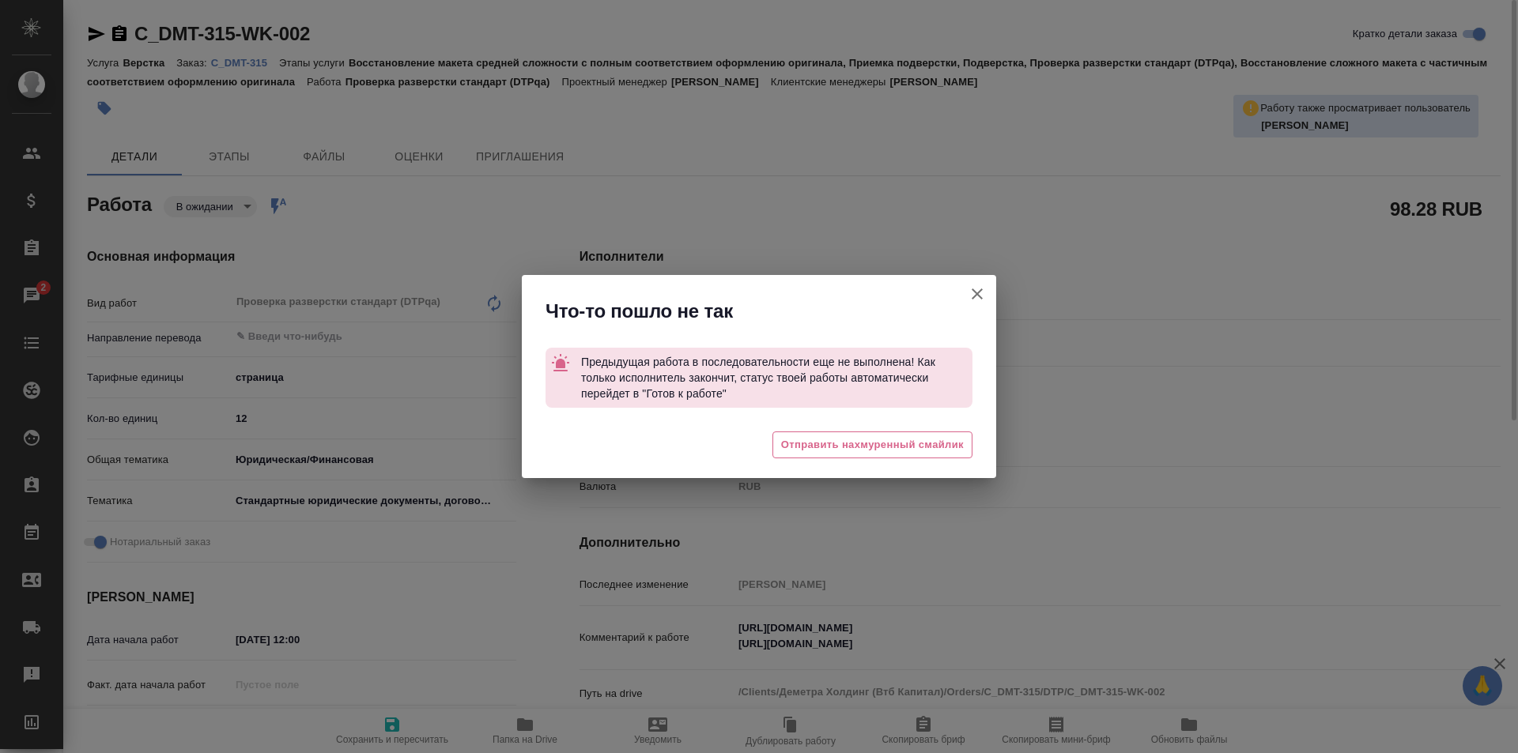
type textarea "x"
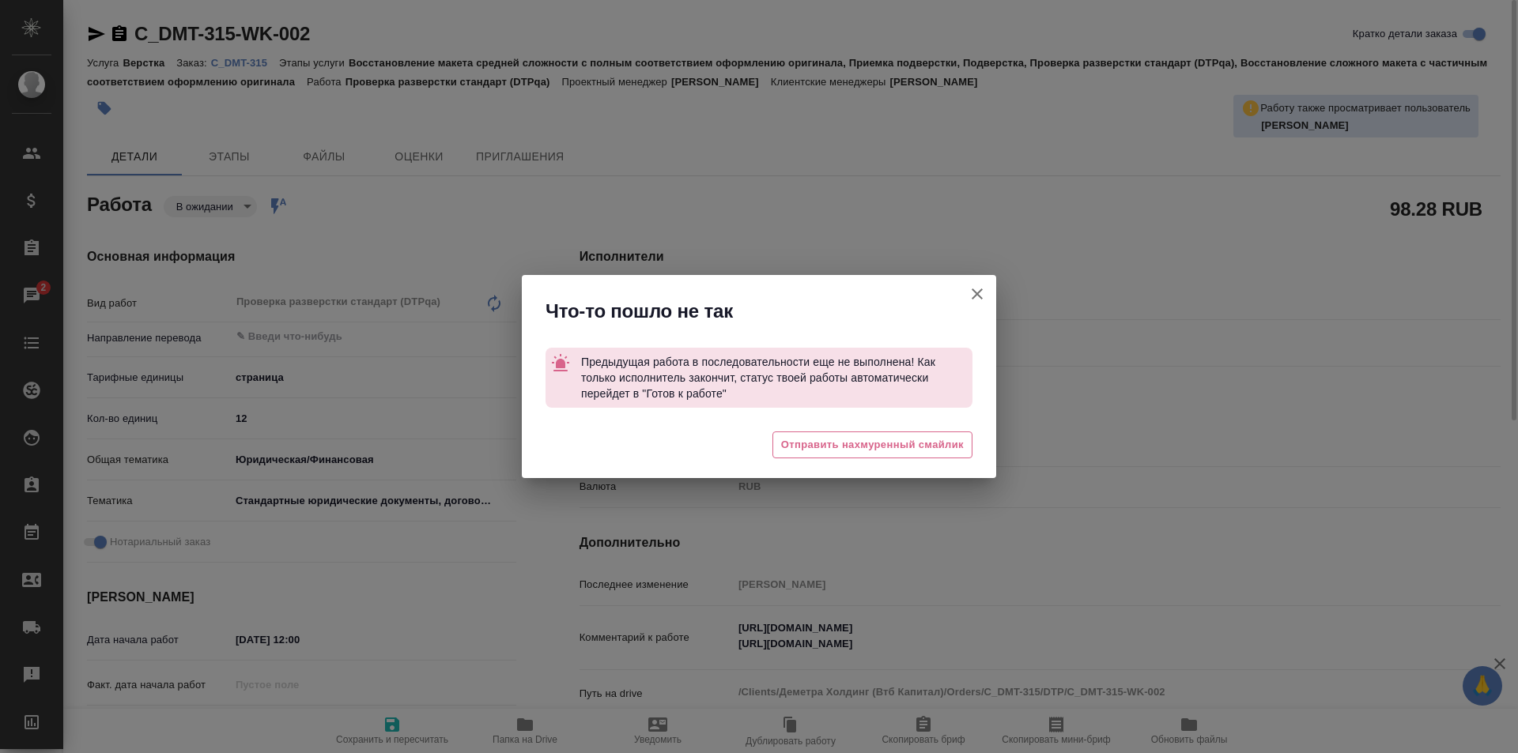
click at [975, 292] on icon "button" at bounding box center [976, 294] width 11 height 11
type textarea "x"
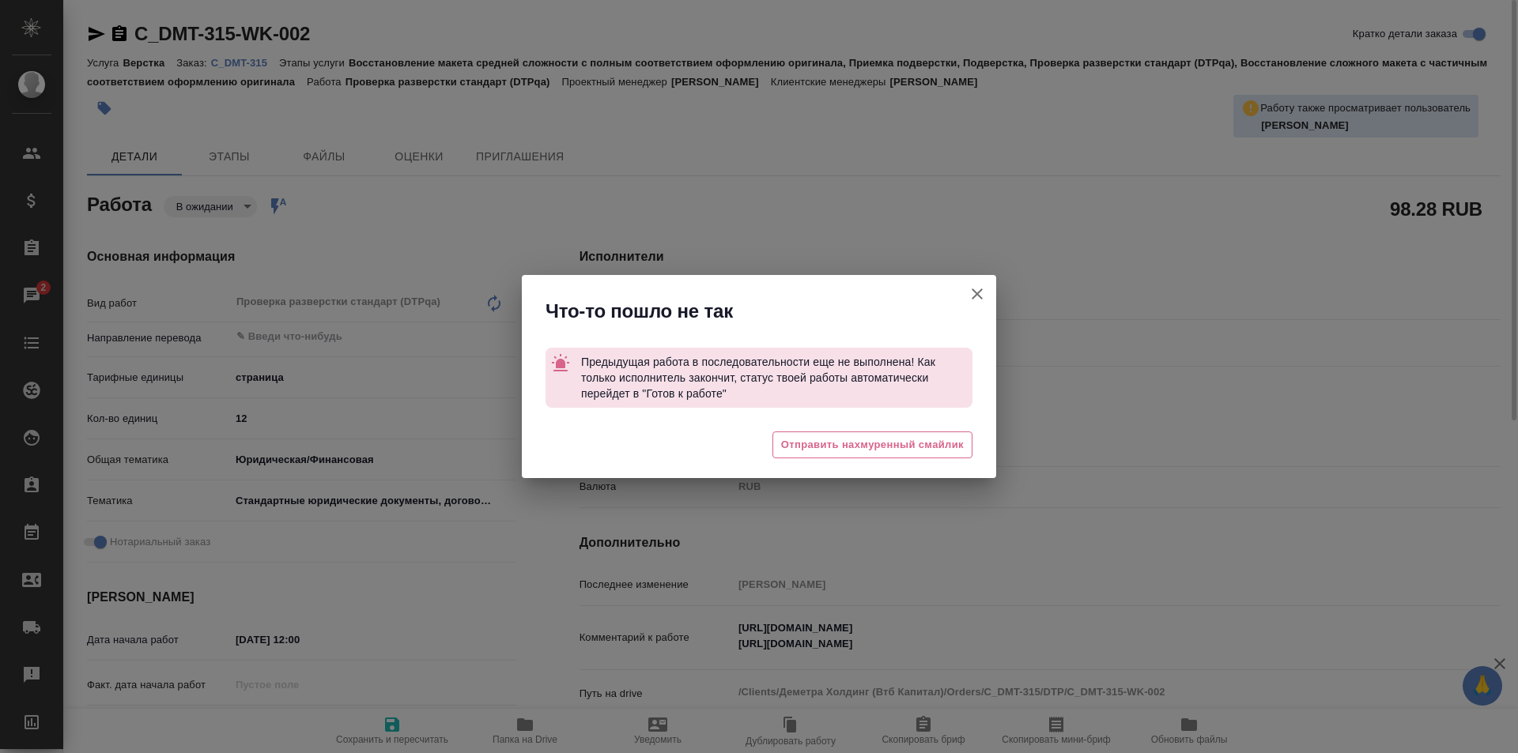
type textarea "x"
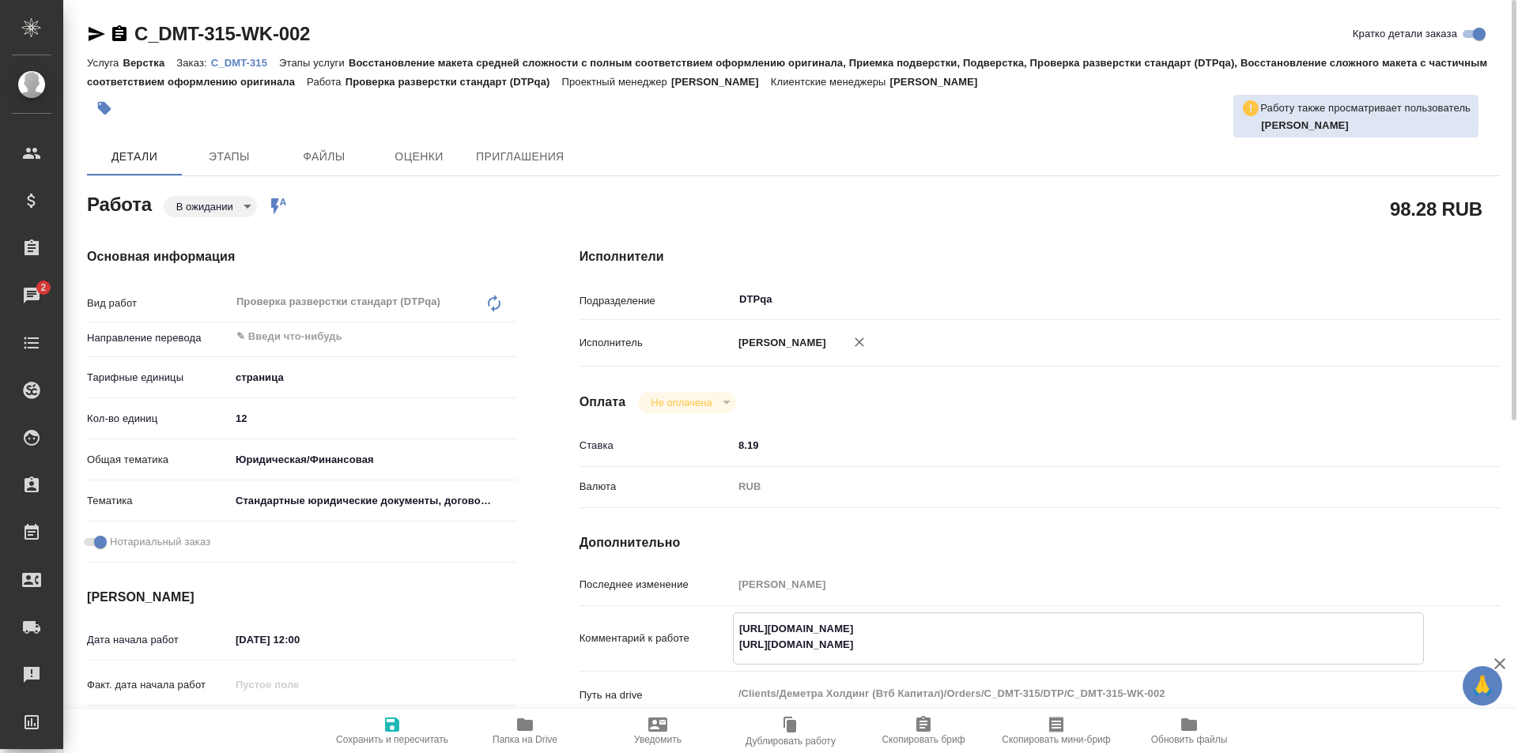
drag, startPoint x: 1080, startPoint y: 630, endPoint x: 718, endPoint y: 618, distance: 361.4
click at [718, 620] on div "Комментарий к работе [URL][DOMAIN_NAME] [URL][DOMAIN_NAME] x" at bounding box center [1039, 639] width 921 height 52
drag, startPoint x: 1018, startPoint y: 648, endPoint x: 711, endPoint y: 648, distance: 306.7
click at [711, 648] on div "Комментарий к работе [URL][DOMAIN_NAME] [URL][DOMAIN_NAME] x" at bounding box center [1039, 639] width 921 height 52
type textarea "x"
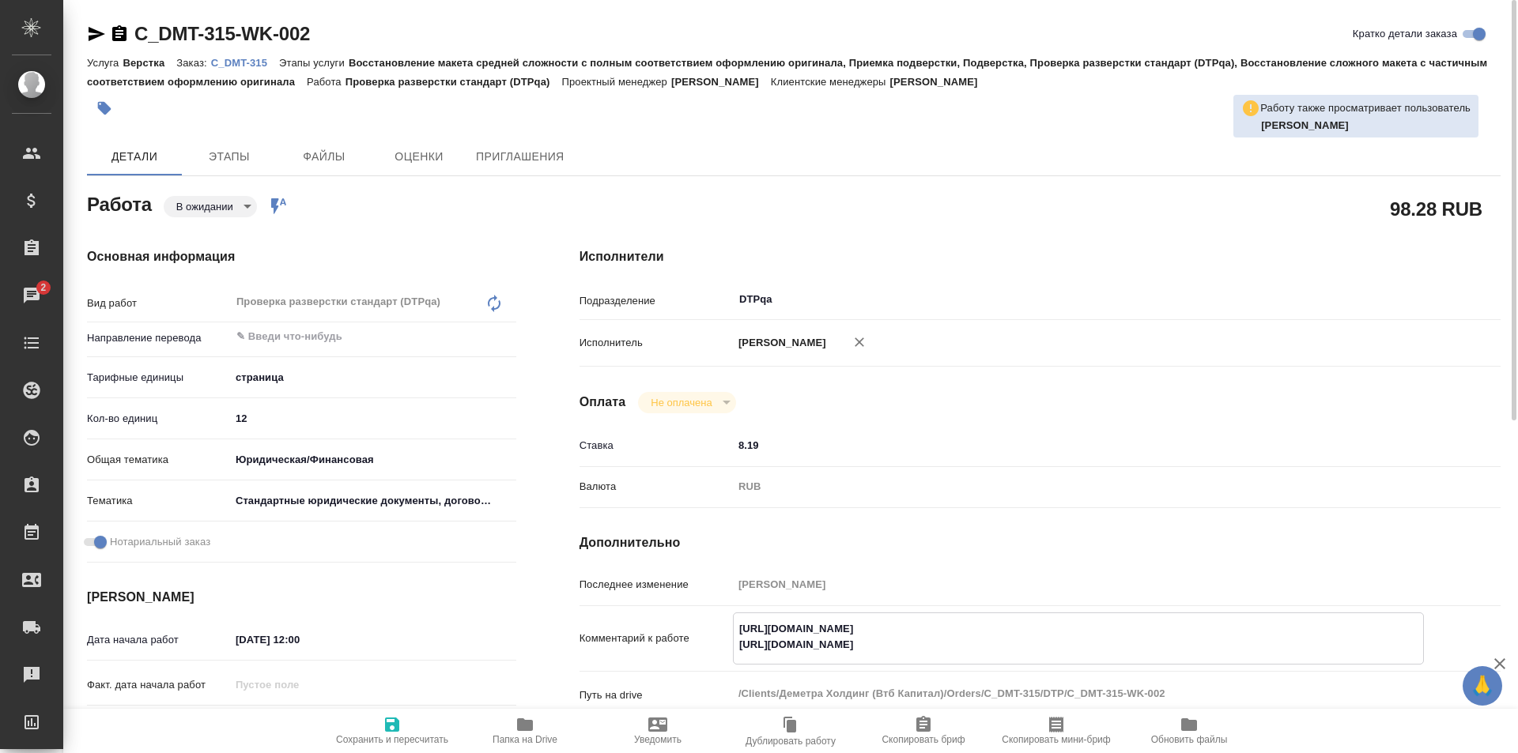
click at [217, 205] on body "🙏 .cls-1 fill:#fff; AWATERA Ismagilova [PERSON_NAME] Спецификации Заказы 2 Чаты…" at bounding box center [759, 376] width 1518 height 753
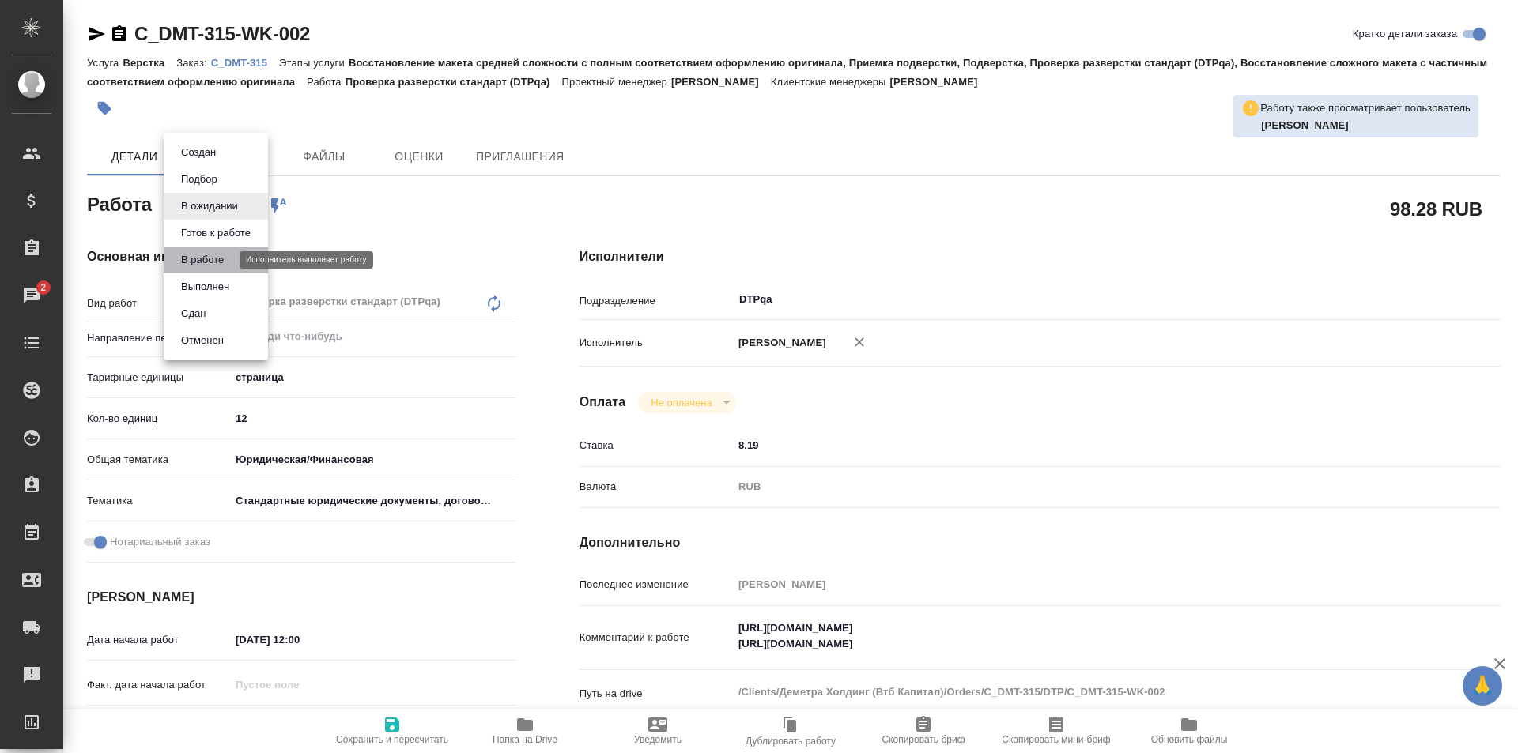
click at [207, 254] on button "В работе" at bounding box center [202, 259] width 52 height 17
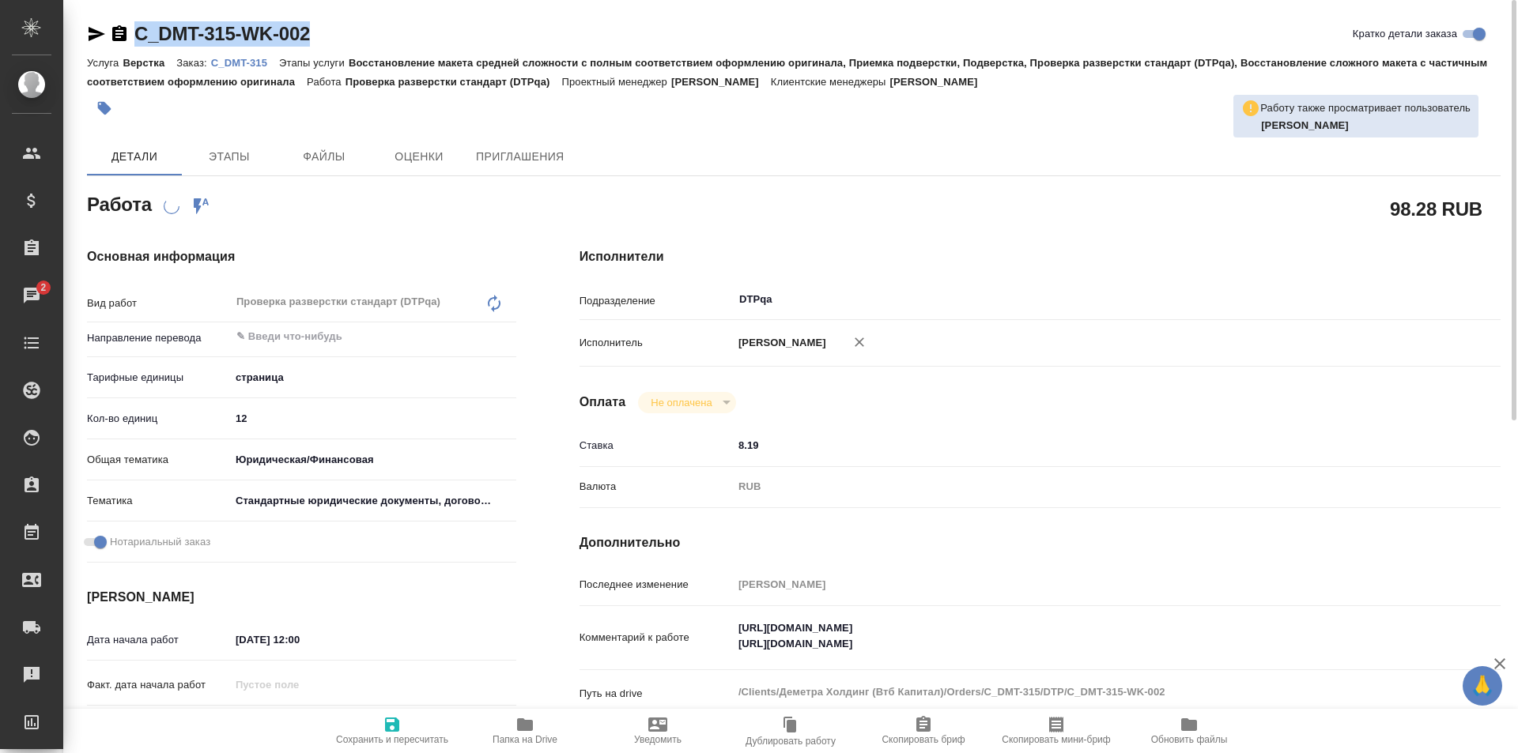
drag, startPoint x: 330, startPoint y: 35, endPoint x: 149, endPoint y: 12, distance: 181.7
click at [126, 31] on div "C_DMT-315-WK-002 [PERSON_NAME] детали заказа" at bounding box center [793, 33] width 1413 height 25
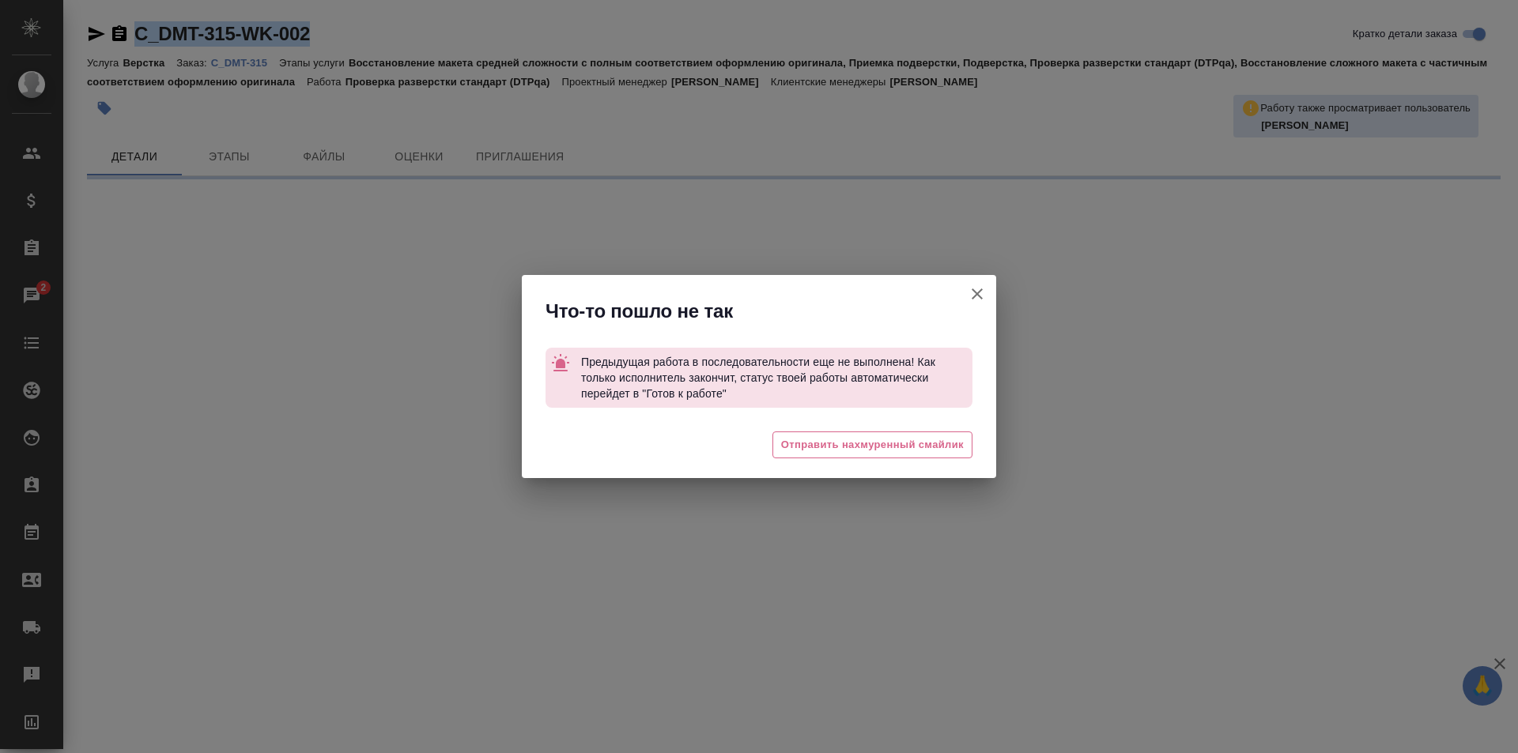
copy link "C_DMT-315-WK-002"
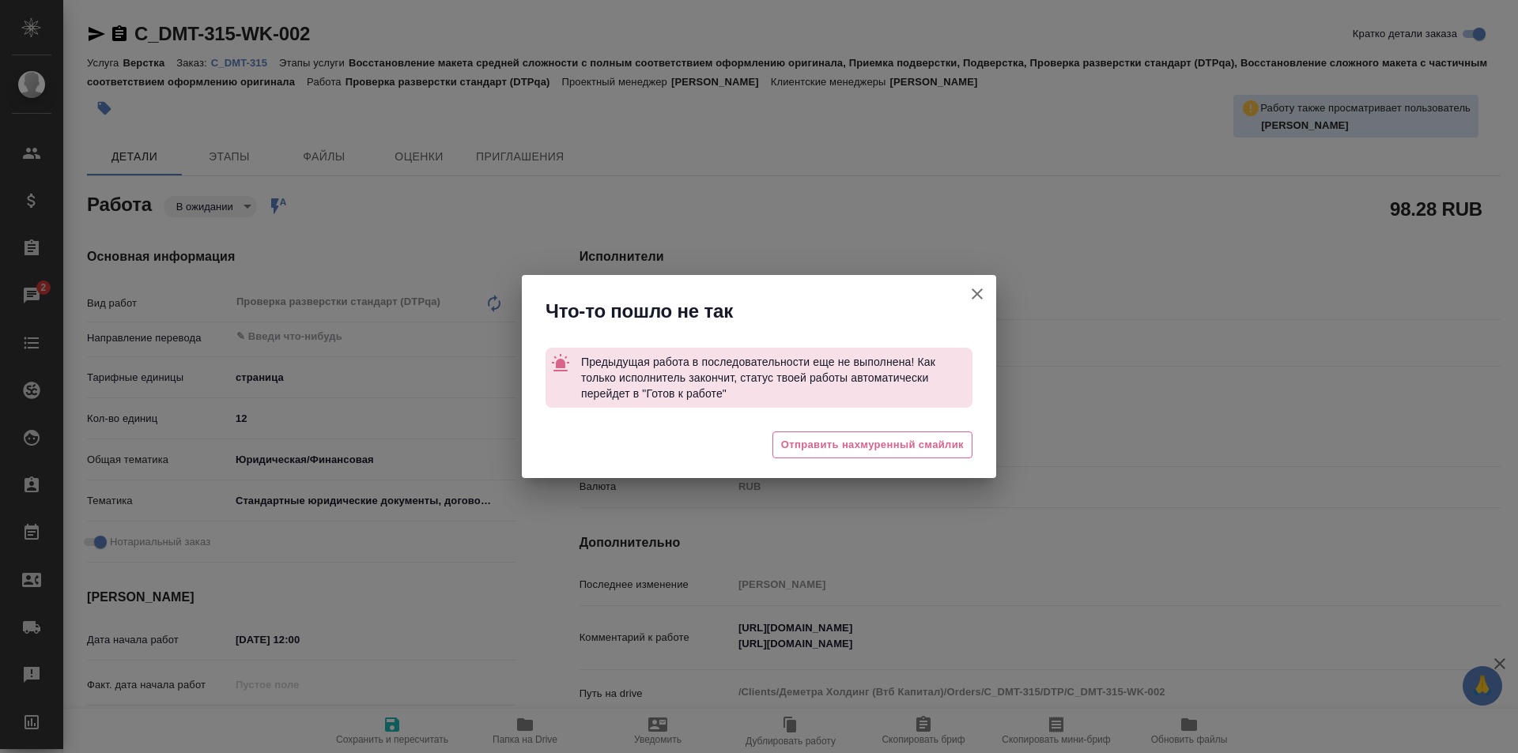
type textarea "x"
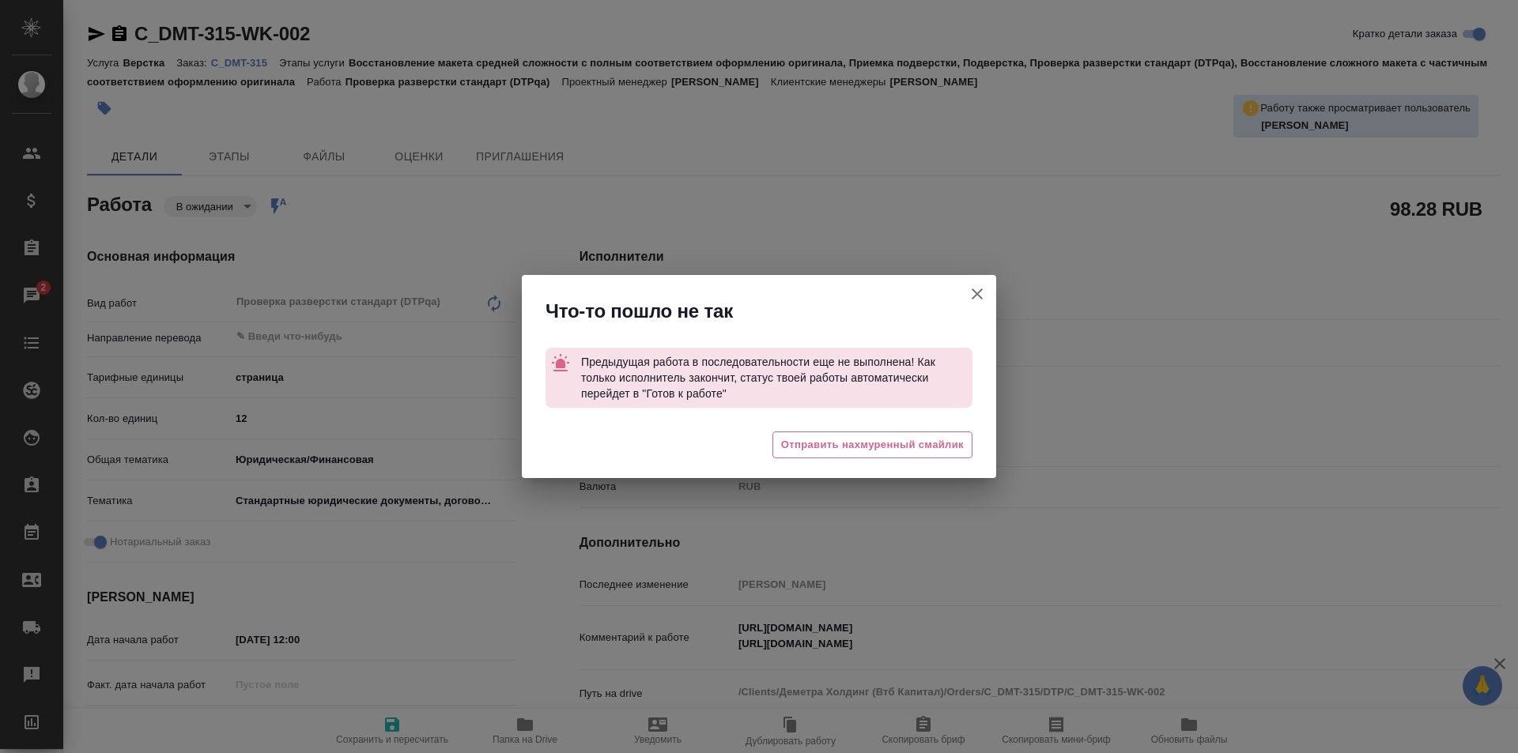
type textarea "x"
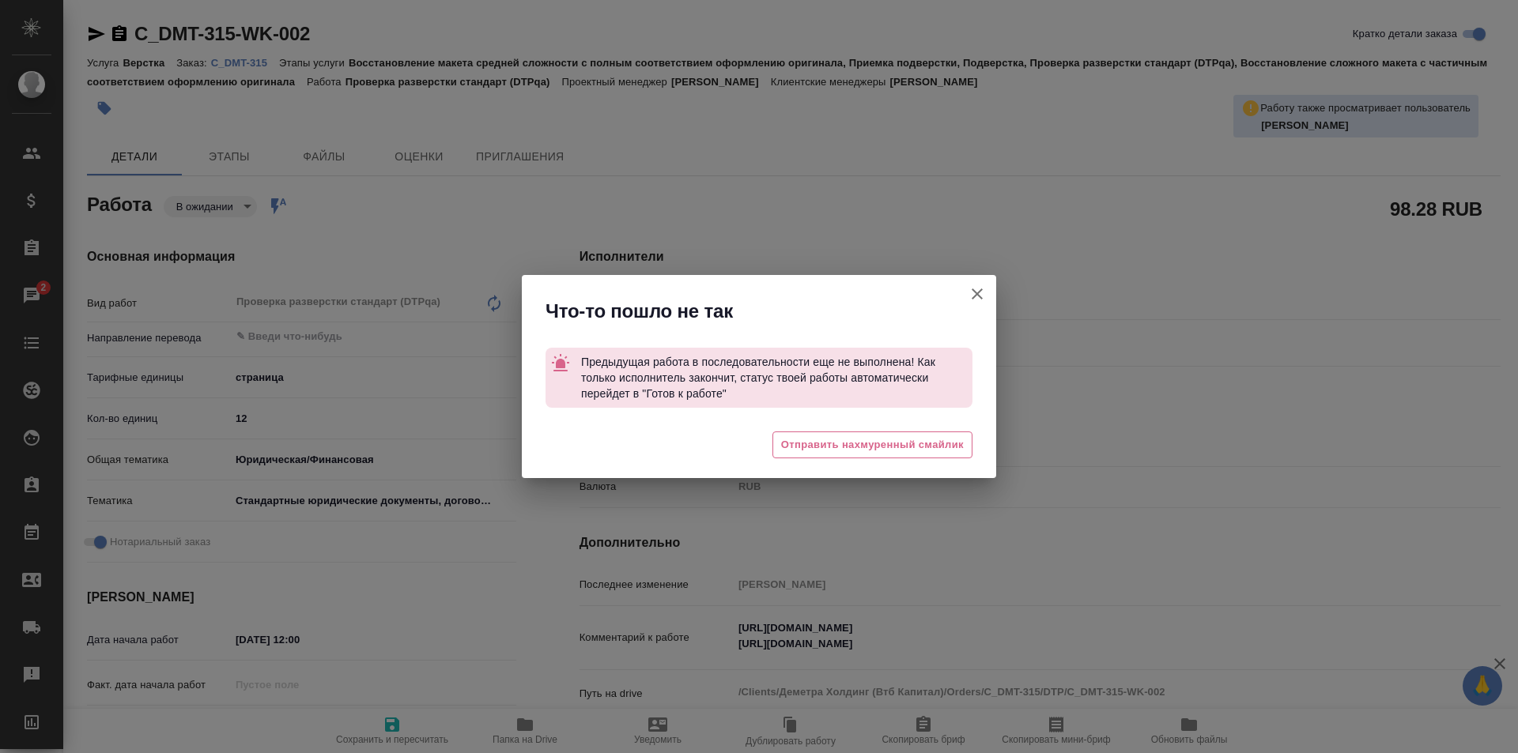
type textarea "x"
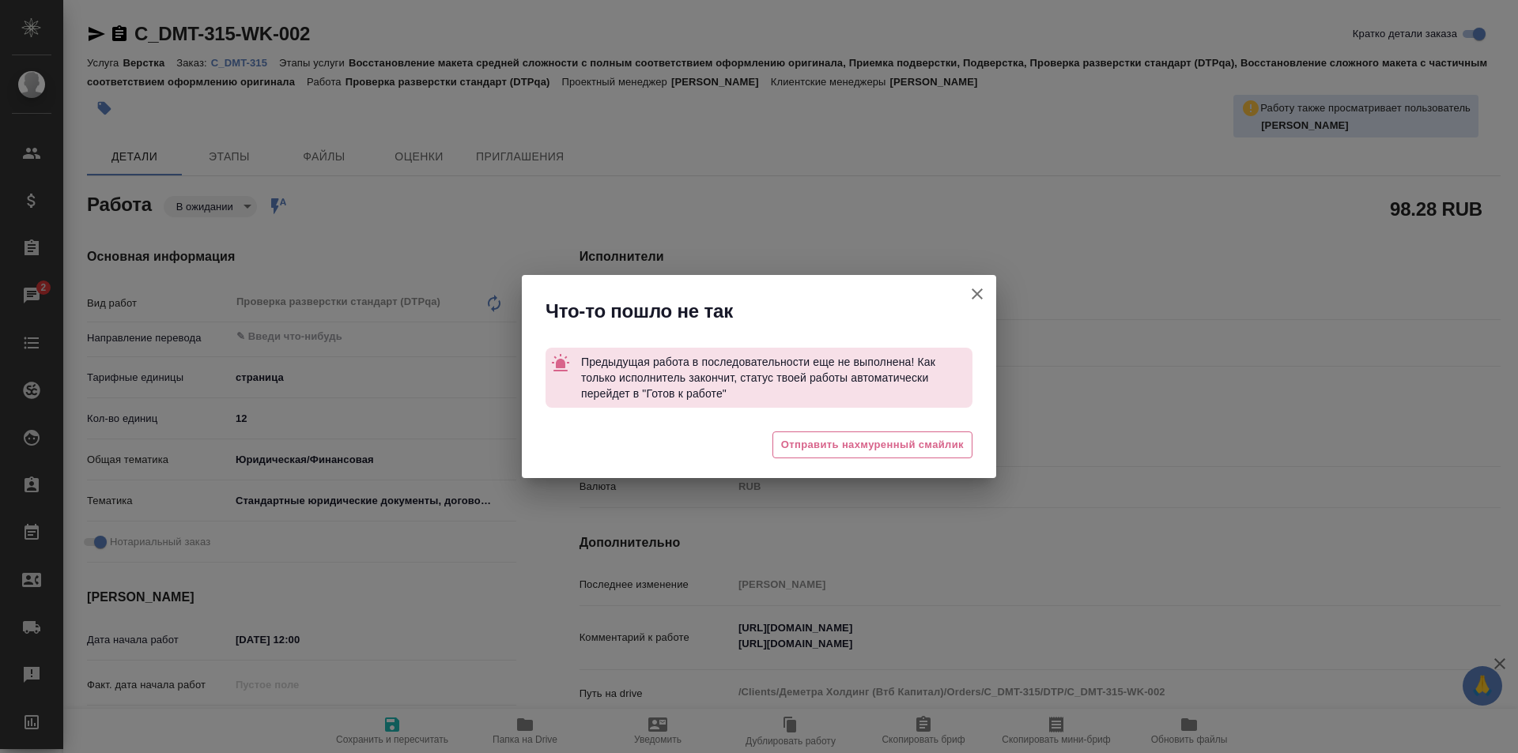
click at [979, 291] on icon "button" at bounding box center [976, 294] width 11 height 11
type textarea "x"
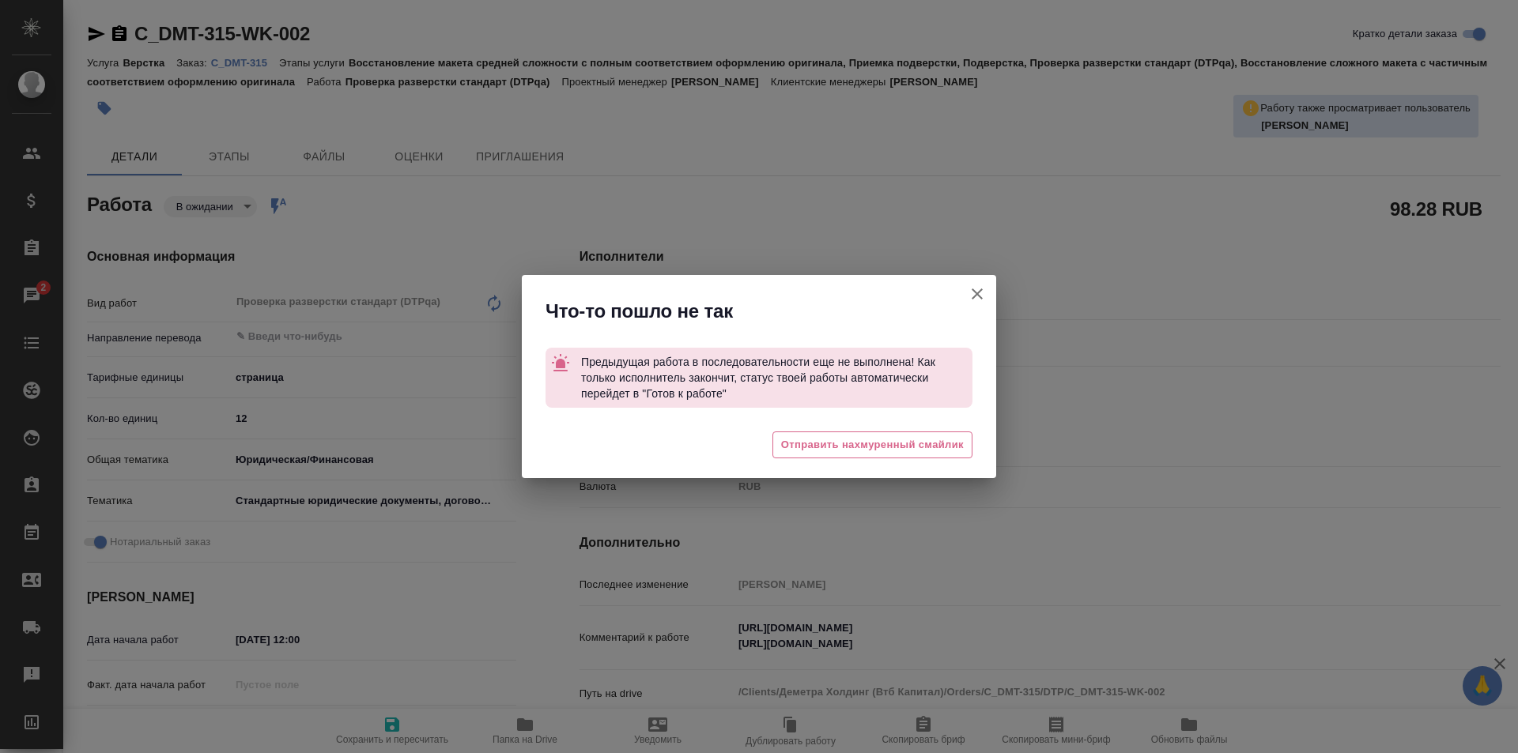
type textarea "x"
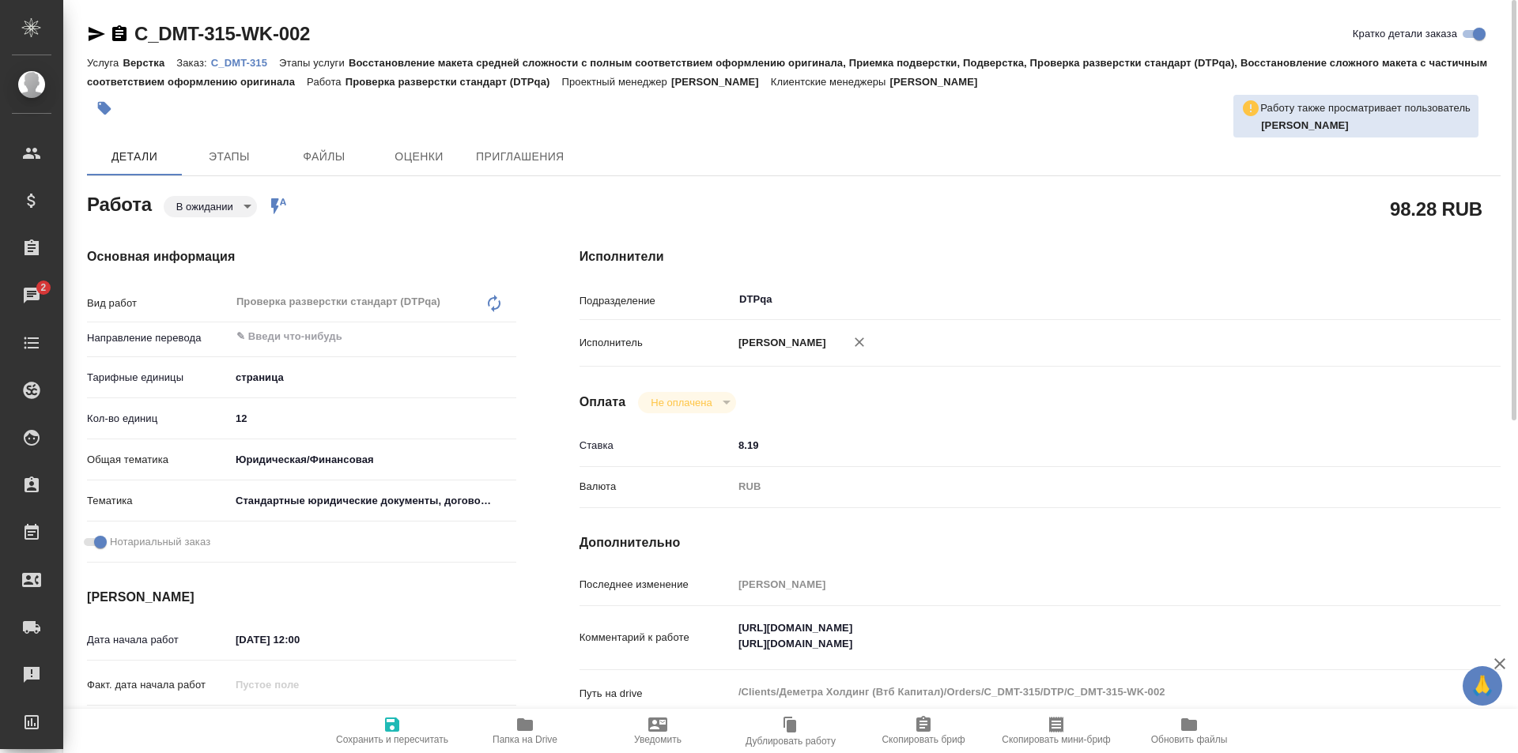
type textarea "x"
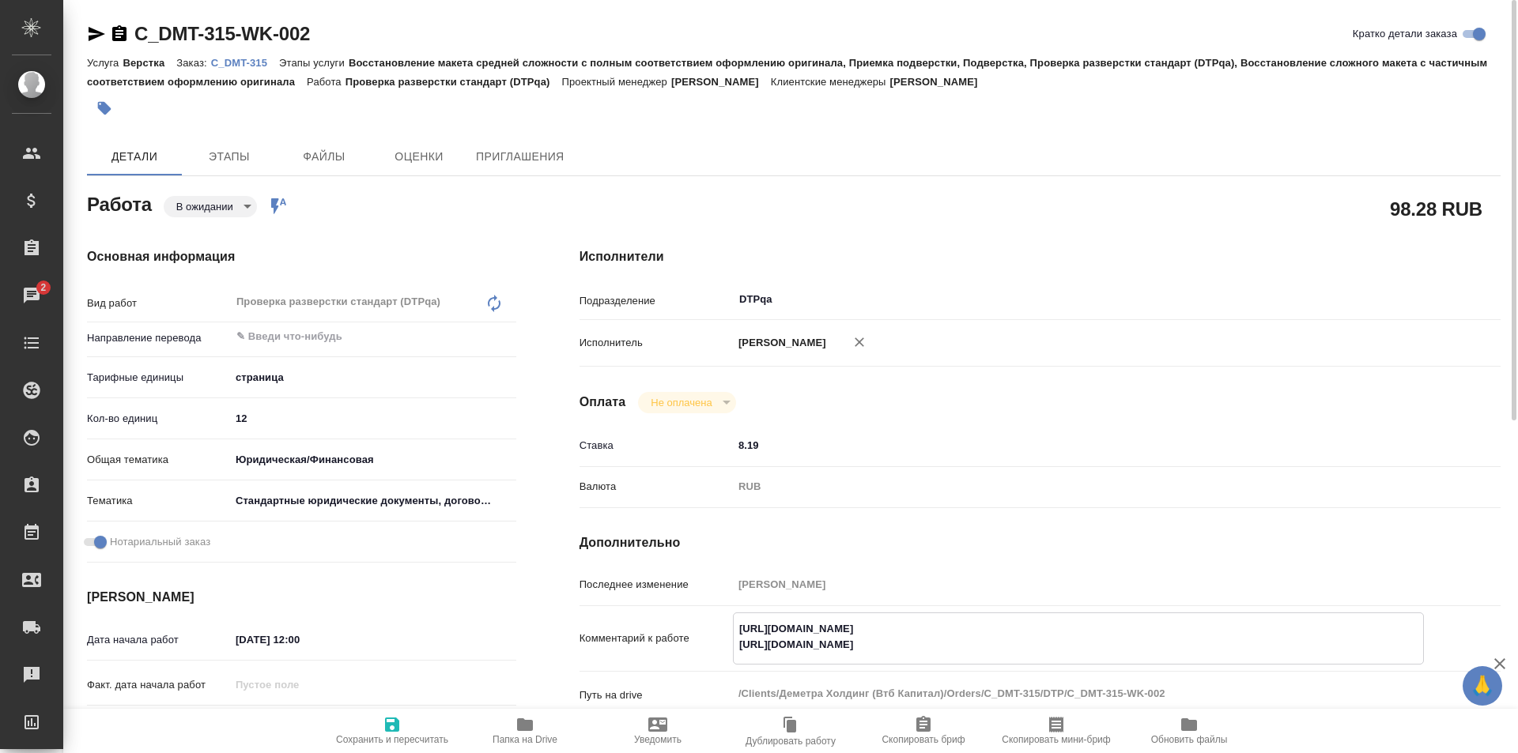
drag, startPoint x: 1073, startPoint y: 646, endPoint x: 767, endPoint y: 627, distance: 307.3
click at [711, 651] on div "Комментарий к работе [URL][DOMAIN_NAME] [URL][DOMAIN_NAME] x" at bounding box center [1039, 639] width 921 height 52
type textarea "x"
click at [1103, 117] on div at bounding box center [793, 108] width 1413 height 35
click at [226, 205] on body "🙏 .cls-1 fill:#fff; AWATERA Ismagilova [PERSON_NAME] Спецификации Заказы 2 Чаты…" at bounding box center [759, 376] width 1518 height 753
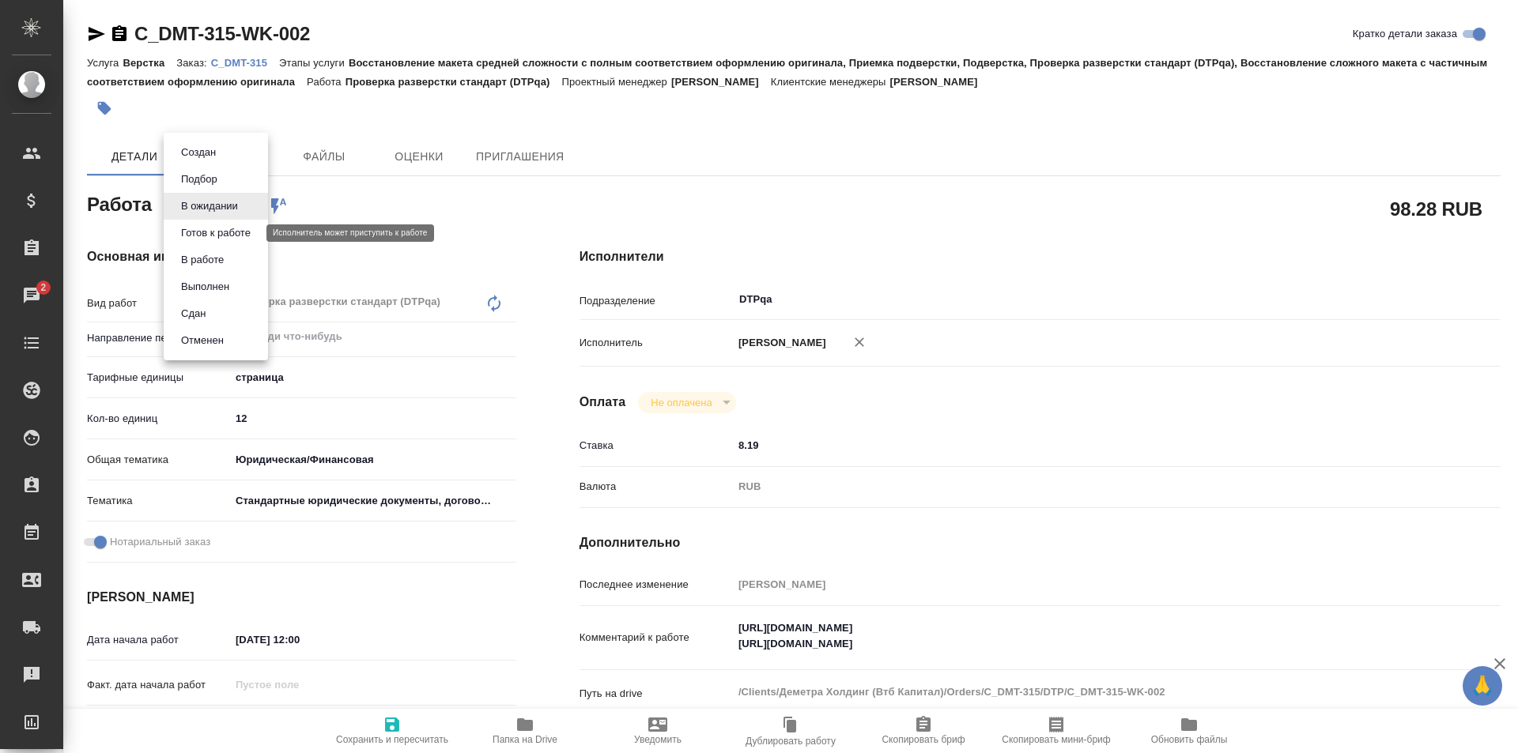
click at [210, 255] on button "В работе" at bounding box center [202, 259] width 52 height 17
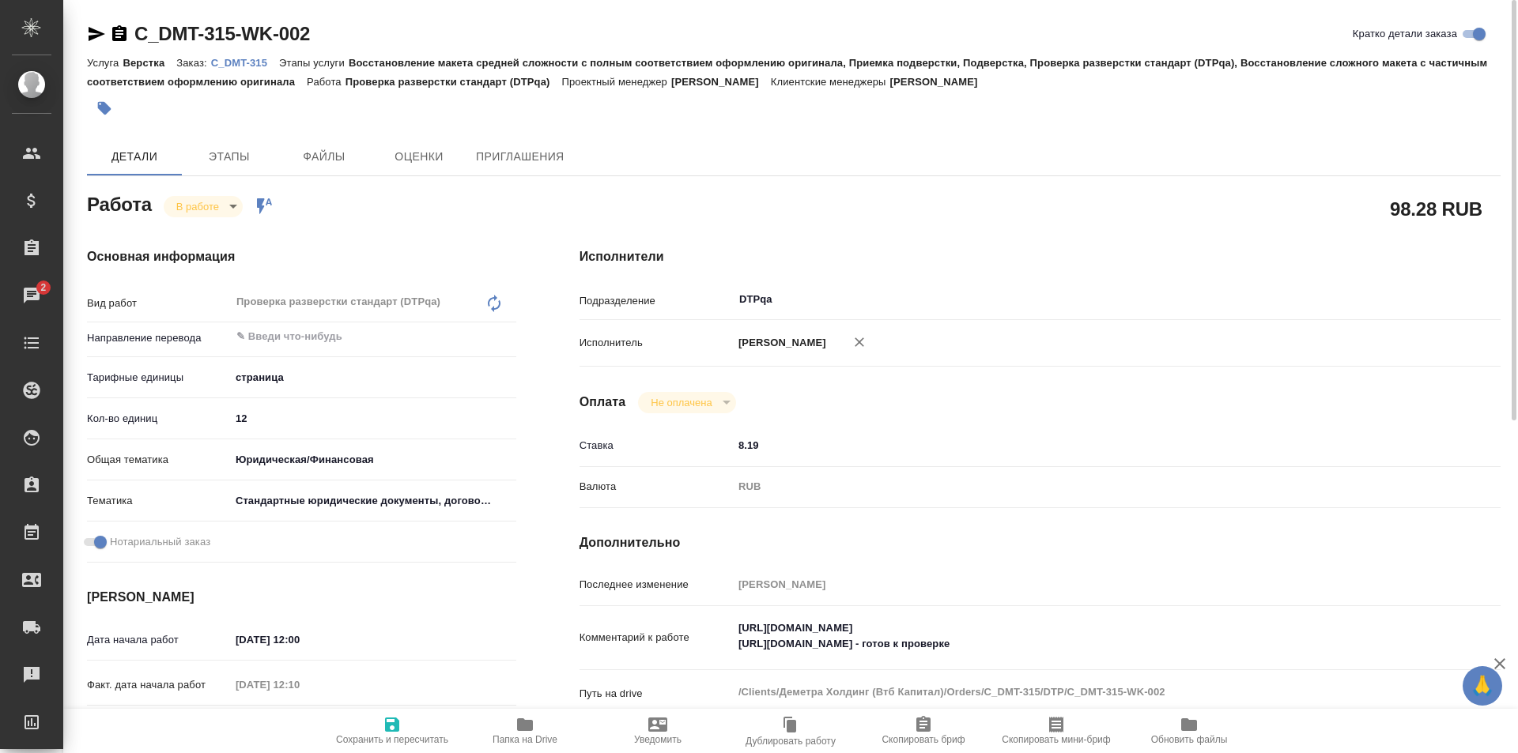
type textarea "x"
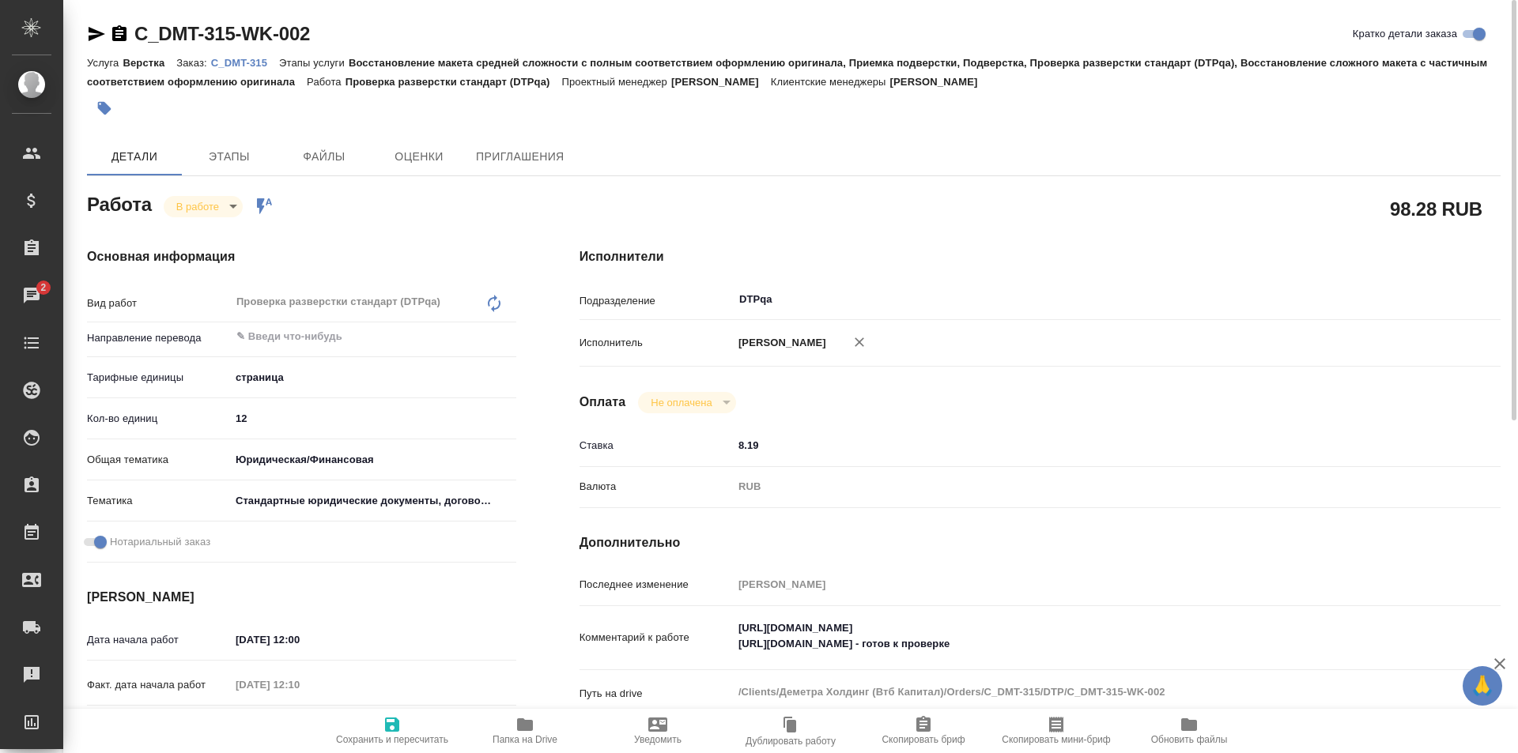
type textarea "x"
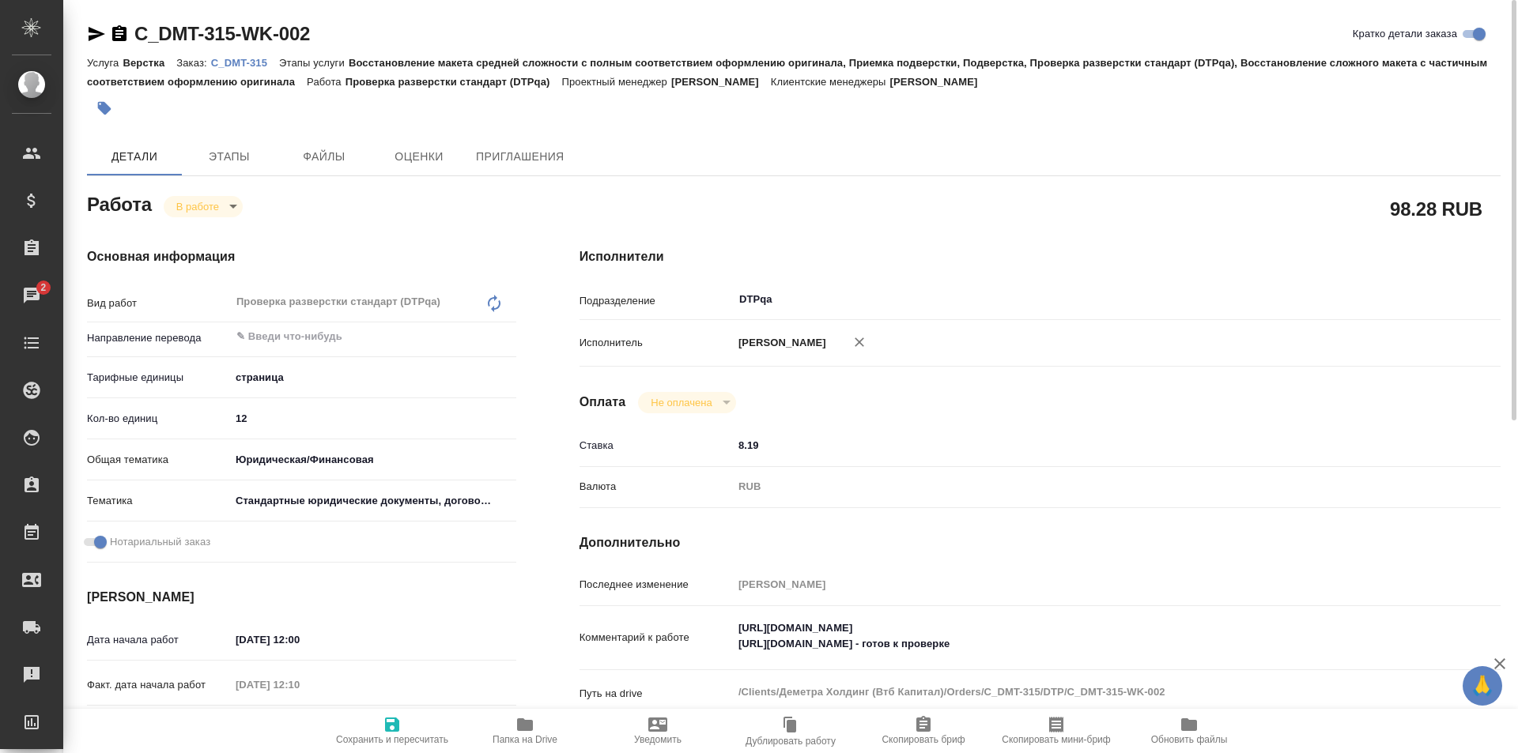
type textarea "x"
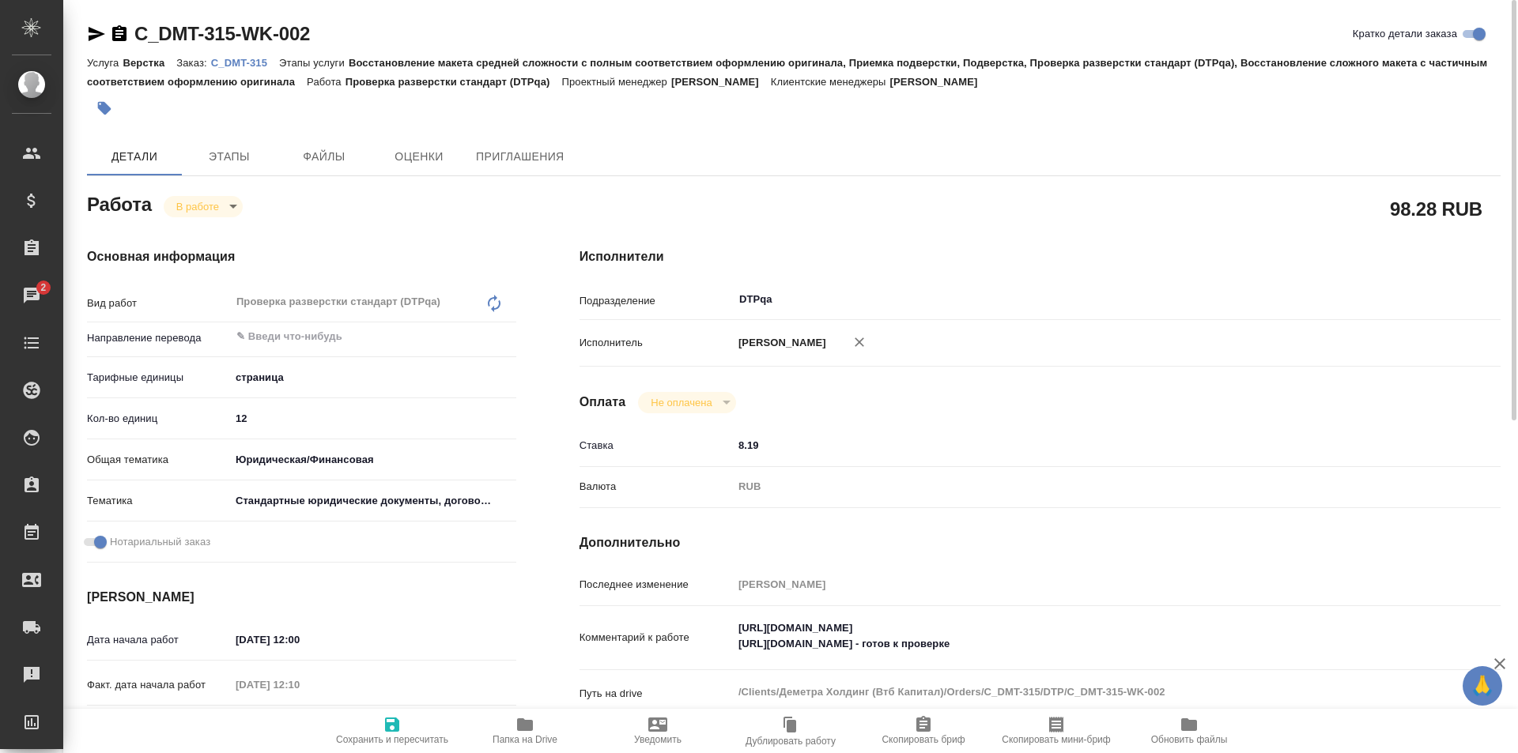
type textarea "x"
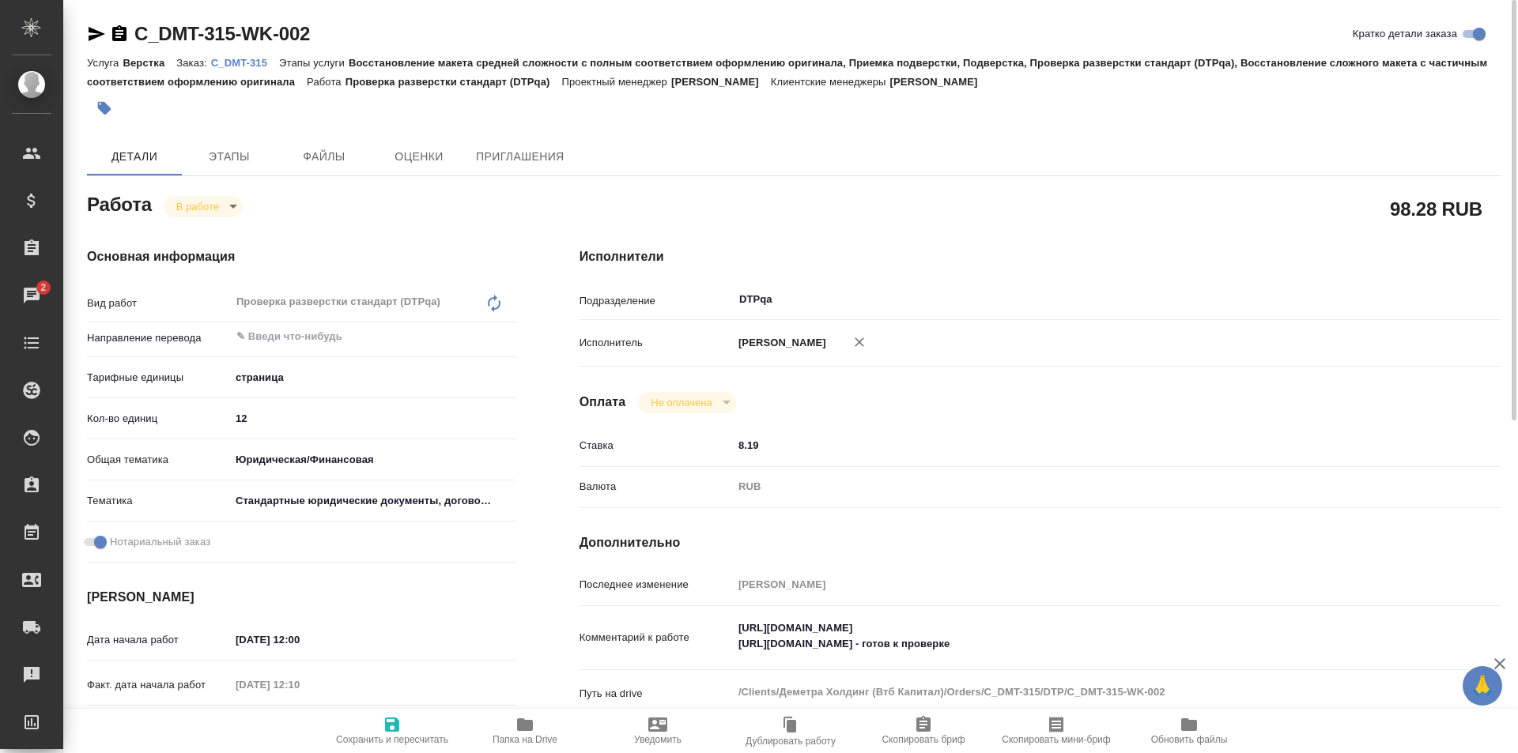
click at [520, 724] on icon "button" at bounding box center [525, 724] width 16 height 13
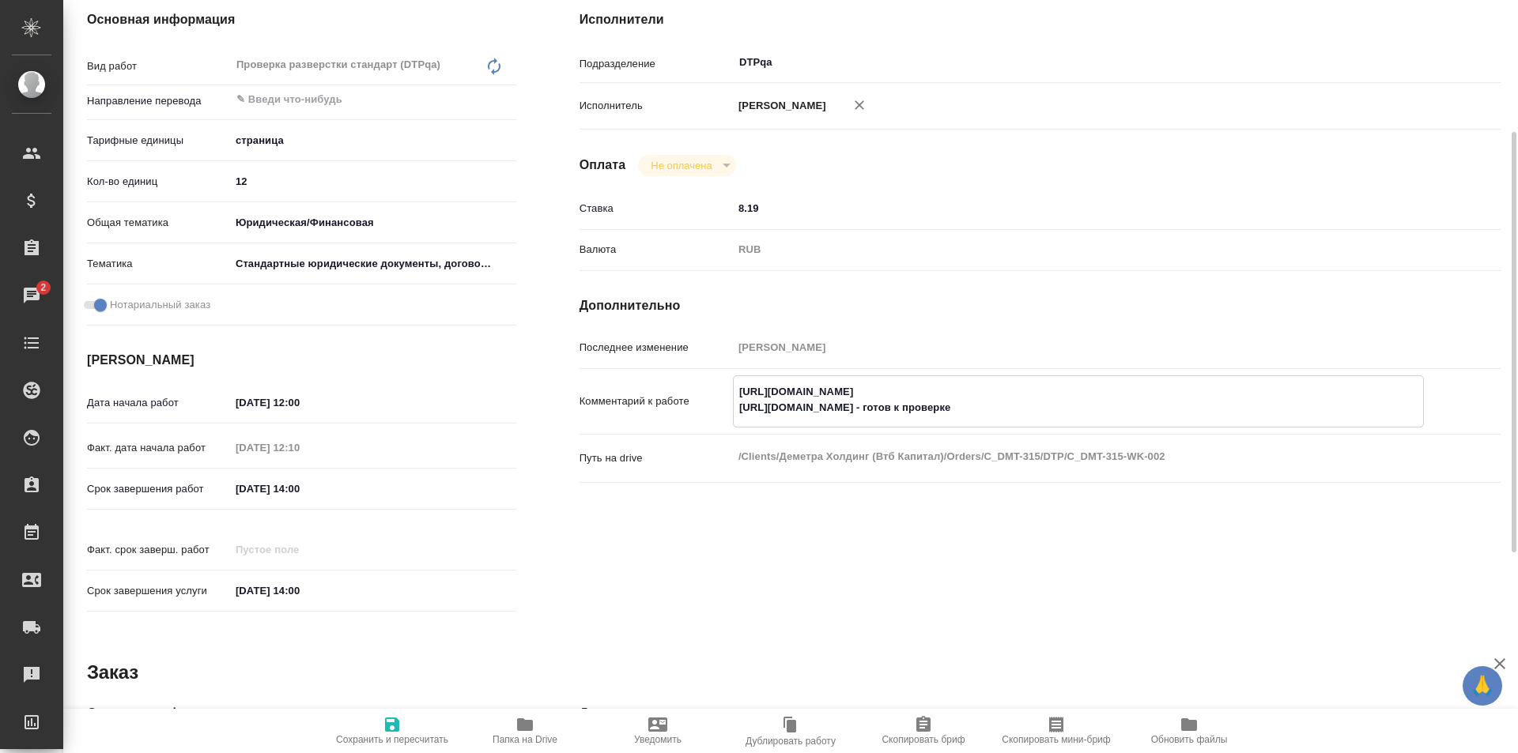
drag, startPoint x: 1070, startPoint y: 388, endPoint x: 736, endPoint y: 390, distance: 334.4
click at [736, 390] on textarea "[URL][DOMAIN_NAME] [URL][DOMAIN_NAME] - готов к проверке" at bounding box center [1078, 400] width 689 height 43
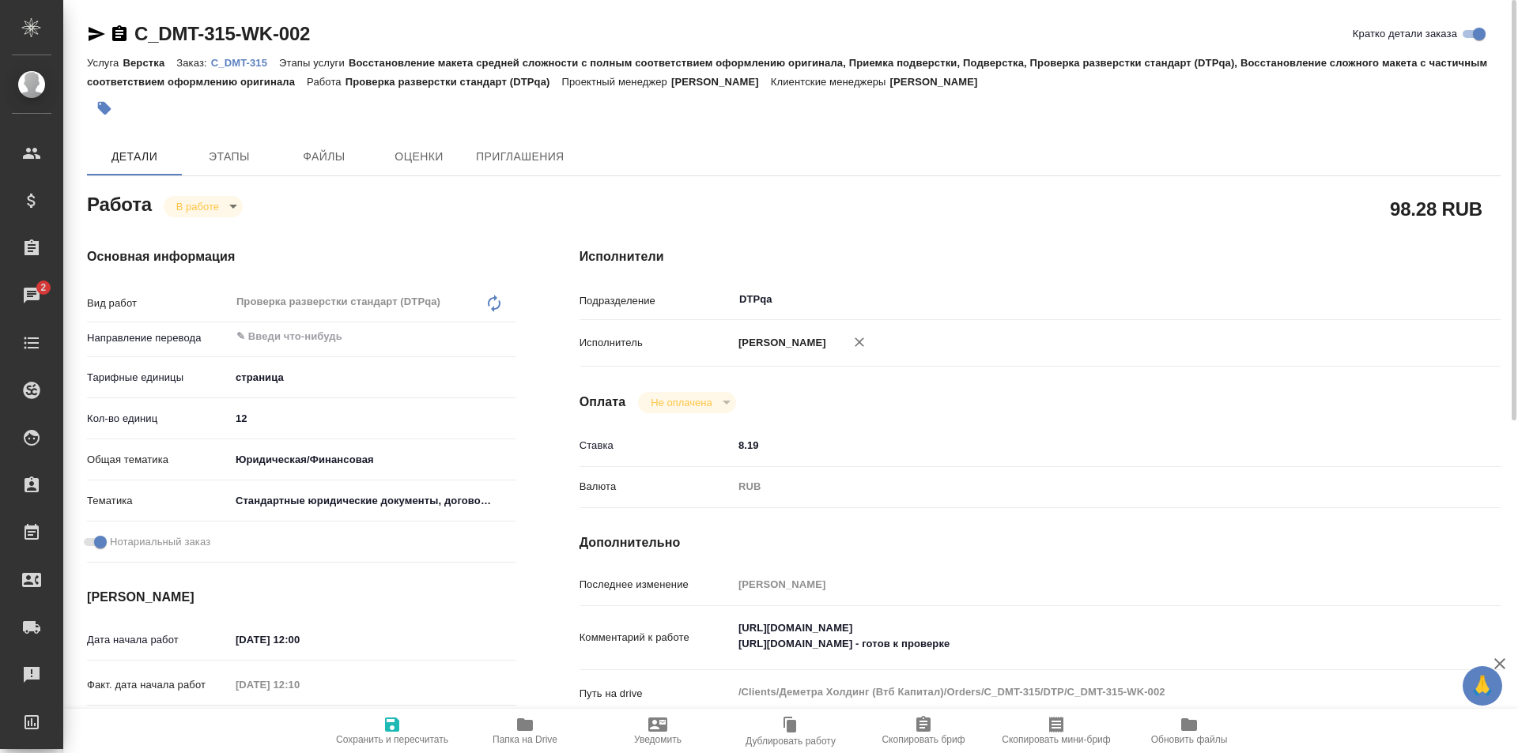
type textarea "x"
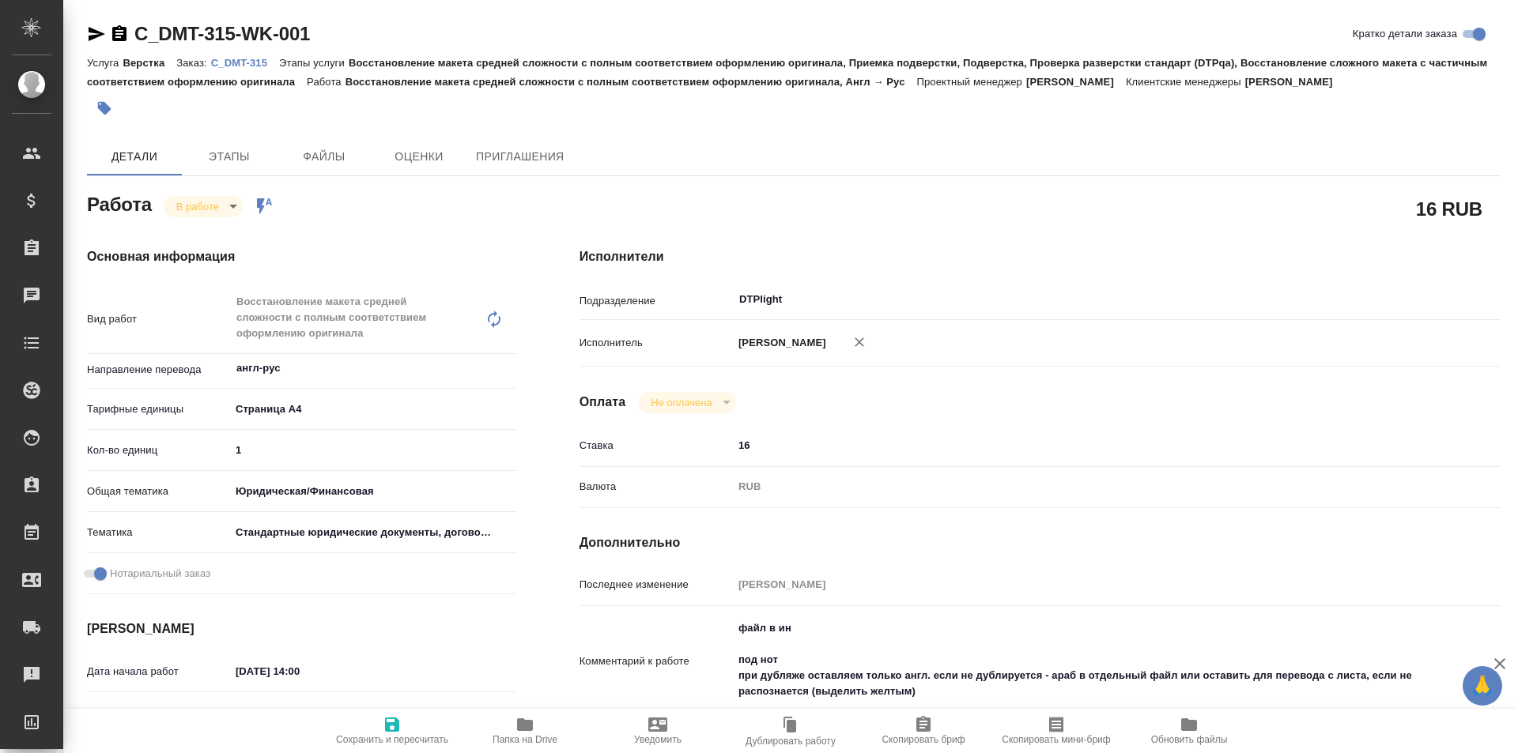
type textarea "x"
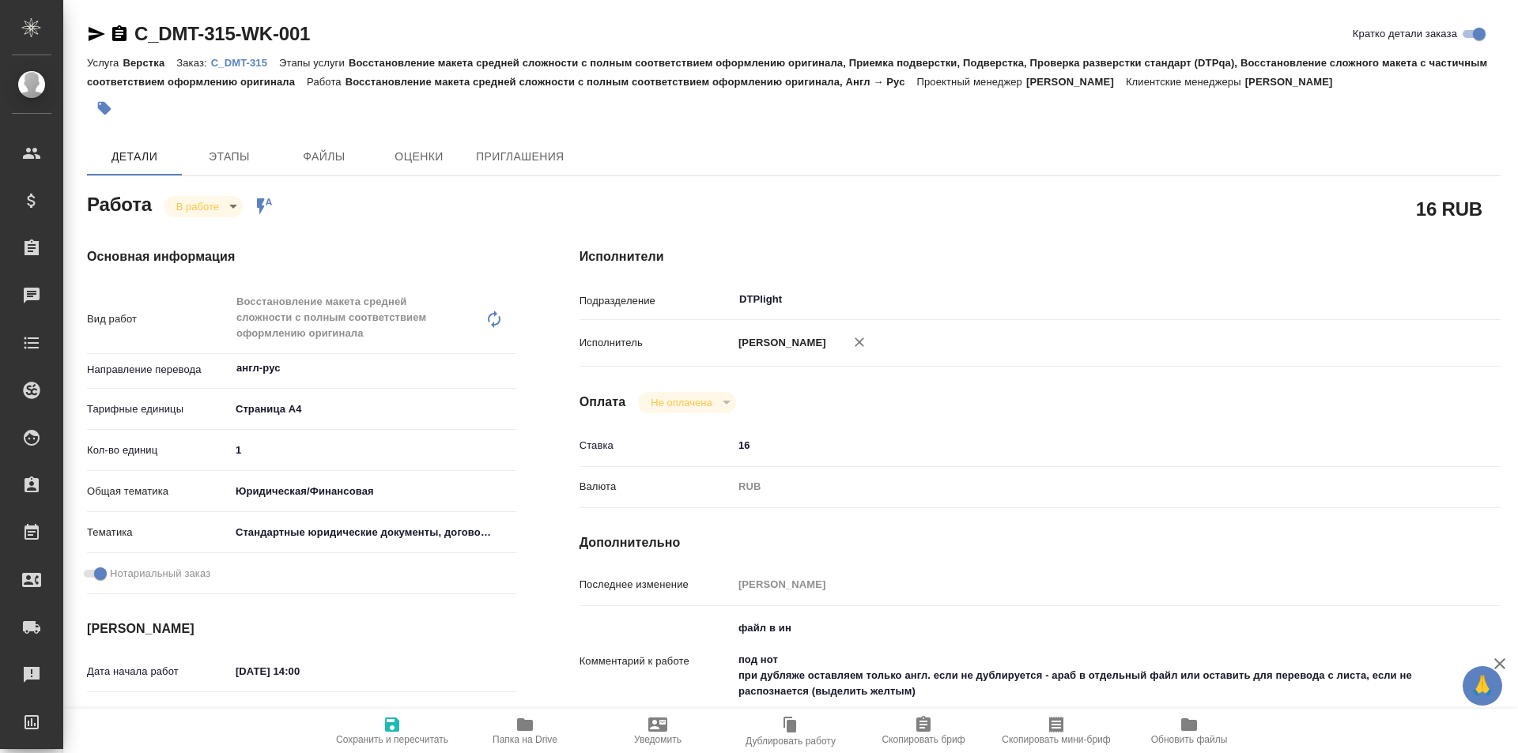
type textarea "x"
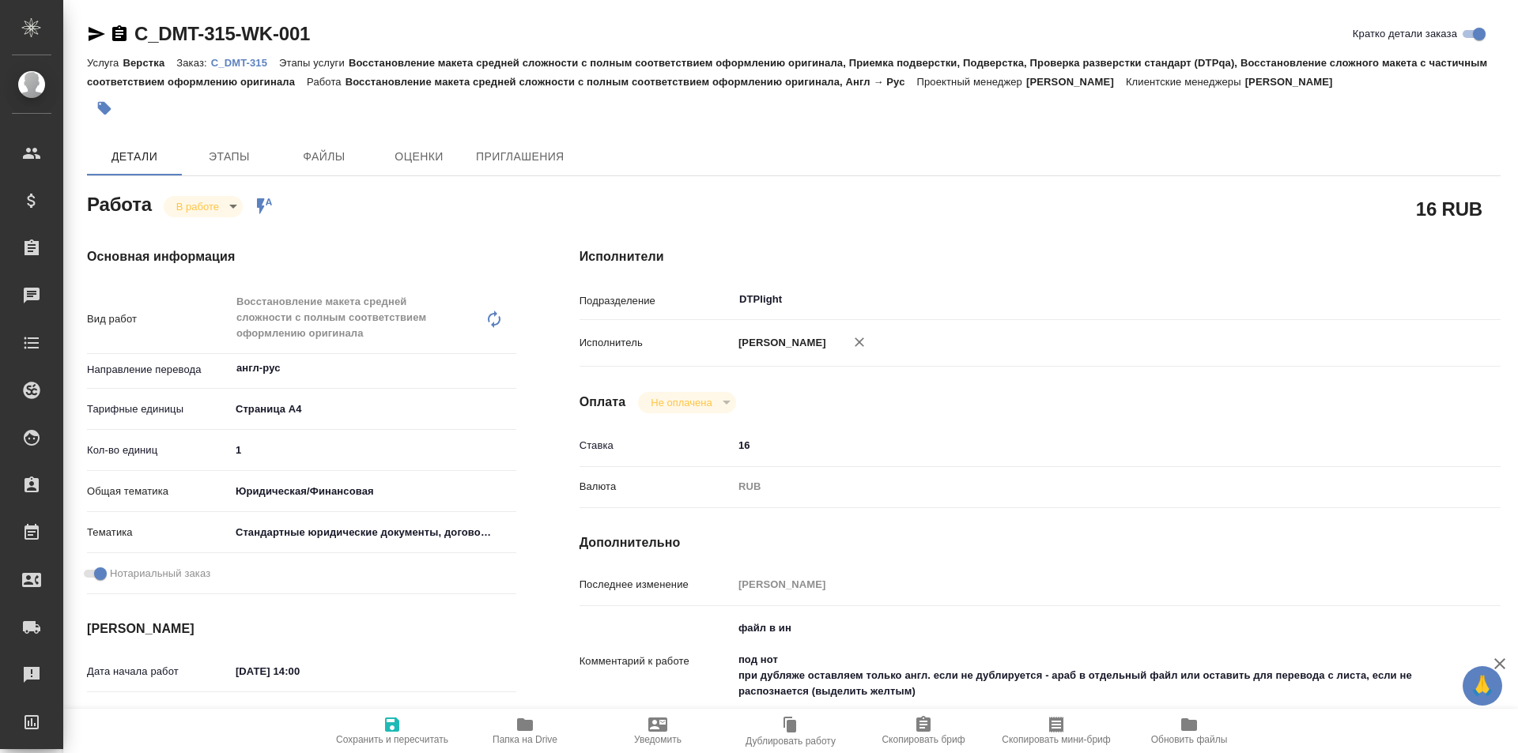
type textarea "x"
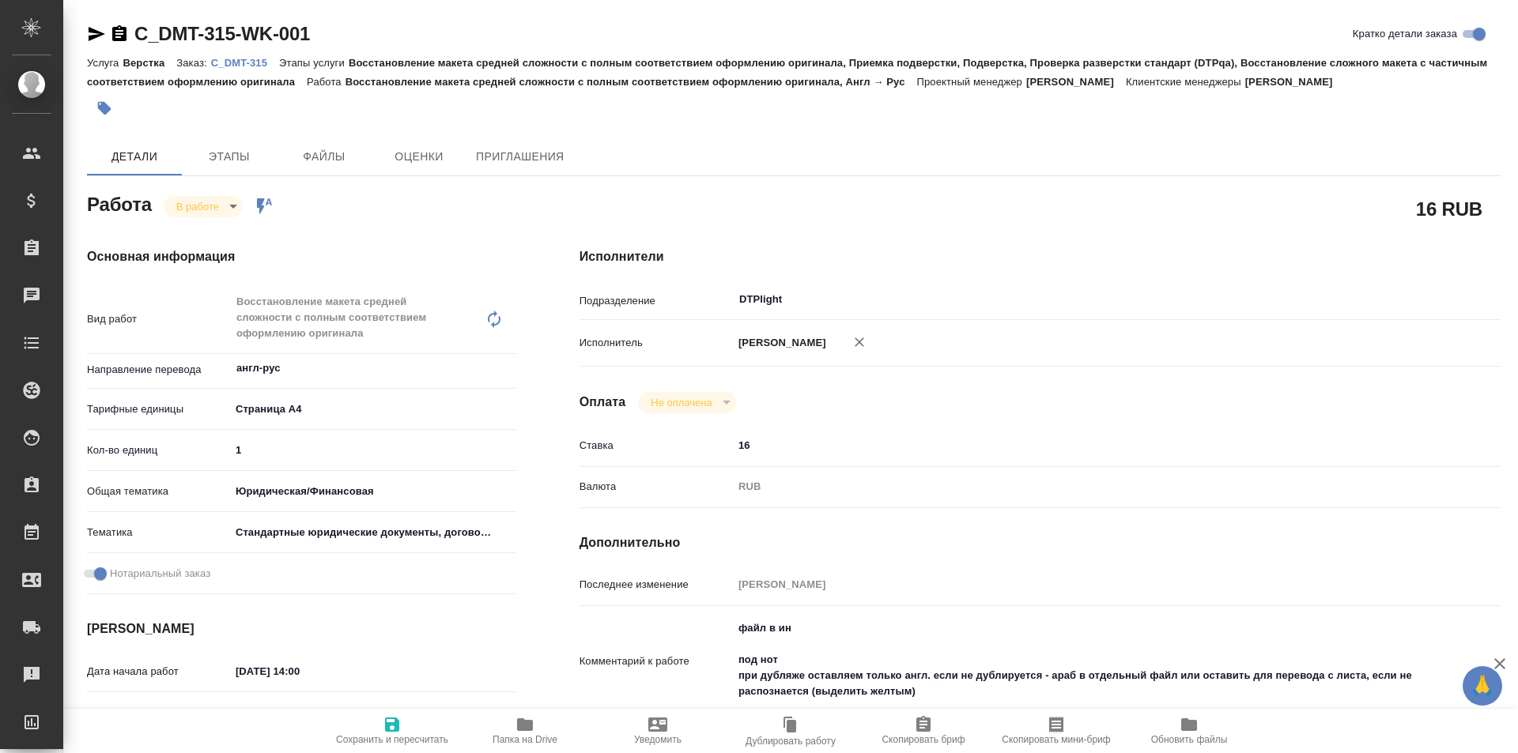
type textarea "x"
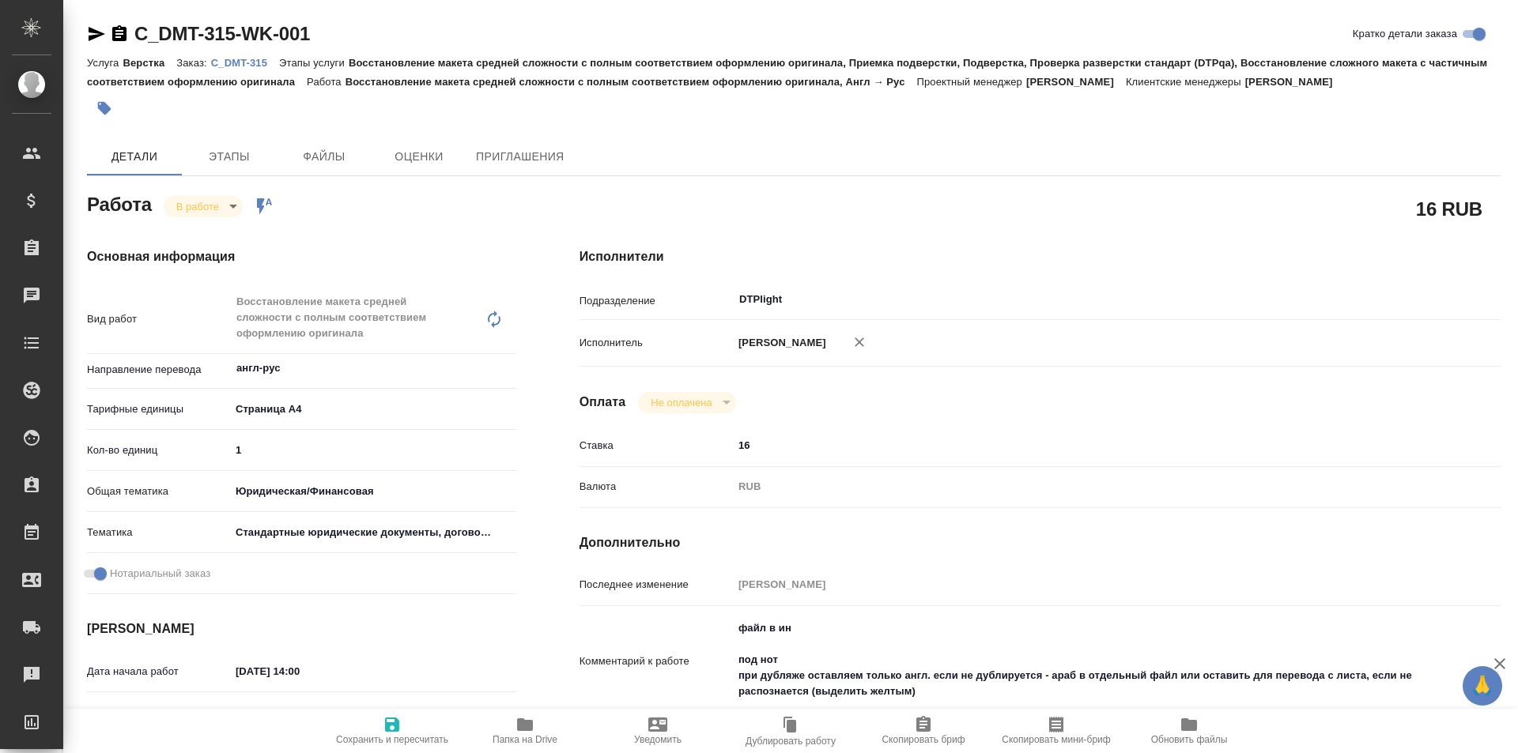
type textarea "x"
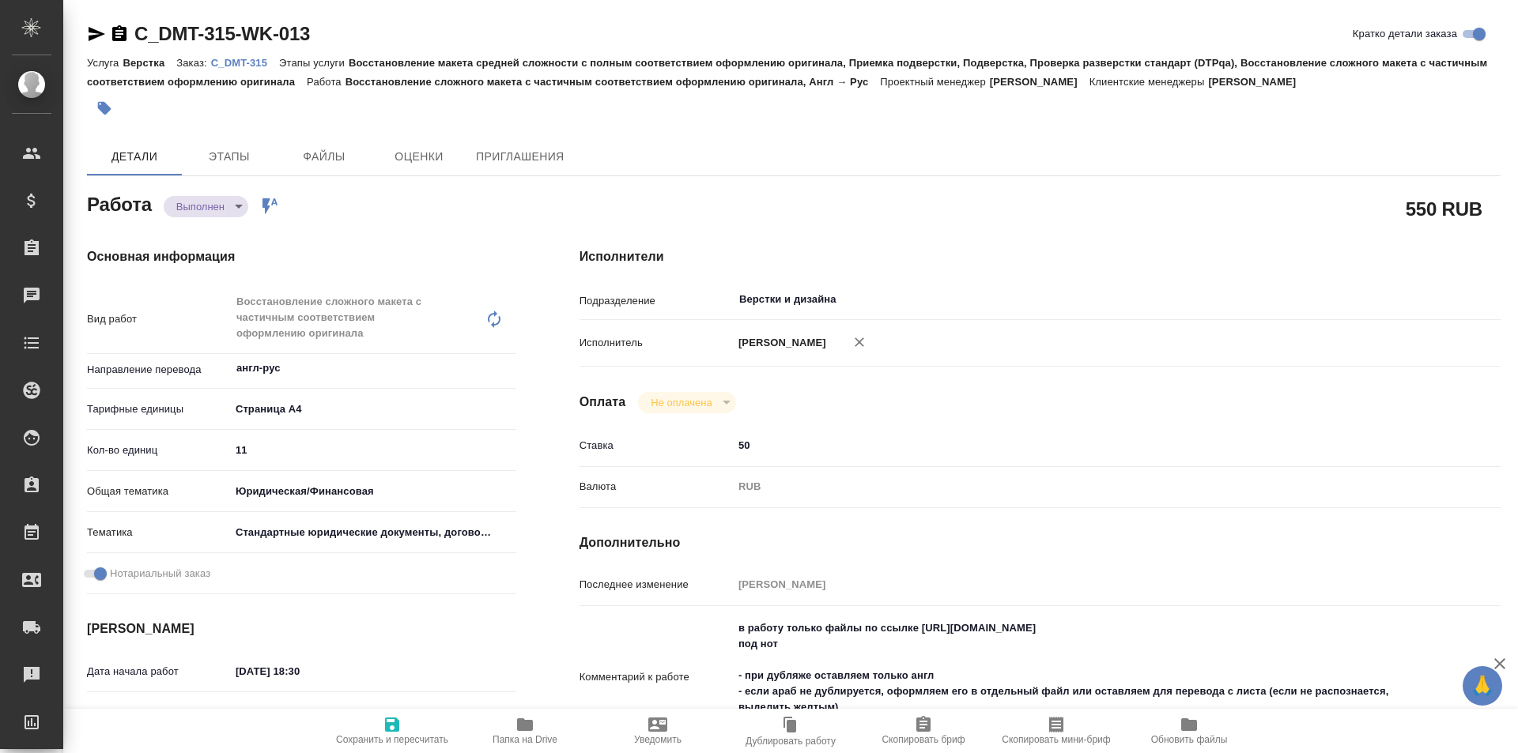
type textarea "x"
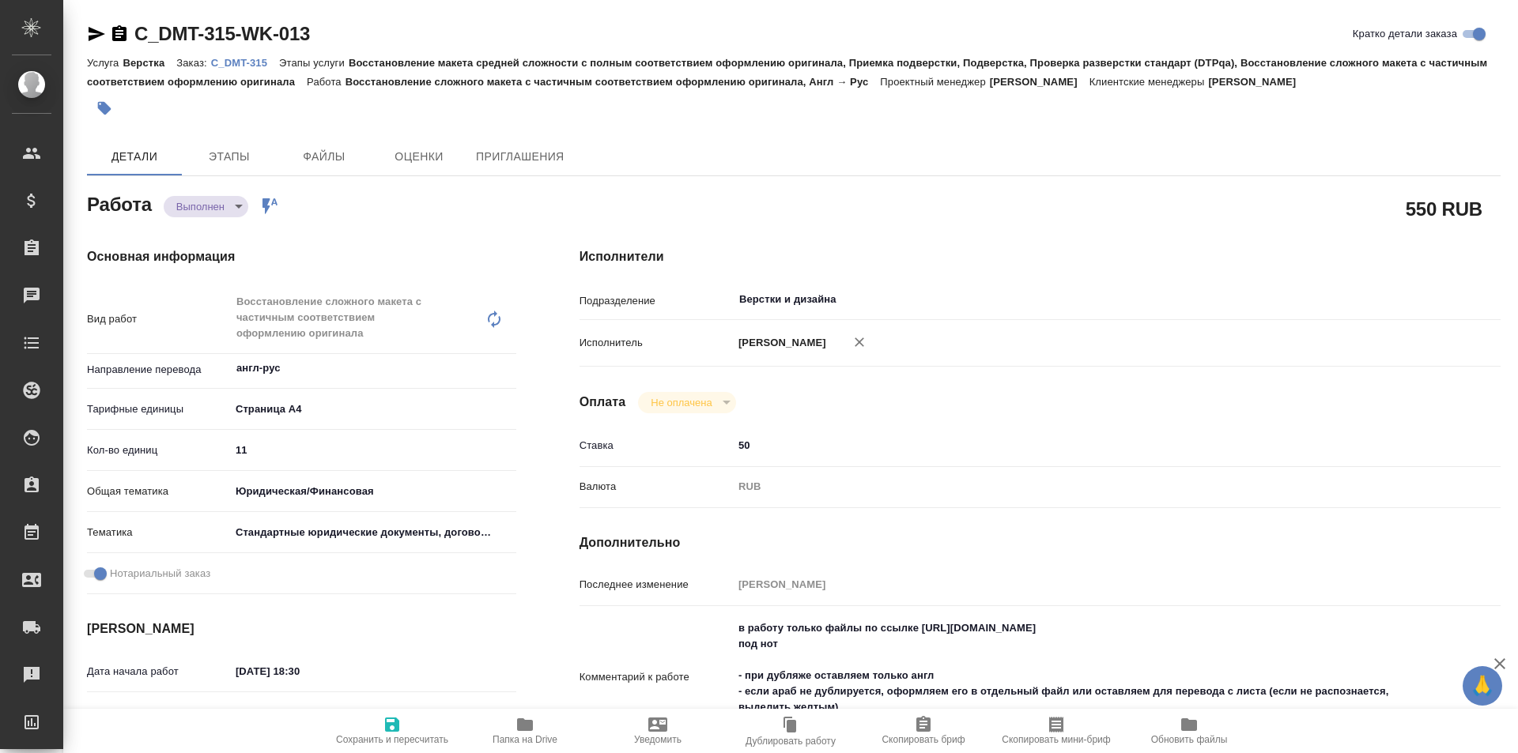
type textarea "x"
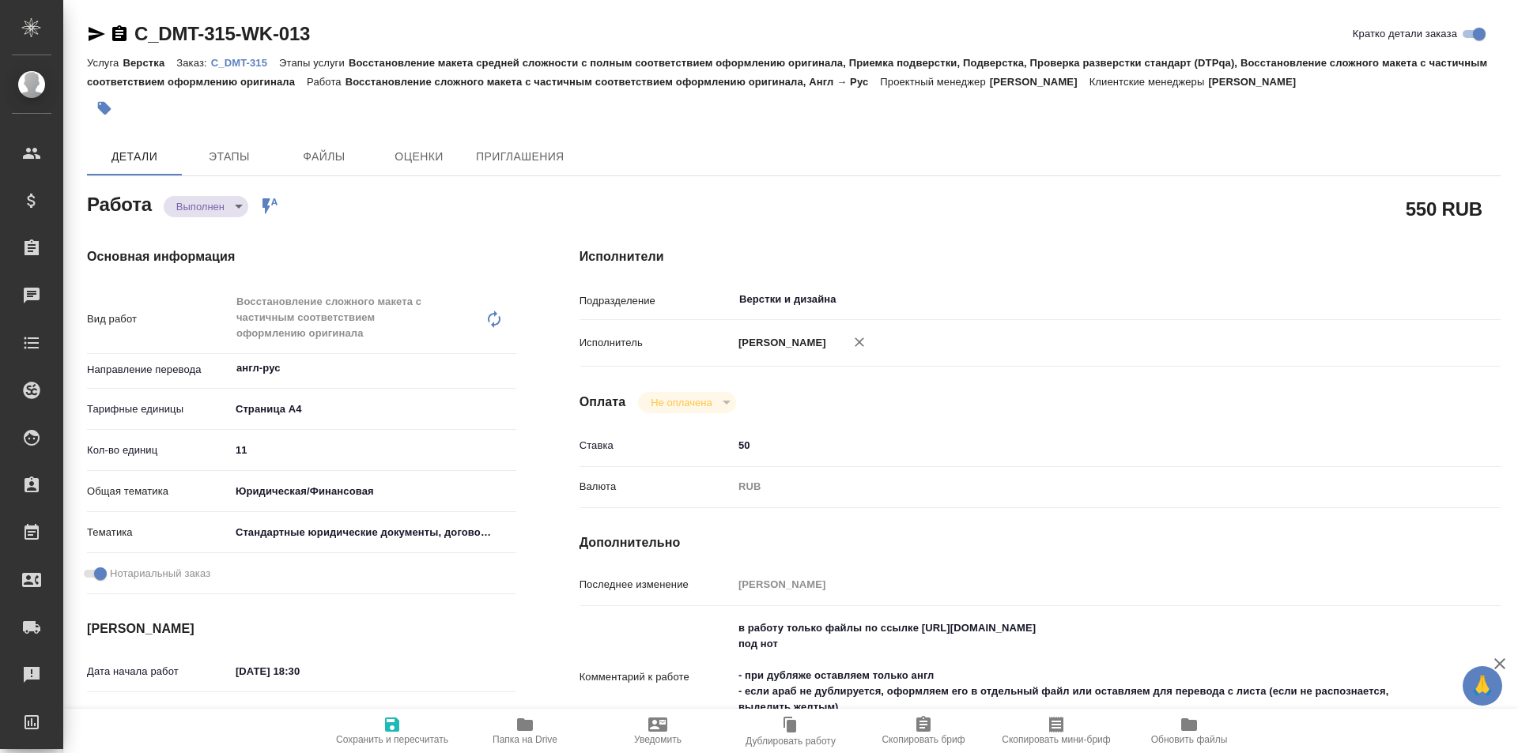
type textarea "x"
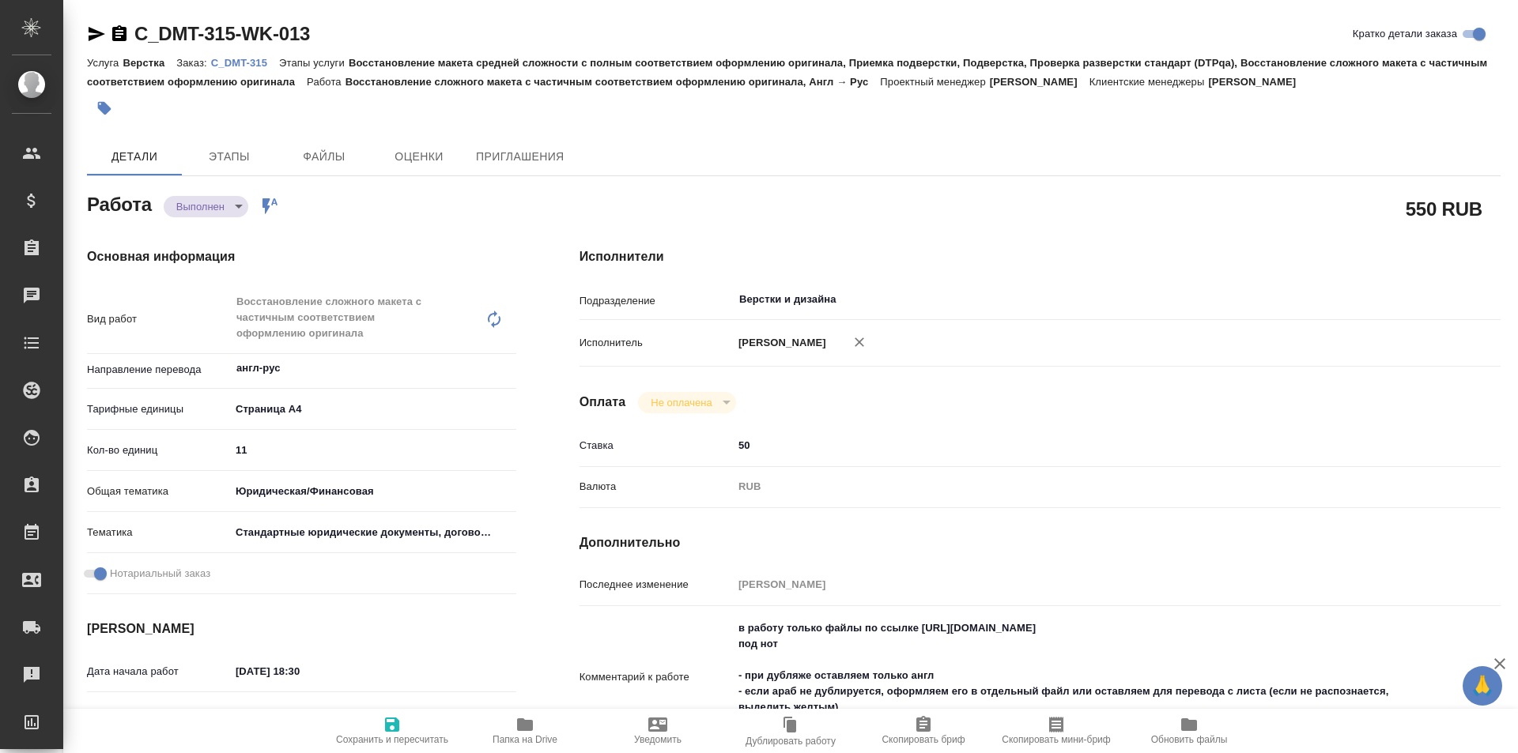
type textarea "x"
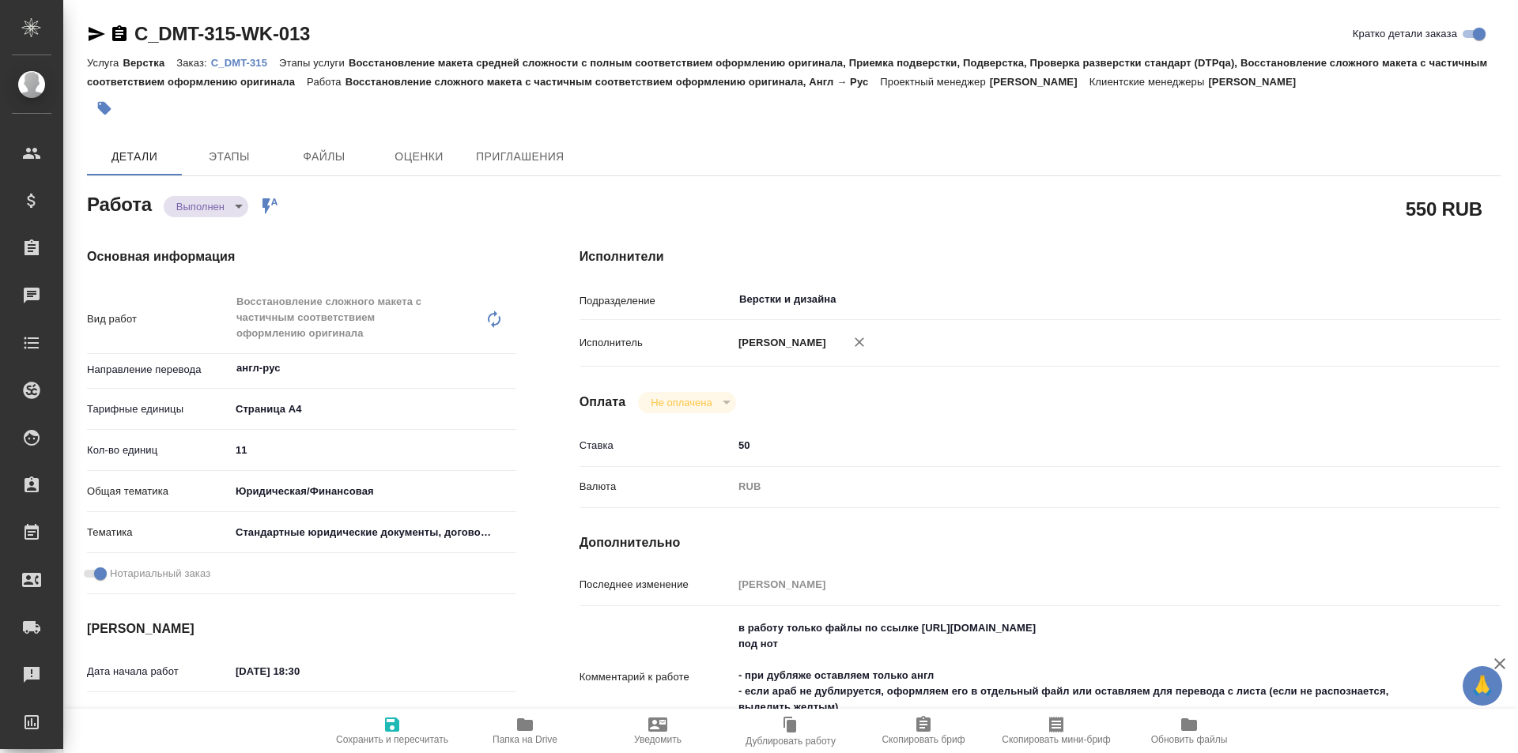
type textarea "x"
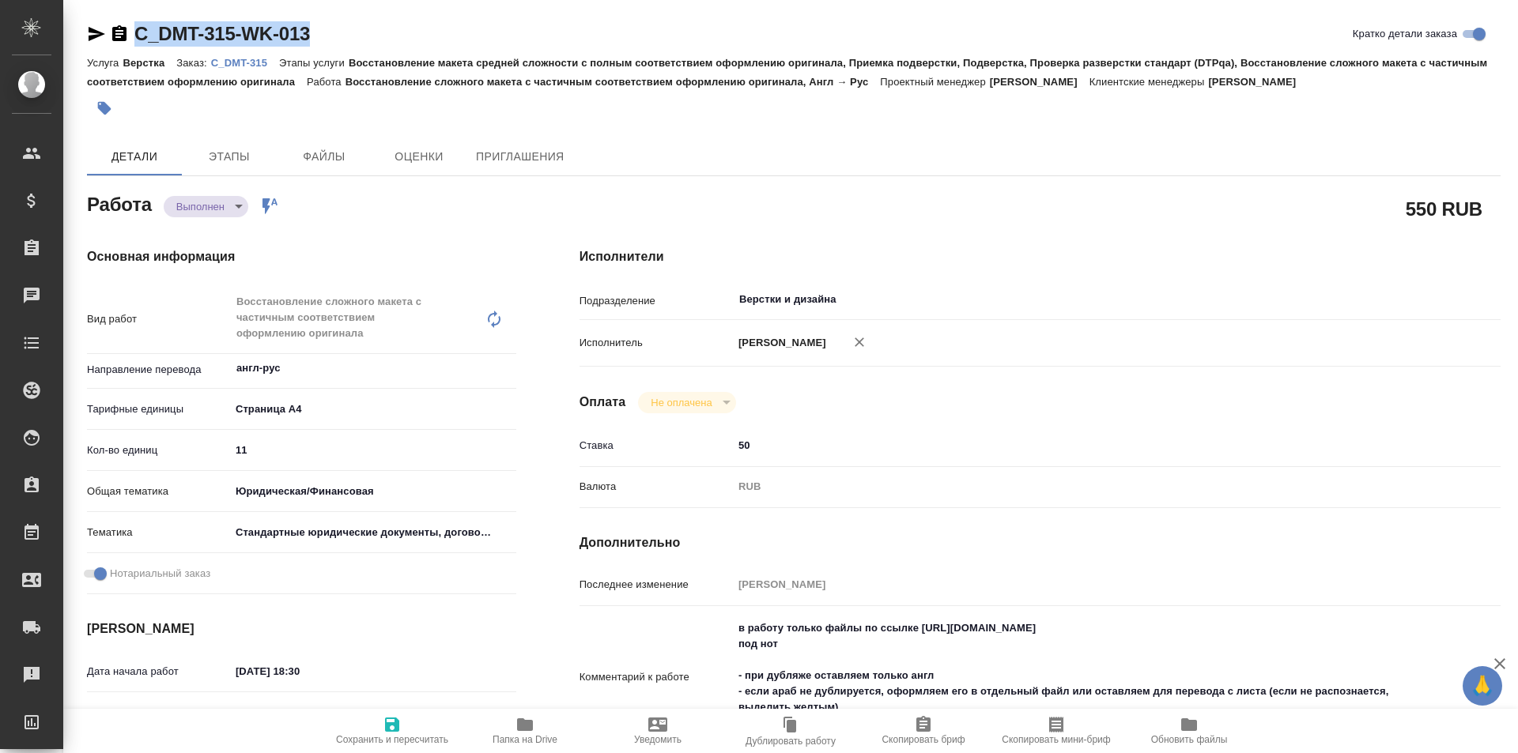
drag, startPoint x: 333, startPoint y: 35, endPoint x: 160, endPoint y: 16, distance: 173.4
click at [107, 40] on div "C_DMT-315-WK-013 [PERSON_NAME] детали заказа" at bounding box center [793, 33] width 1413 height 25
type textarea "x"
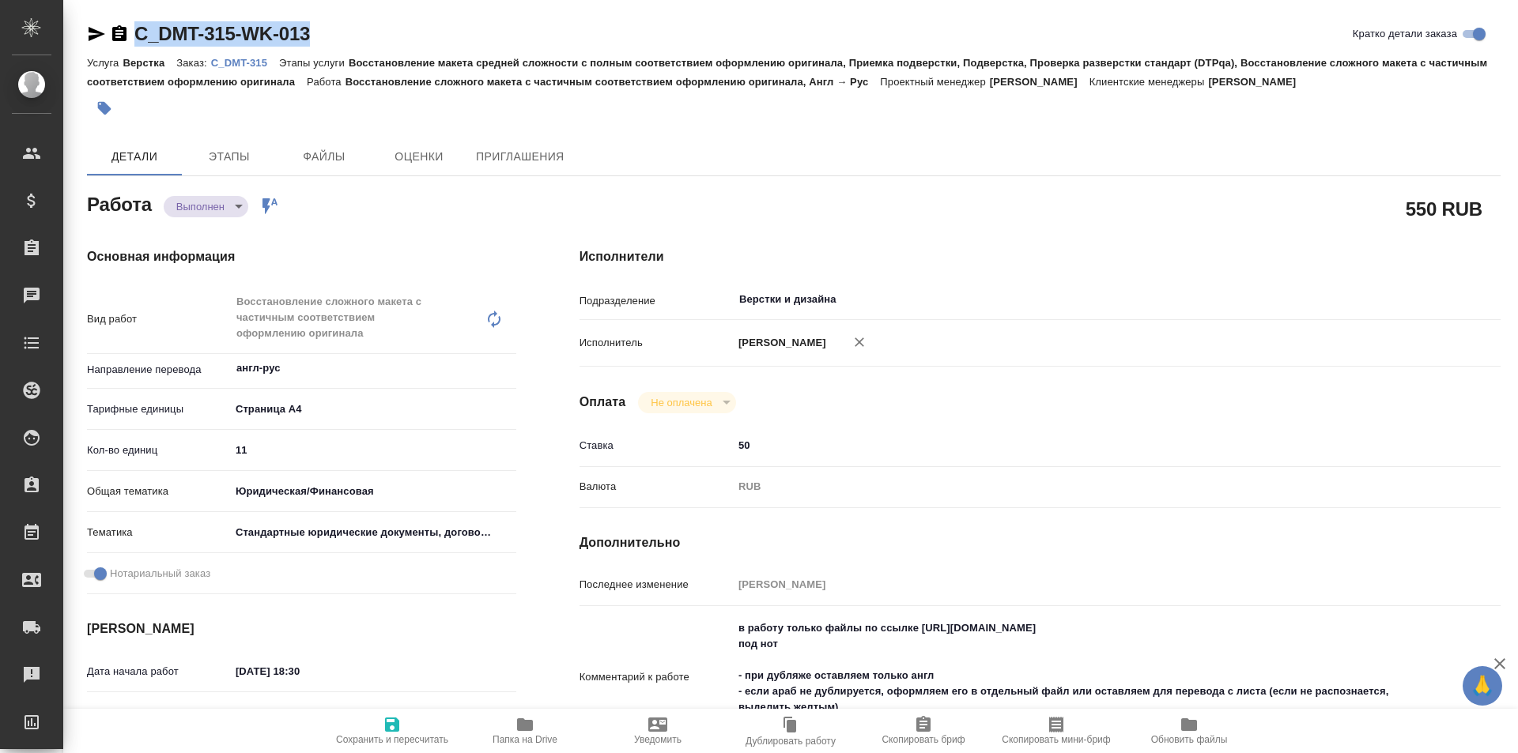
type textarea "x"
copy link "C_DMT-315-WK-013"
type textarea "x"
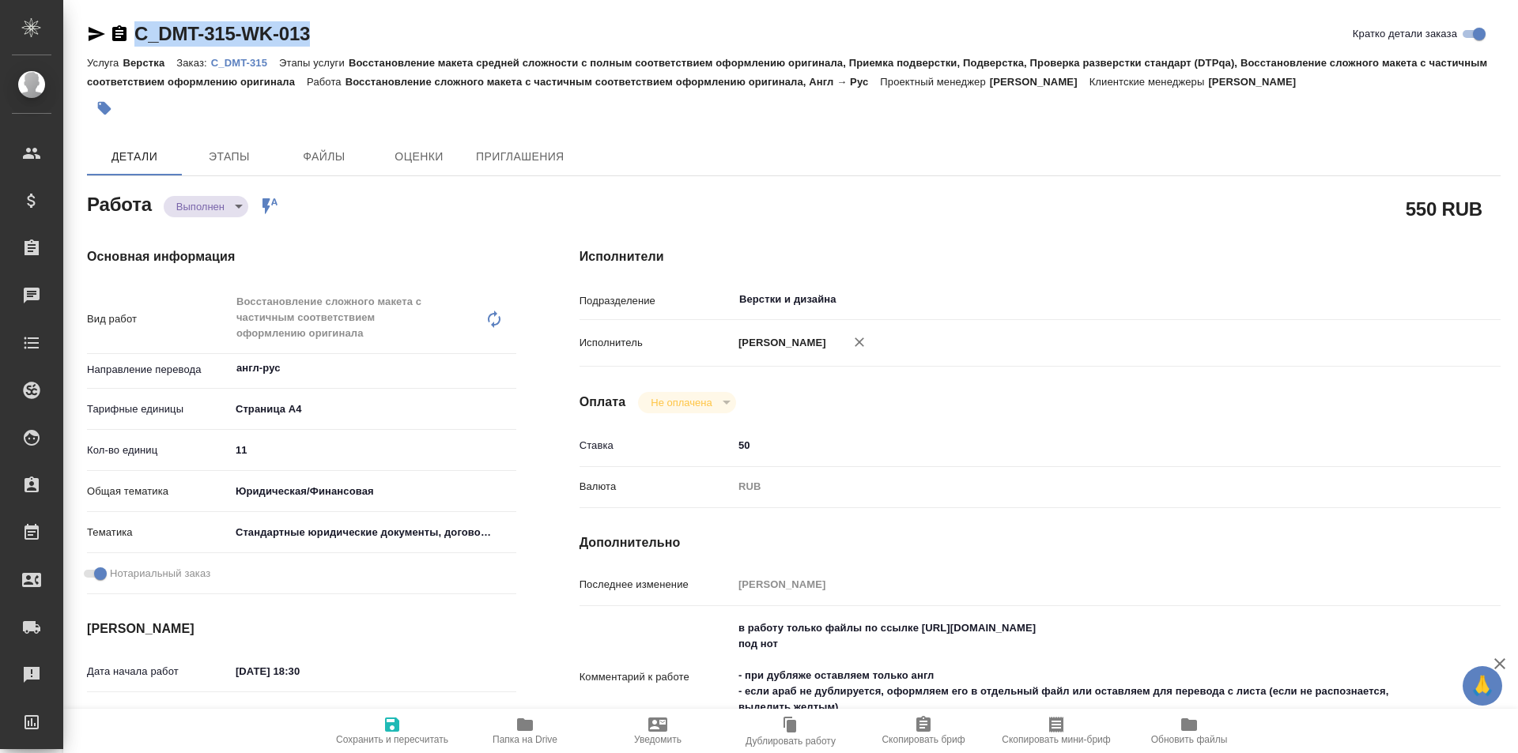
type textarea "x"
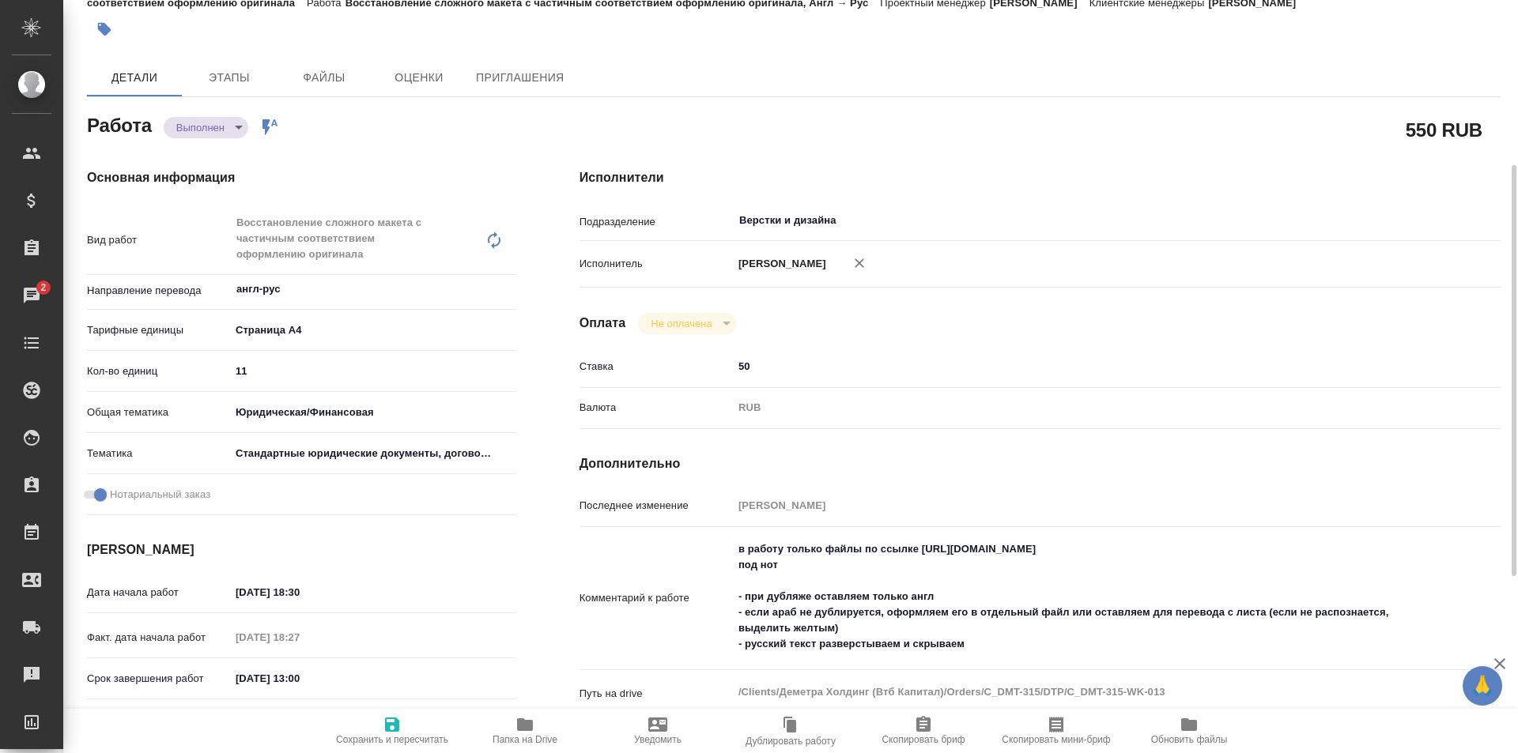
scroll to position [158, 0]
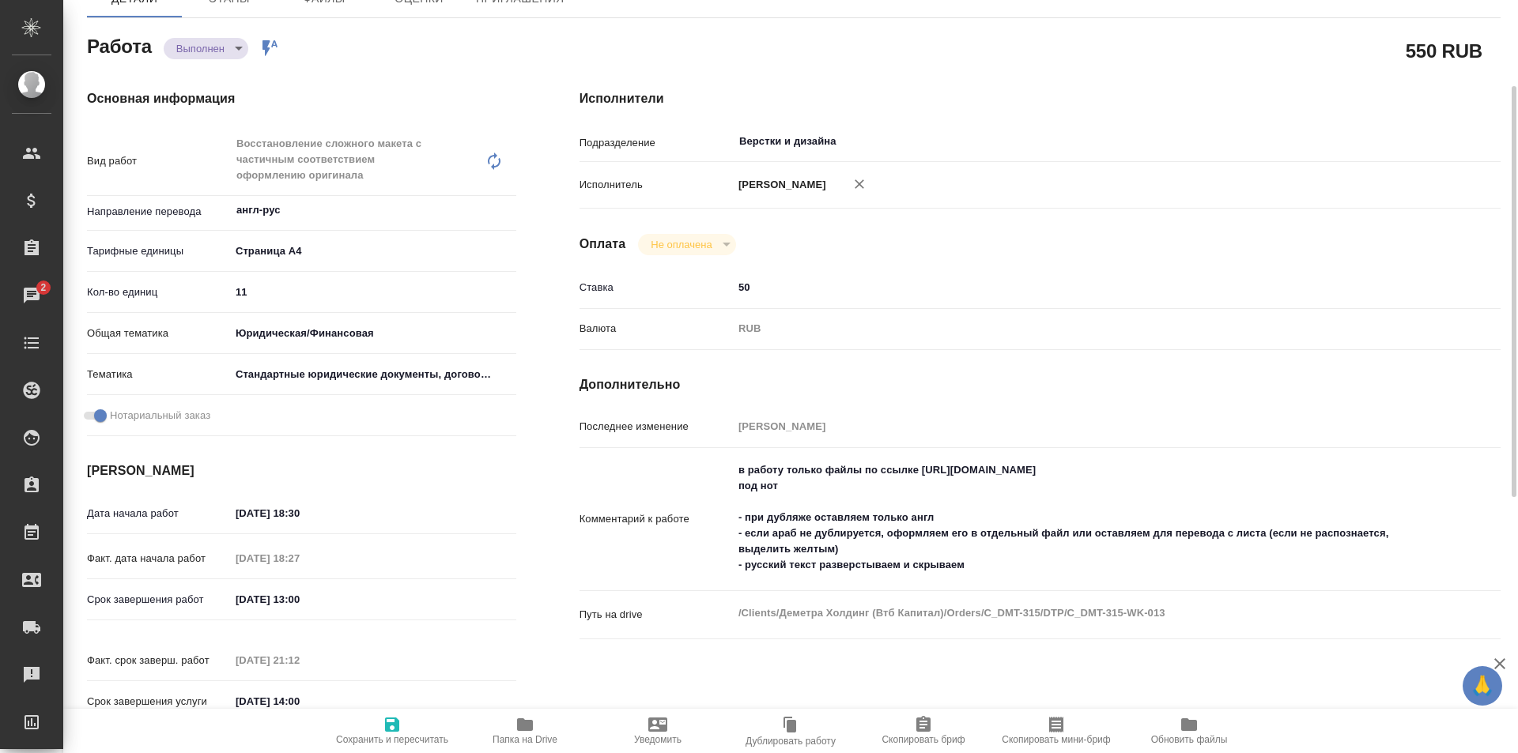
click at [527, 726] on icon "button" at bounding box center [525, 724] width 16 height 13
drag, startPoint x: 1166, startPoint y: 484, endPoint x: 922, endPoint y: 485, distance: 244.2
click at [922, 485] on textarea "в работу только файлы по ссылке [URL][DOMAIN_NAME] под нот - при дубляже оставл…" at bounding box center [1078, 519] width 689 height 122
type textarea "x"
click at [1141, 390] on div "Исполнители Подразделение Верстки и дизайна ​ Исполнитель [PERSON_NAME] Не опла…" at bounding box center [1040, 411] width 984 height 707
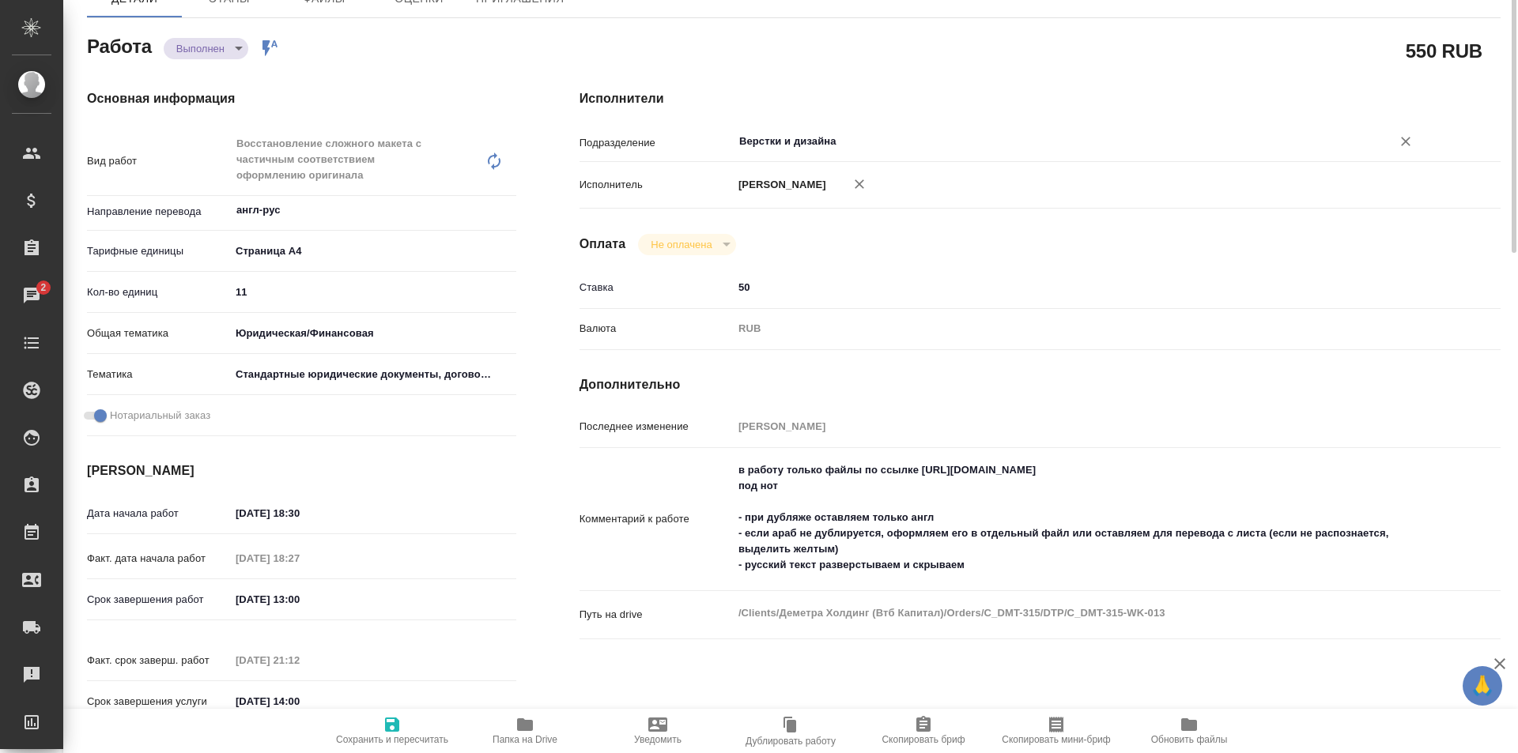
scroll to position [0, 0]
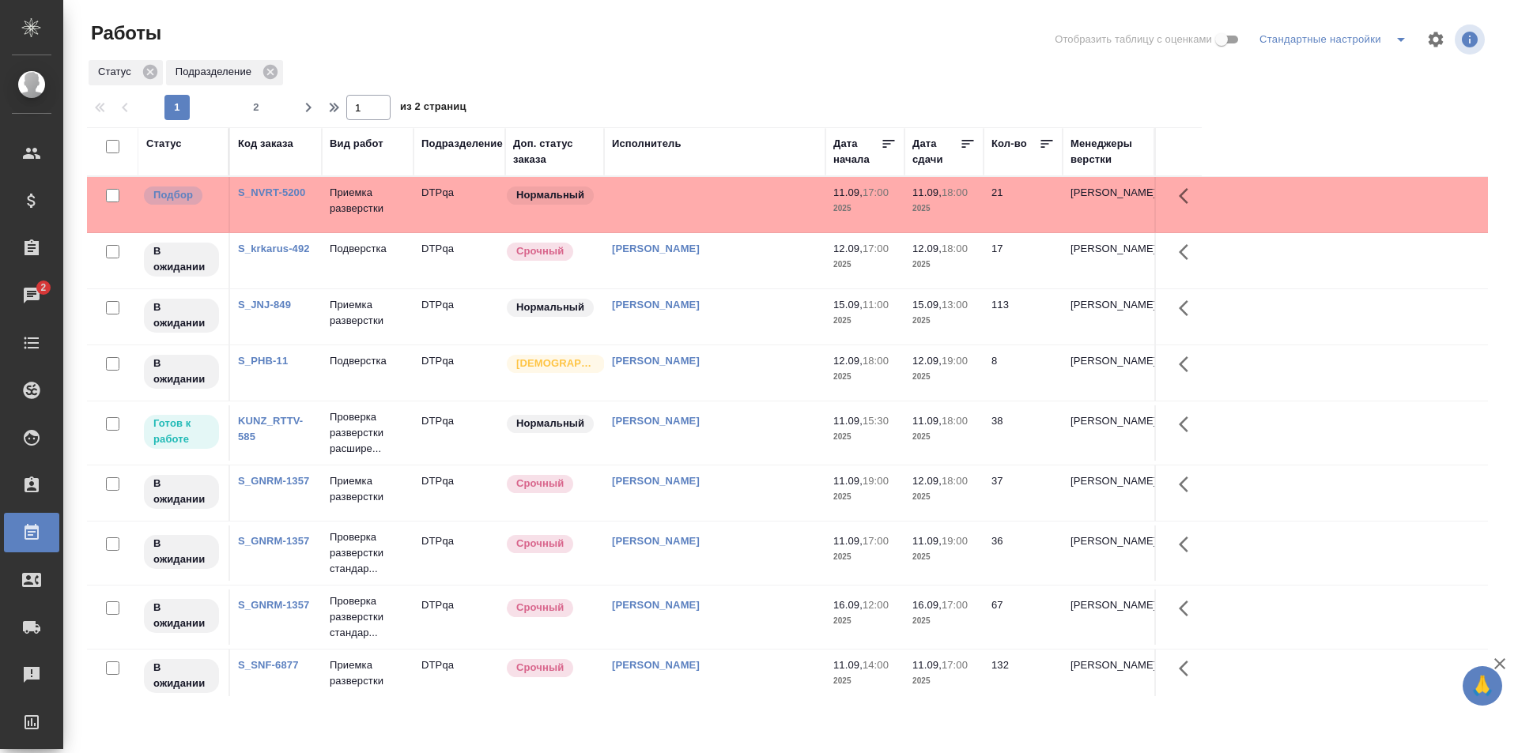
click at [731, 430] on td "Исмагилова Диана" at bounding box center [714, 432] width 221 height 55
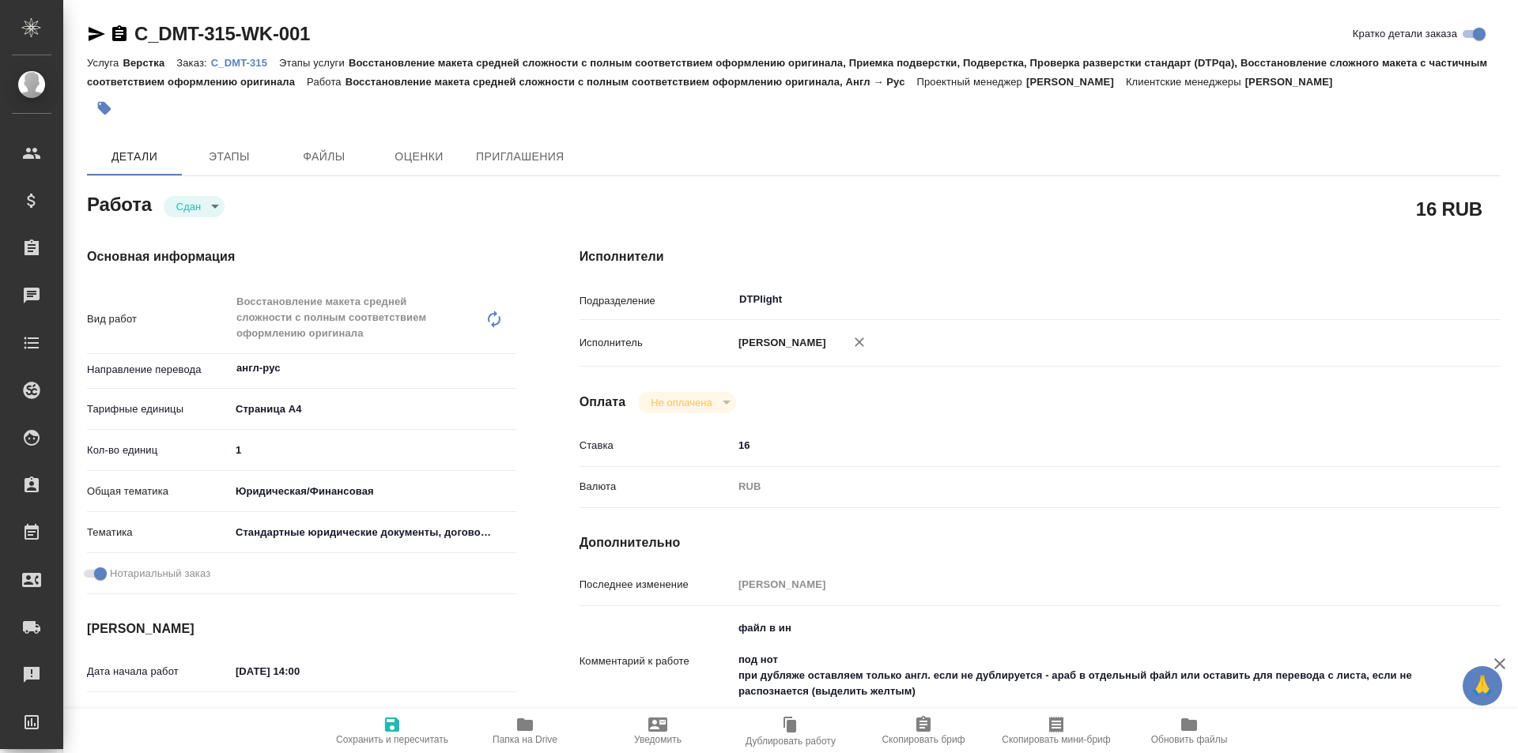
type textarea "x"
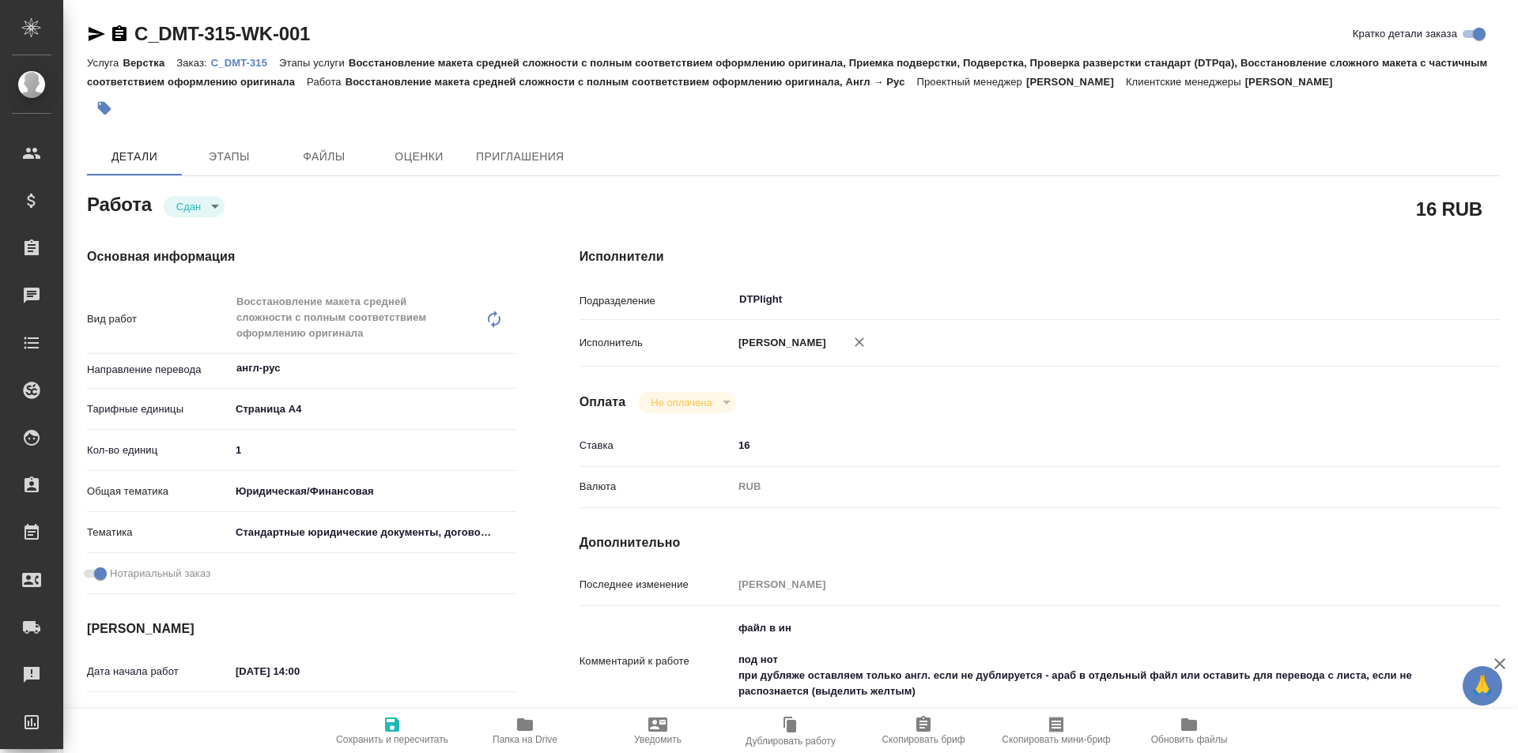
type textarea "x"
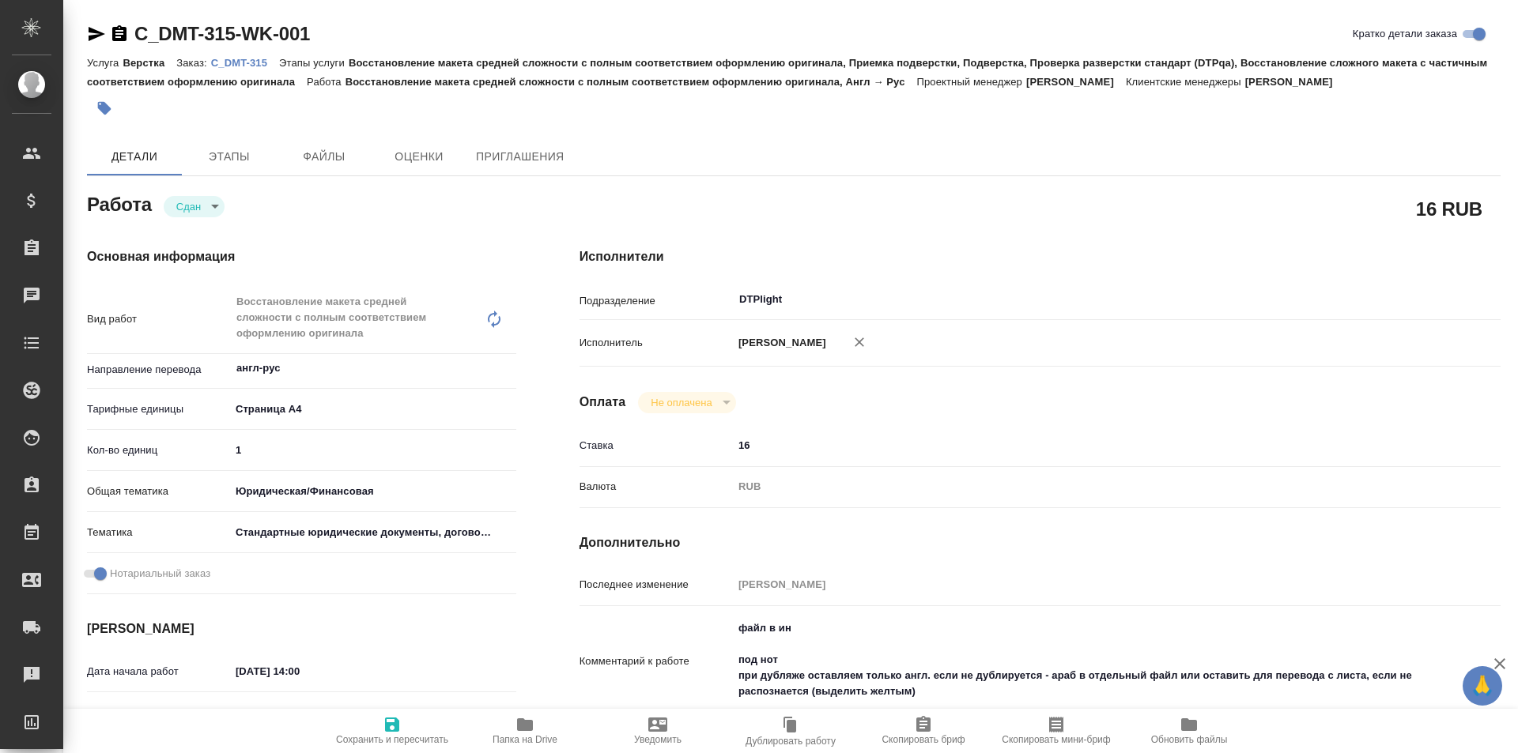
type textarea "x"
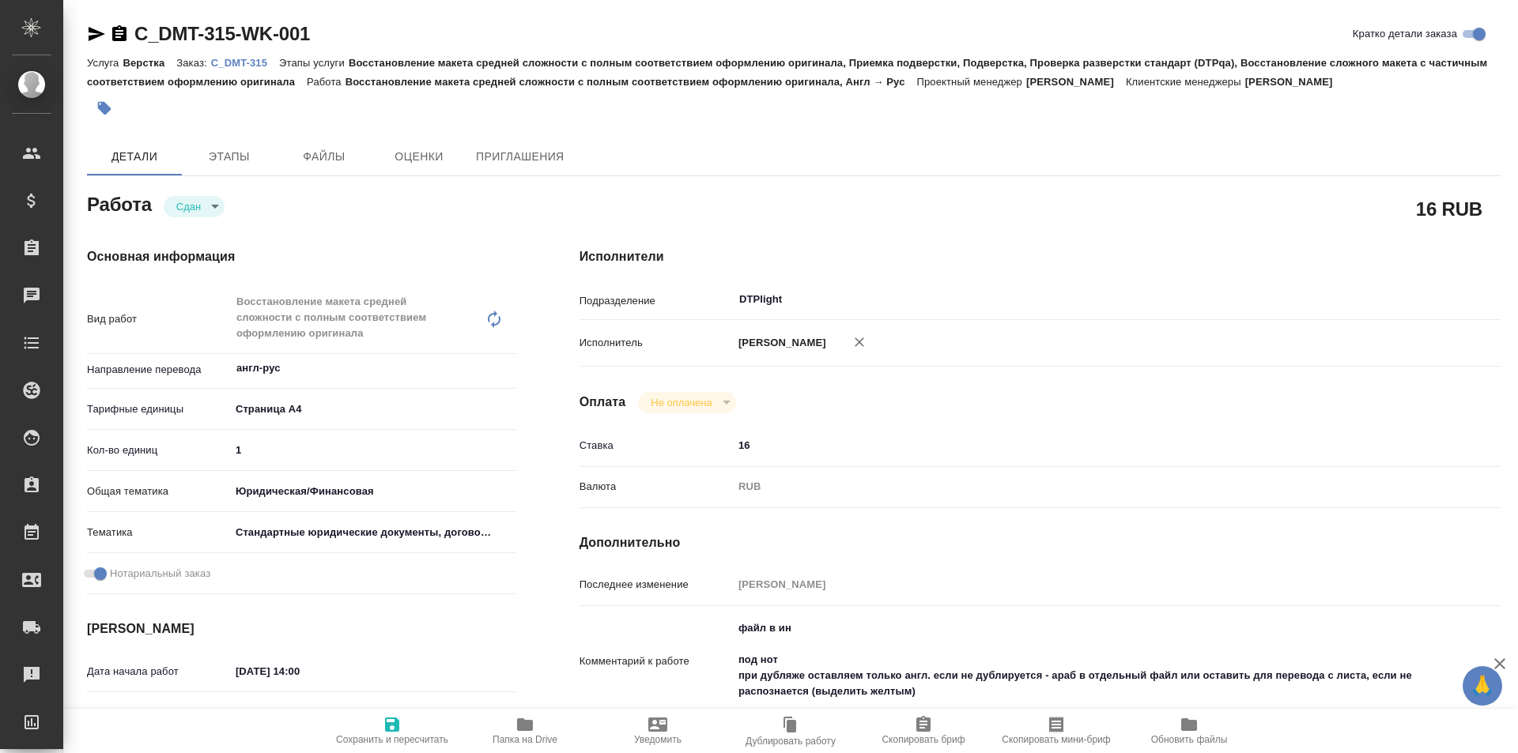
type textarea "x"
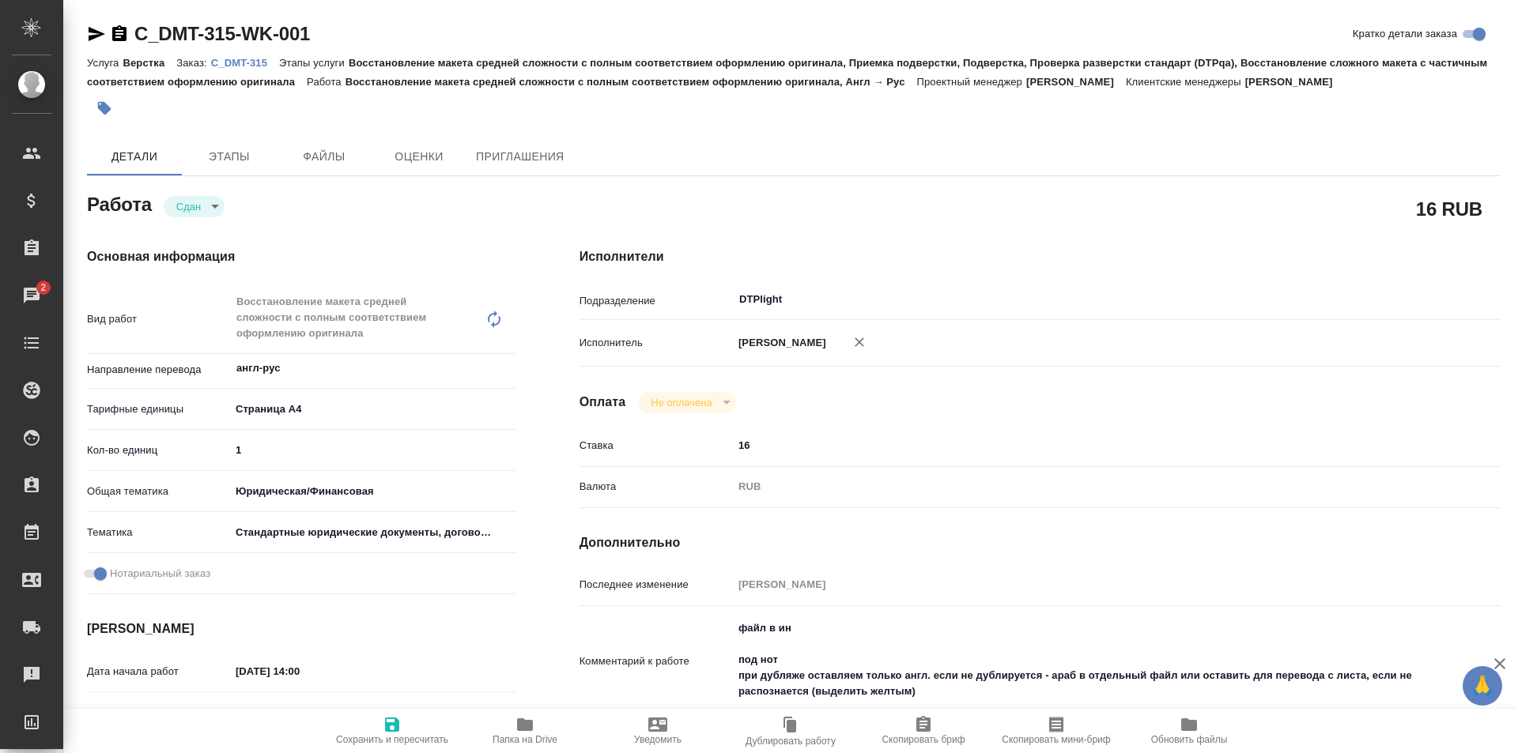
click at [522, 724] on icon "button" at bounding box center [525, 724] width 16 height 13
drag, startPoint x: 307, startPoint y: 33, endPoint x: 116, endPoint y: 36, distance: 190.5
click at [116, 36] on div "C_DMT-315-WK-001 Кратко детали заказа" at bounding box center [793, 33] width 1413 height 25
copy link "C_DMT-315-WK-001"
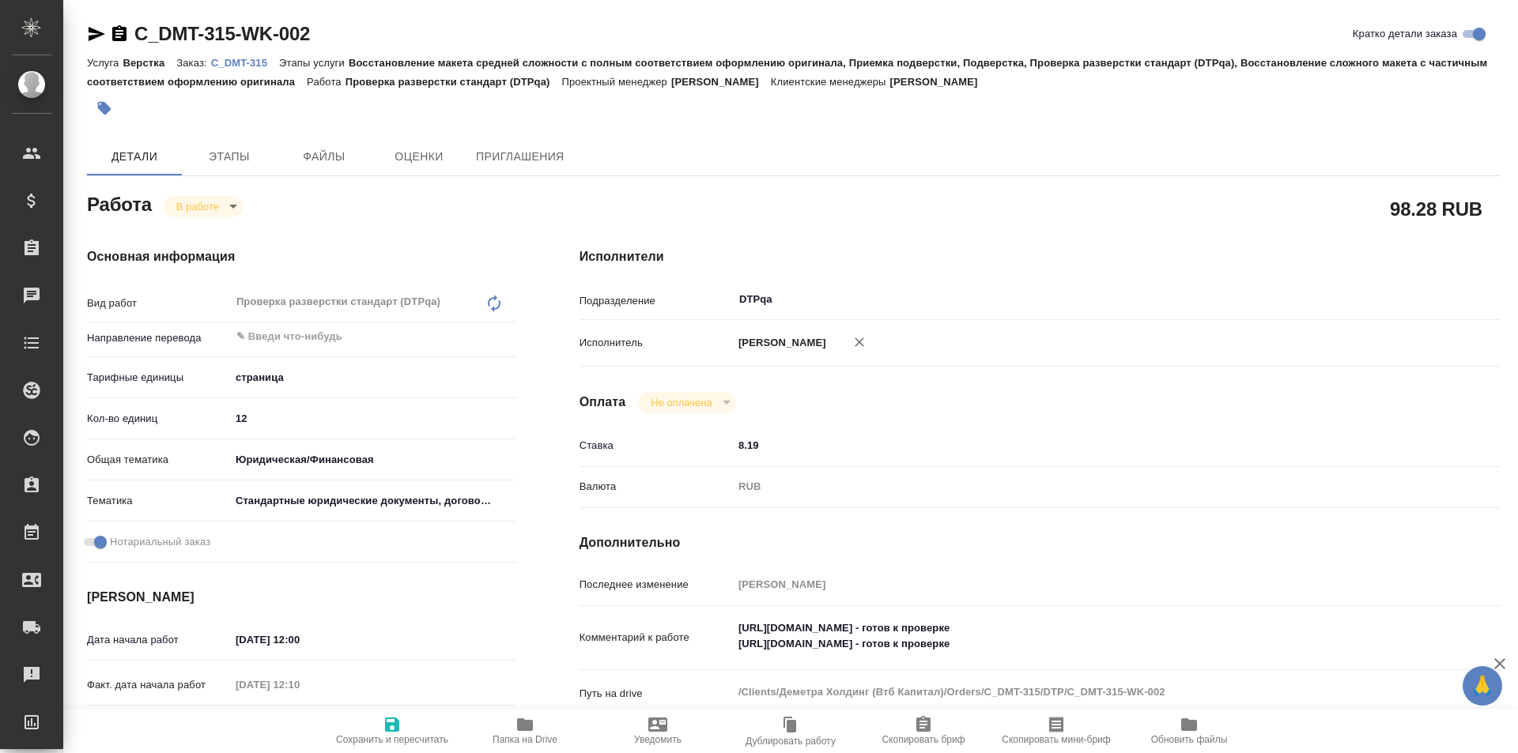
scroll to position [237, 0]
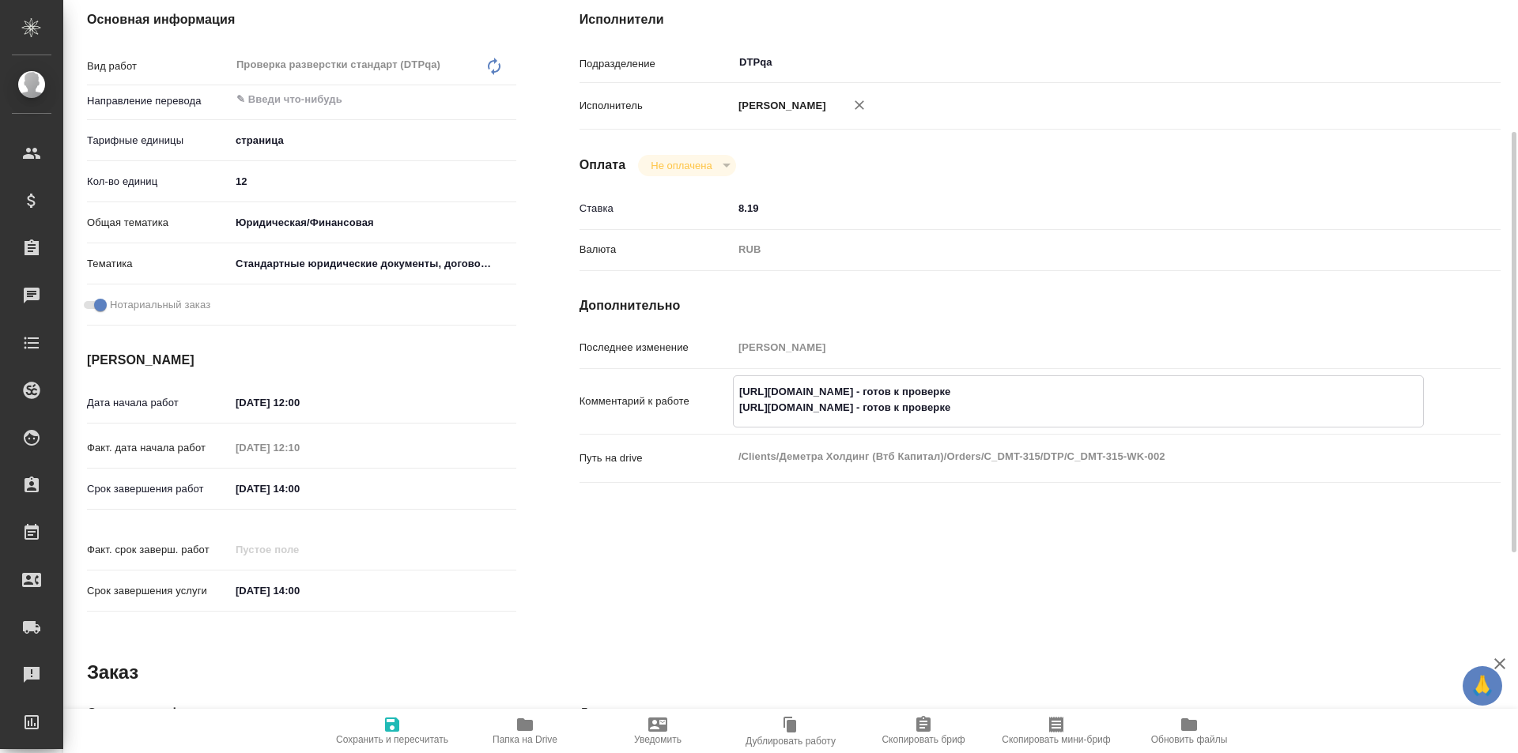
click at [1190, 410] on textarea "[URL][DOMAIN_NAME] - готов к проверке [URL][DOMAIN_NAME] - готов к проверке" at bounding box center [1078, 400] width 689 height 43
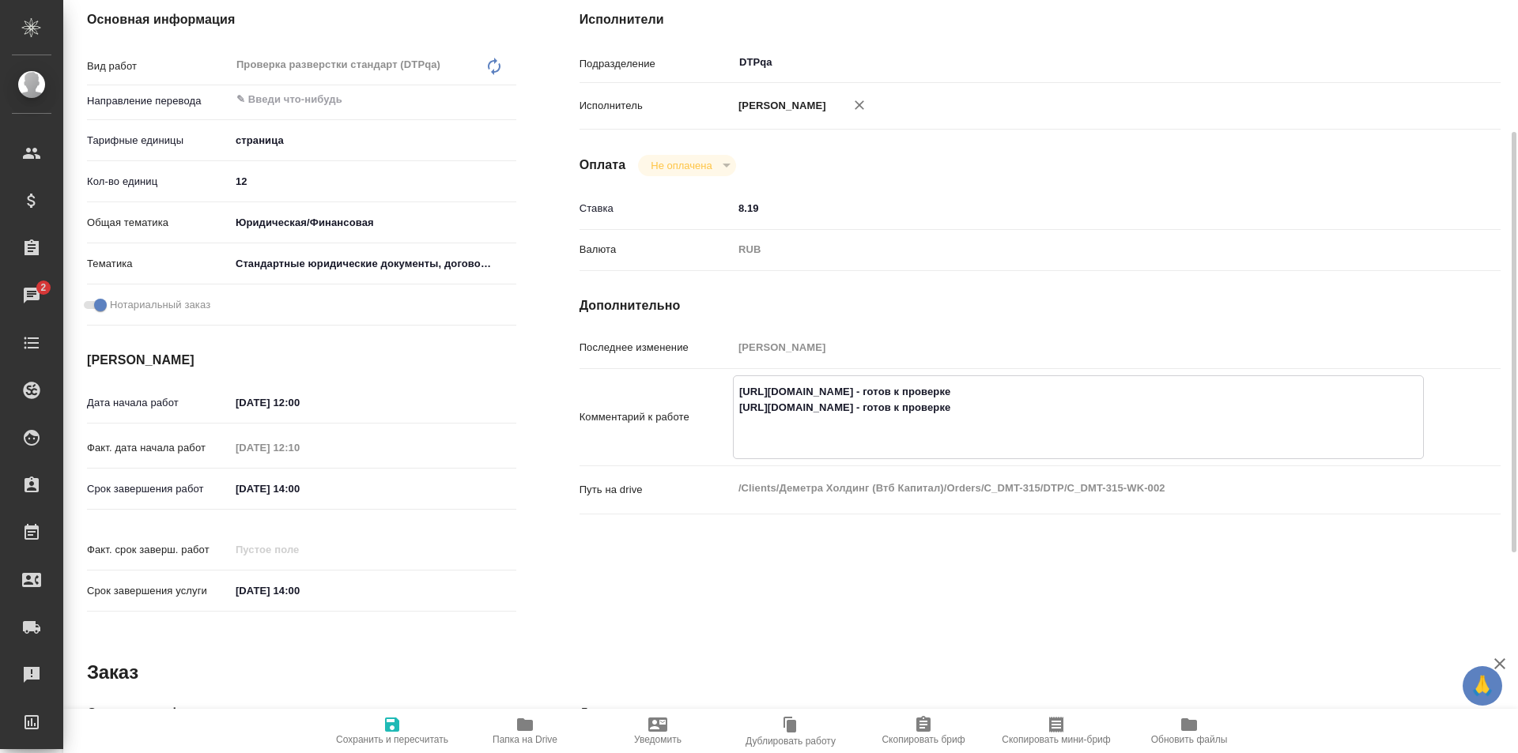
paste textarea "[URL][DOMAIN_NAME]"
type textarea "[URL][DOMAIN_NAME] - готов к проверке [URL][DOMAIN_NAME] - готов к проверке [UR…"
click at [391, 721] on icon "button" at bounding box center [392, 724] width 19 height 19
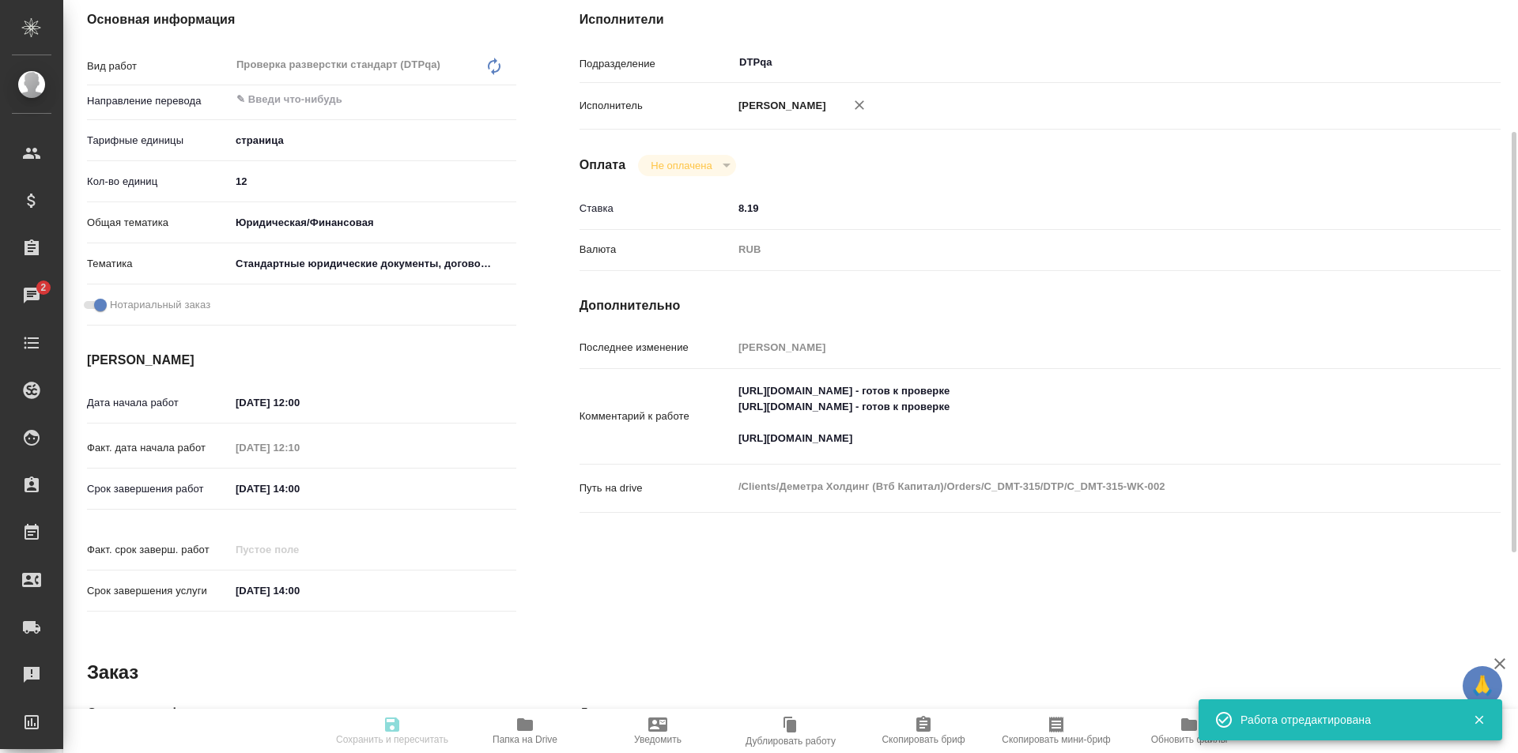
type input "inProgress"
type input "5a8b1489cc6b4906c91bfdb2"
type input "12"
type input "yr-fn"
type input "5f647205b73bc97568ca66bf"
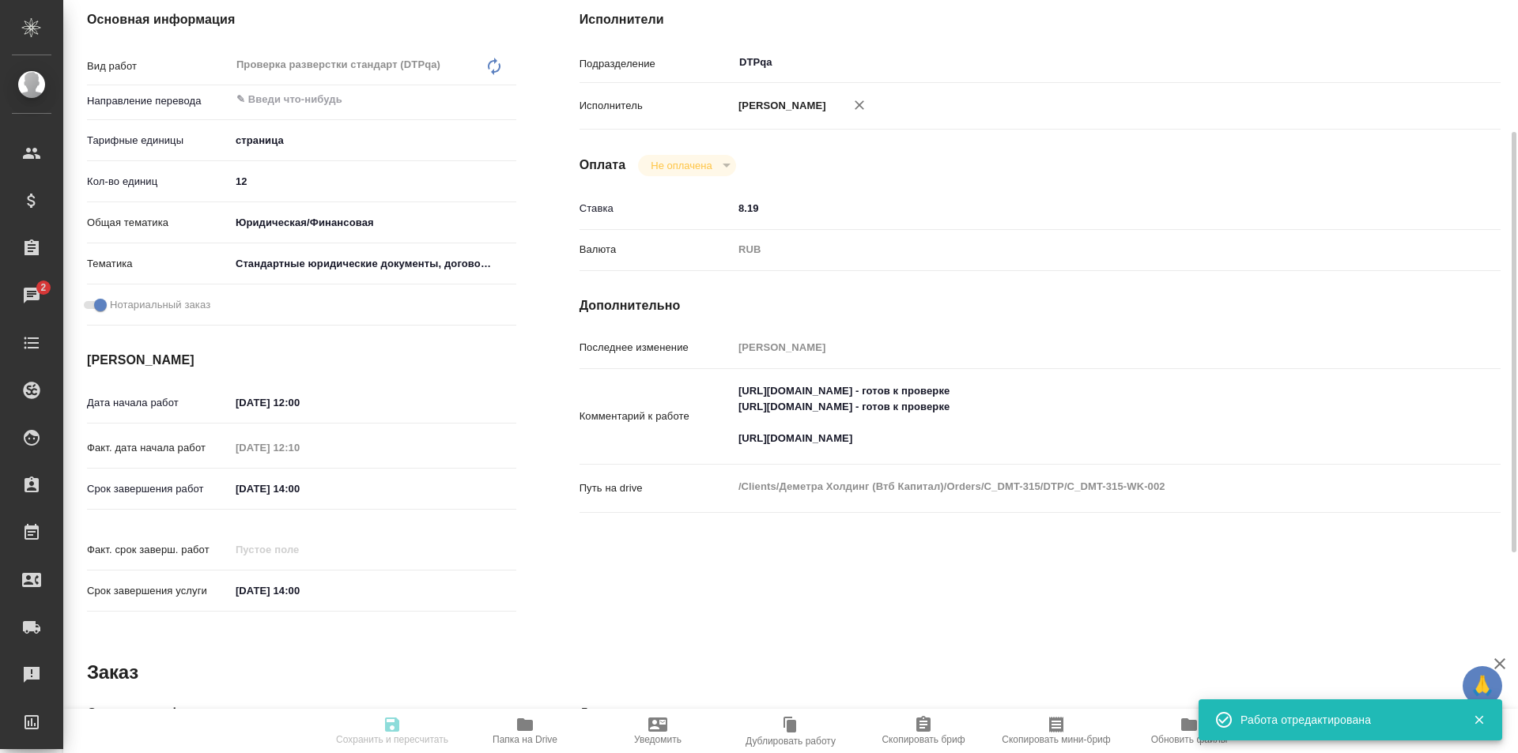
checkbox input "true"
type input "[DATE] 12:00"
type input "[DATE] 12:10"
type input "[DATE] 14:00"
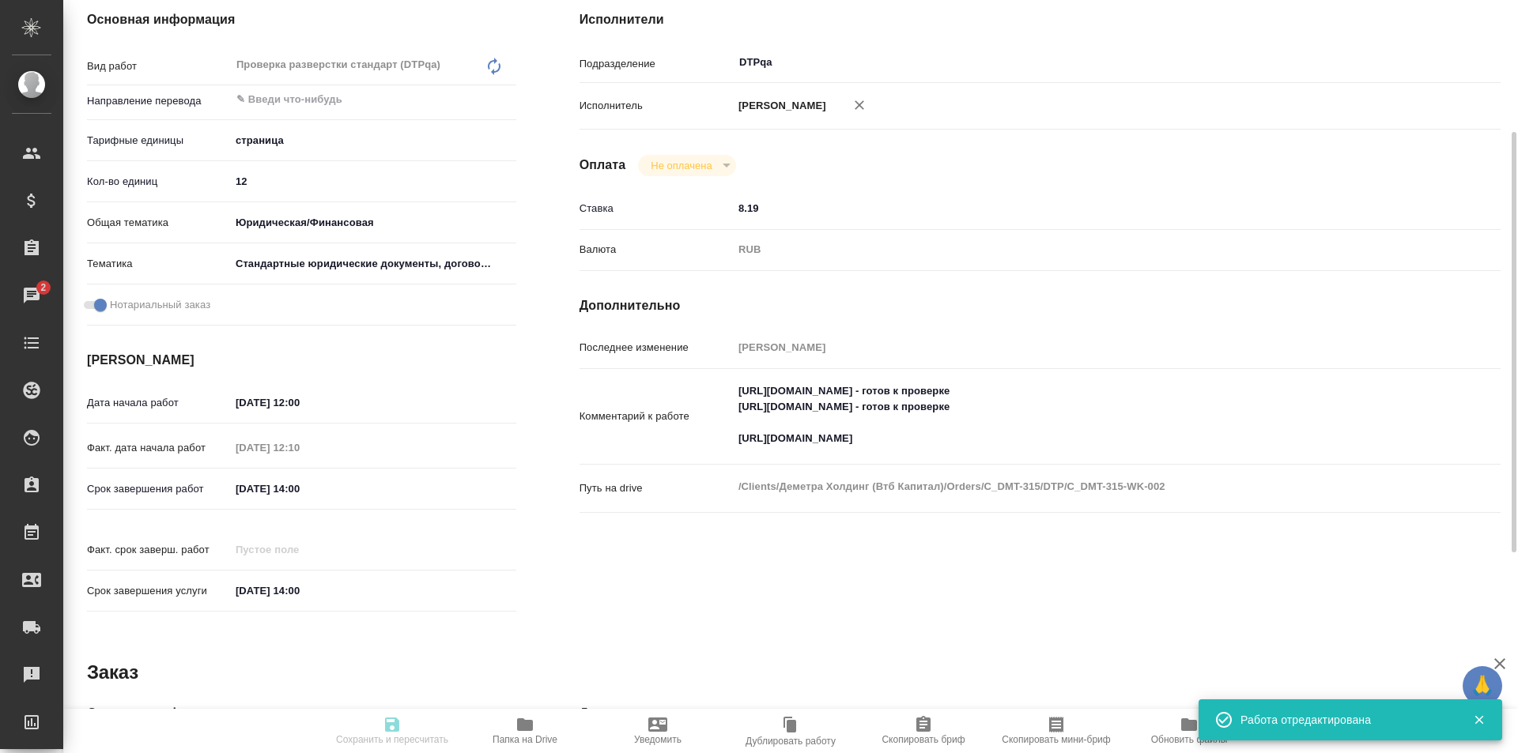
type input "DTPqa"
type input "notPayed"
type input "8.19"
type input "RUB"
type input "[PERSON_NAME]"
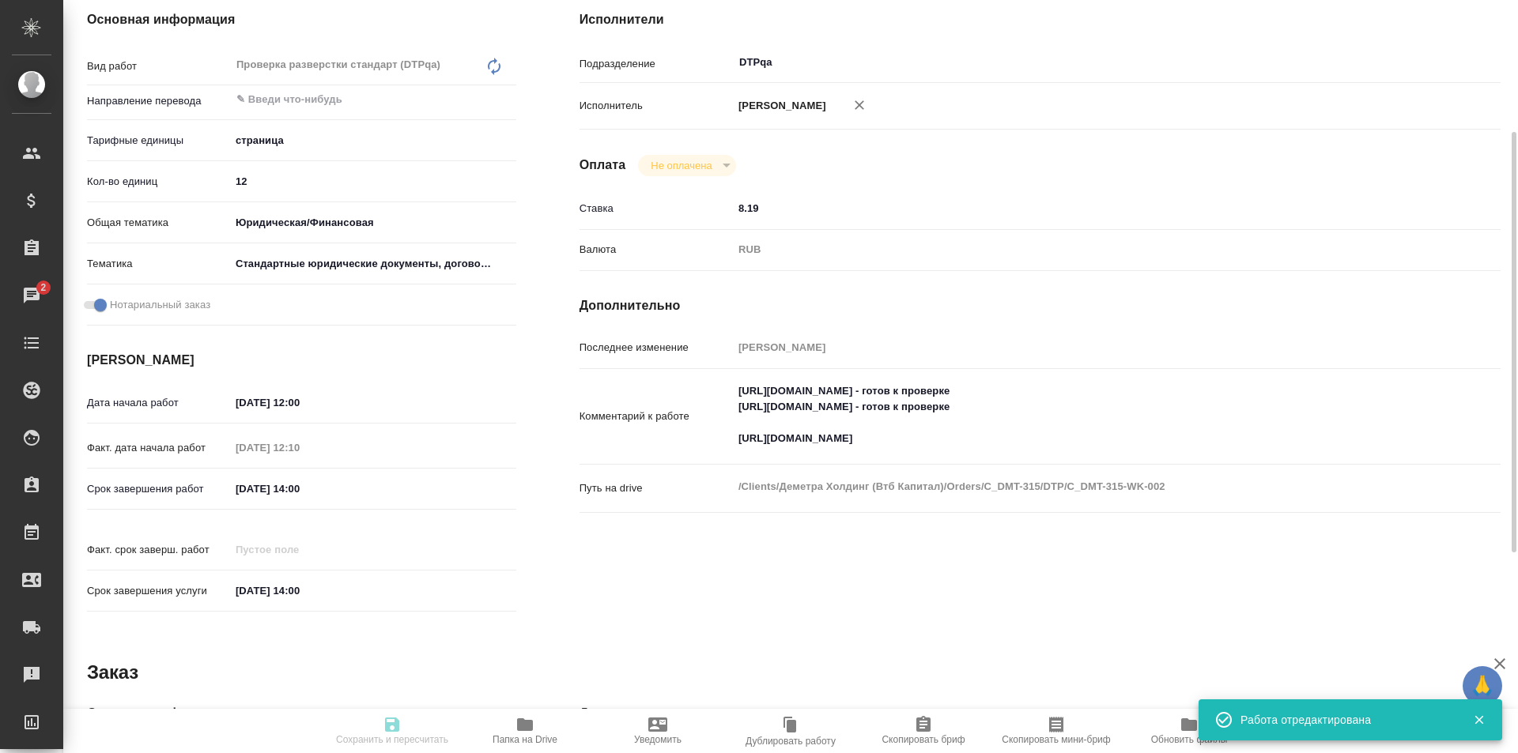
type input "C_DMT-315"
type input "Верстка"
type input "Восстановление макета средней сложности с полным соответствием оформлению ориги…"
type input "[PERSON_NAME]"
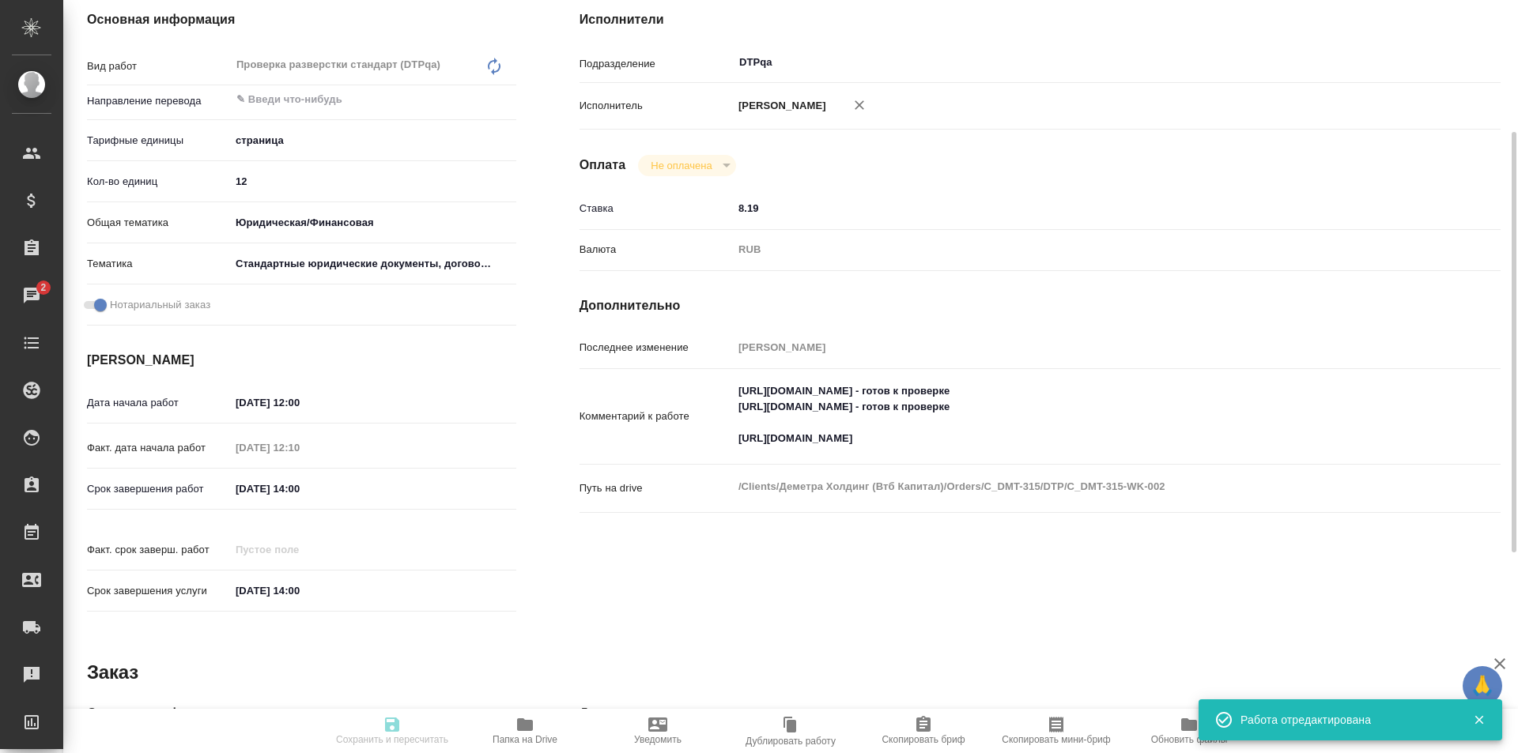
type input "/Clients/Деметра Холдинг (Втб Капитал)/Orders/C_DMT-315"
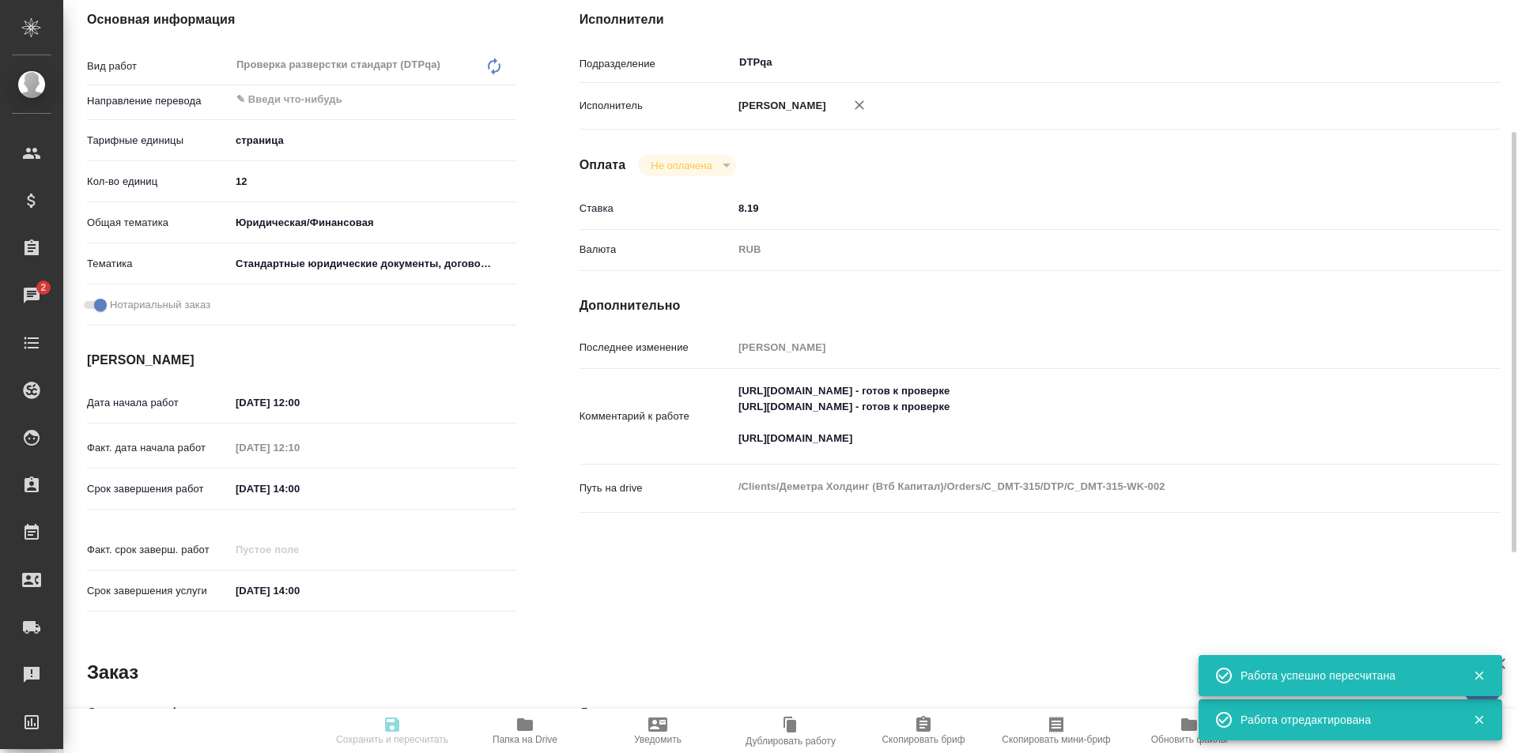
type input "inProgress"
type input "5a8b1489cc6b4906c91bfdb2"
type input "12"
type input "yr-fn"
type input "5f647205b73bc97568ca66bf"
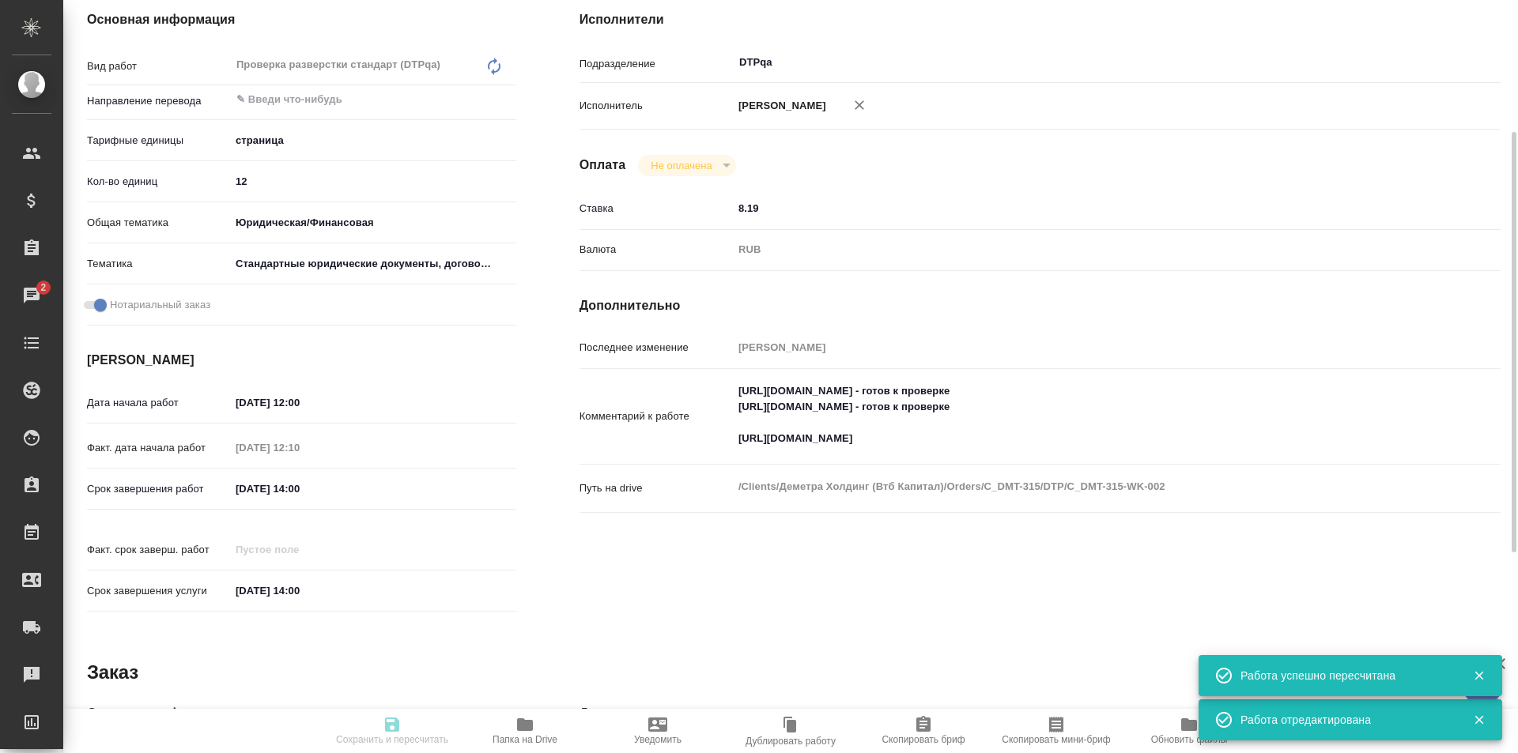
checkbox input "true"
type input "[DATE] 12:00"
type input "[DATE] 12:10"
type input "[DATE] 14:00"
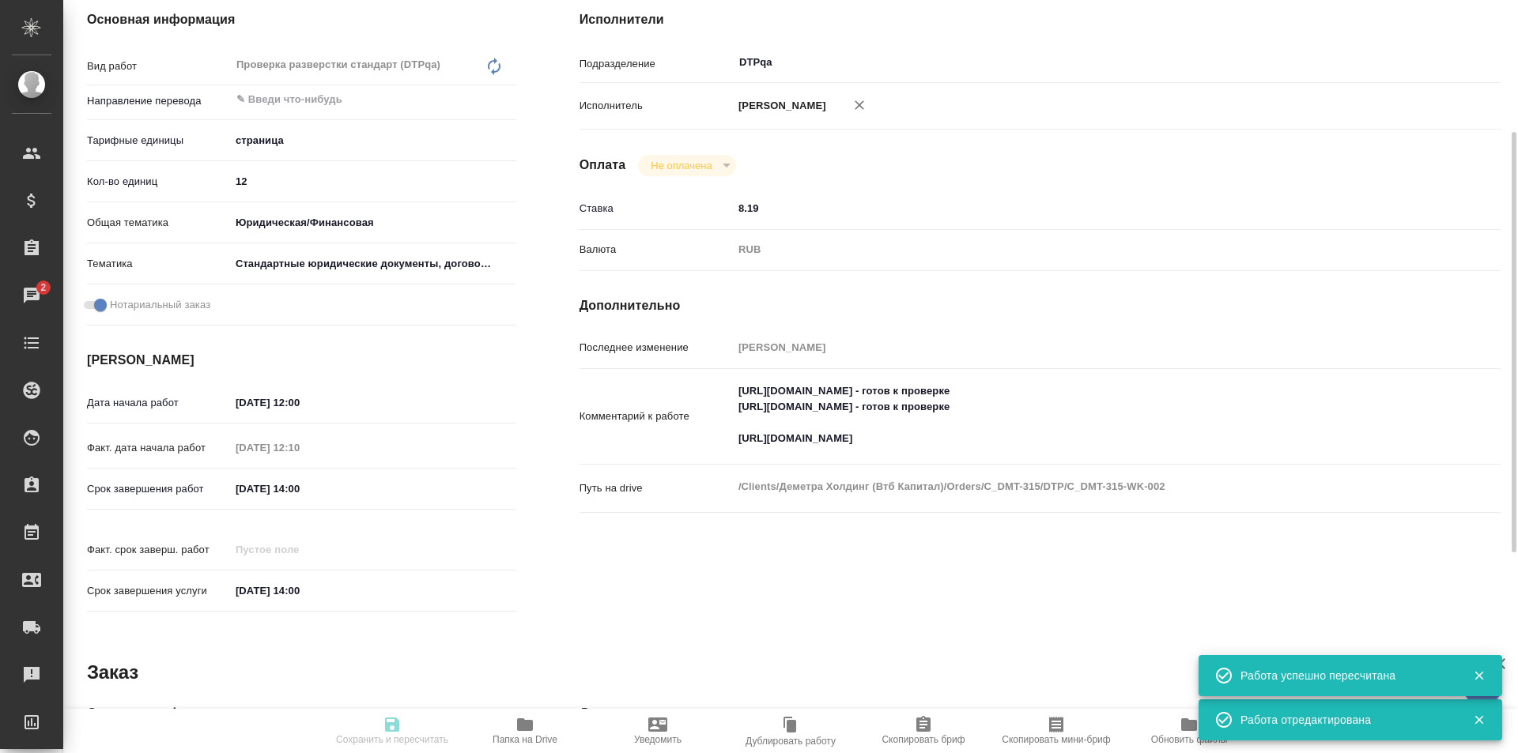
type input "DTPqa"
type input "notPayed"
type input "8.19"
type input "RUB"
type input "[PERSON_NAME]"
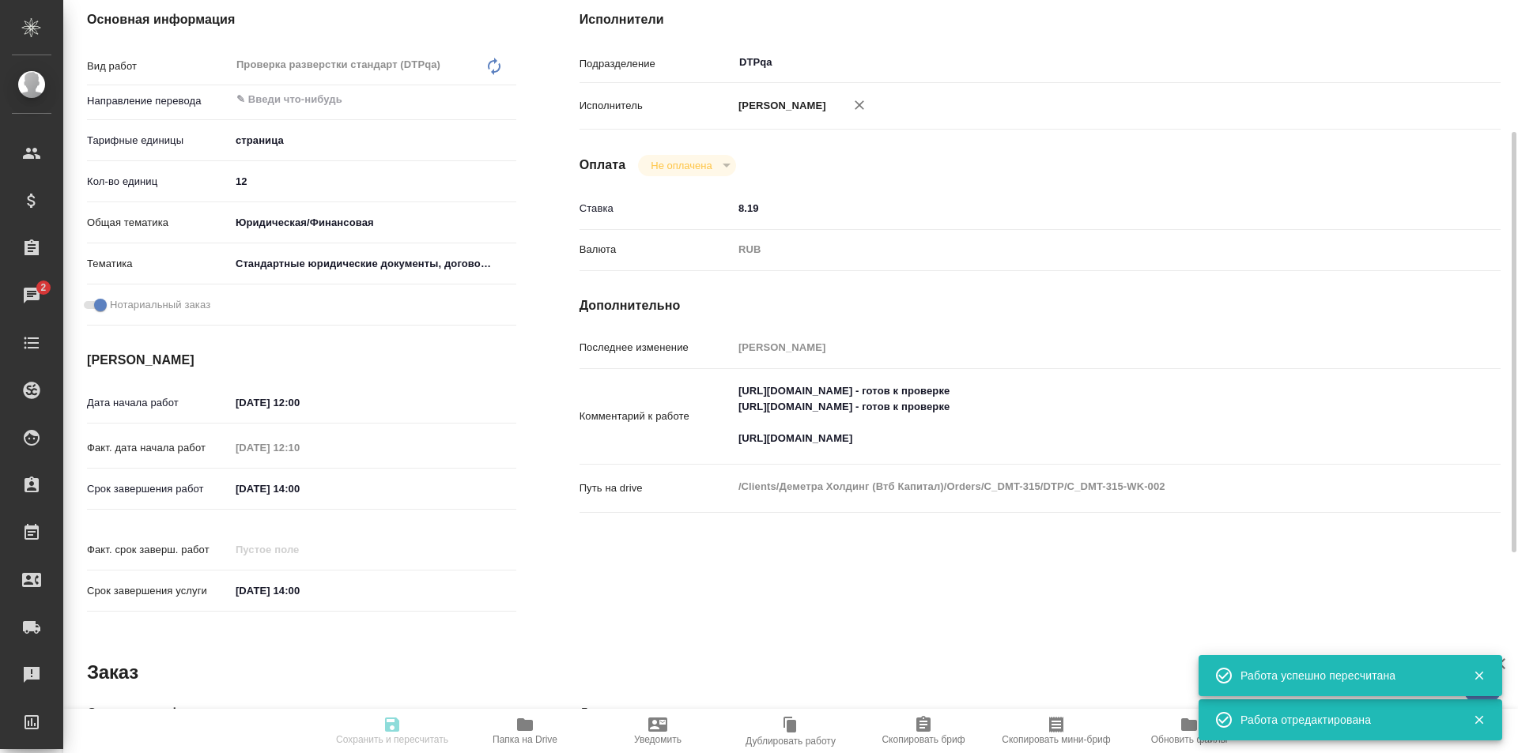
type input "C_DMT-315"
type input "Верстка"
type input "Восстановление макета средней сложности с полным соответствием оформлению ориги…"
type input "[PERSON_NAME]"
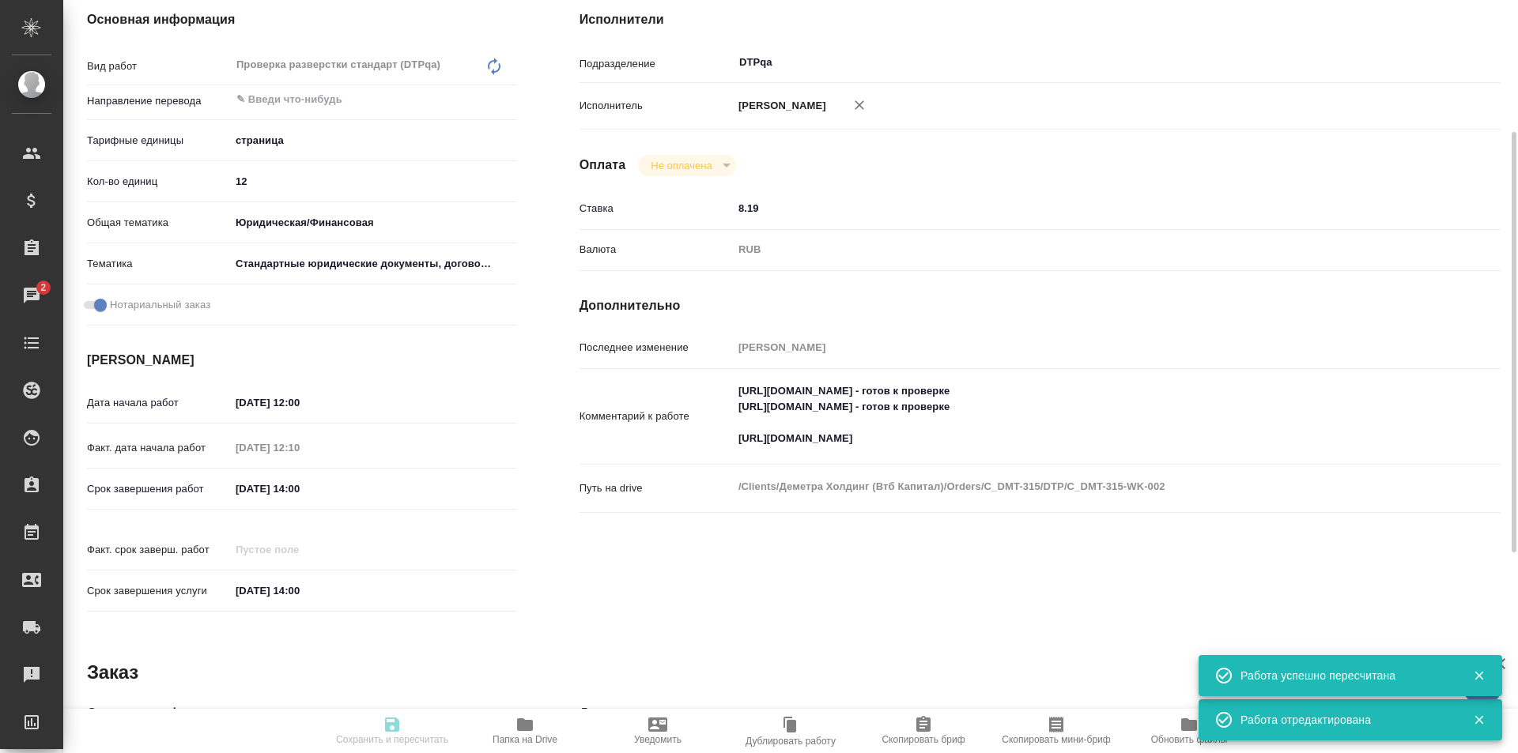
type input "/Clients/Деметра Холдинг (Втб Капитал)/Orders/C_DMT-315"
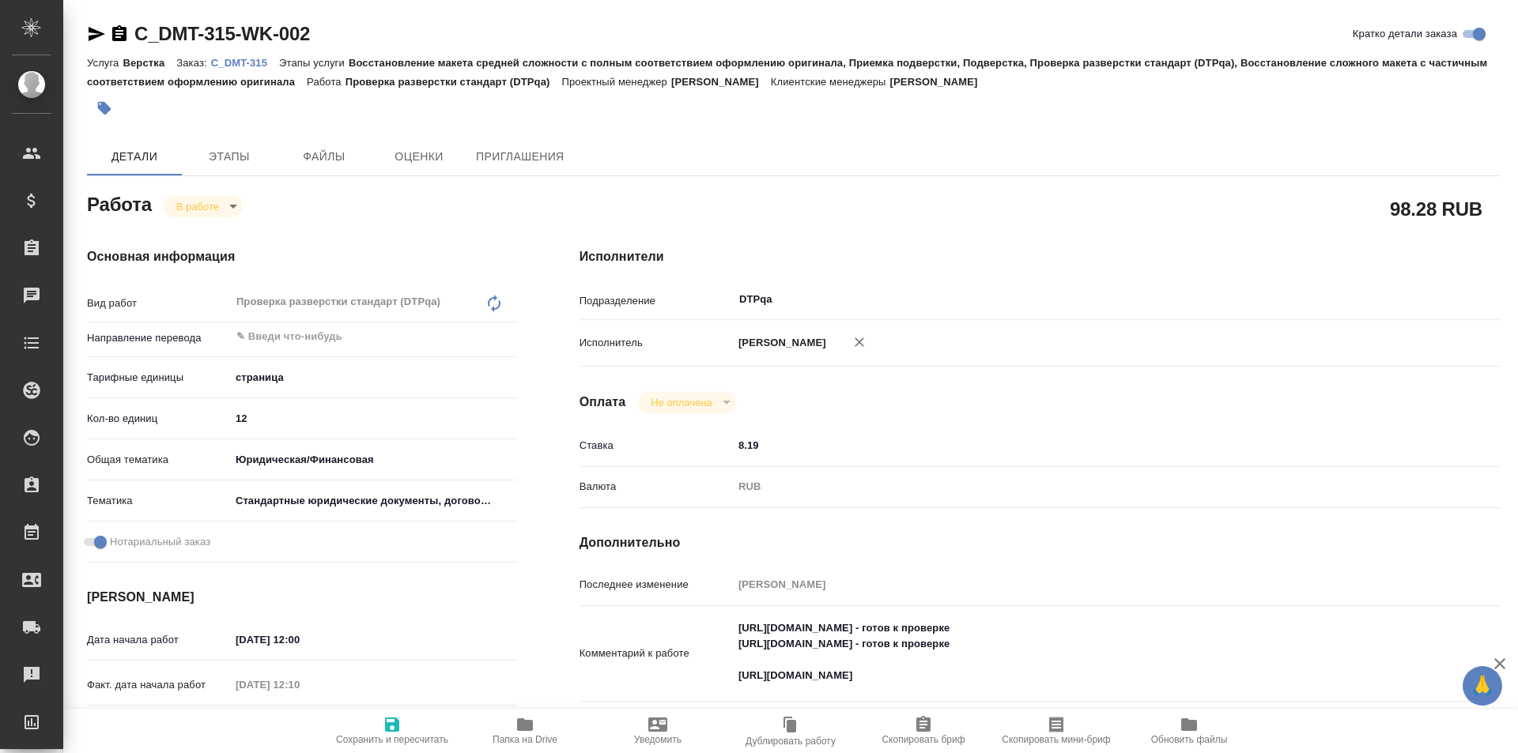
type textarea "x"
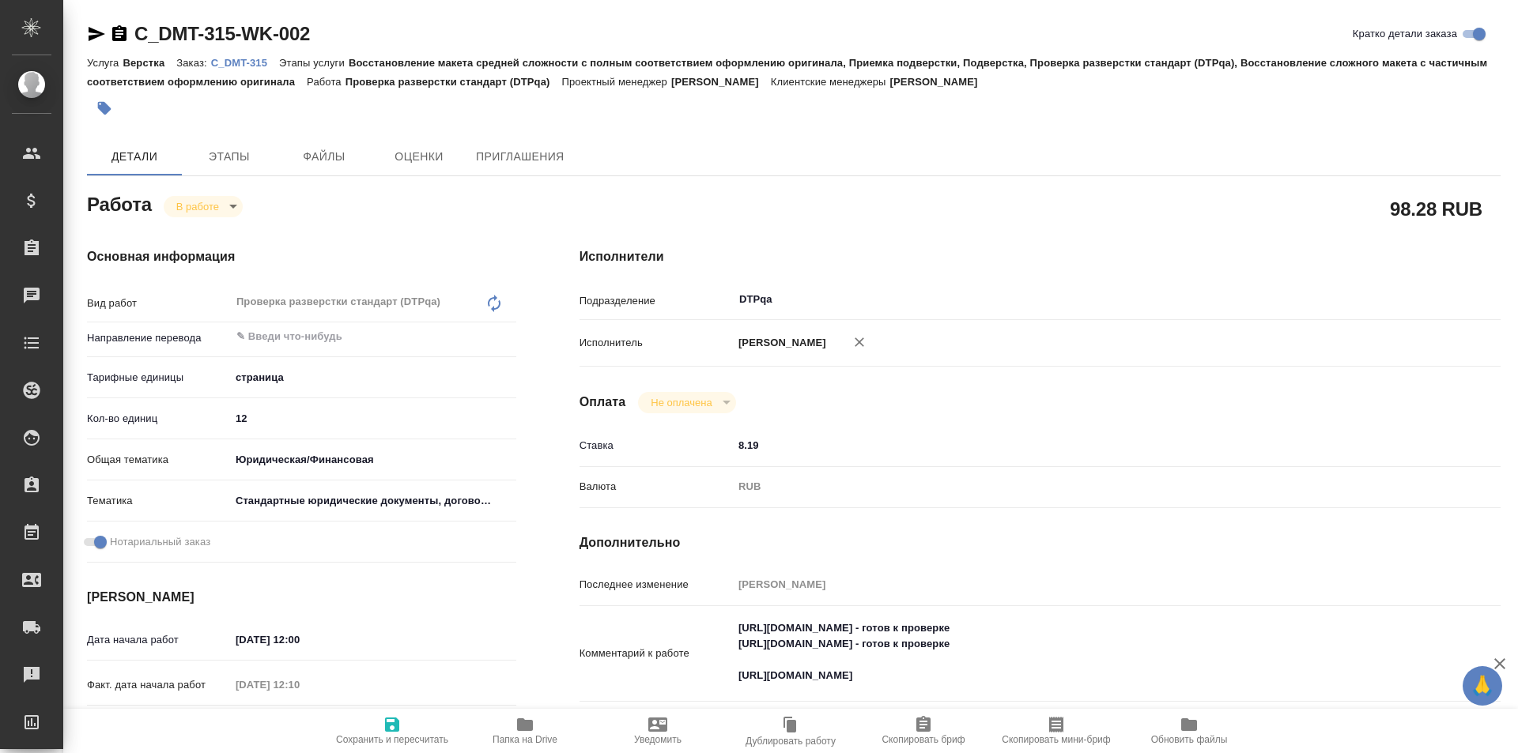
type textarea "x"
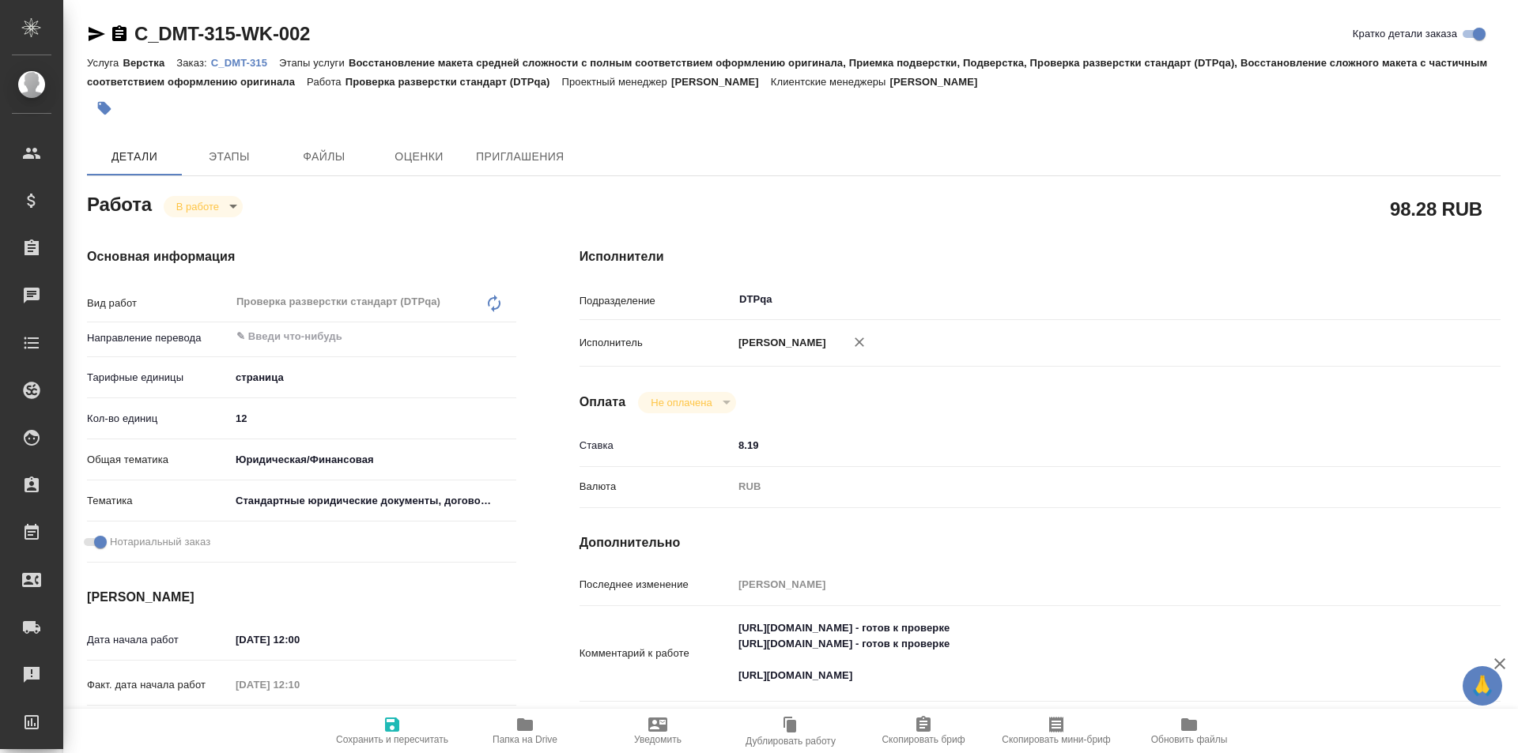
type textarea "x"
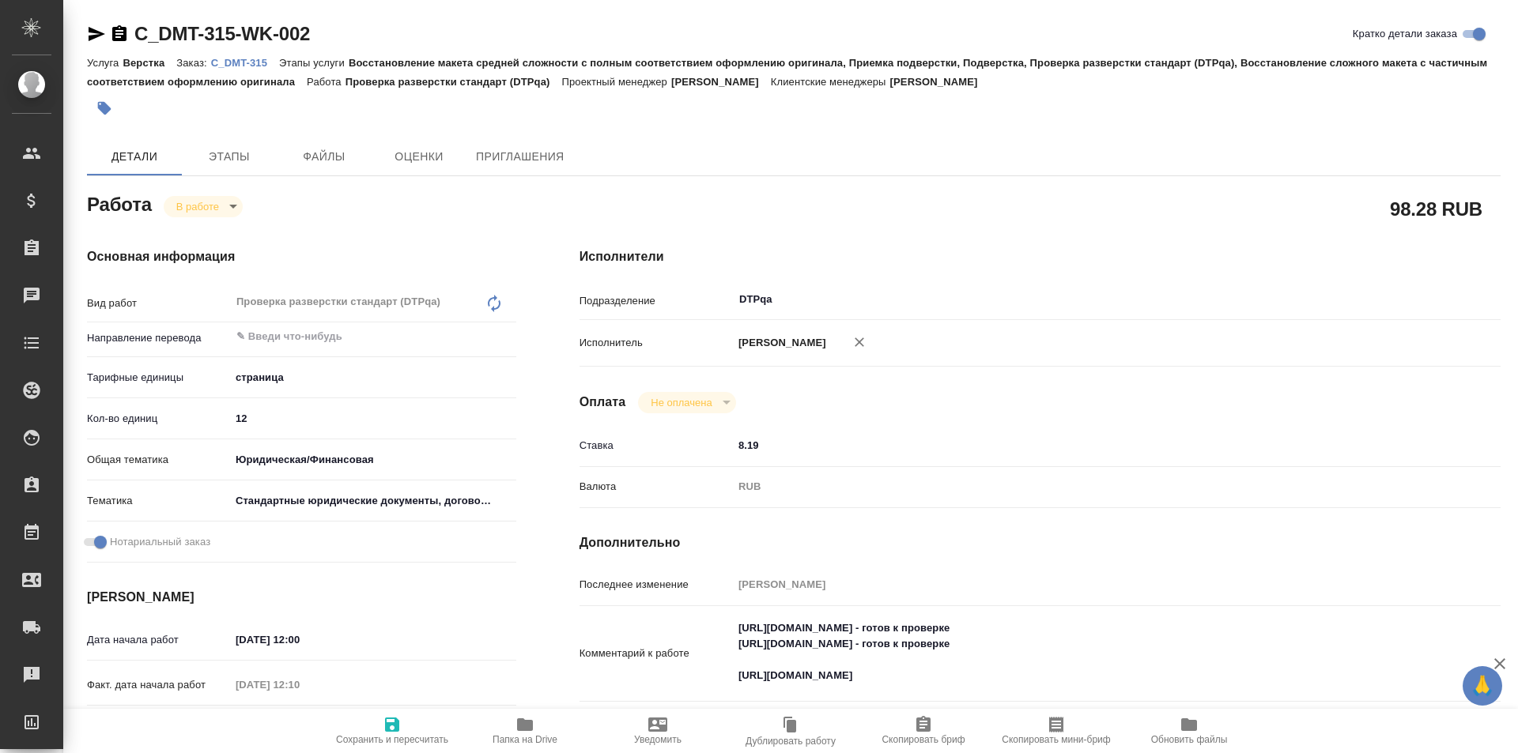
type textarea "x"
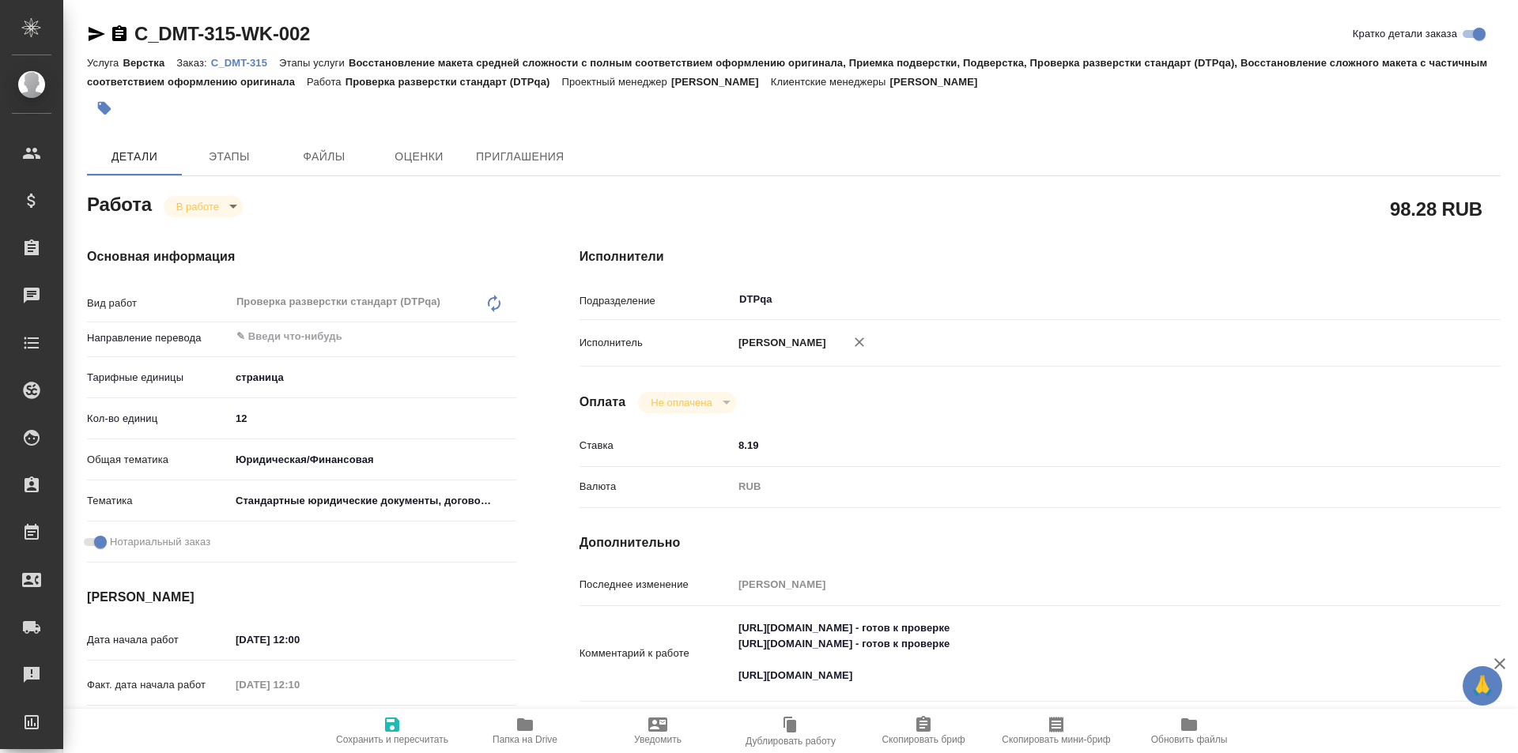
type textarea "x"
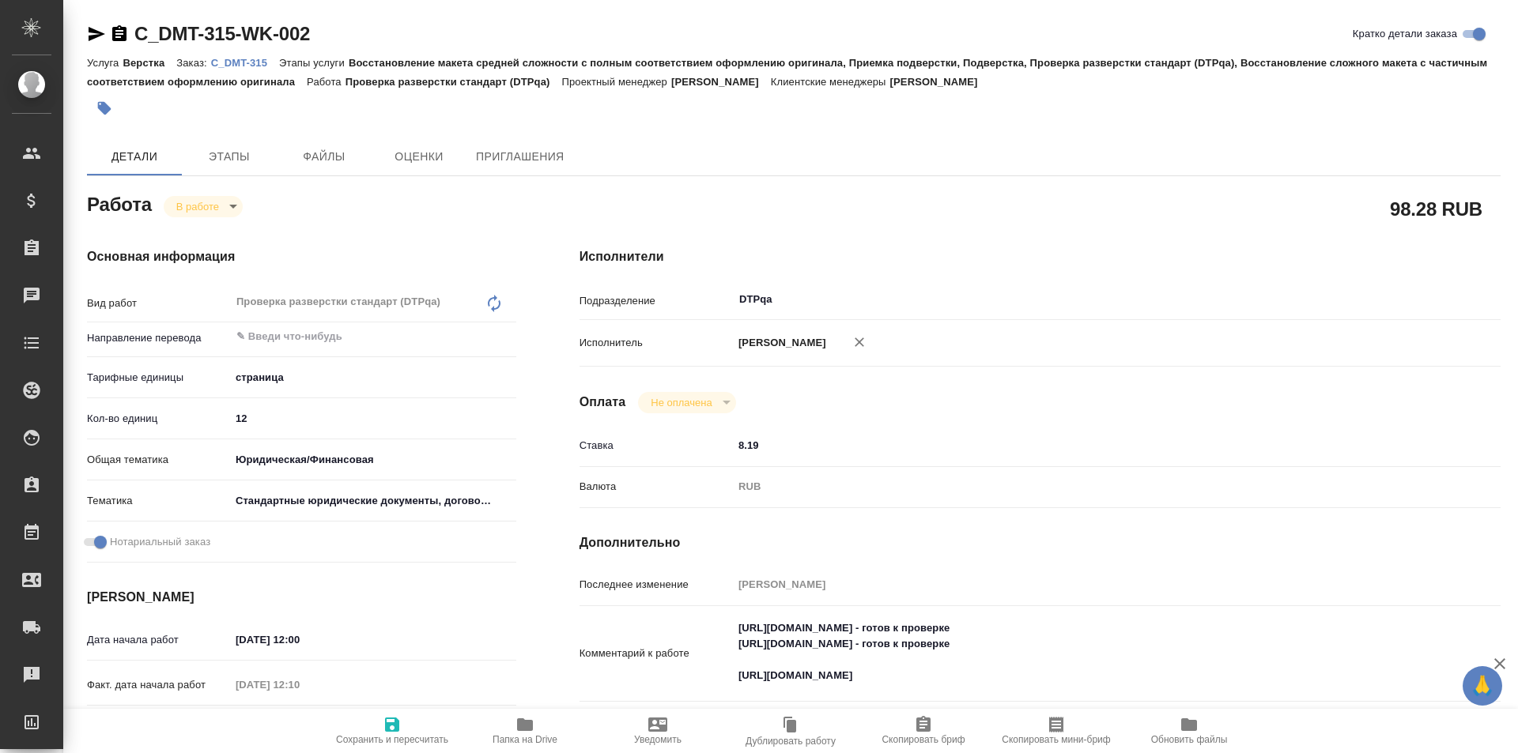
type textarea "x"
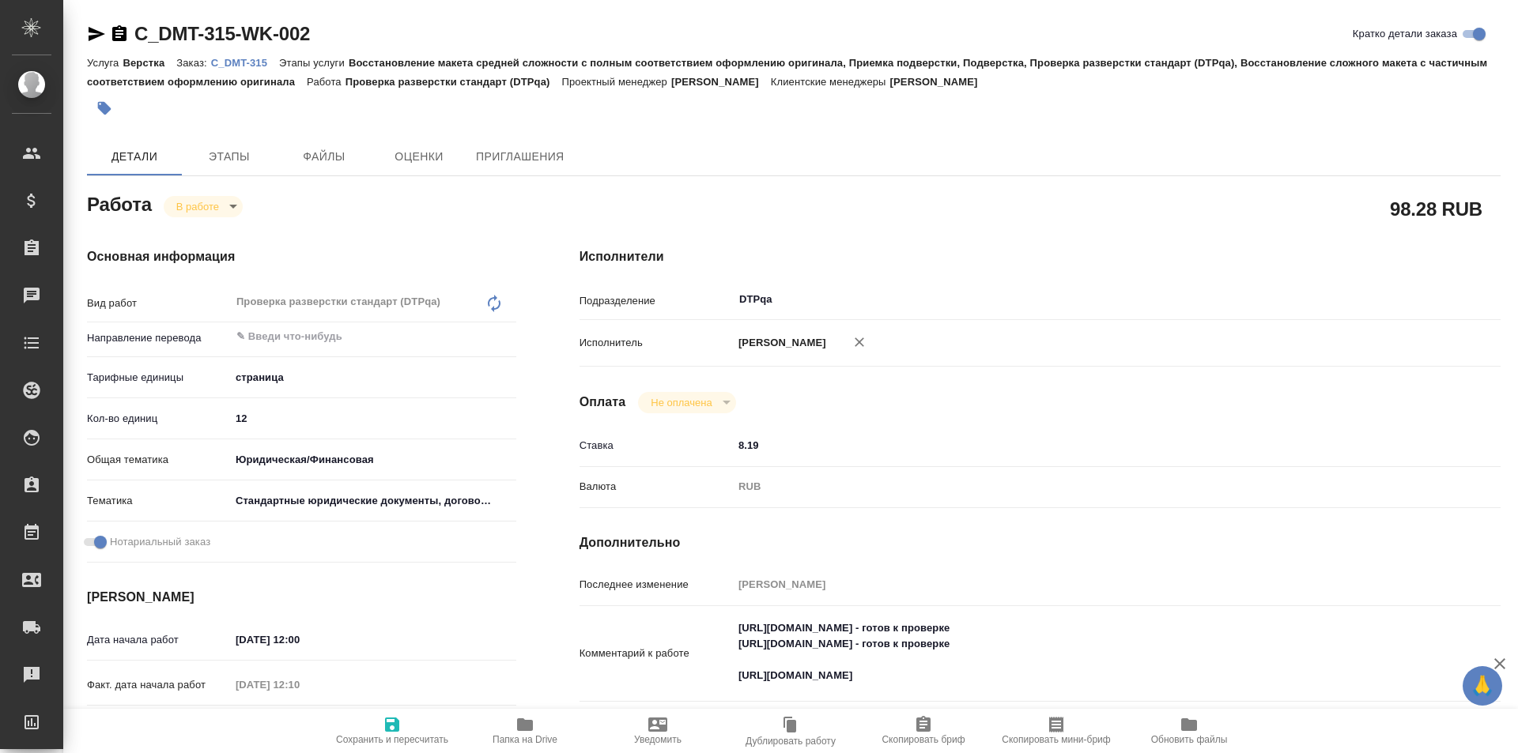
click at [210, 209] on body "🙏 .cls-1 fill:#fff; AWATERA Ismagilova Diana Клиенты Спецификации Заказы Чаты T…" at bounding box center [759, 376] width 1518 height 753
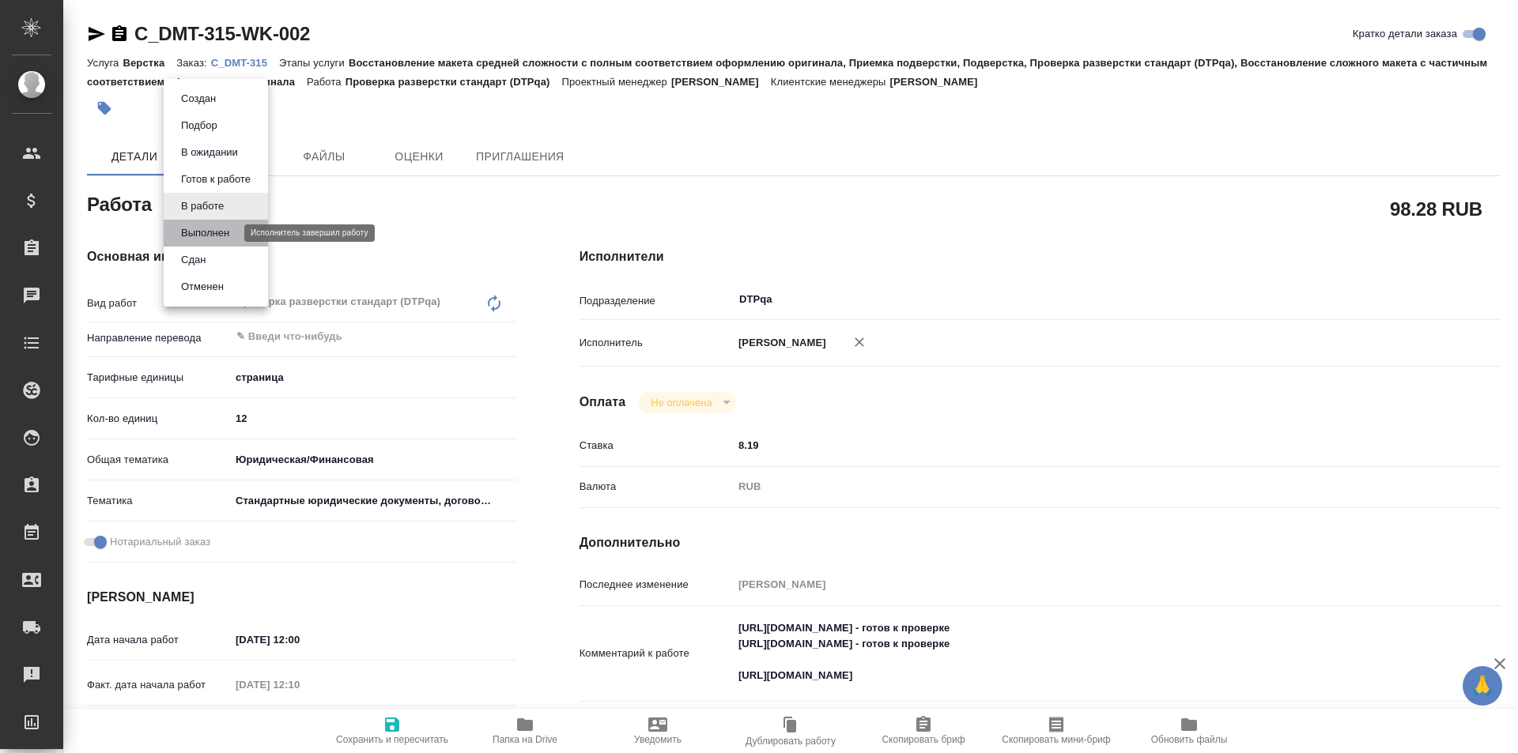
click at [202, 232] on button "Выполнен" at bounding box center [205, 232] width 58 height 17
type textarea "x"
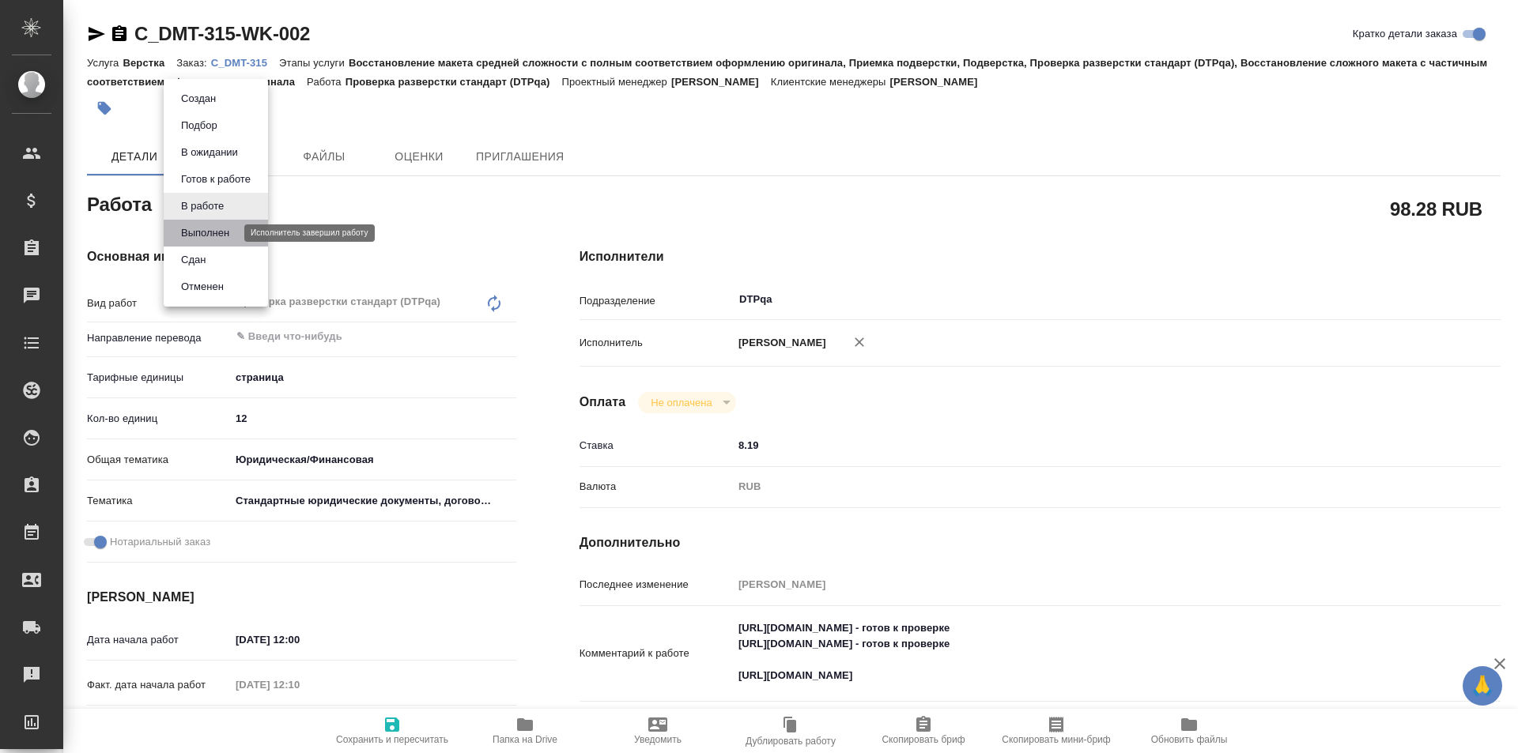
type textarea "x"
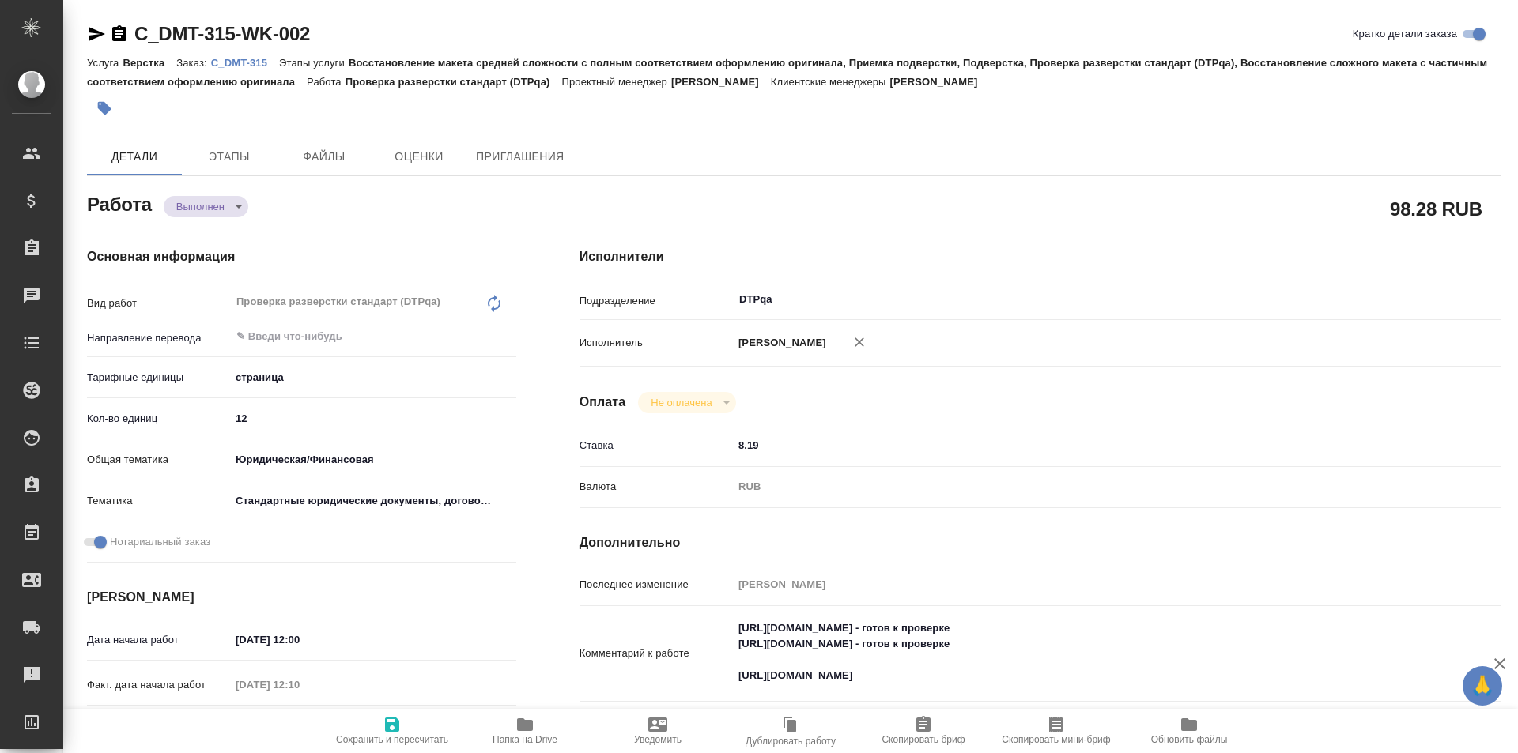
type textarea "x"
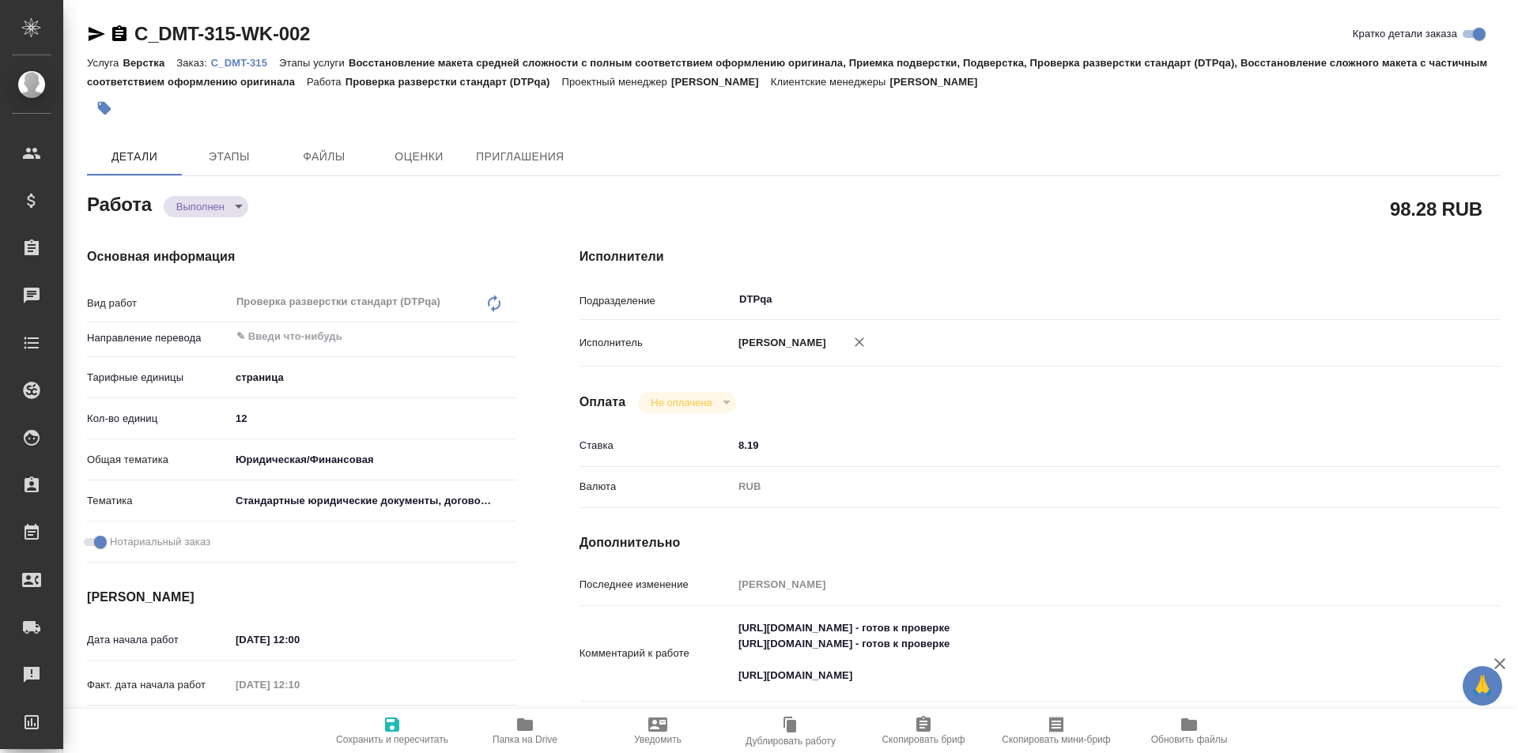
type textarea "x"
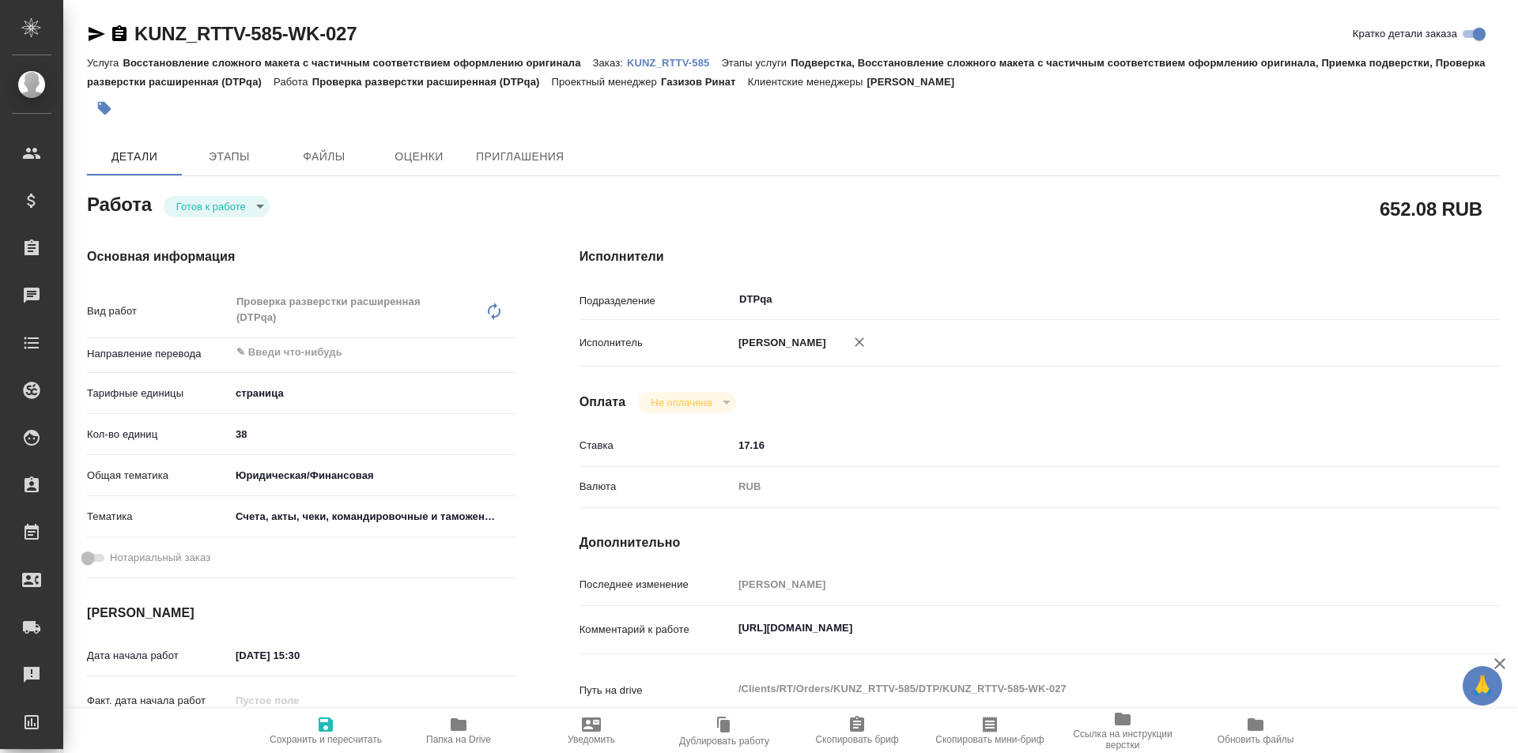
type textarea "x"
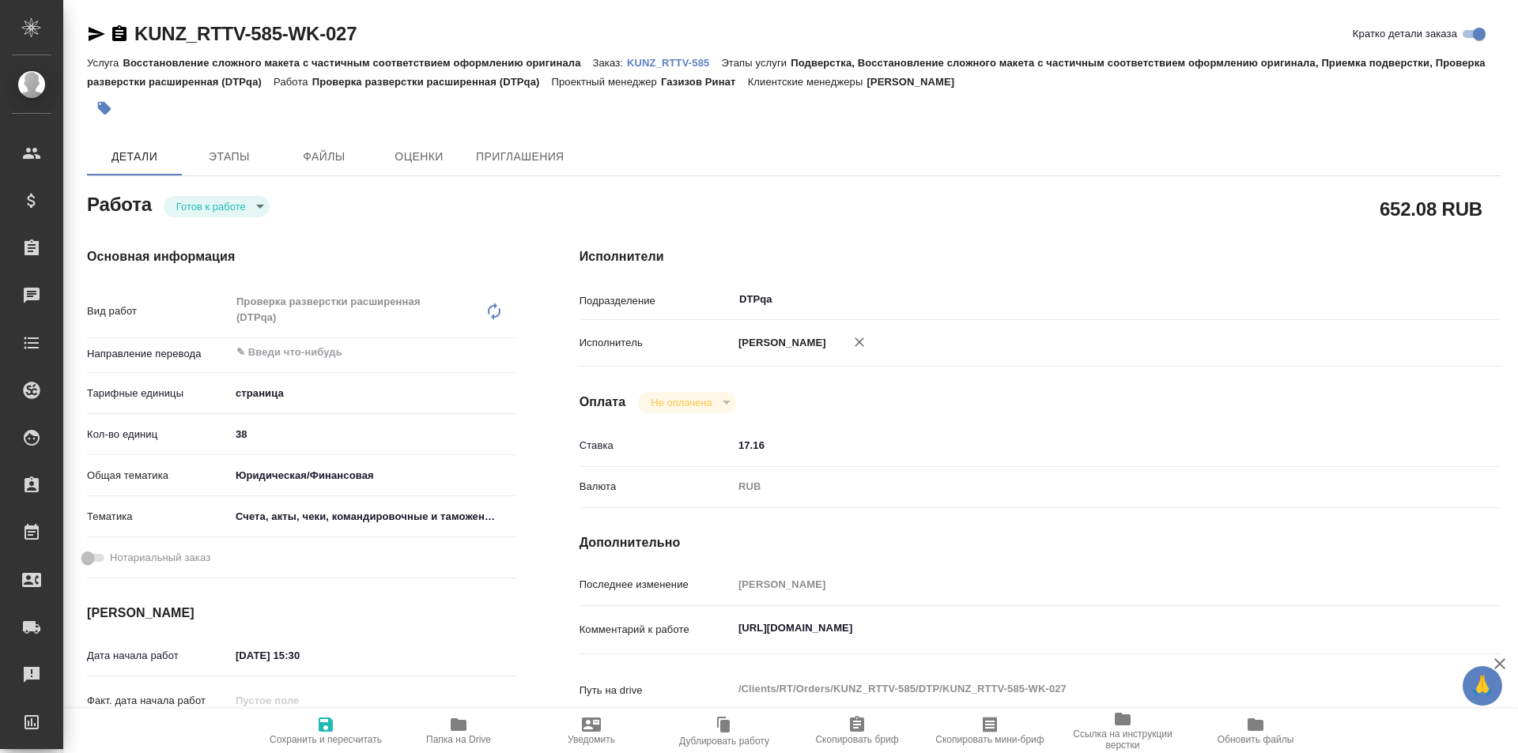
type textarea "x"
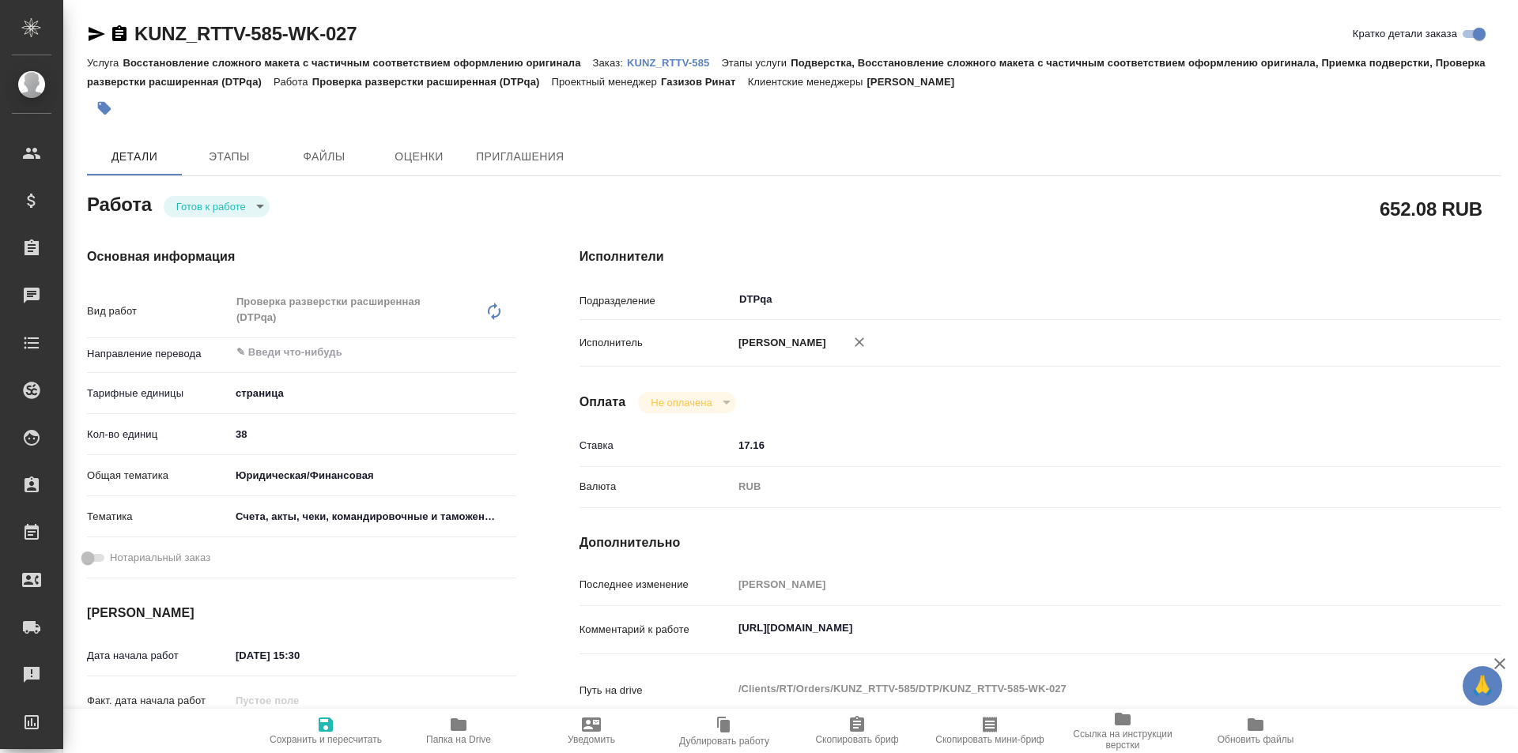
type textarea "x"
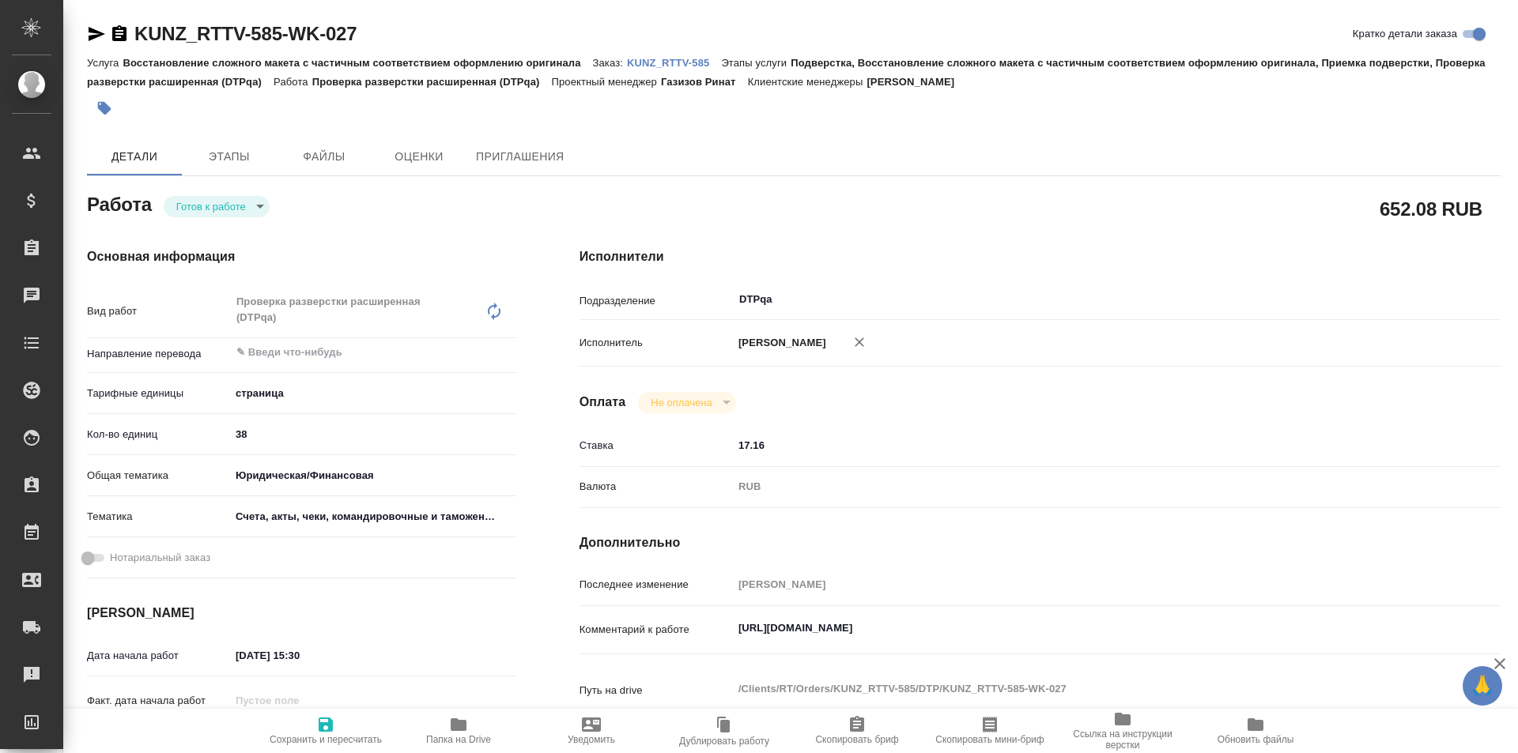
type textarea "x"
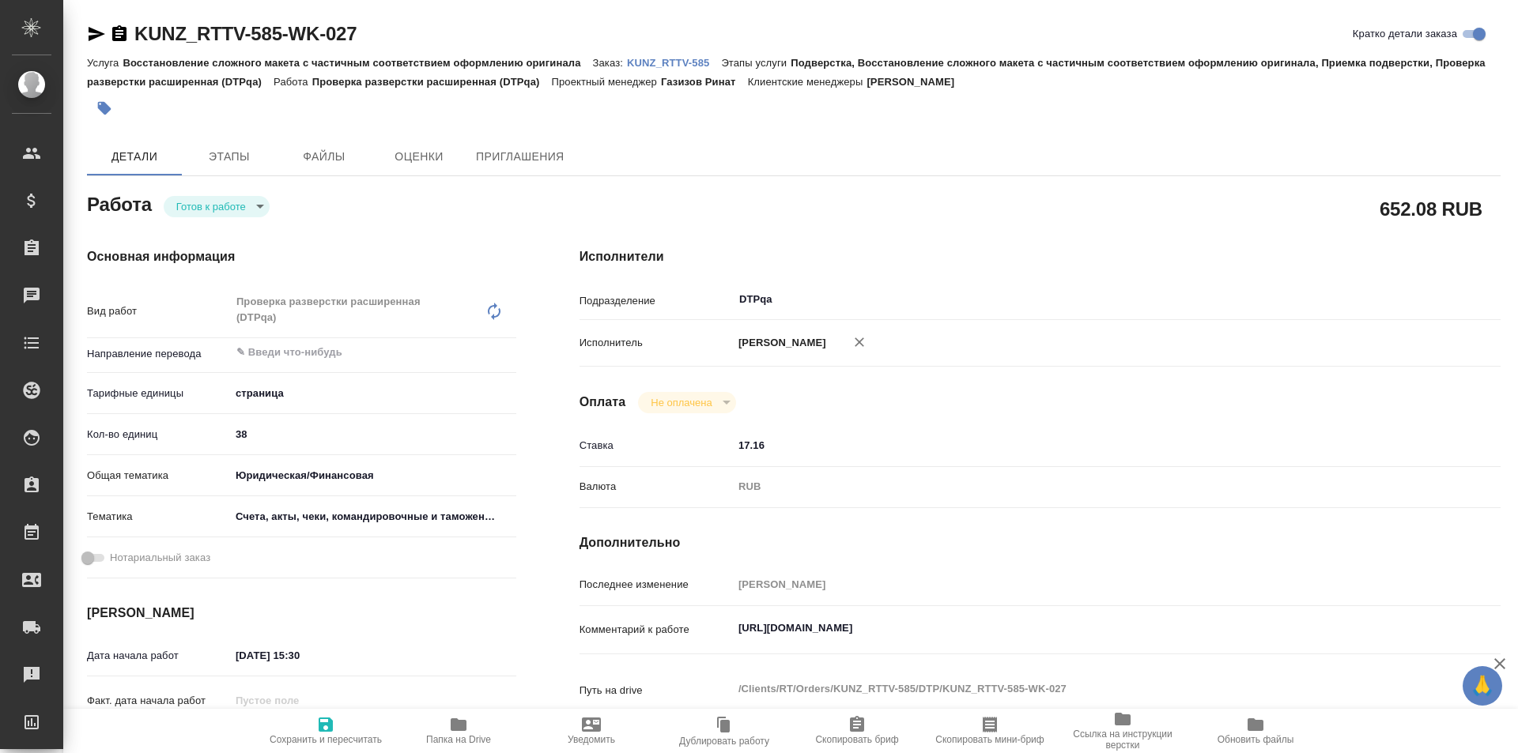
type textarea "x"
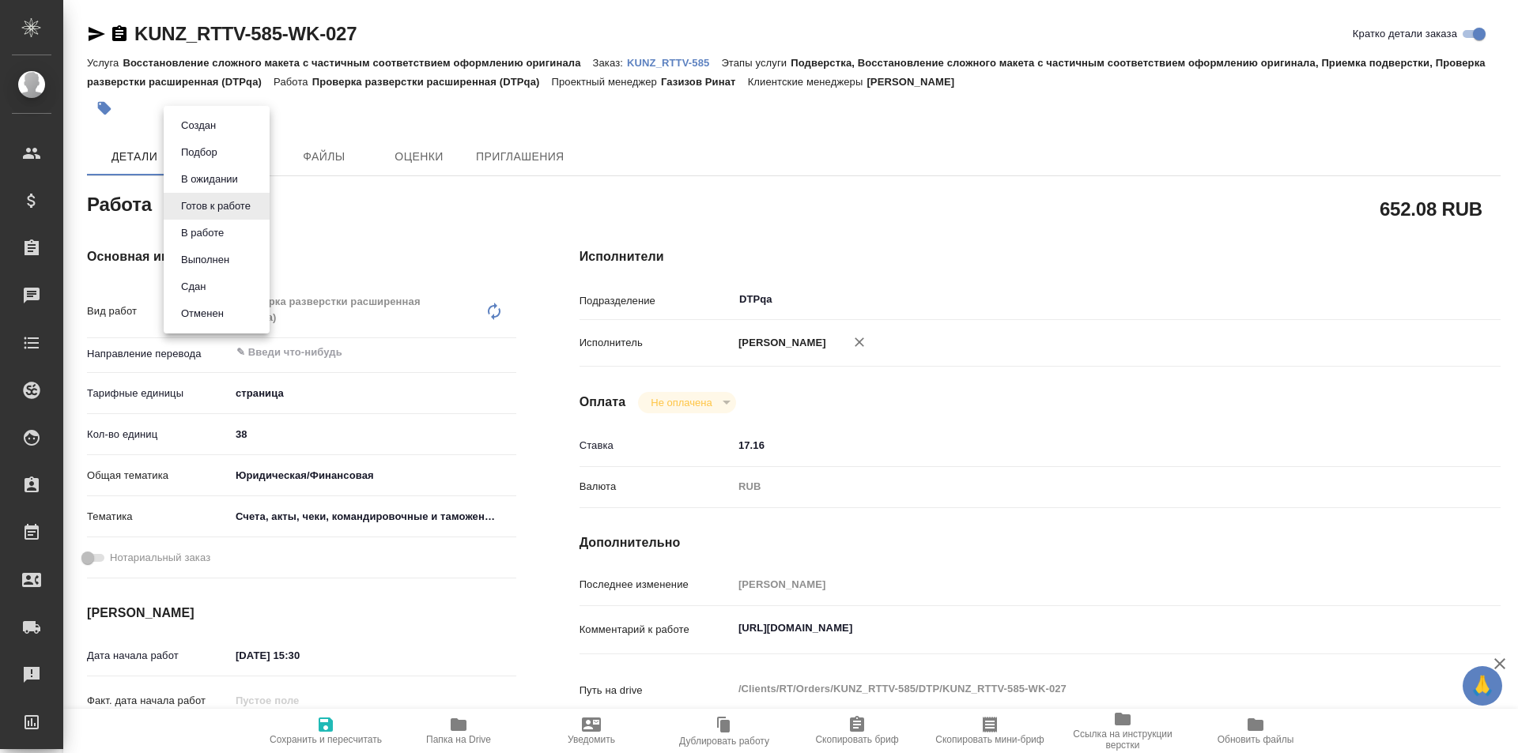
click at [246, 201] on body "🙏 .cls-1 fill:#fff; AWATERA Ismagilova [PERSON_NAME] Спецификации Заказы Чаты T…" at bounding box center [759, 376] width 1518 height 753
type textarea "x"
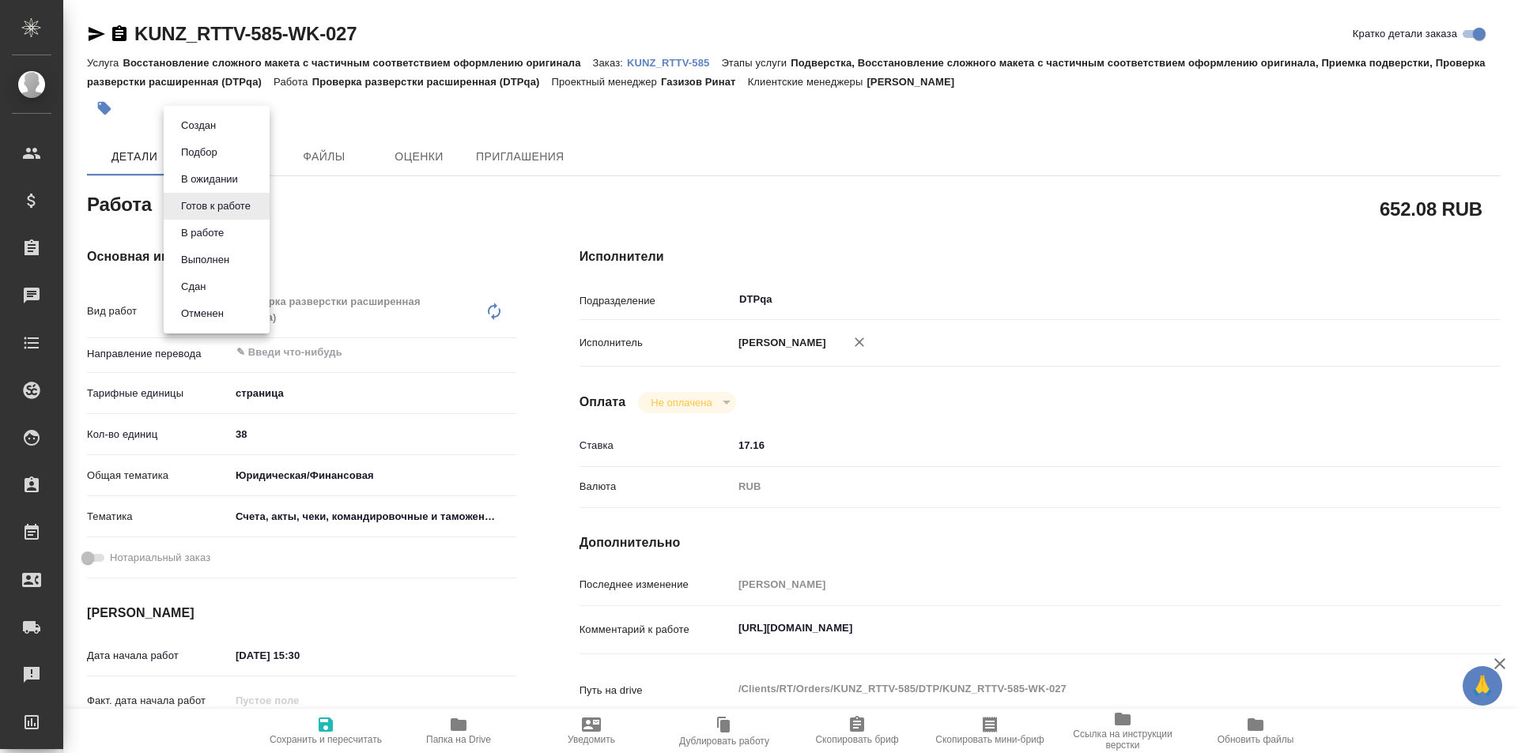
type textarea "x"
click at [218, 229] on button "В работе" at bounding box center [202, 232] width 52 height 17
type textarea "x"
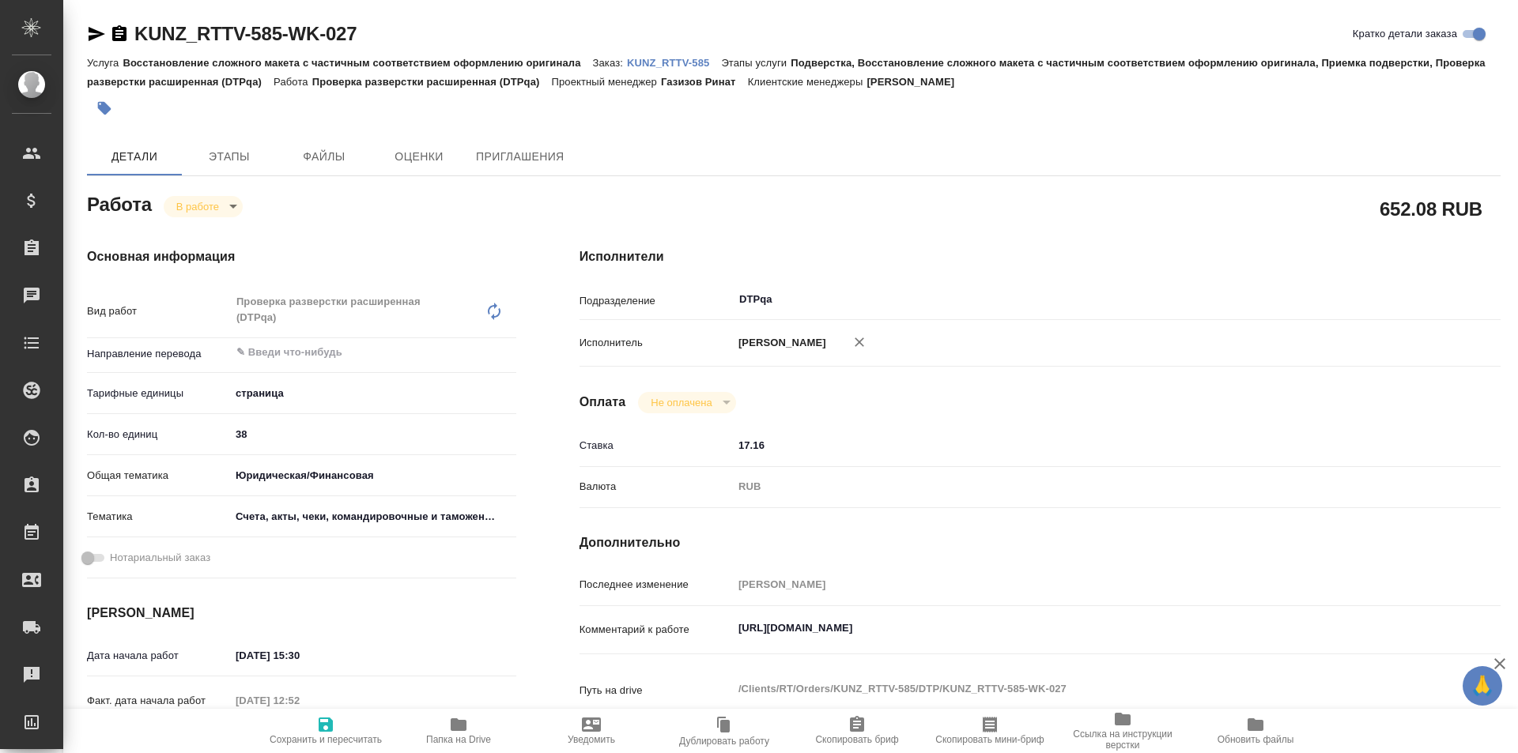
type textarea "x"
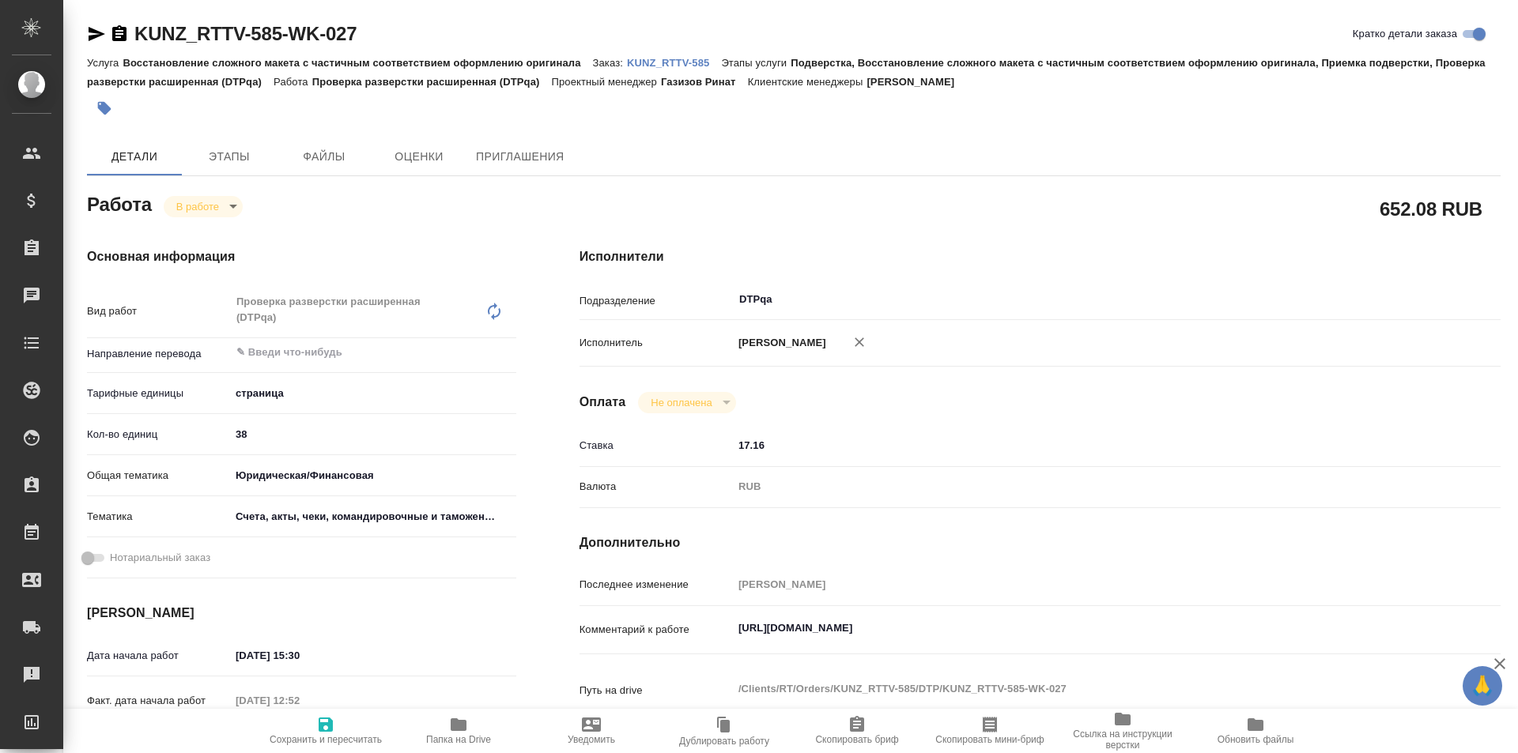
type textarea "x"
drag, startPoint x: 373, startPoint y: 25, endPoint x: 116, endPoint y: 29, distance: 256.9
click at [116, 29] on div "KUNZ_RTTV-585-WK-027 Кратко детали заказа" at bounding box center [793, 33] width 1413 height 25
type textarea "x"
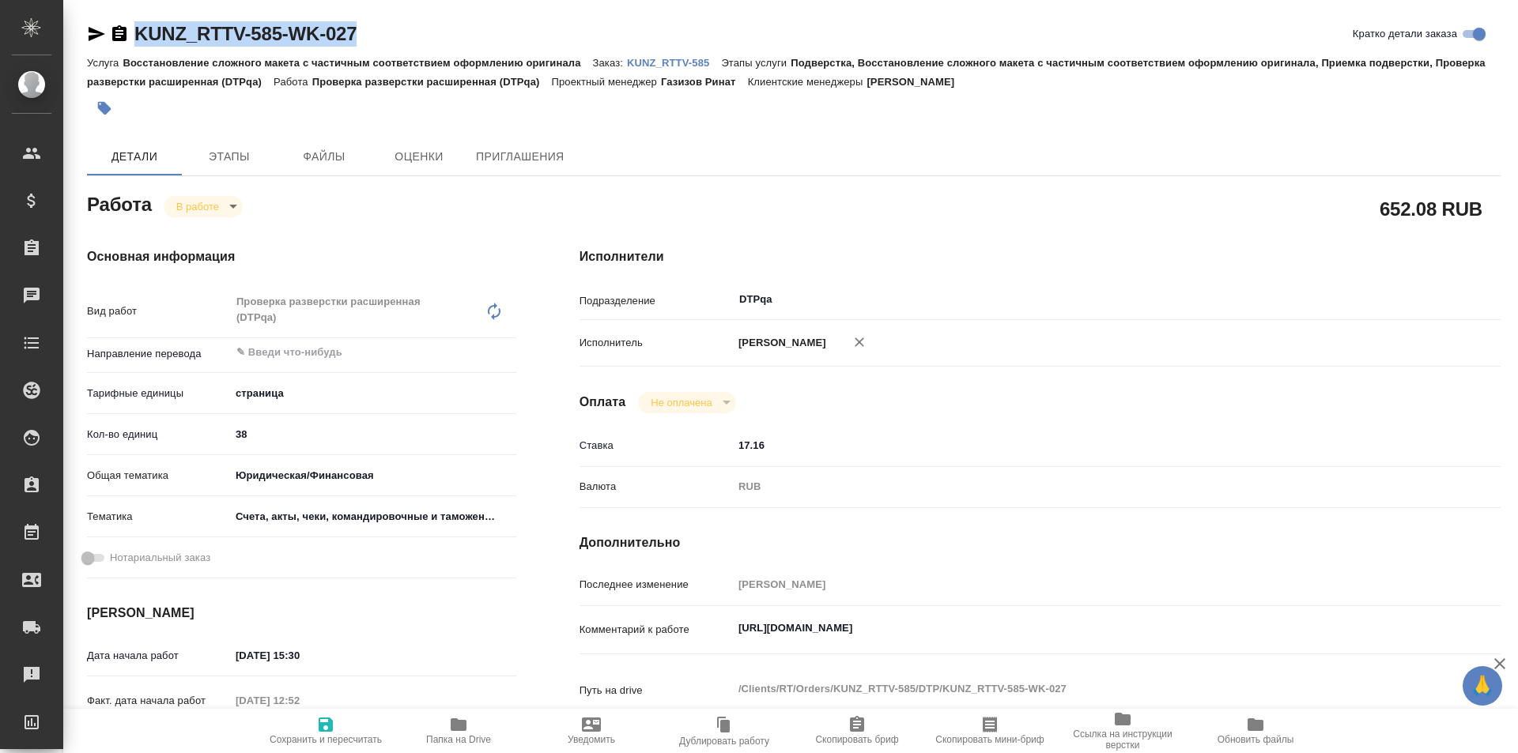
type textarea "x"
copy link "KUNZ_RTTV-585-WK-027"
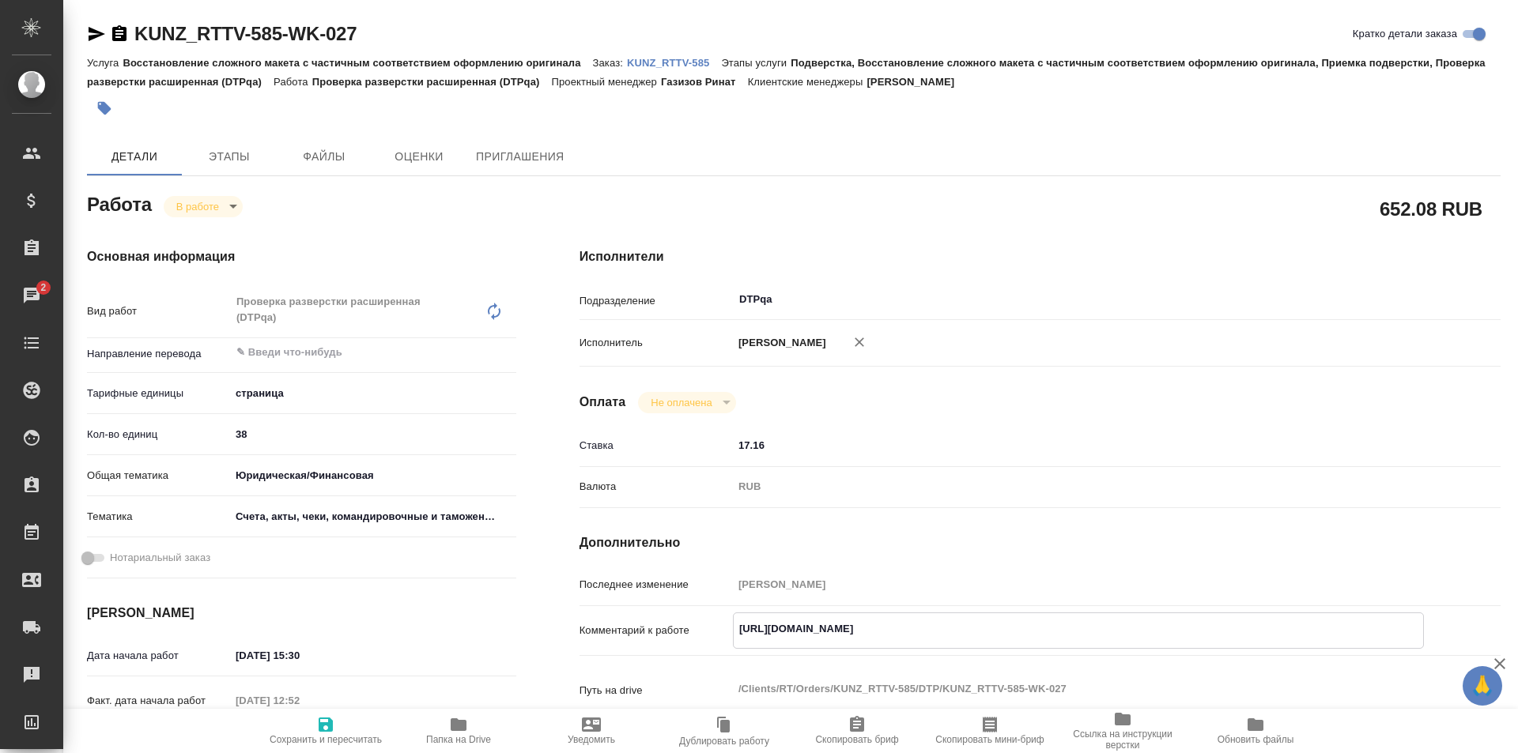
drag, startPoint x: 1065, startPoint y: 633, endPoint x: 680, endPoint y: 635, distance: 384.9
click at [680, 635] on div "Комментарий к работе [URL][DOMAIN_NAME] x" at bounding box center [1039, 631] width 921 height 36
type textarea "x"
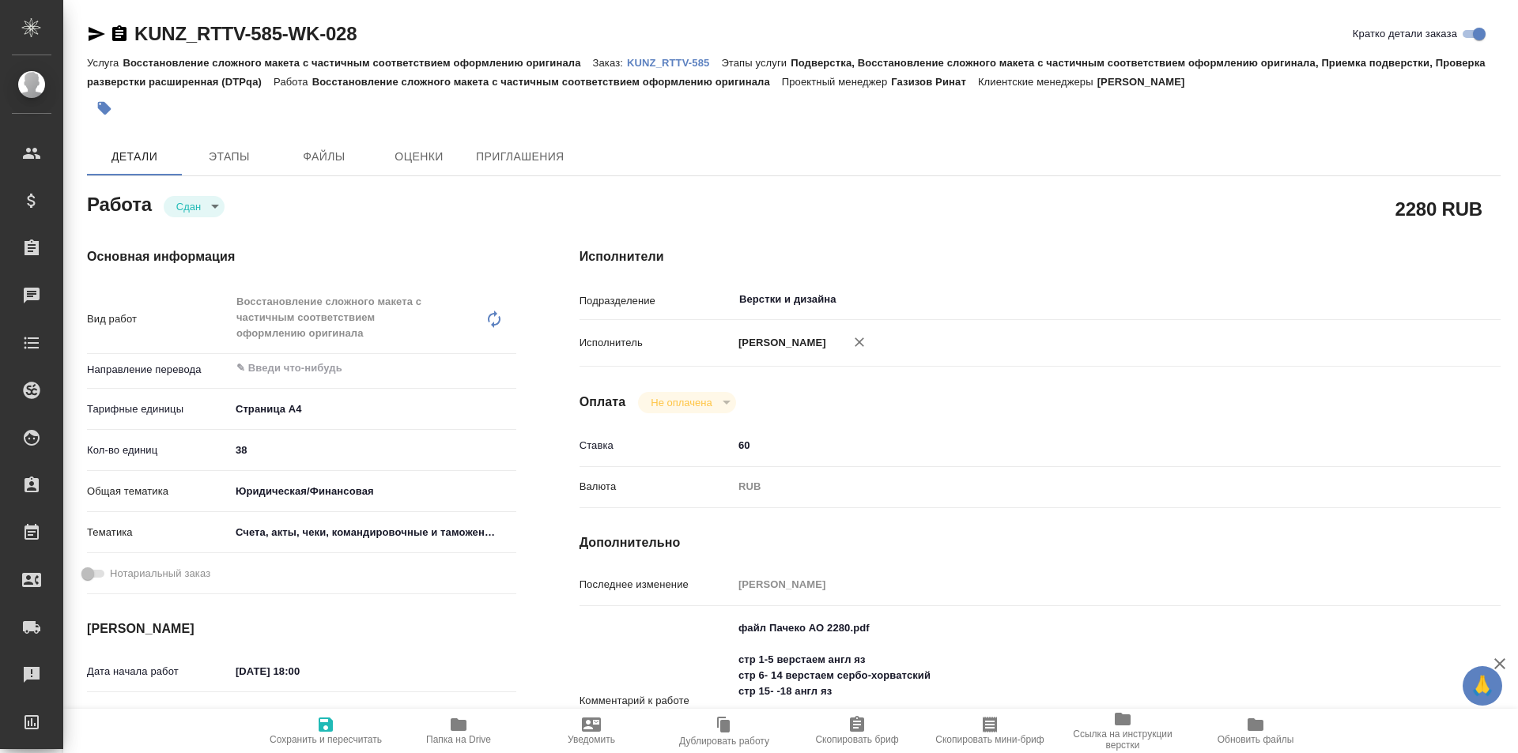
type textarea "x"
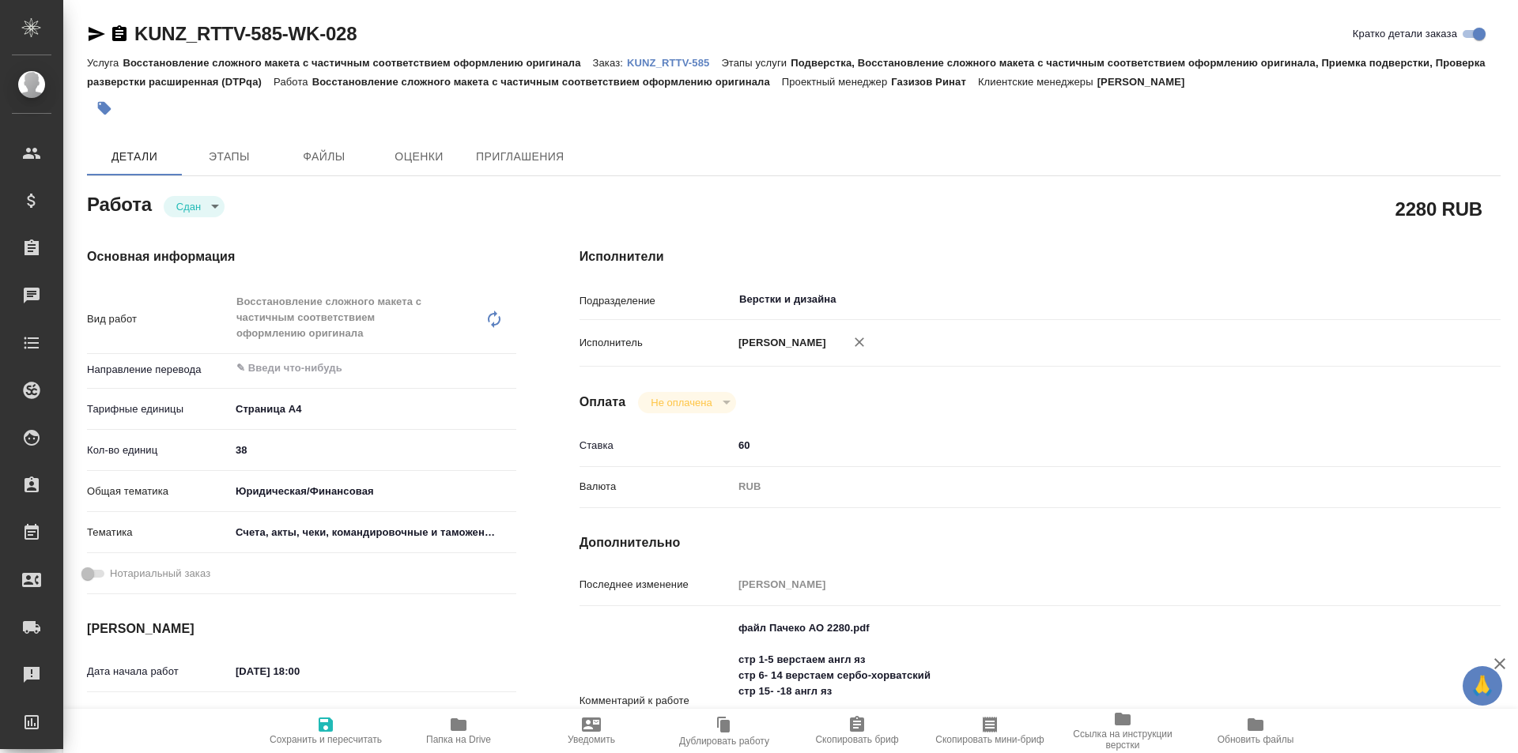
type textarea "x"
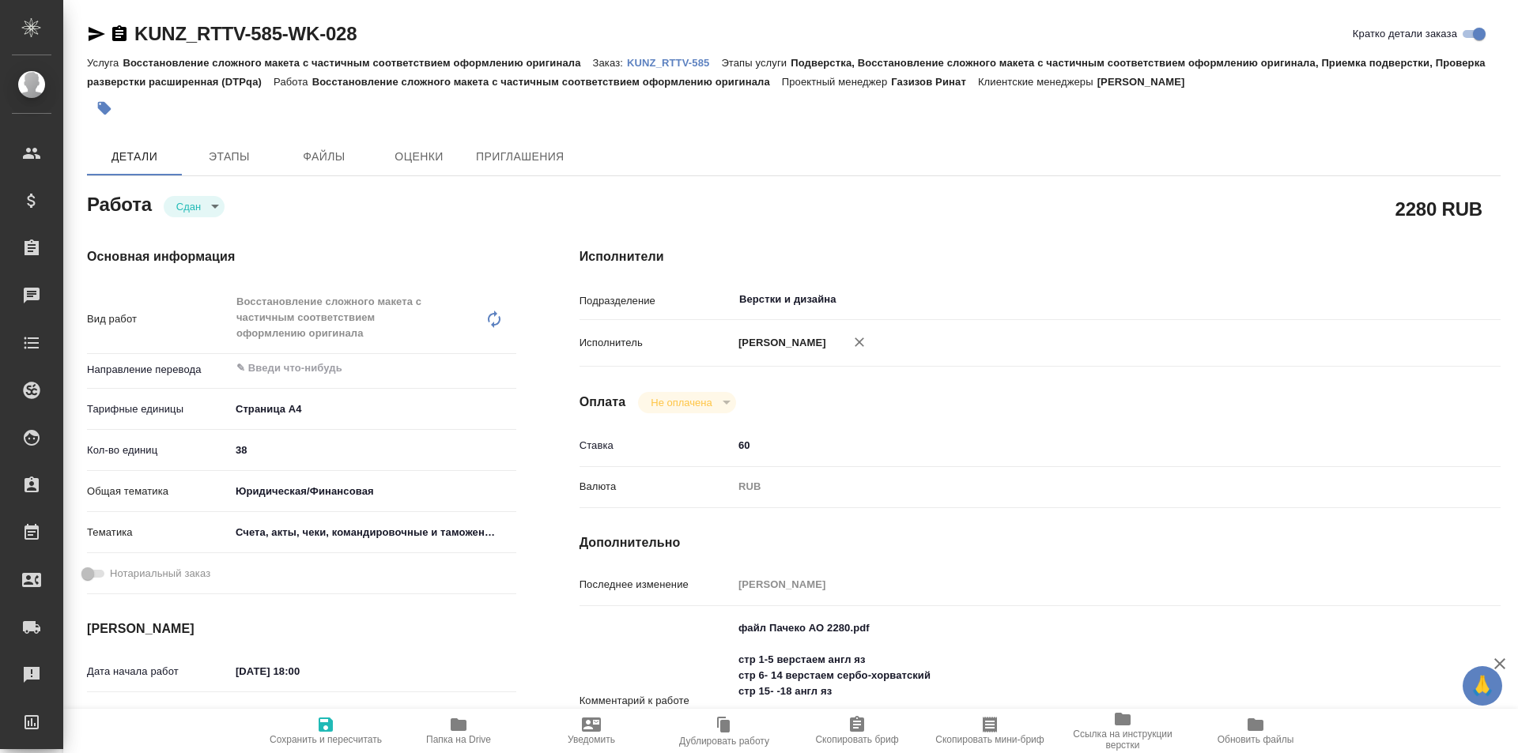
type textarea "x"
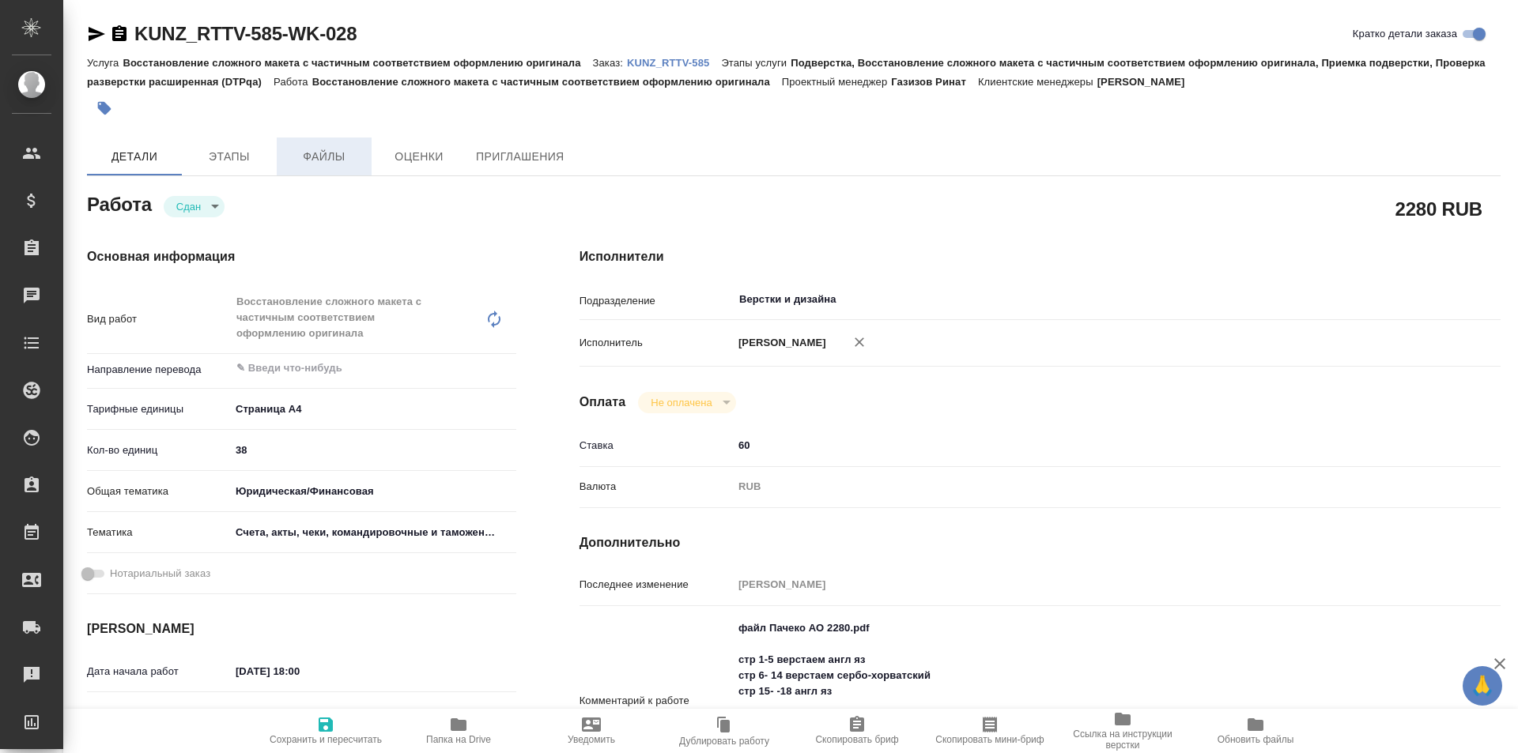
type textarea "x"
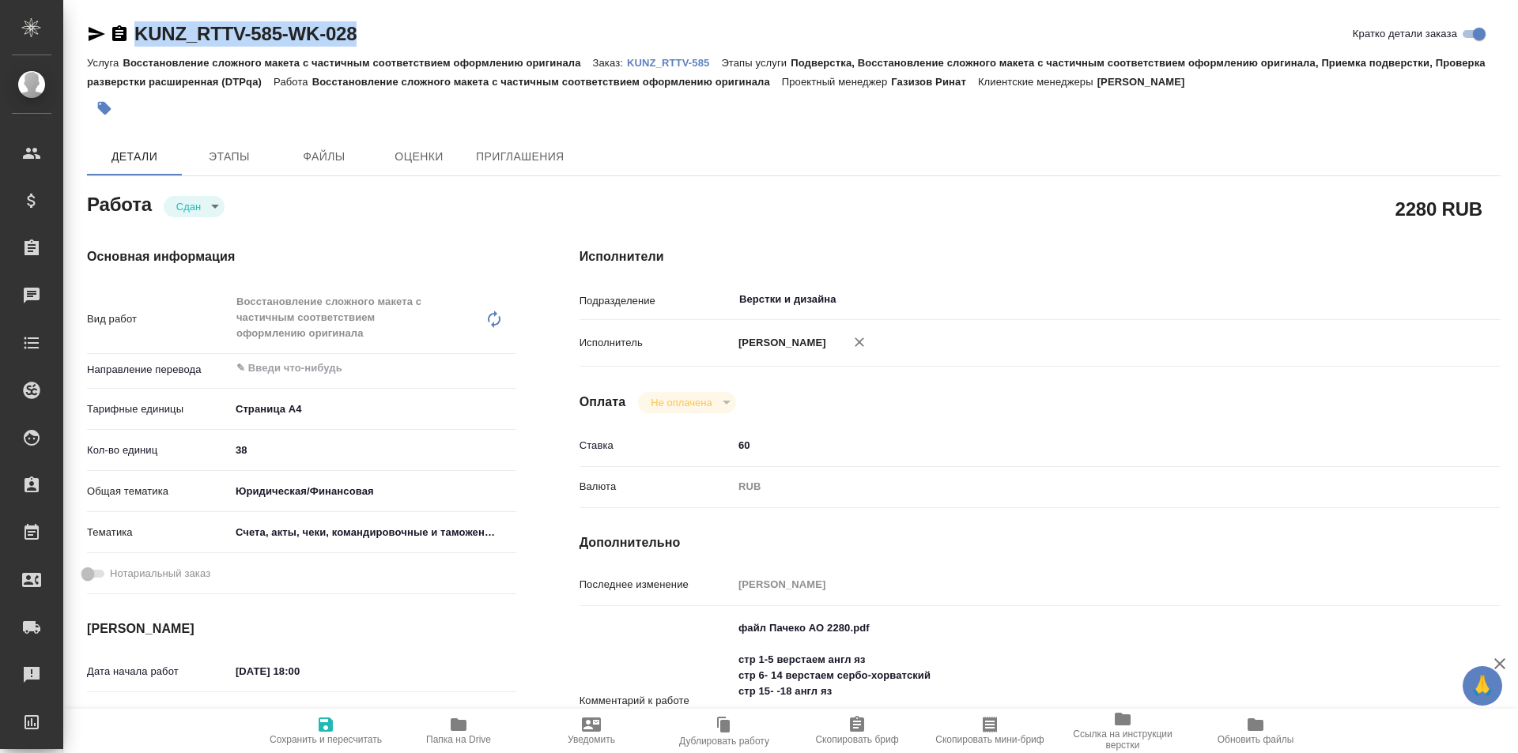
type textarea "x"
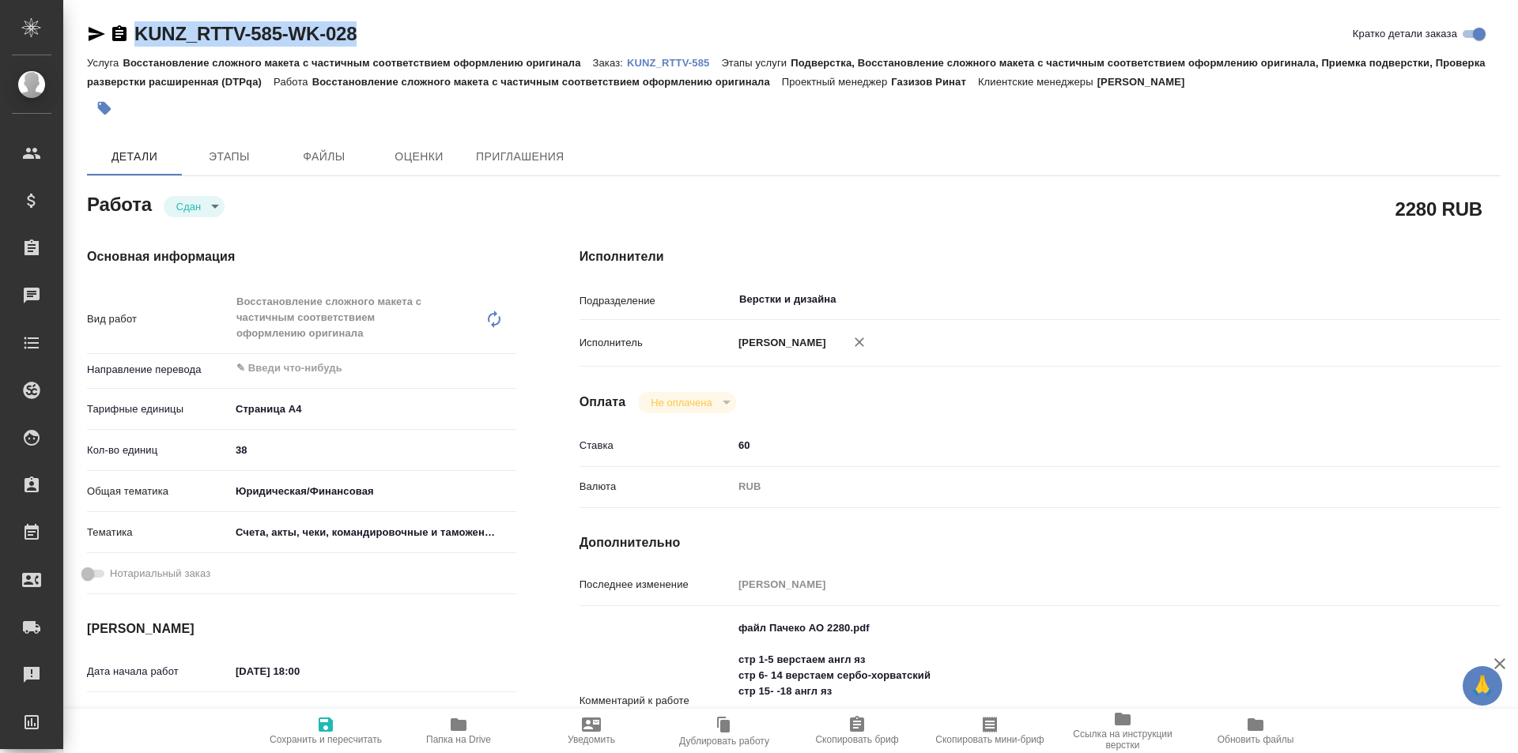
drag, startPoint x: 383, startPoint y: 25, endPoint x: 138, endPoint y: 14, distance: 244.5
click at [120, 26] on div "KUNZ_RTTV-585-WK-028 [PERSON_NAME] детали заказа" at bounding box center [793, 33] width 1413 height 25
copy link "KUNZ_RTTV-585-WK-028"
type textarea "x"
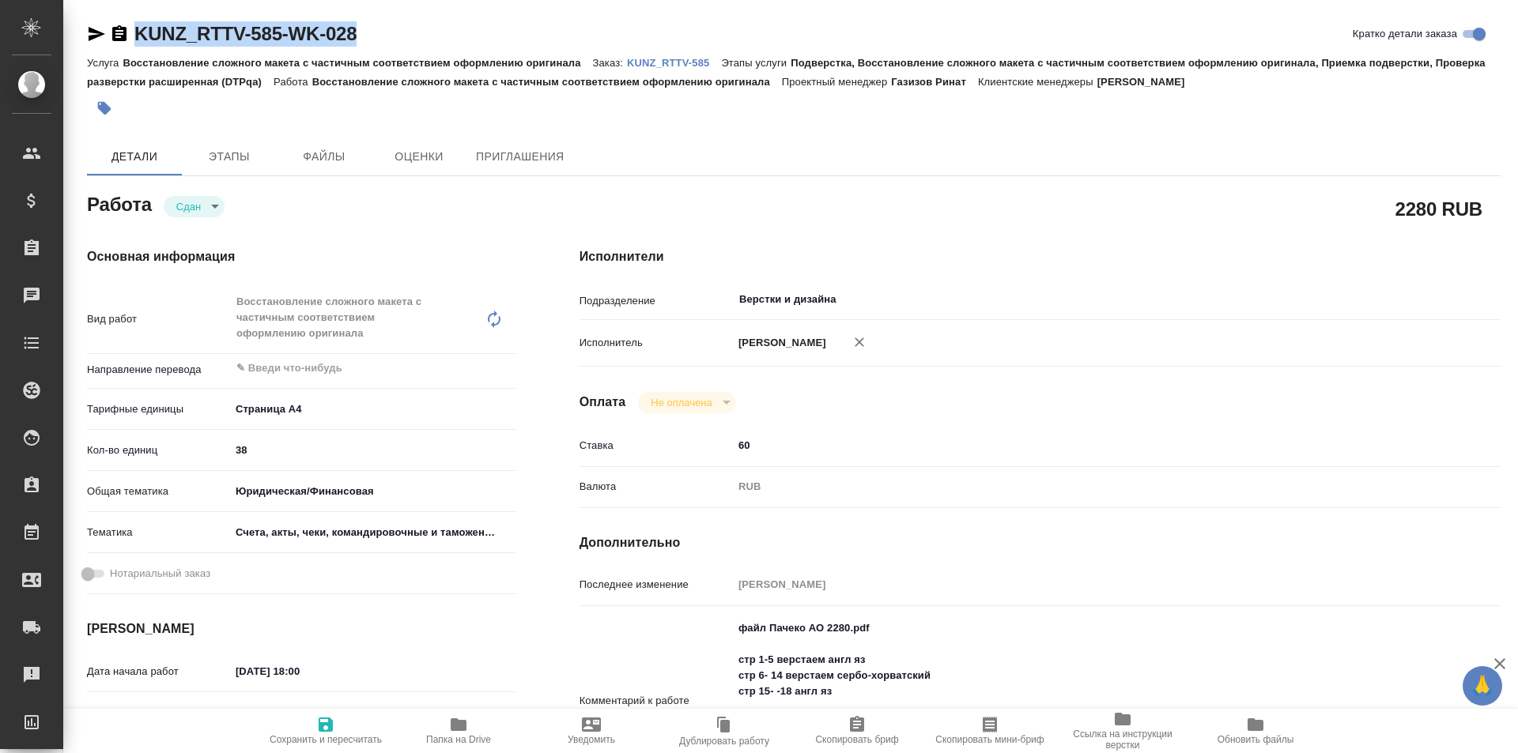
type textarea "x"
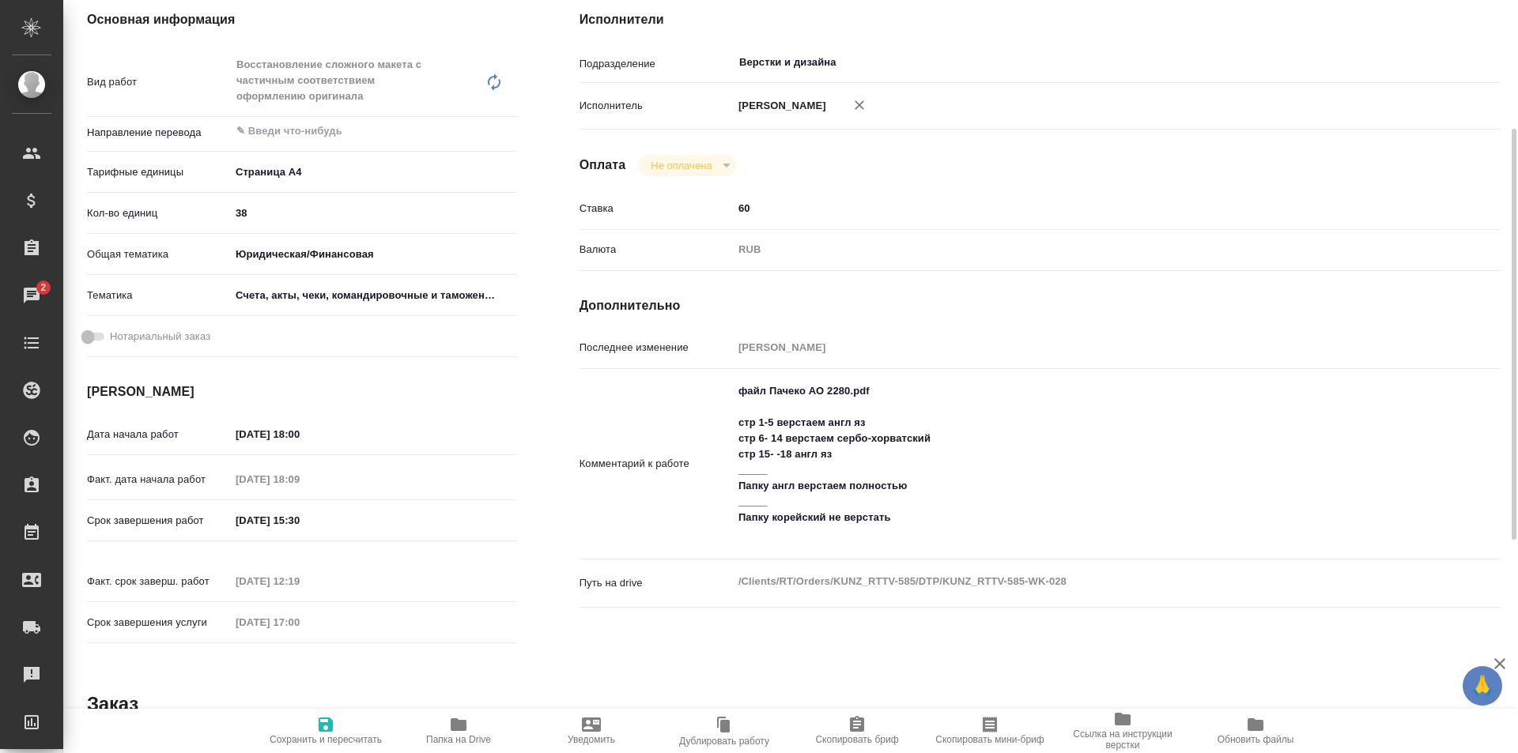
click at [461, 724] on icon "button" at bounding box center [459, 724] width 16 height 13
